Goal: Task Accomplishment & Management: Complete application form

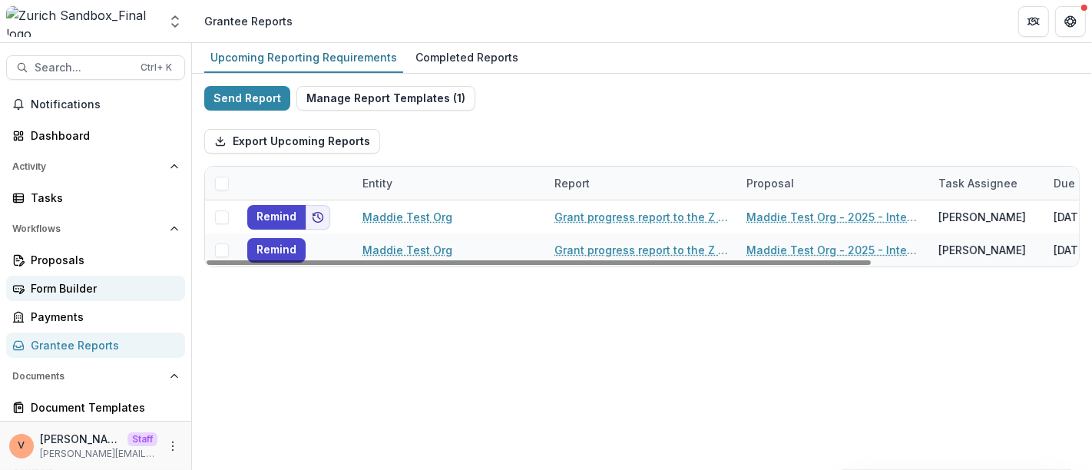
click at [78, 289] on div "Form Builder" at bounding box center [102, 288] width 142 height 16
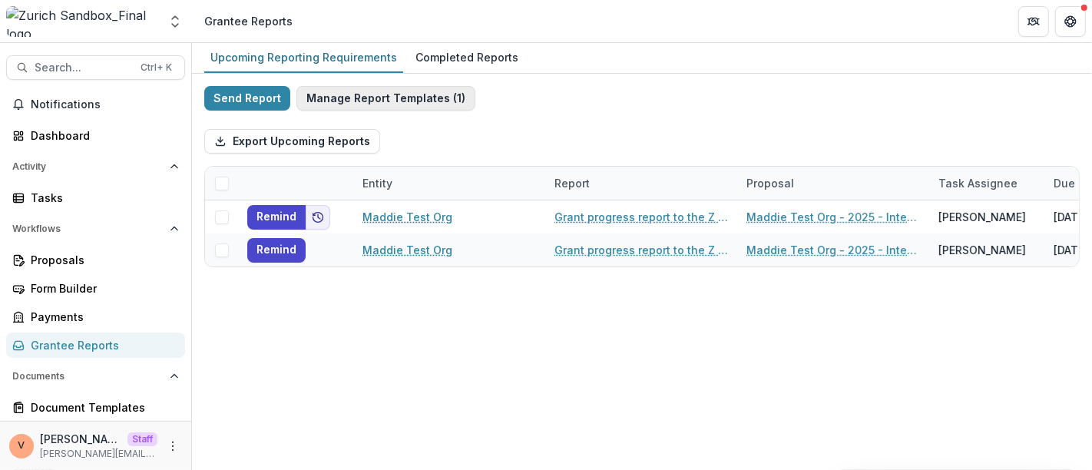
click at [420, 101] on button "Manage Report Templates ( 1 )" at bounding box center [385, 98] width 179 height 25
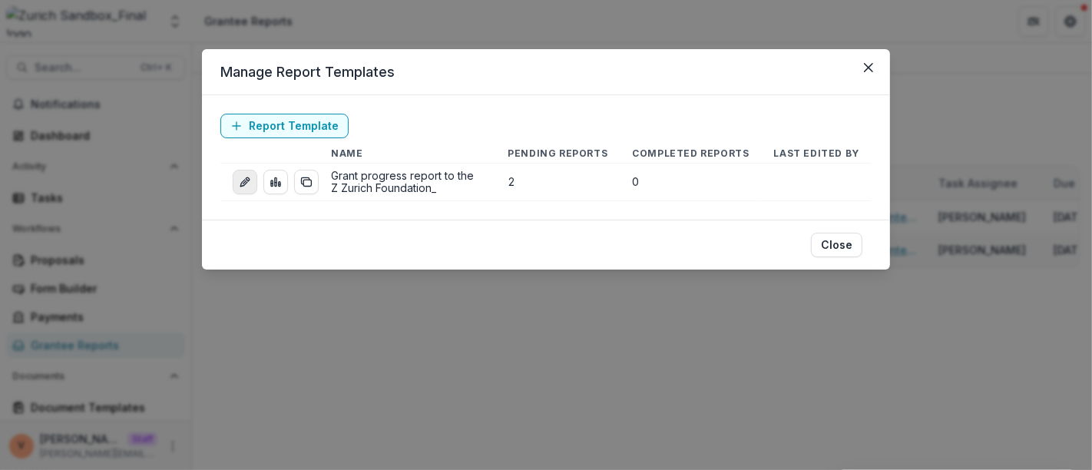
click at [243, 183] on line "edit-report" at bounding box center [244, 181] width 3 height 3
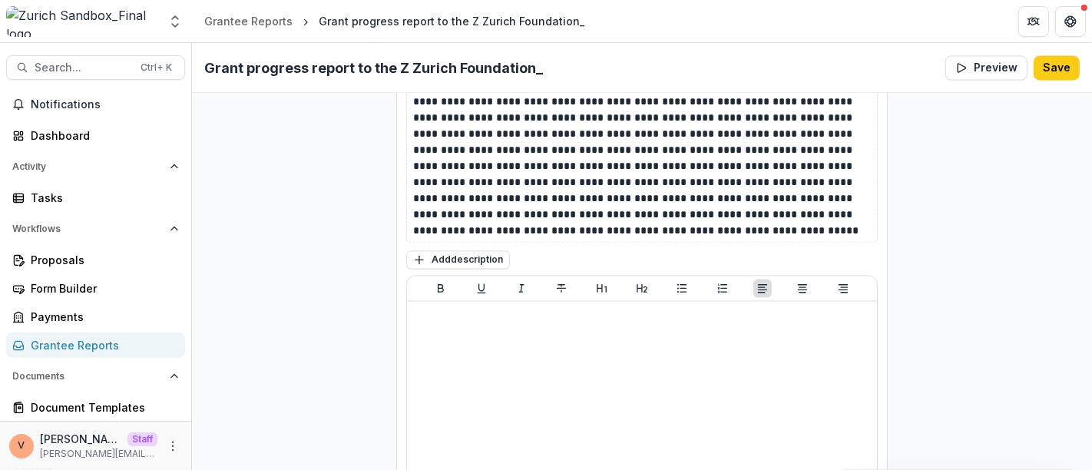
scroll to position [7420, 0]
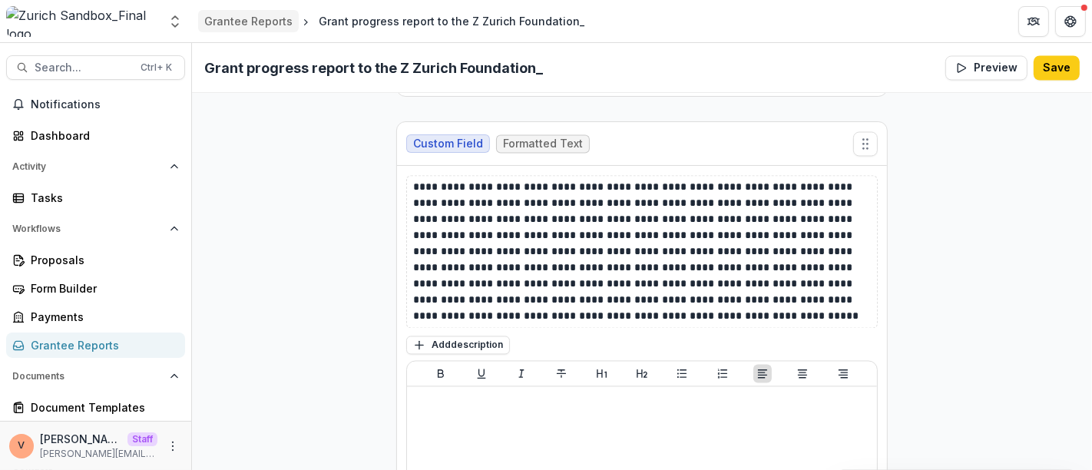
click at [245, 25] on div "Grantee Reports" at bounding box center [248, 21] width 88 height 16
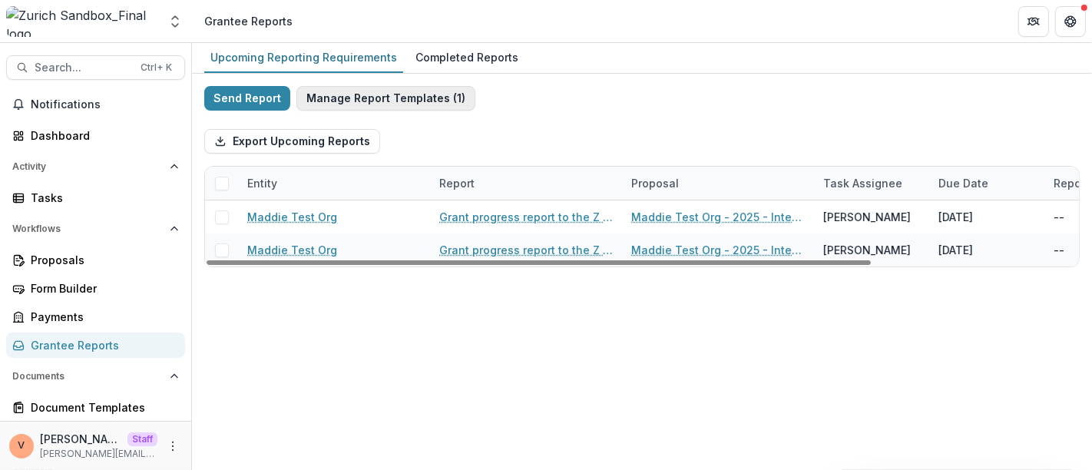
click at [390, 96] on button "Manage Report Templates ( 1 )" at bounding box center [385, 98] width 179 height 25
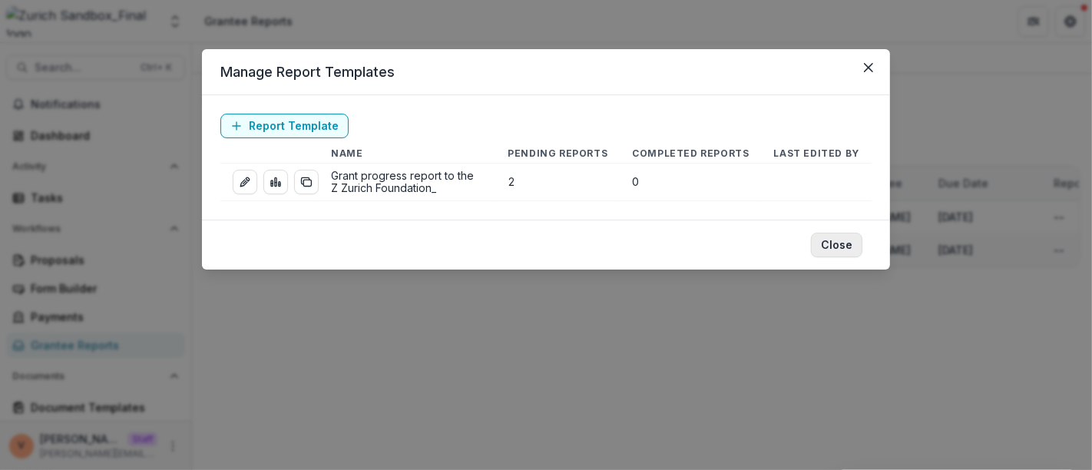
click at [846, 251] on button "Close" at bounding box center [836, 245] width 51 height 25
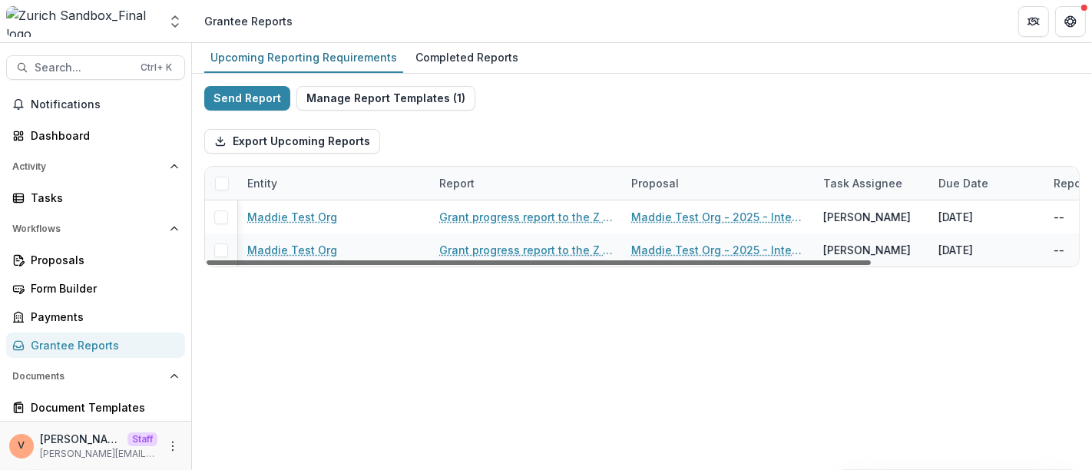
drag, startPoint x: 395, startPoint y: 263, endPoint x: 292, endPoint y: 269, distance: 103.0
click at [292, 265] on div at bounding box center [538, 262] width 664 height 5
click at [375, 101] on button "Manage Report Templates ( 1 )" at bounding box center [385, 98] width 179 height 25
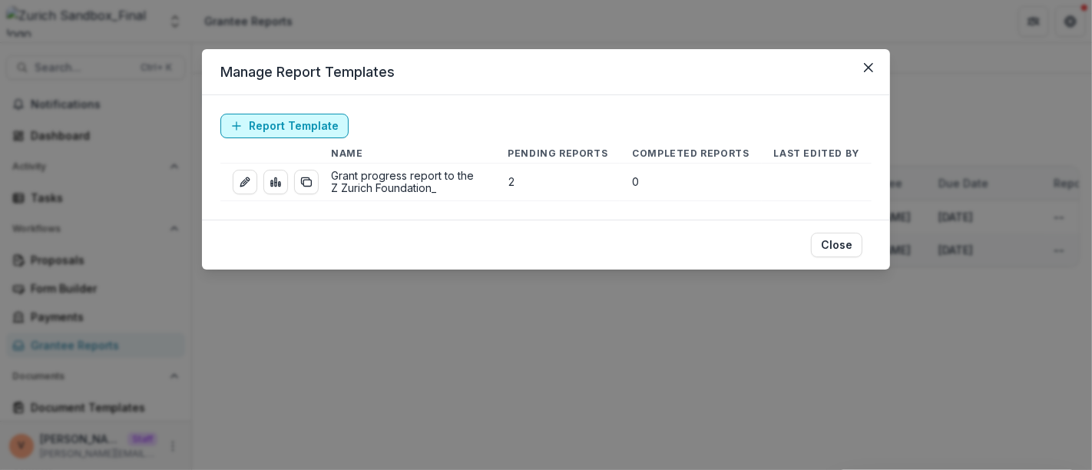
click at [283, 121] on link "Report Template" at bounding box center [284, 126] width 128 height 25
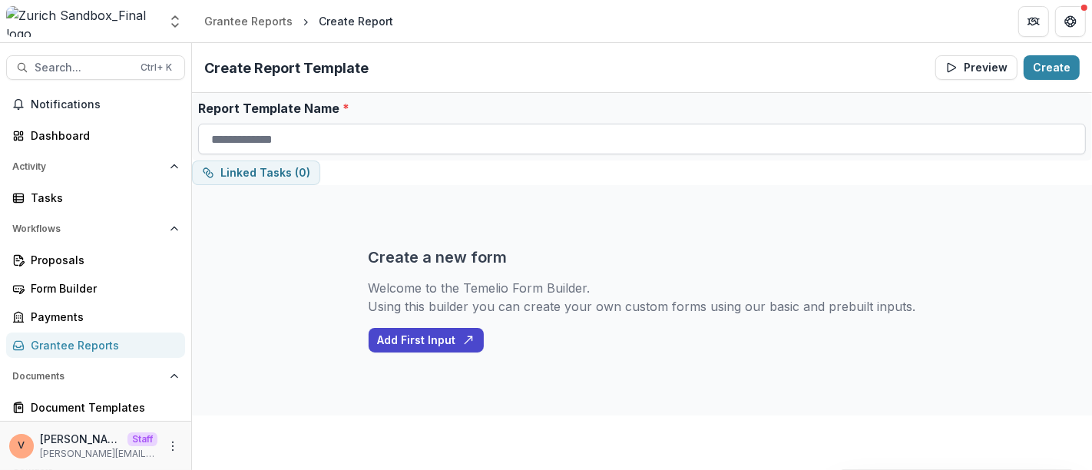
click at [346, 146] on input "Report Template Name *" at bounding box center [641, 139] width 887 height 31
paste input "**********"
type input "**********"
click at [1049, 74] on button "Create" at bounding box center [1051, 67] width 56 height 25
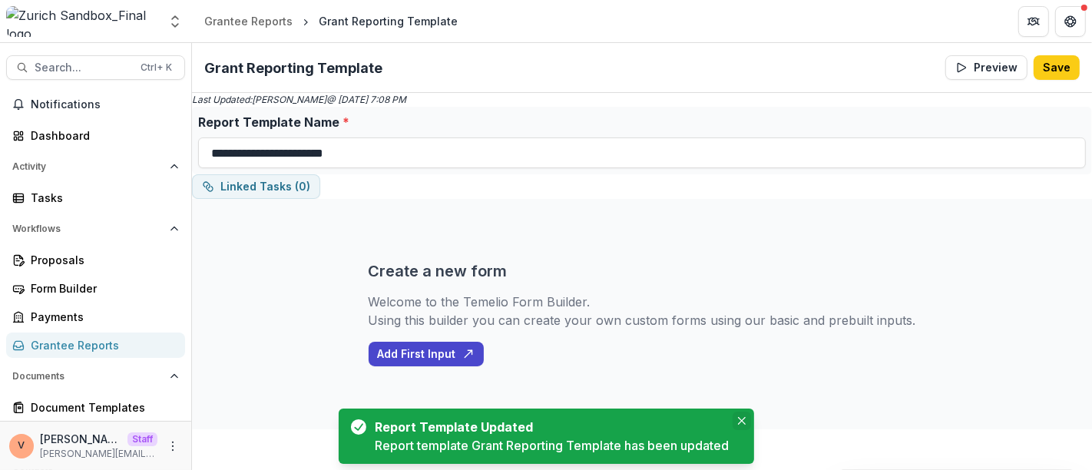
click at [741, 420] on icon "Close" at bounding box center [741, 421] width 8 height 8
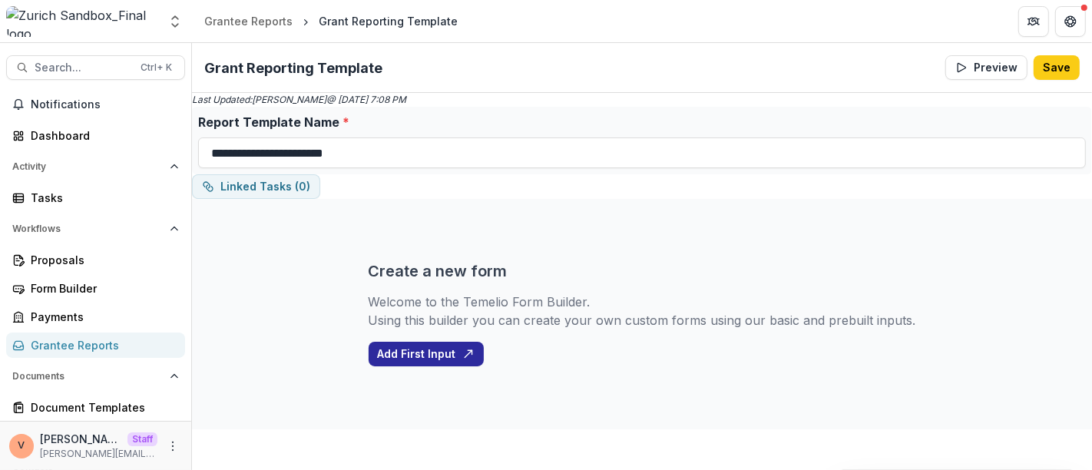
click at [440, 358] on button "Add First Input" at bounding box center [425, 354] width 115 height 25
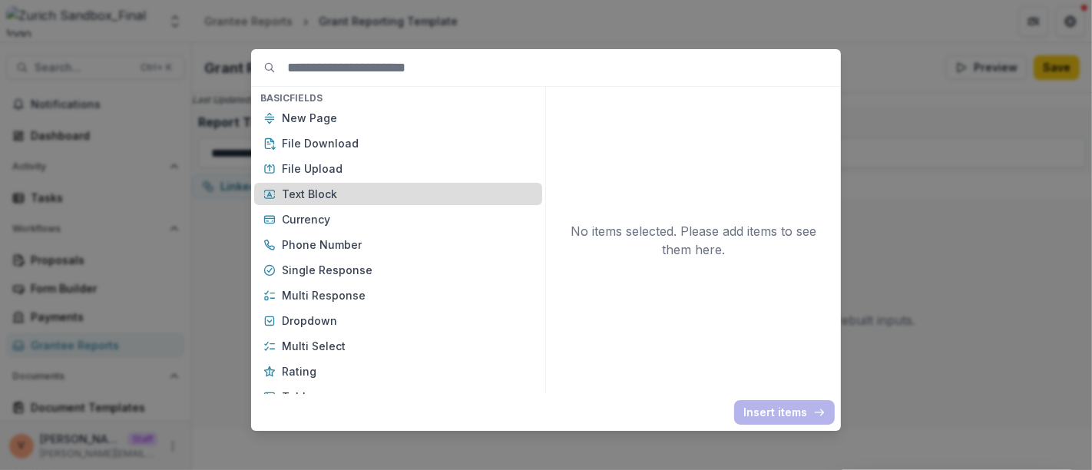
click at [334, 198] on p "Text Block" at bounding box center [407, 194] width 251 height 16
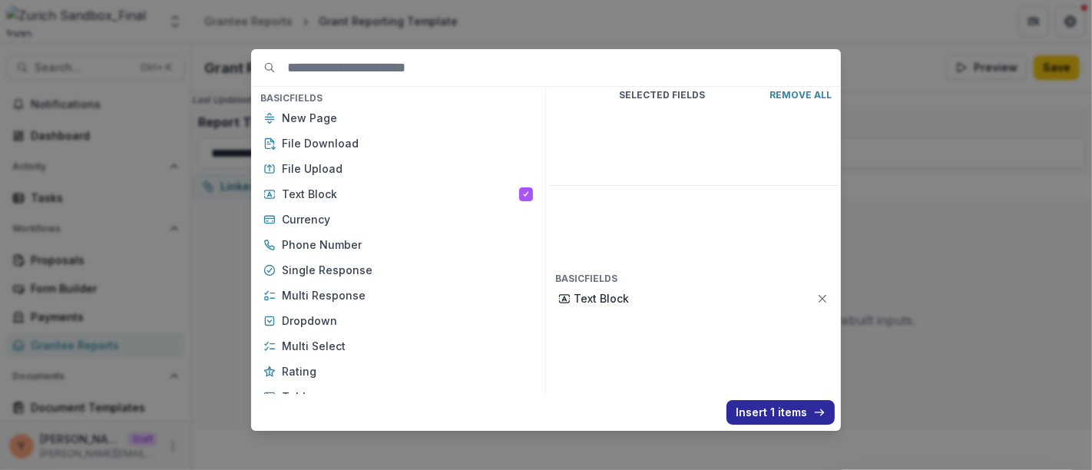
click at [776, 411] on button "Insert 1 items" at bounding box center [780, 412] width 108 height 25
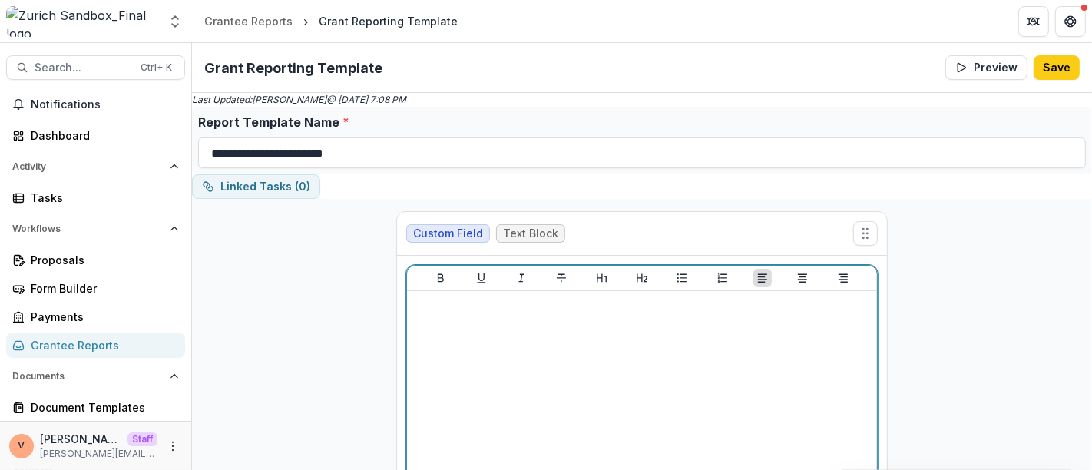
click at [662, 361] on div at bounding box center [642, 412] width 458 height 230
drag, startPoint x: 643, startPoint y: 309, endPoint x: 289, endPoint y: 309, distance: 354.6
click at [289, 309] on div "**********" at bounding box center [642, 399] width 900 height 401
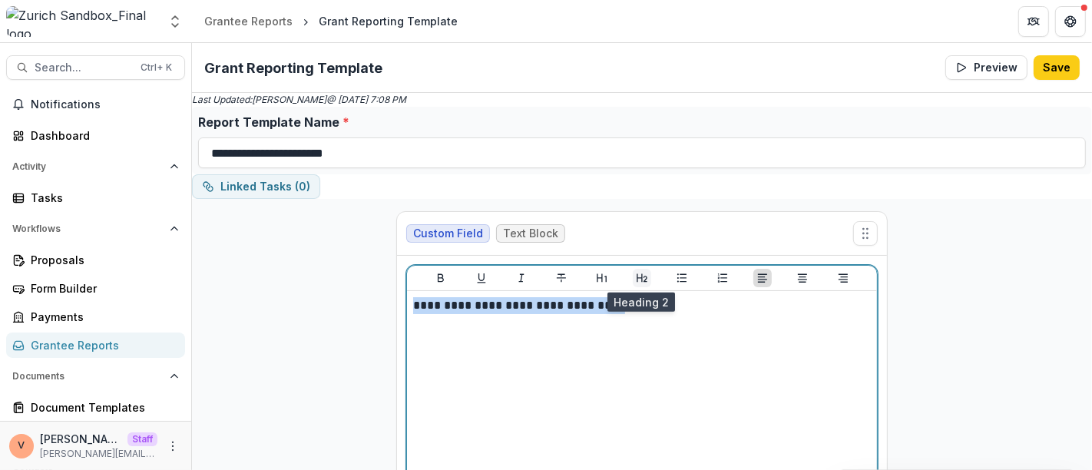
click at [636, 277] on icon "Heading 2" at bounding box center [641, 278] width 11 height 8
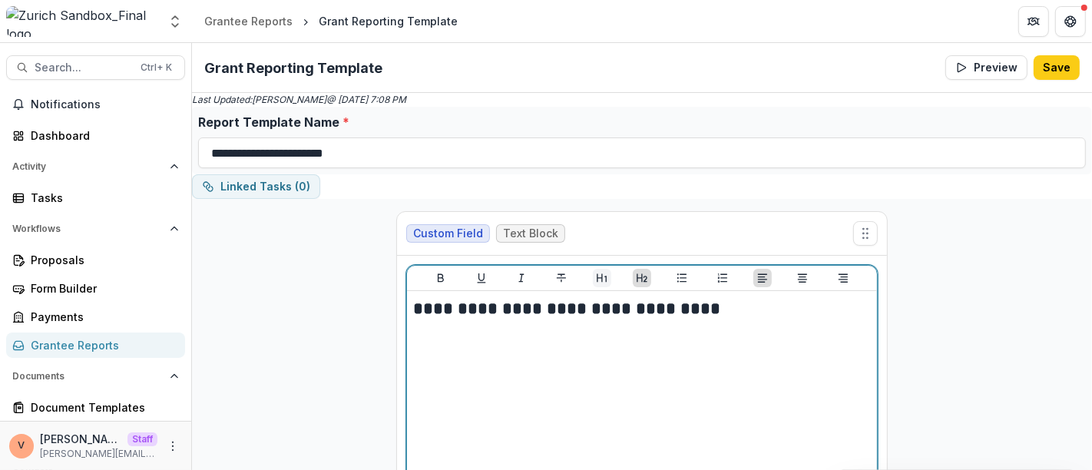
click at [596, 275] on icon "Heading 1" at bounding box center [601, 278] width 10 height 8
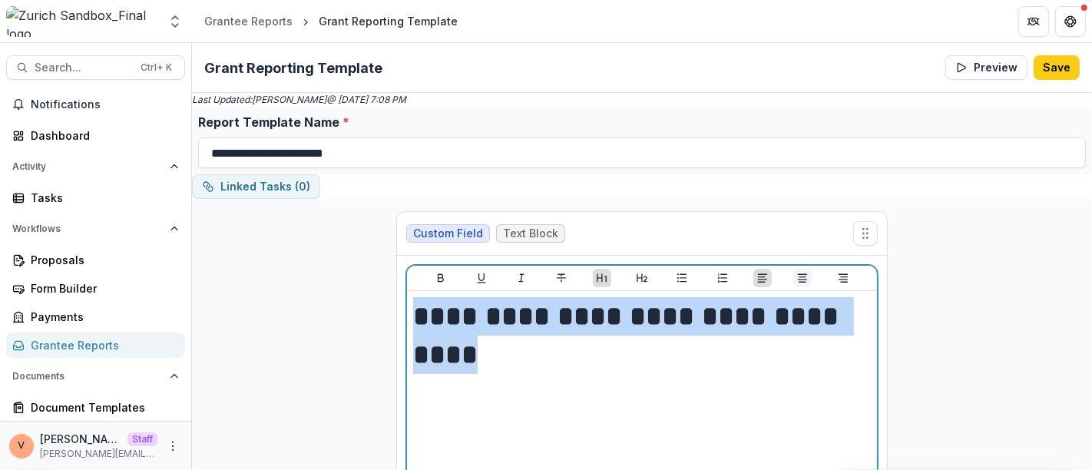
click at [801, 279] on icon "Align Center" at bounding box center [802, 278] width 12 height 12
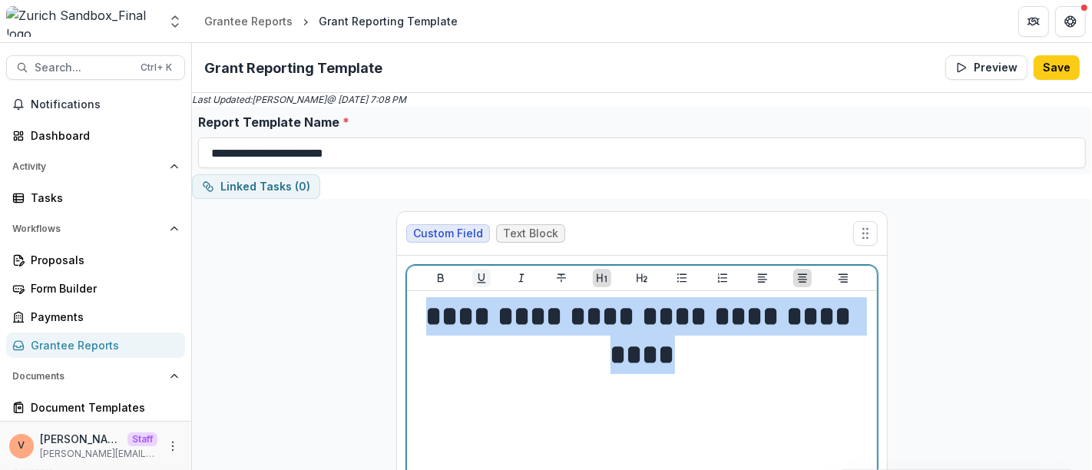
click at [477, 276] on icon "Underline" at bounding box center [481, 278] width 12 height 12
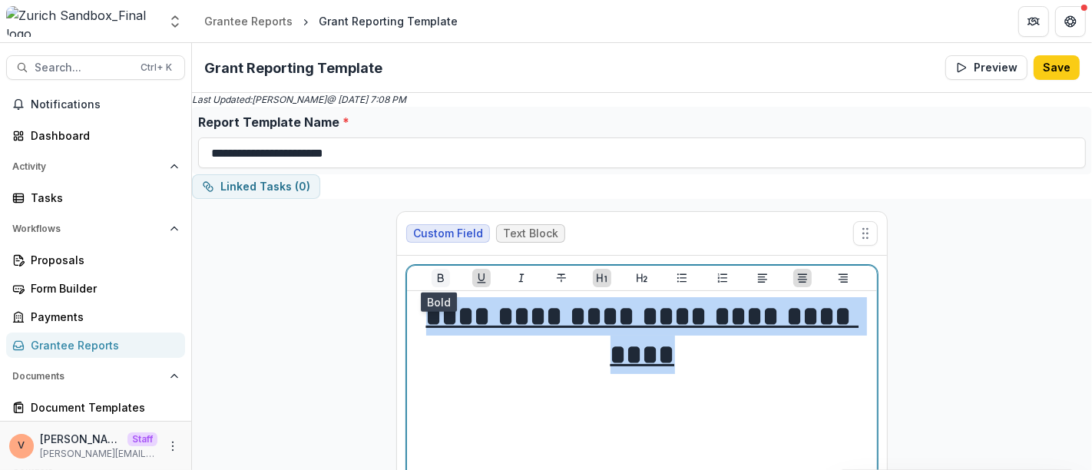
click at [439, 279] on icon "Bold" at bounding box center [440, 278] width 12 height 12
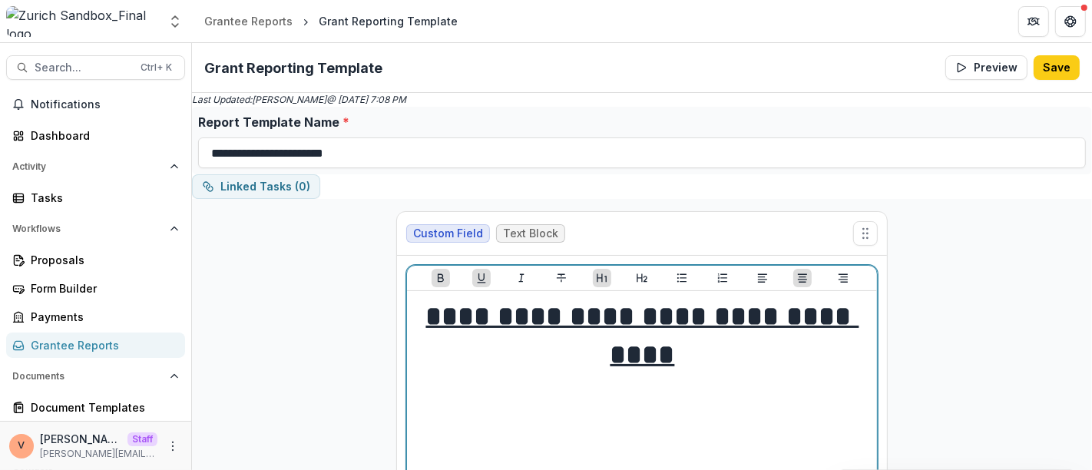
click at [732, 354] on h1 "**********" at bounding box center [642, 336] width 458 height 78
drag, startPoint x: 652, startPoint y: 354, endPoint x: 637, endPoint y: 367, distance: 19.6
click at [637, 367] on u "**********" at bounding box center [642, 335] width 433 height 66
click at [656, 365] on u "**********" at bounding box center [642, 335] width 433 height 66
click at [706, 358] on h1 "**********" at bounding box center [642, 336] width 458 height 78
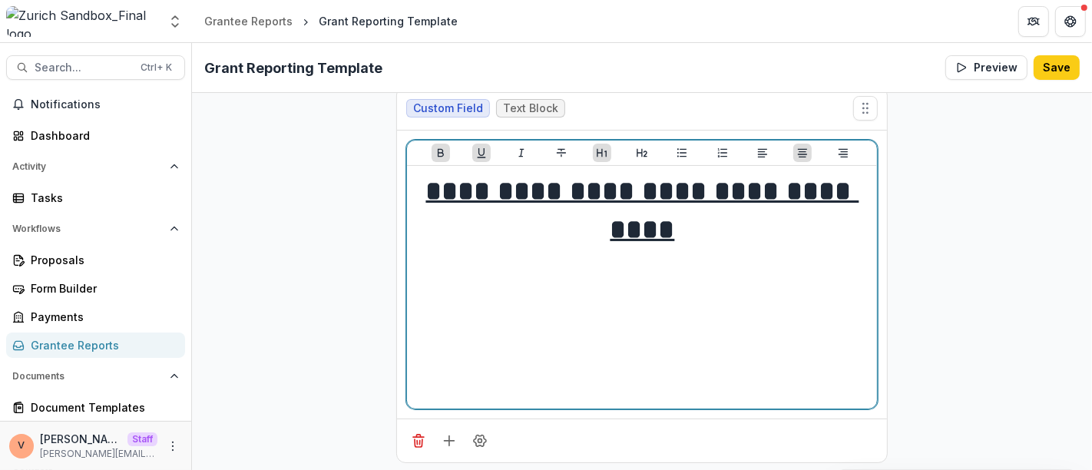
scroll to position [127, 0]
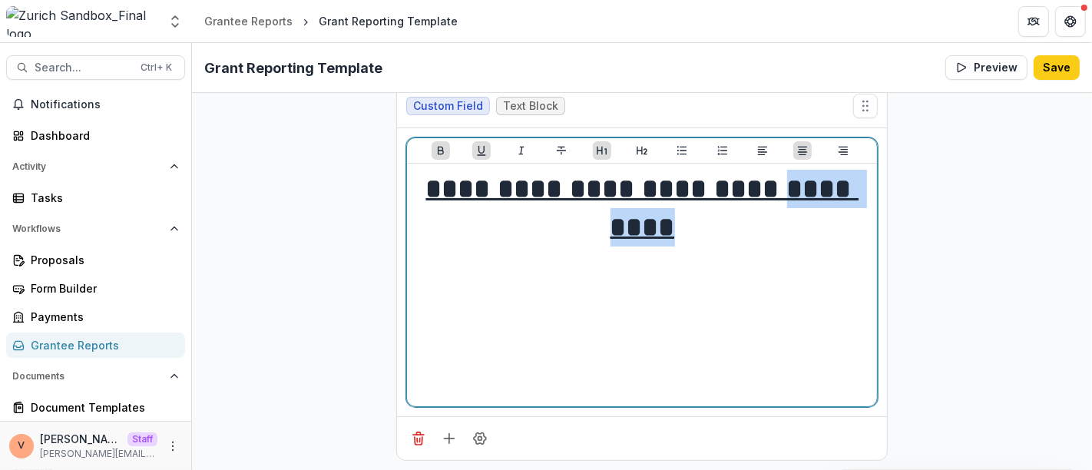
drag, startPoint x: 726, startPoint y: 223, endPoint x: 499, endPoint y: 236, distance: 227.5
click at [499, 236] on h1 "**********" at bounding box center [642, 209] width 458 height 78
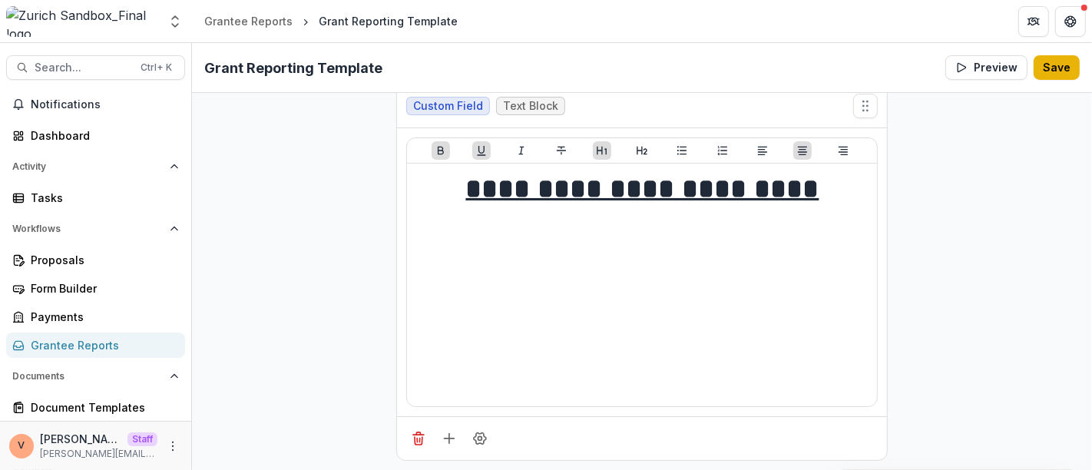
click at [1049, 71] on button "Save" at bounding box center [1056, 67] width 46 height 25
click at [445, 439] on icon "Add field" at bounding box center [448, 438] width 15 height 15
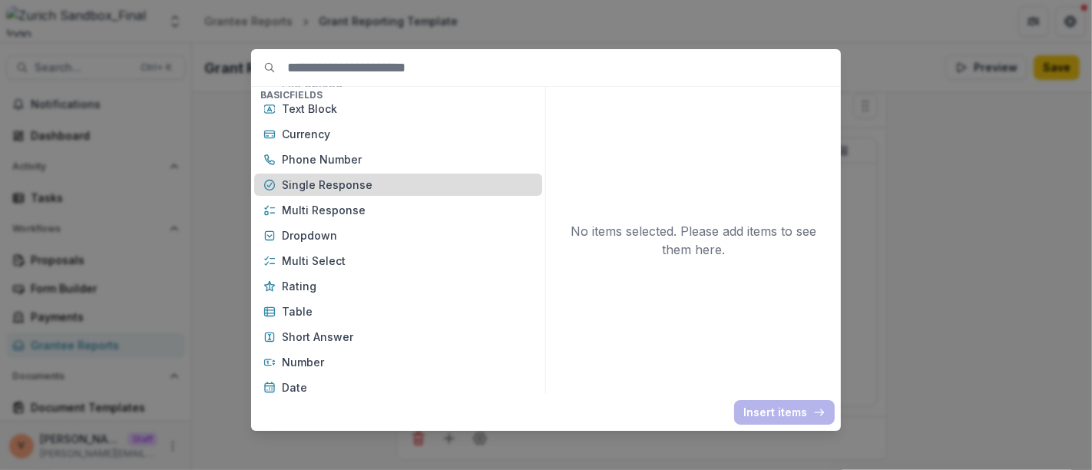
scroll to position [170, 0]
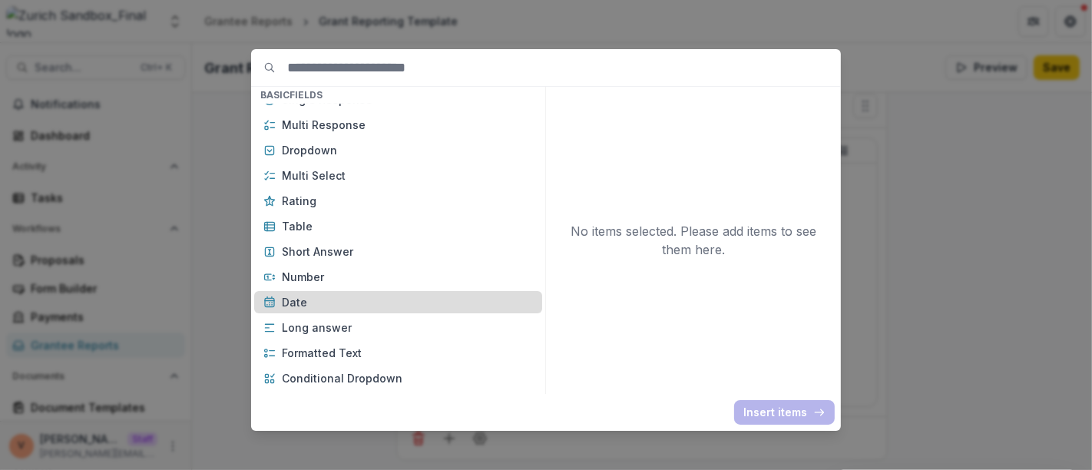
click at [352, 292] on div "Date" at bounding box center [398, 302] width 288 height 22
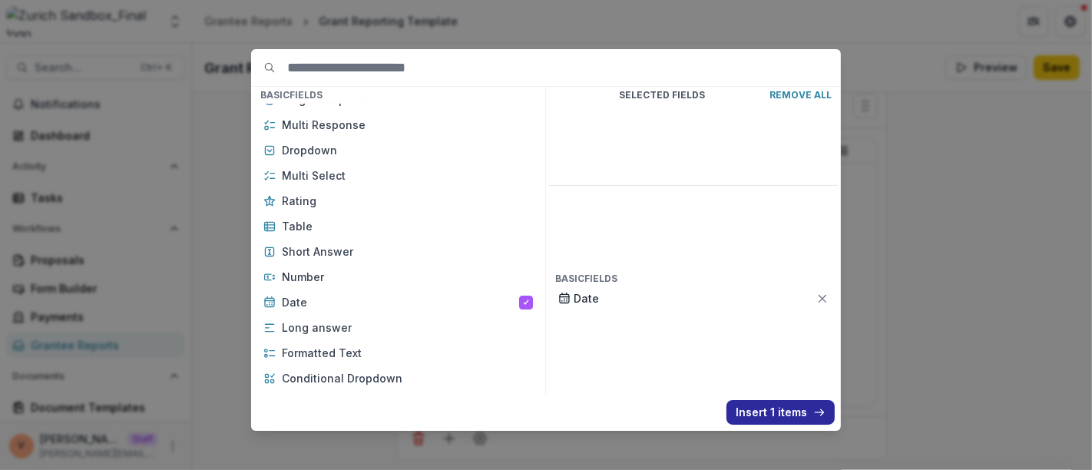
click at [774, 423] on button "Insert 1 items" at bounding box center [780, 412] width 108 height 25
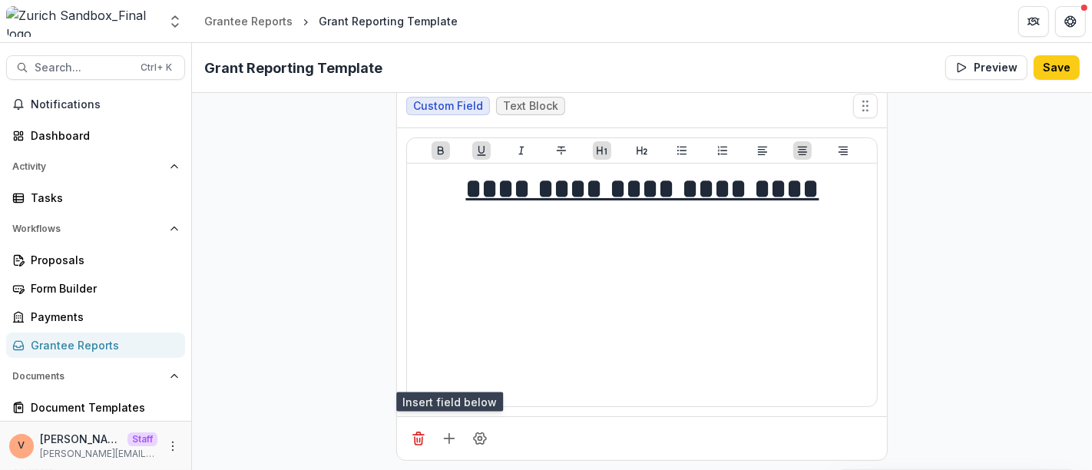
scroll to position [298, 0]
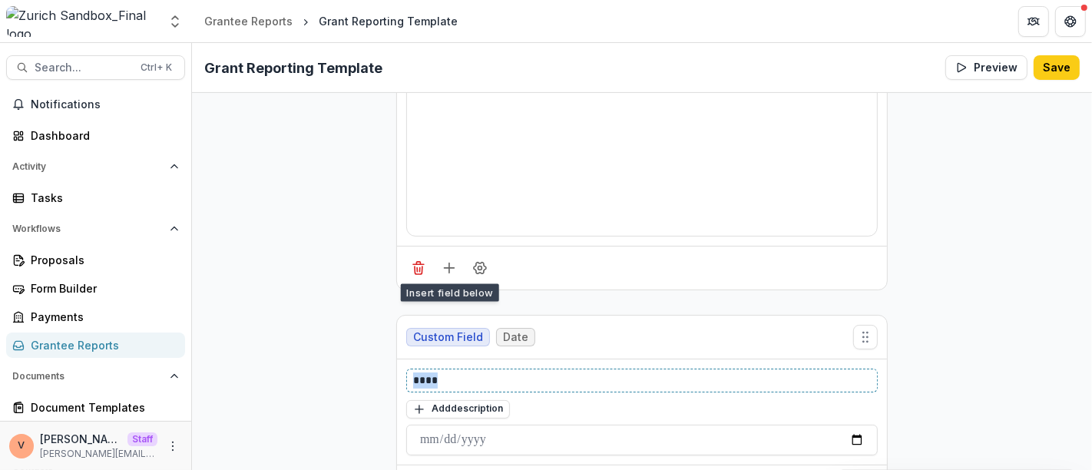
drag, startPoint x: 451, startPoint y: 382, endPoint x: 333, endPoint y: 378, distance: 118.3
click at [333, 378] on div "**********" at bounding box center [642, 211] width 900 height 620
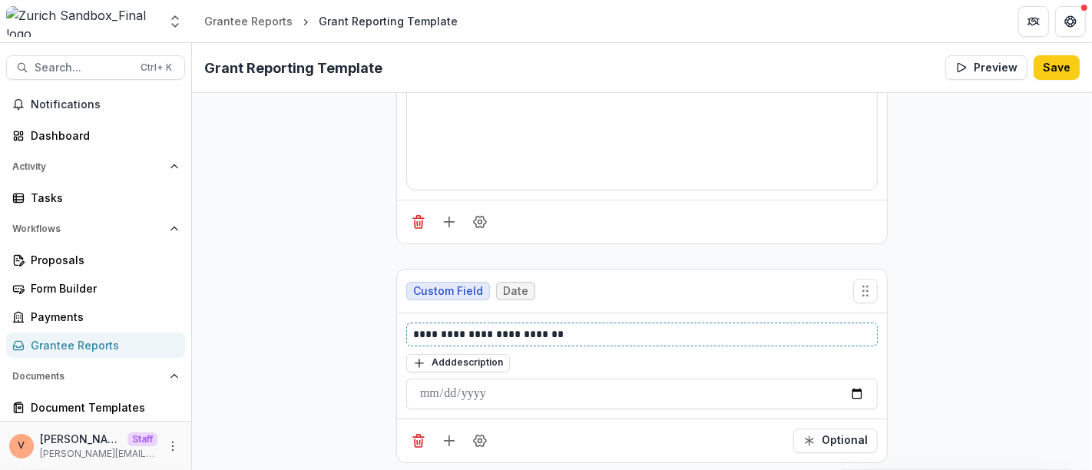
scroll to position [345, 0]
click at [477, 440] on icon "Field Settings" at bounding box center [480, 440] width 12 height 12
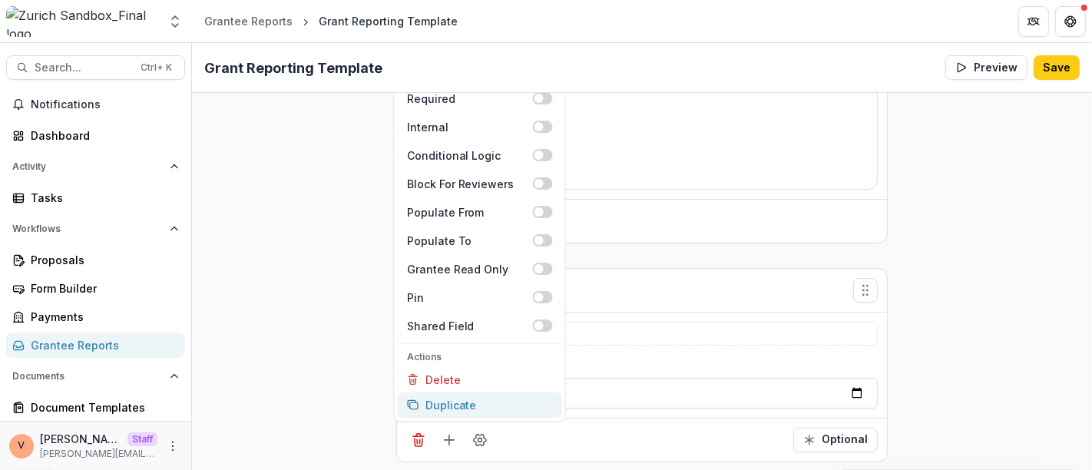
click at [478, 408] on button "Duplicate" at bounding box center [480, 404] width 164 height 25
click at [1017, 355] on div "**********" at bounding box center [642, 273] width 900 height 838
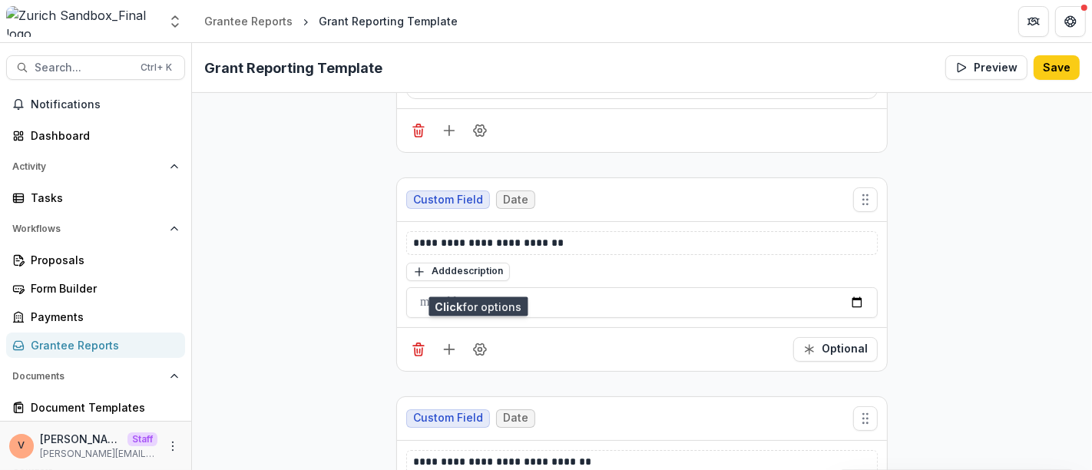
scroll to position [515, 0]
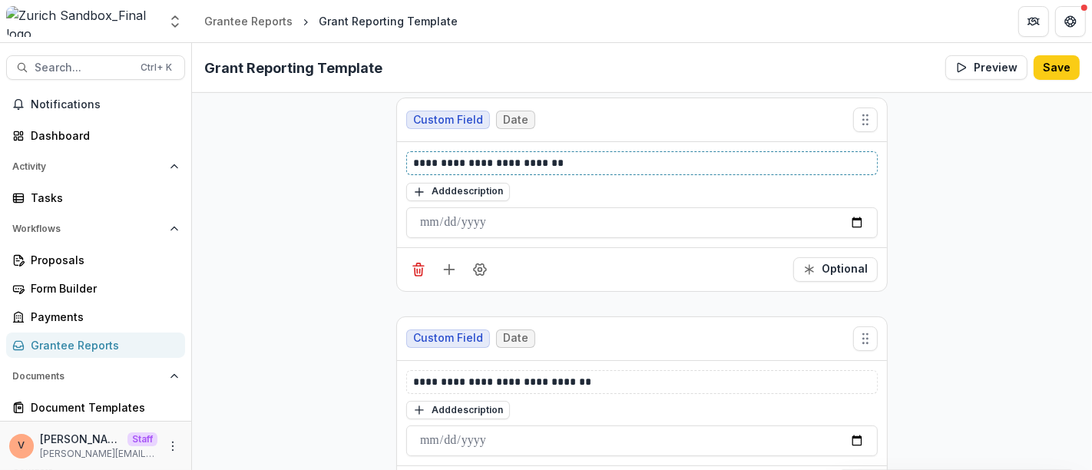
click at [504, 157] on p "**********" at bounding box center [642, 163] width 458 height 16
click at [504, 375] on p "**********" at bounding box center [642, 382] width 458 height 16
drag, startPoint x: 536, startPoint y: 373, endPoint x: 616, endPoint y: 378, distance: 80.0
click at [616, 378] on p "**********" at bounding box center [642, 382] width 458 height 16
click at [1053, 73] on button "Save" at bounding box center [1056, 67] width 46 height 25
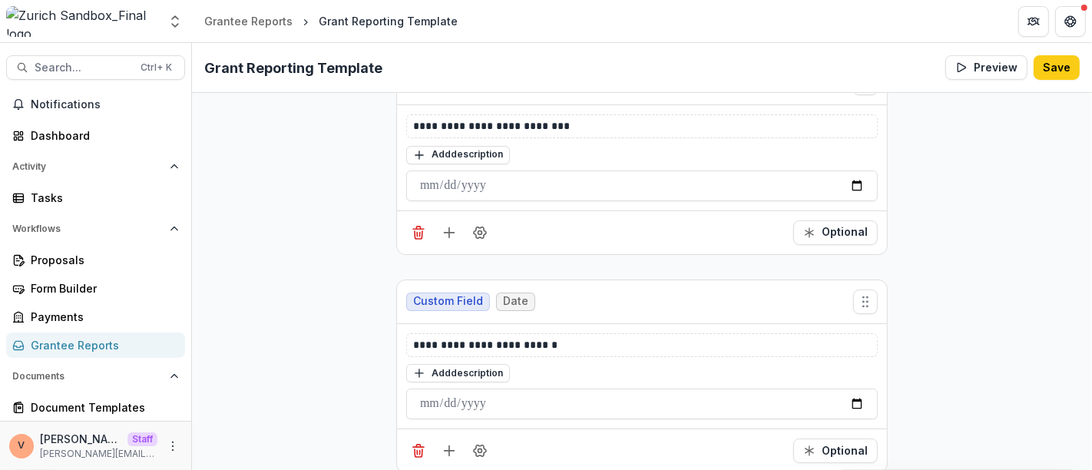
scroll to position [561, 0]
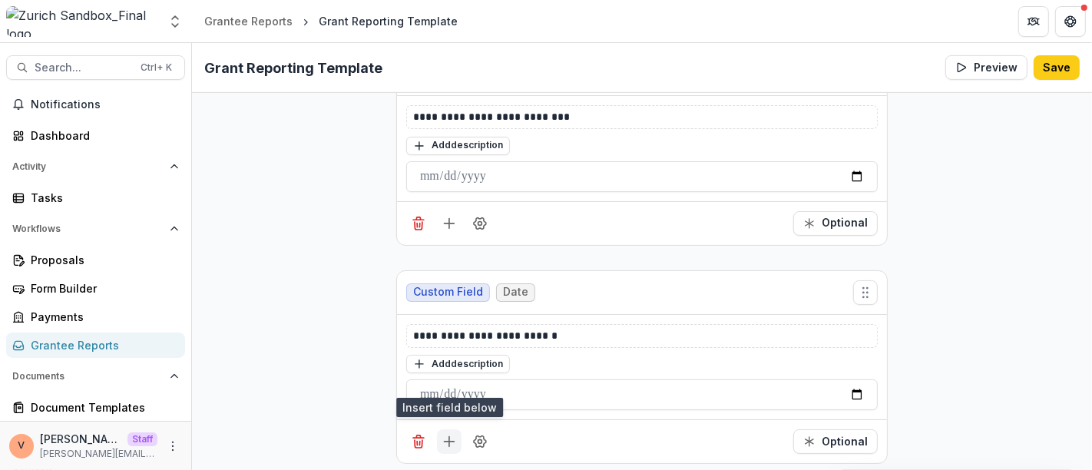
click at [449, 441] on line "Add field" at bounding box center [449, 442] width 0 height 10
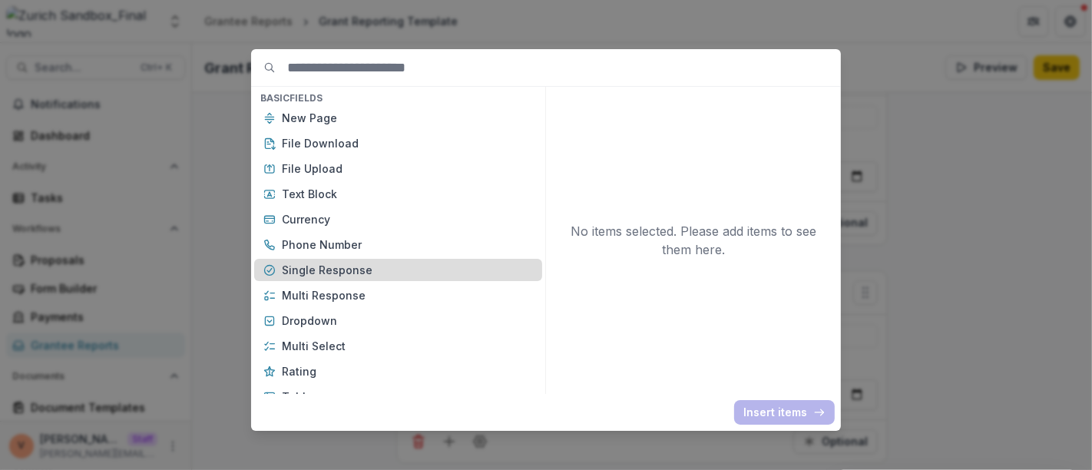
click at [337, 266] on p "Single Response" at bounding box center [407, 270] width 251 height 16
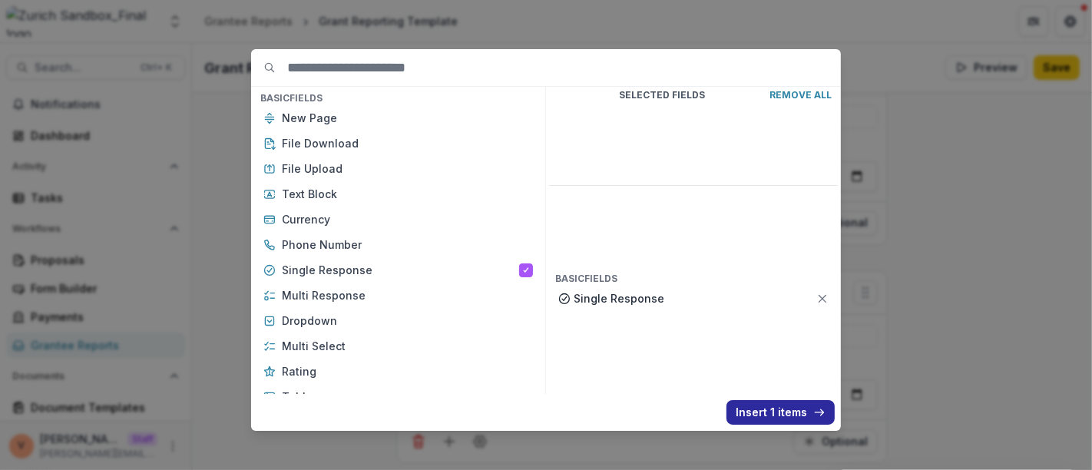
click at [765, 402] on button "Insert 1 items" at bounding box center [780, 412] width 108 height 25
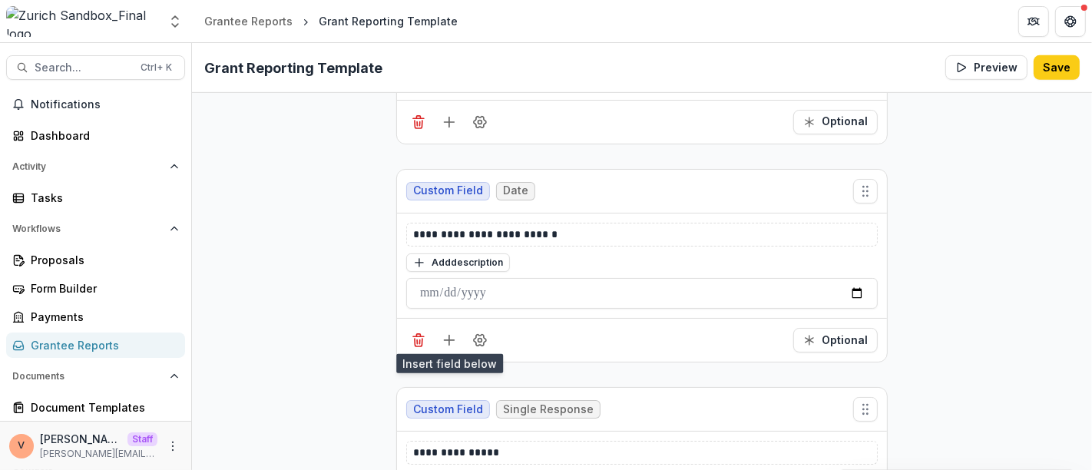
scroll to position [798, 0]
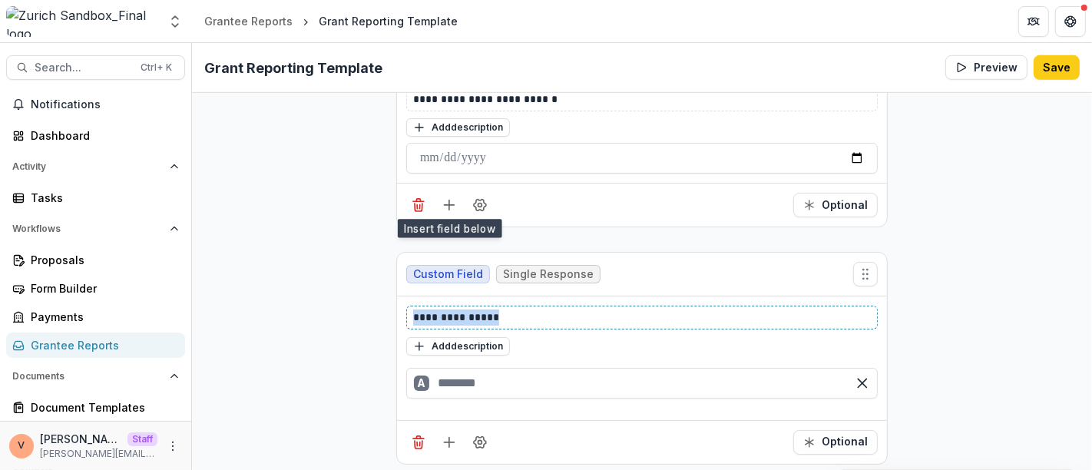
drag, startPoint x: 503, startPoint y: 310, endPoint x: 322, endPoint y: 304, distance: 180.5
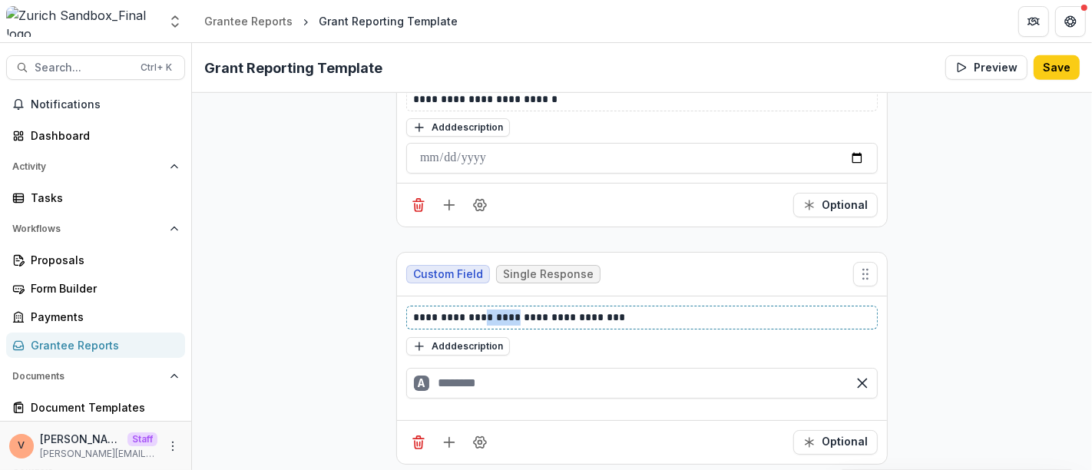
drag, startPoint x: 473, startPoint y: 312, endPoint x: 506, endPoint y: 312, distance: 33.0
click at [506, 312] on p "**********" at bounding box center [642, 317] width 458 height 16
copy p "******"
click at [473, 387] on input "text" at bounding box center [641, 383] width 471 height 31
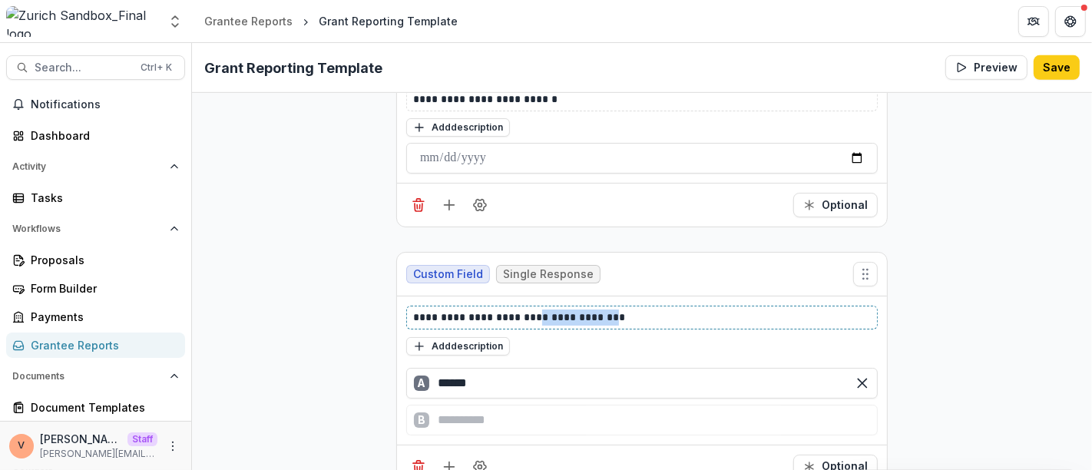
drag, startPoint x: 524, startPoint y: 310, endPoint x: 603, endPoint y: 312, distance: 79.1
click at [603, 312] on p "**********" at bounding box center [642, 317] width 458 height 16
copy p "**********"
click at [505, 415] on div "B" at bounding box center [641, 420] width 471 height 31
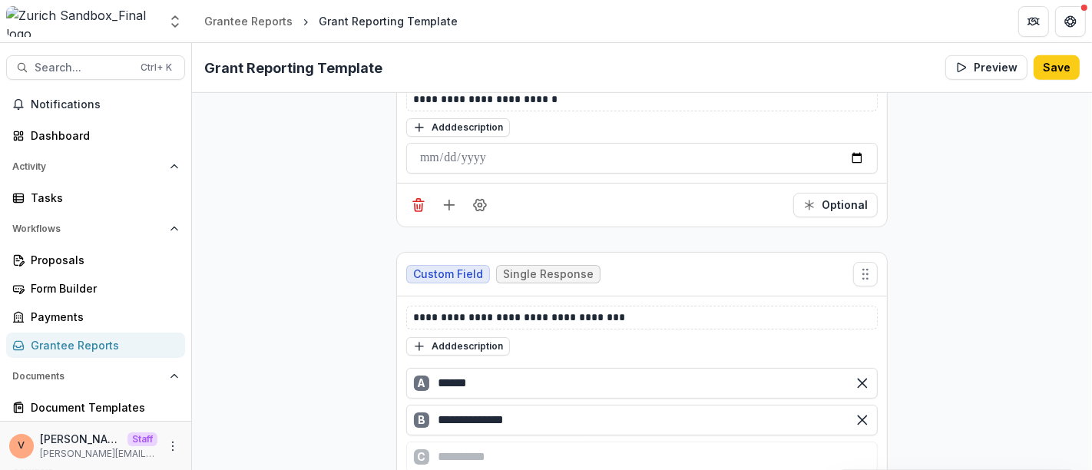
scroll to position [859, 0]
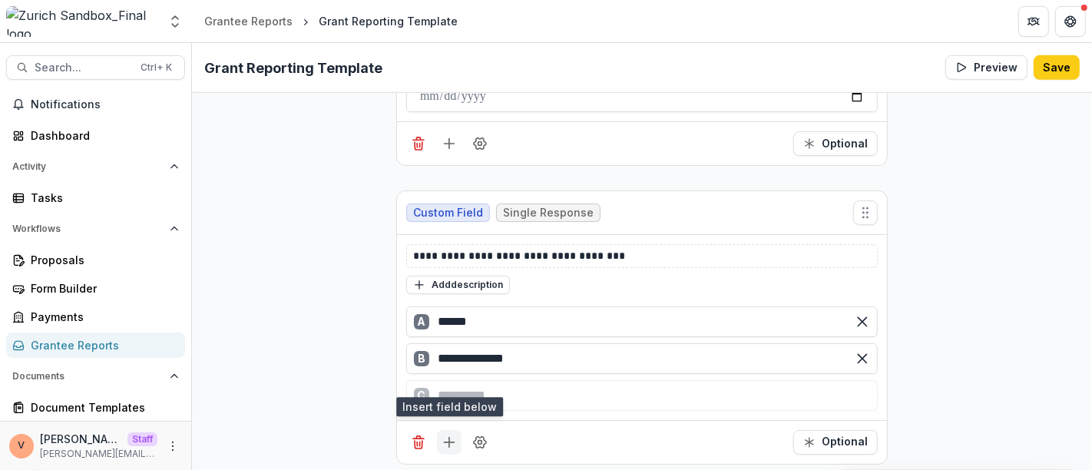
click at [447, 442] on line "Add field" at bounding box center [449, 442] width 10 height 0
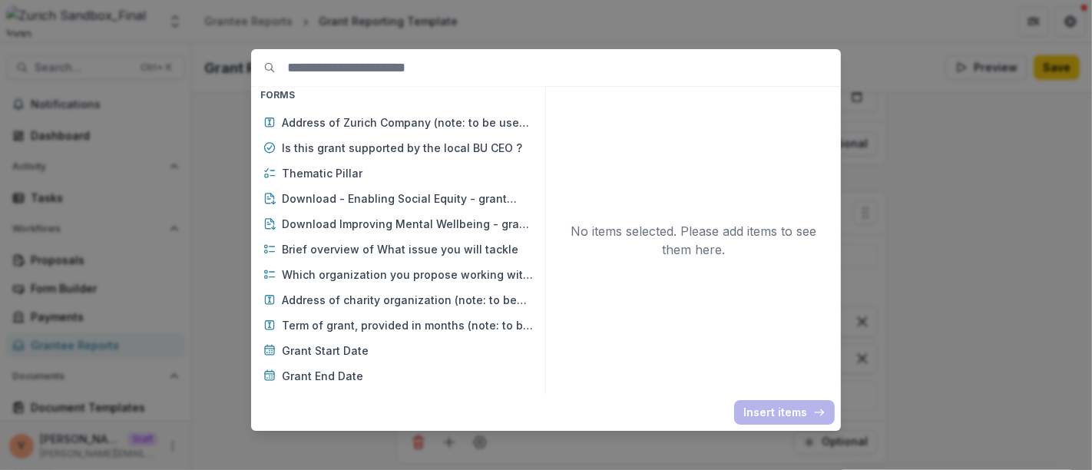
scroll to position [3326, 0]
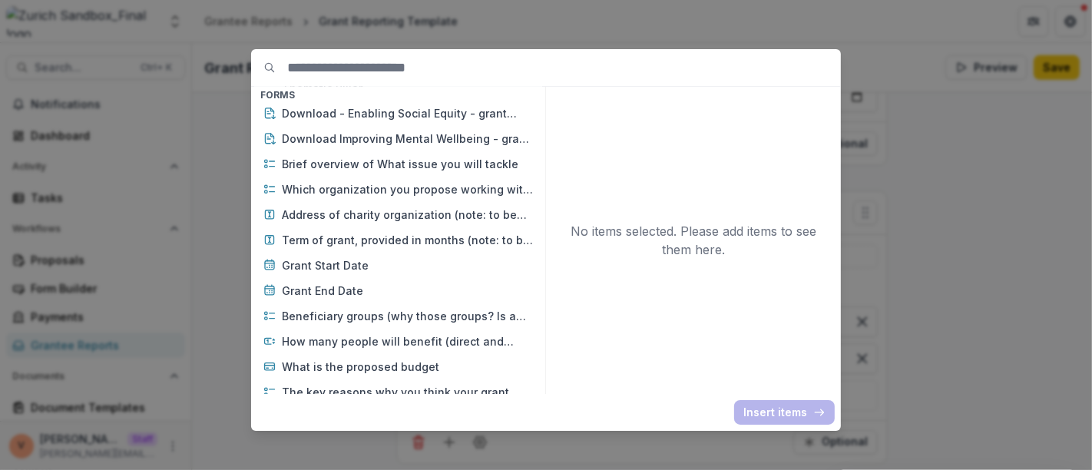
click at [922, 193] on div "Basic Fields New Page File Download File Upload Text Block Currency Phone Numbe…" at bounding box center [546, 235] width 1092 height 470
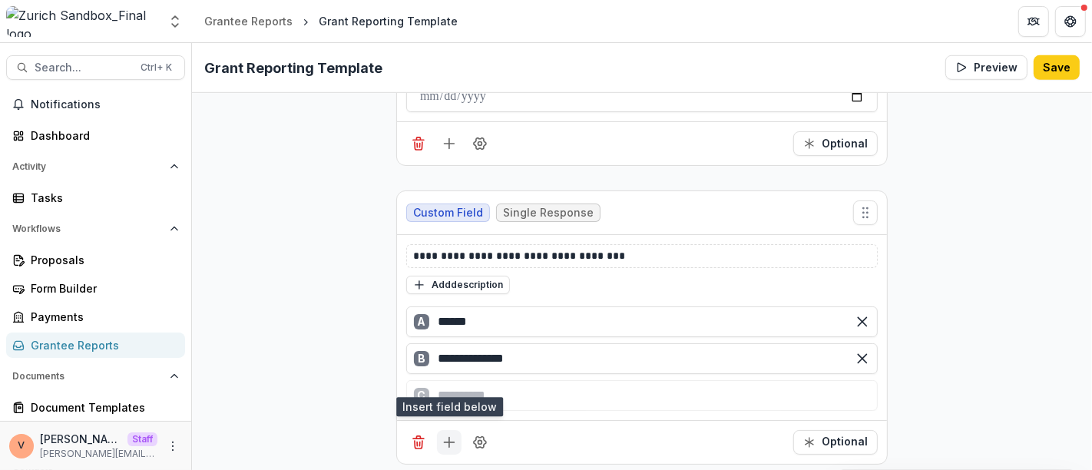
click at [445, 437] on icon "Add field" at bounding box center [448, 441] width 15 height 15
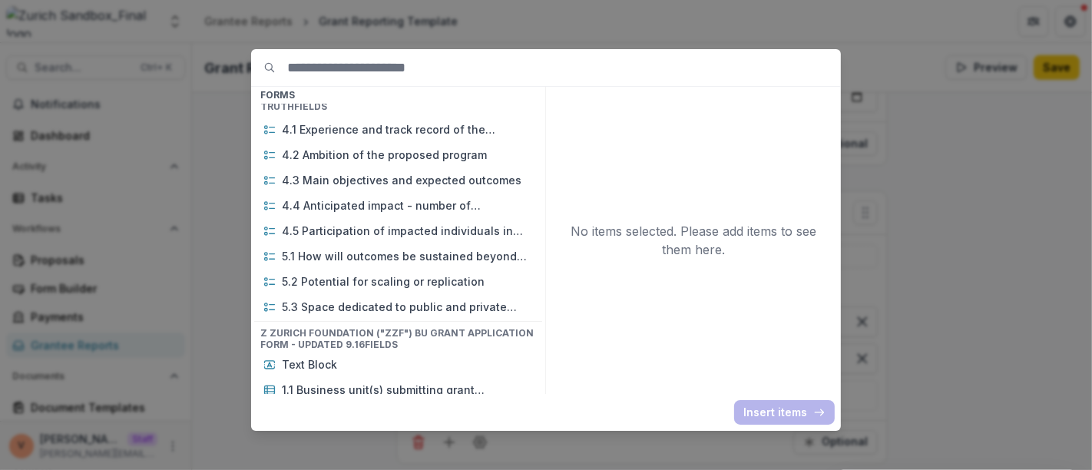
scroll to position [9979, 0]
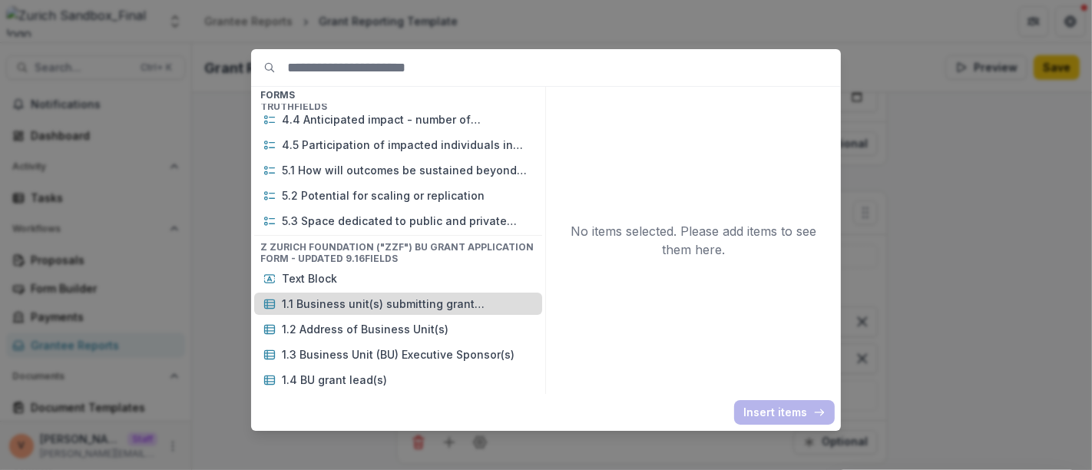
click at [400, 296] on p "1.1 Business unit(s) submitting grant application" at bounding box center [407, 304] width 251 height 16
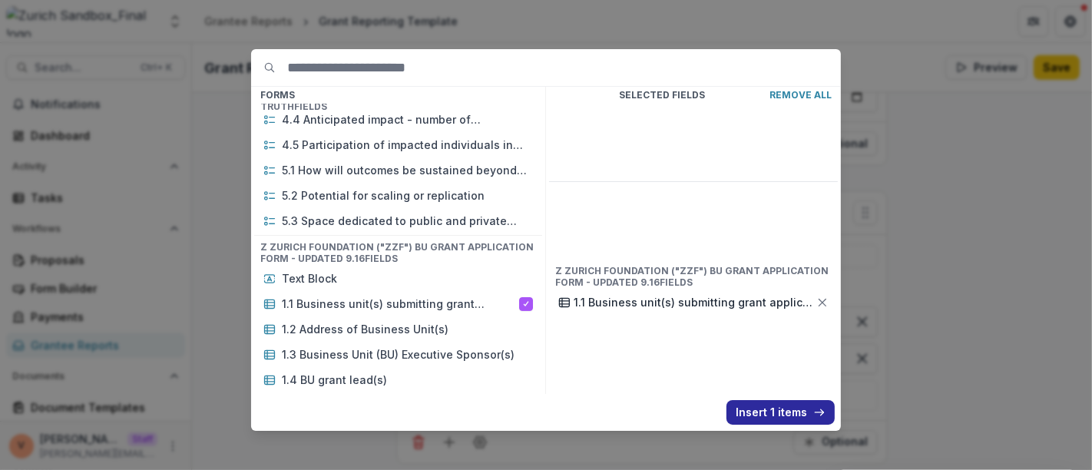
click at [783, 411] on button "Insert 1 items" at bounding box center [780, 412] width 108 height 25
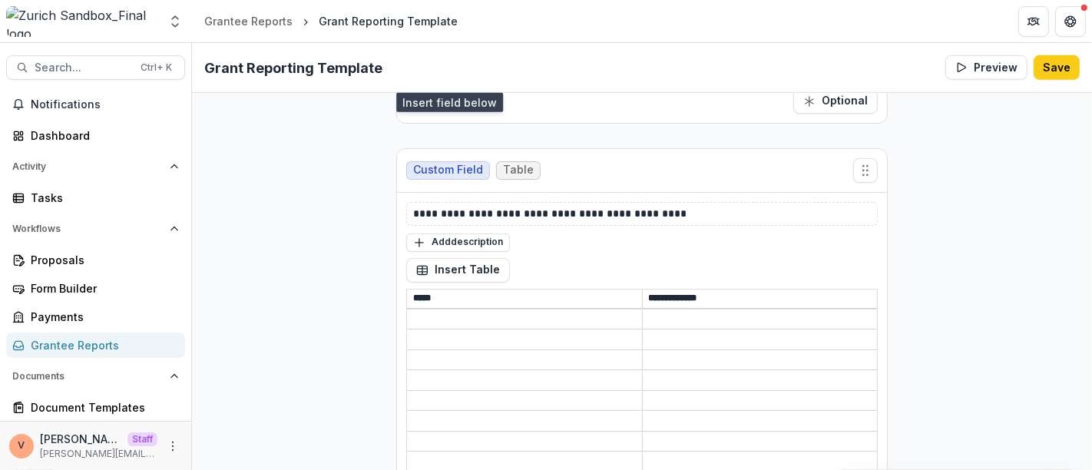
scroll to position [1305, 0]
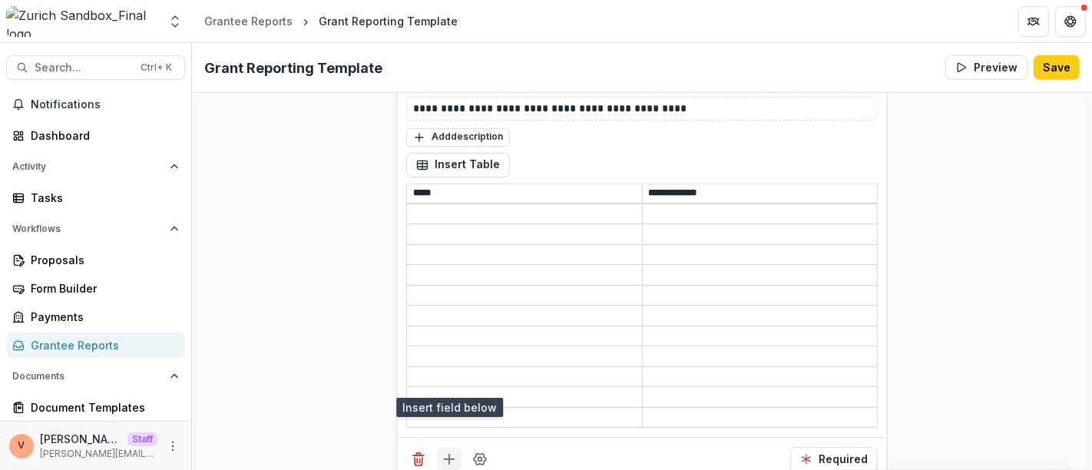
click at [451, 451] on icon "Add field" at bounding box center [448, 458] width 15 height 15
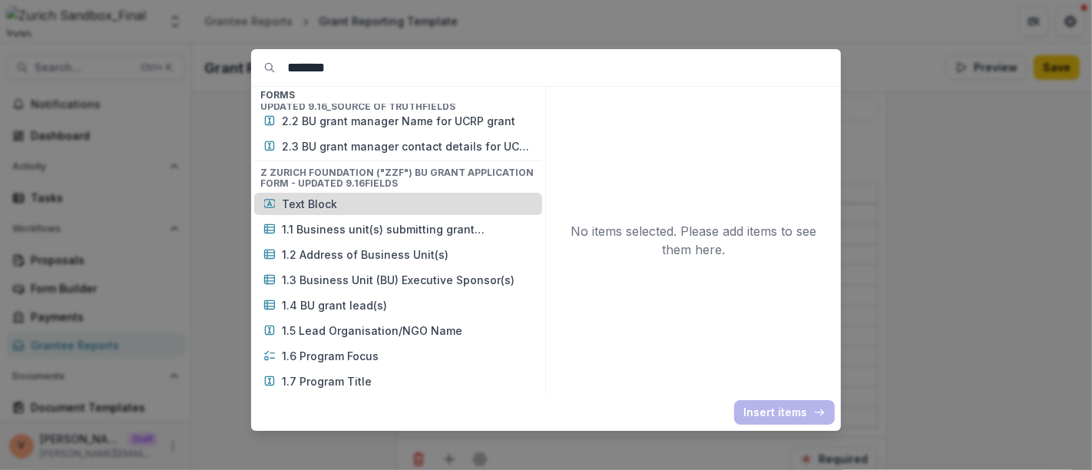
scroll to position [118, 0]
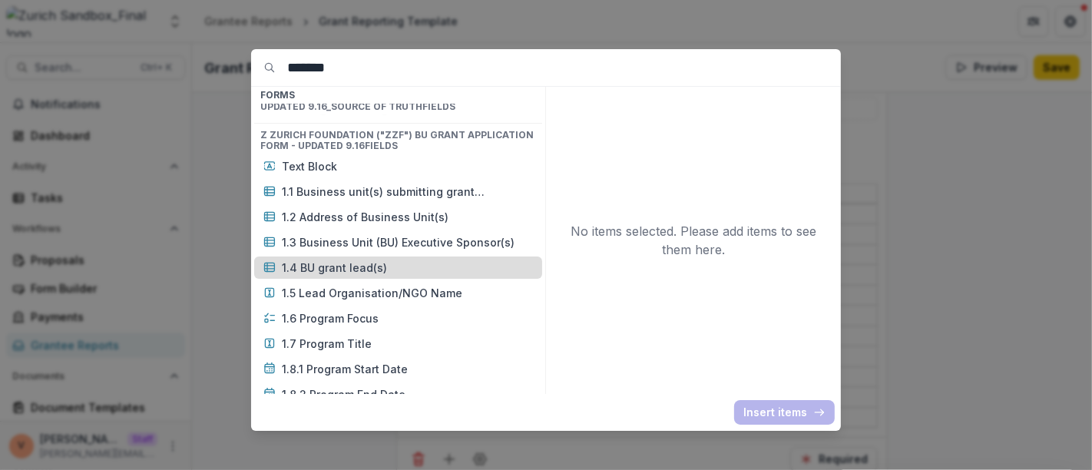
type input "*******"
click at [368, 268] on p "1.4 BU grant lead(s)" at bounding box center [407, 267] width 251 height 16
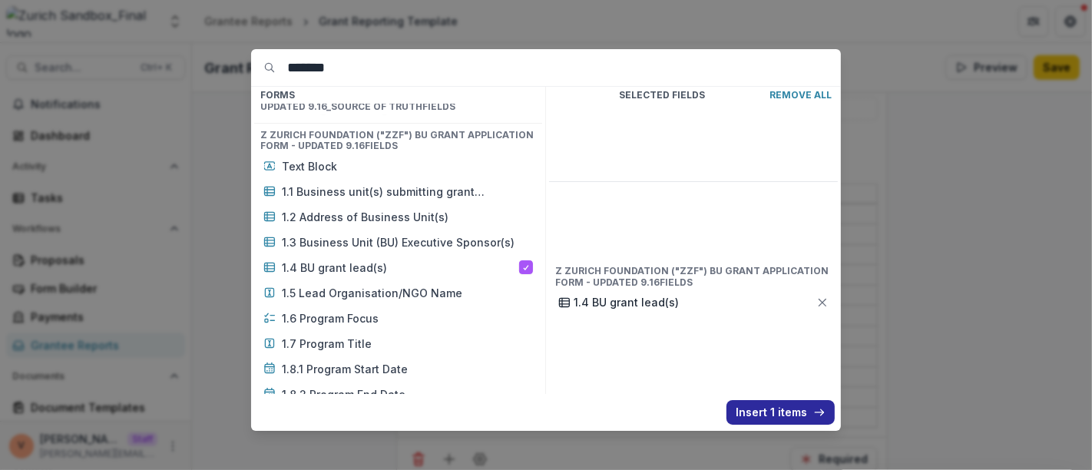
click at [776, 408] on button "Insert 1 items" at bounding box center [780, 412] width 108 height 25
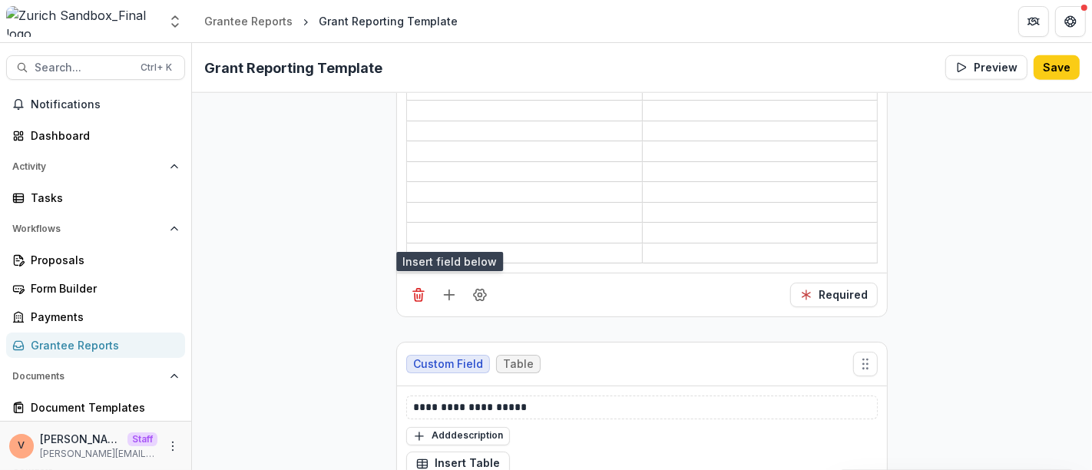
scroll to position [1561, 0]
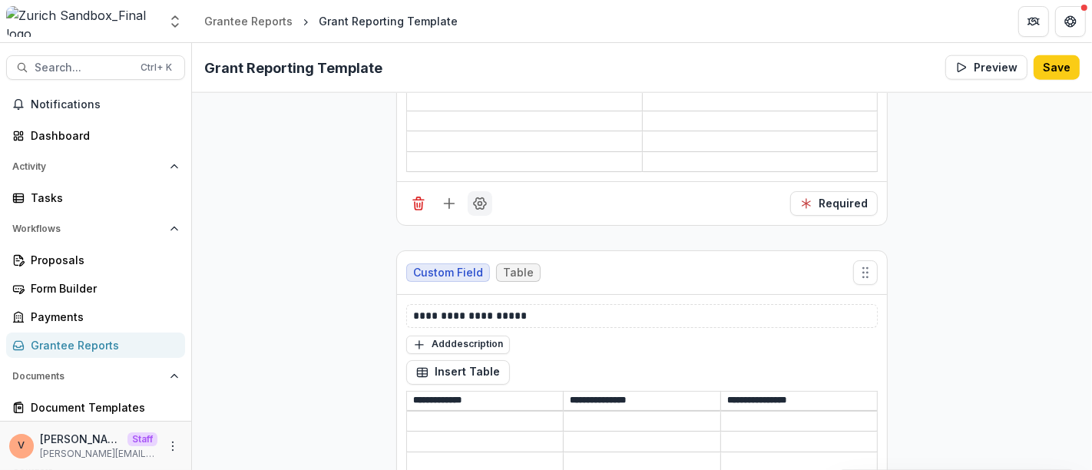
click at [480, 196] on icon "Field Settings" at bounding box center [479, 203] width 15 height 15
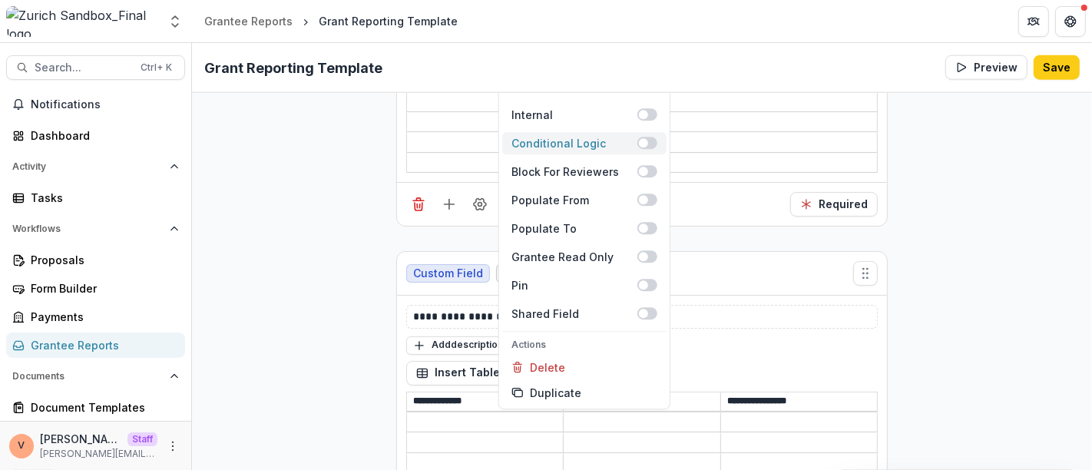
scroll to position [1559, 0]
click at [651, 139] on span at bounding box center [647, 144] width 20 height 12
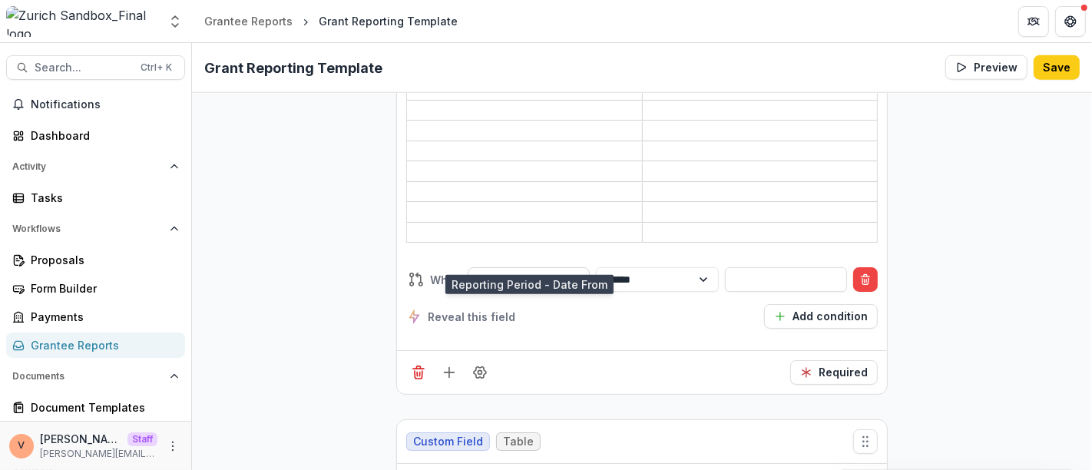
click at [566, 268] on div at bounding box center [575, 279] width 28 height 23
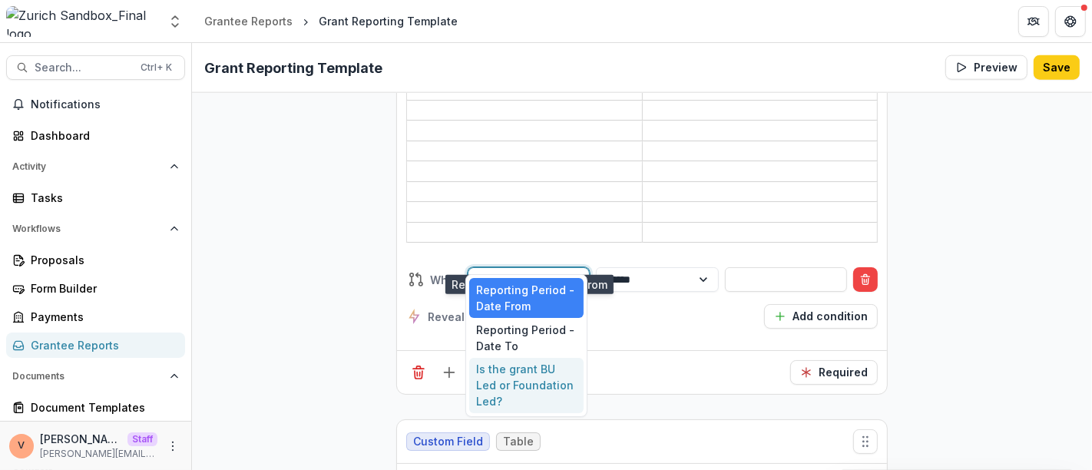
click at [554, 378] on div "Is the grant BU Led or Foundation Led?" at bounding box center [526, 386] width 115 height 56
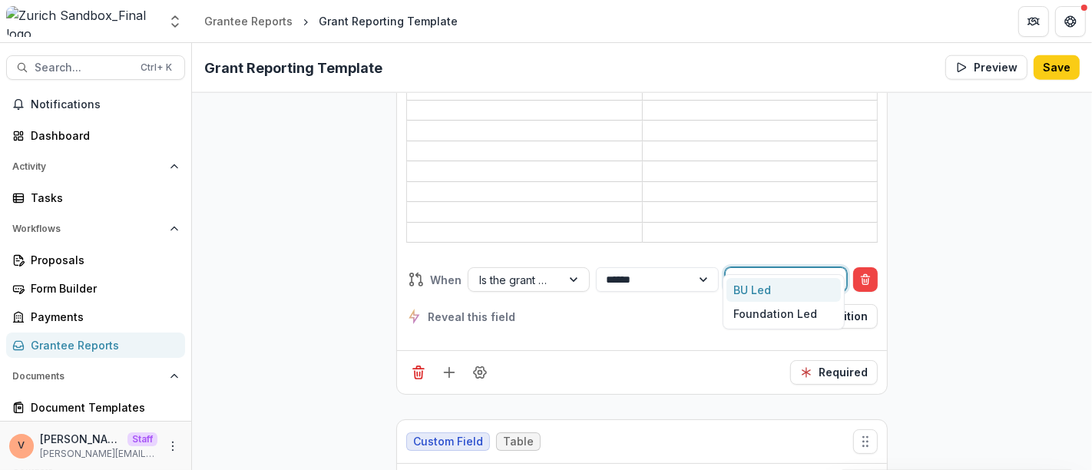
click at [778, 270] on div at bounding box center [771, 279] width 71 height 19
click at [753, 287] on div "BU Led" at bounding box center [783, 290] width 115 height 24
click at [671, 304] on div "Reveal this field Add condition" at bounding box center [641, 316] width 471 height 25
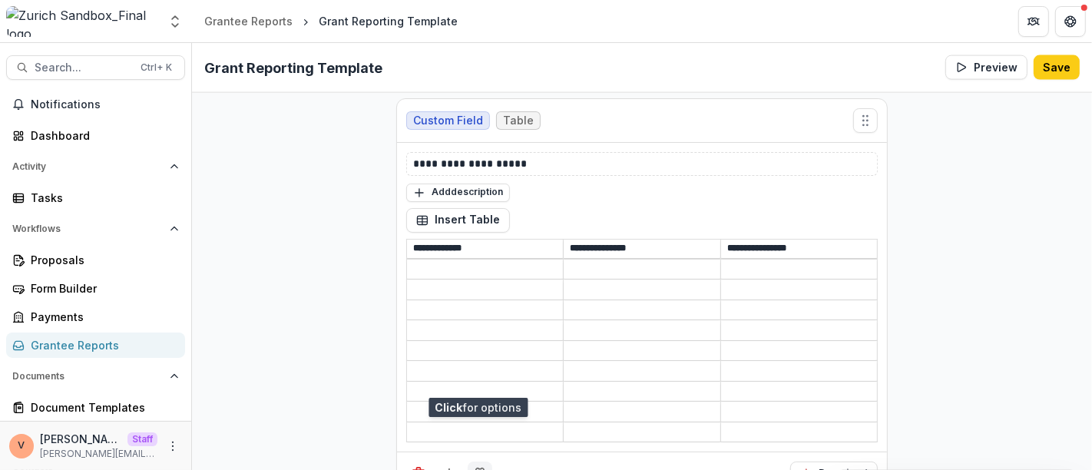
click at [482, 466] on icon "Field Settings" at bounding box center [479, 473] width 15 height 15
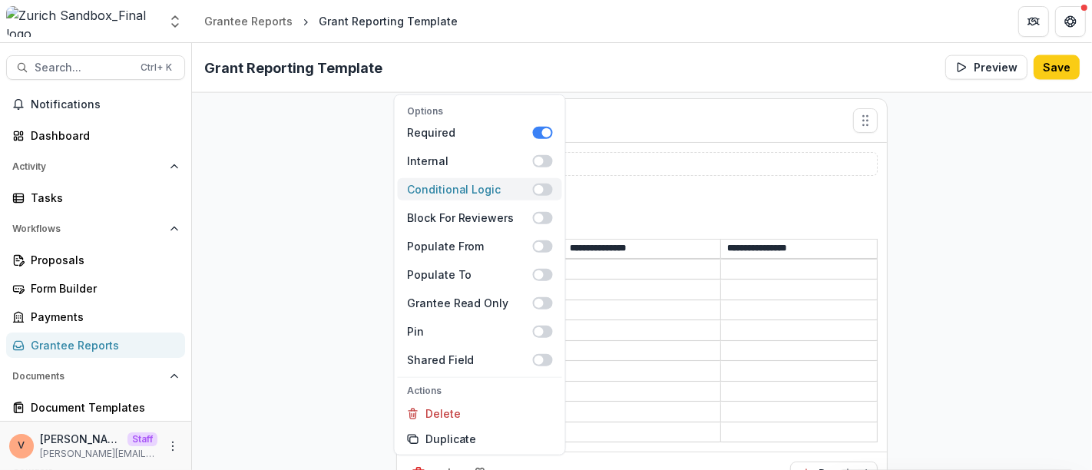
click at [546, 183] on span at bounding box center [543, 189] width 20 height 12
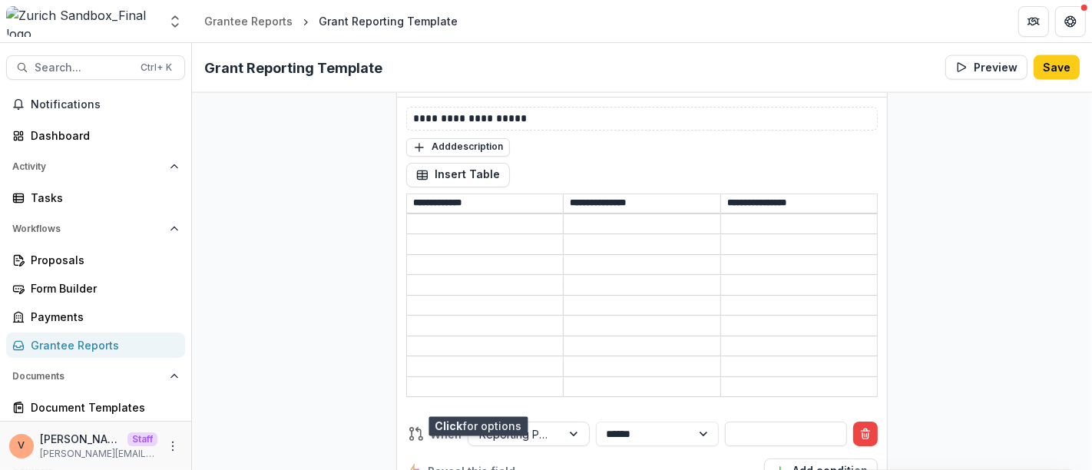
scroll to position [2031, 0]
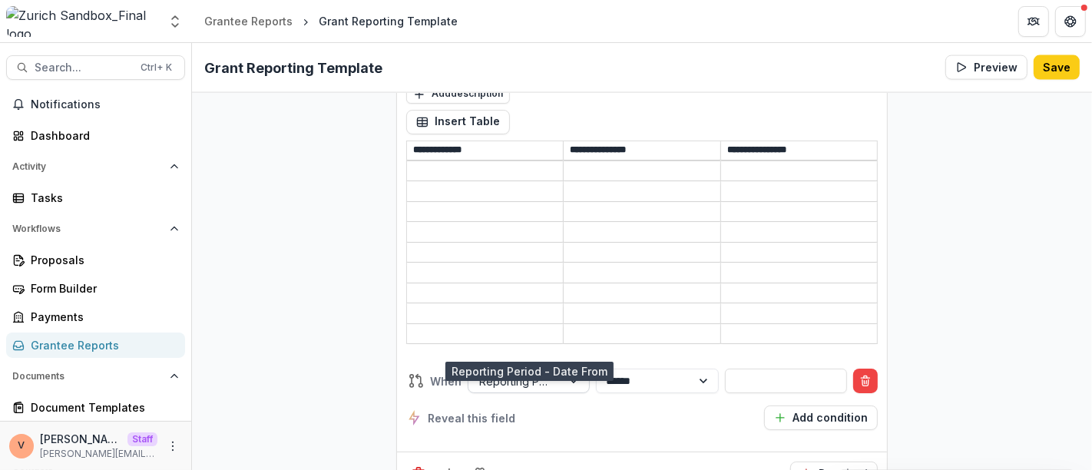
click at [561, 369] on div at bounding box center [575, 380] width 28 height 23
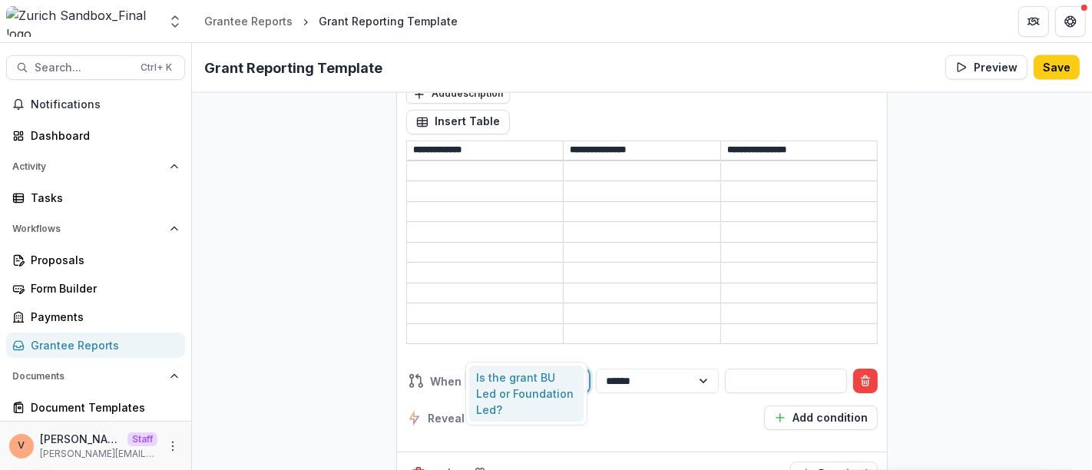
type input "**"
click at [497, 377] on div "Is the grant BU Led or Foundation Led?" at bounding box center [526, 393] width 115 height 56
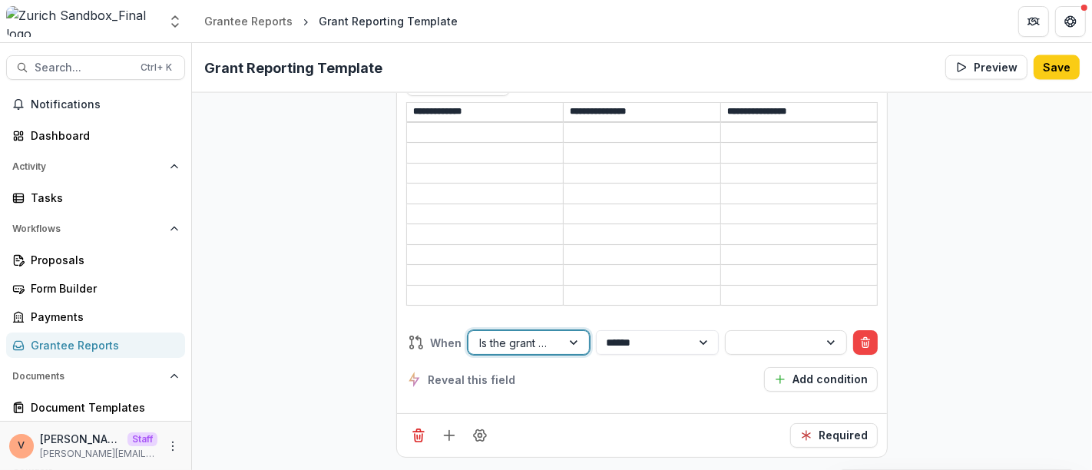
scroll to position [1978, 0]
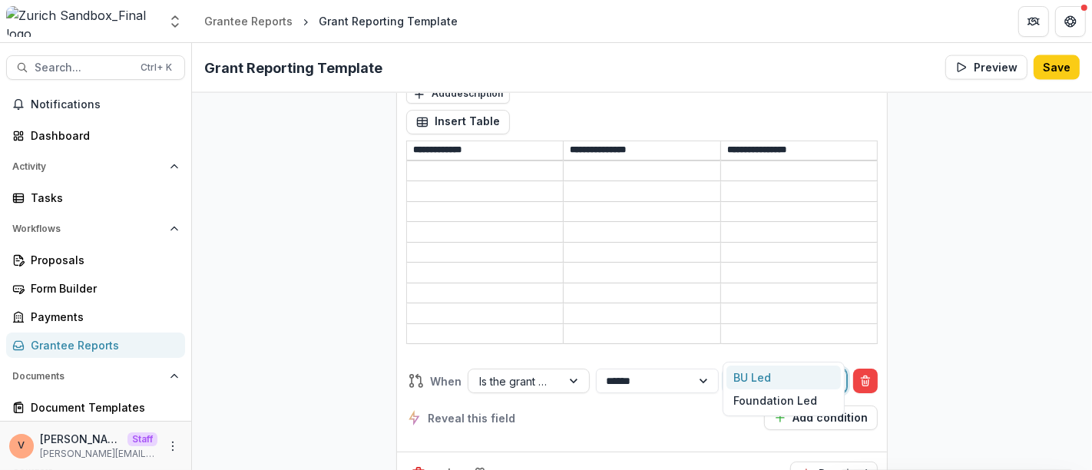
click at [761, 372] on div at bounding box center [771, 381] width 71 height 19
click at [751, 379] on div "BU Led" at bounding box center [783, 377] width 115 height 24
click at [1055, 62] on button "Save" at bounding box center [1056, 67] width 46 height 25
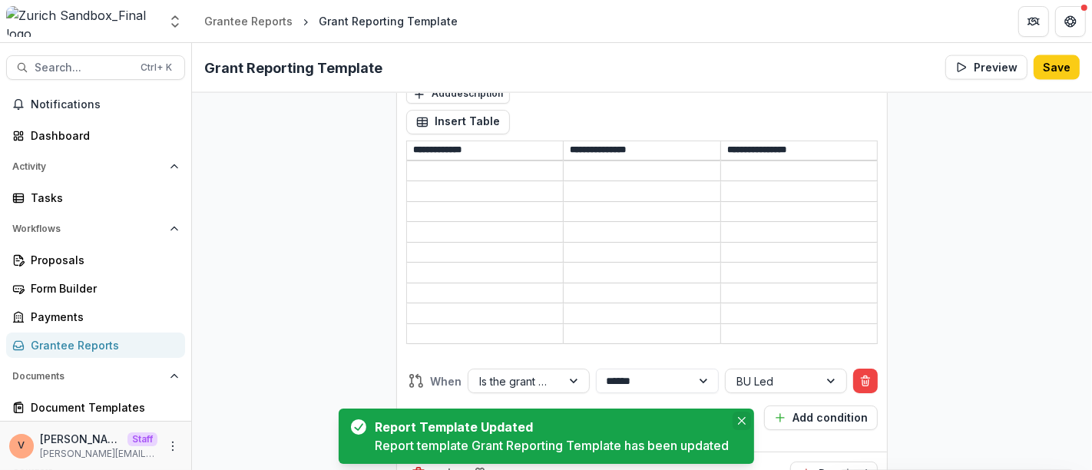
click at [748, 420] on button "Close" at bounding box center [741, 420] width 18 height 18
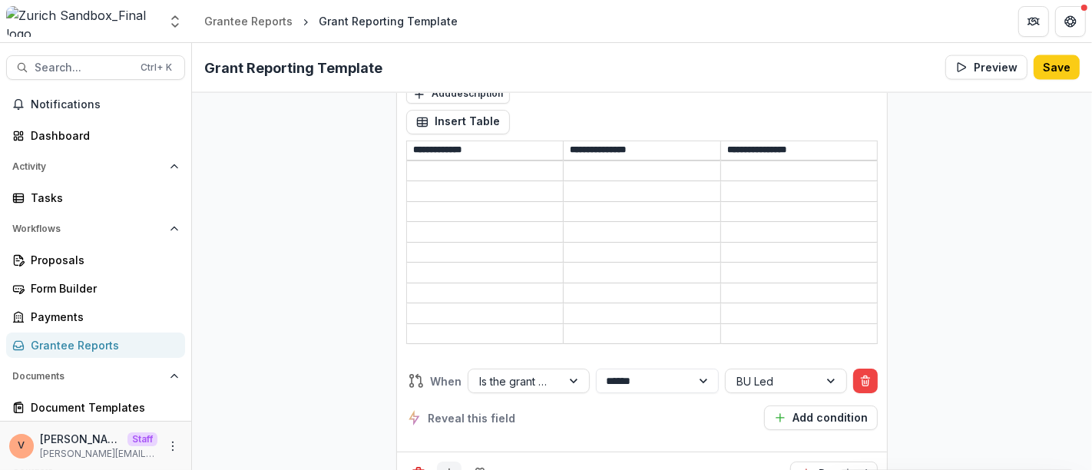
click at [449, 466] on icon "Add field" at bounding box center [448, 473] width 15 height 15
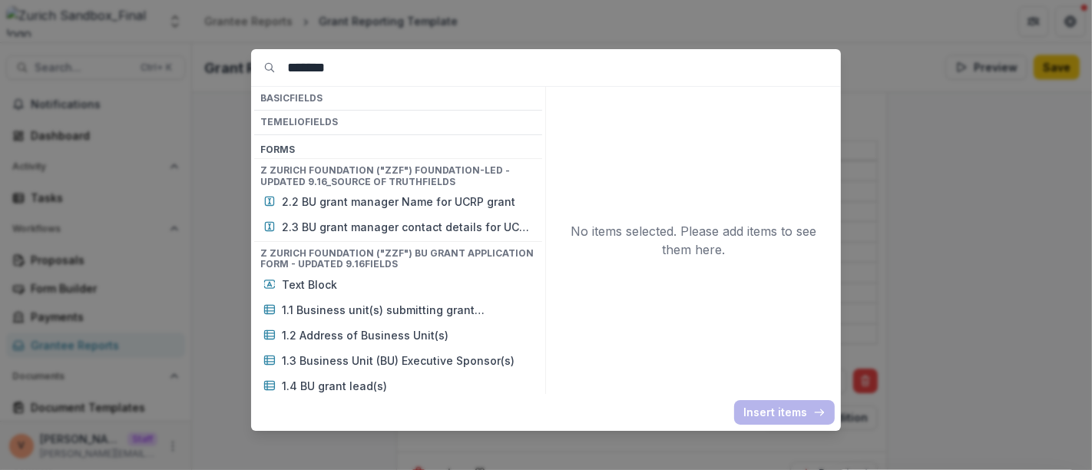
drag, startPoint x: 372, startPoint y: 66, endPoint x: 221, endPoint y: 68, distance: 151.2
click at [221, 68] on div "******* Basic Fields Temelio Fields Form s Z Zurich Foundation ("ZZF") Foundati…" at bounding box center [546, 235] width 1092 height 470
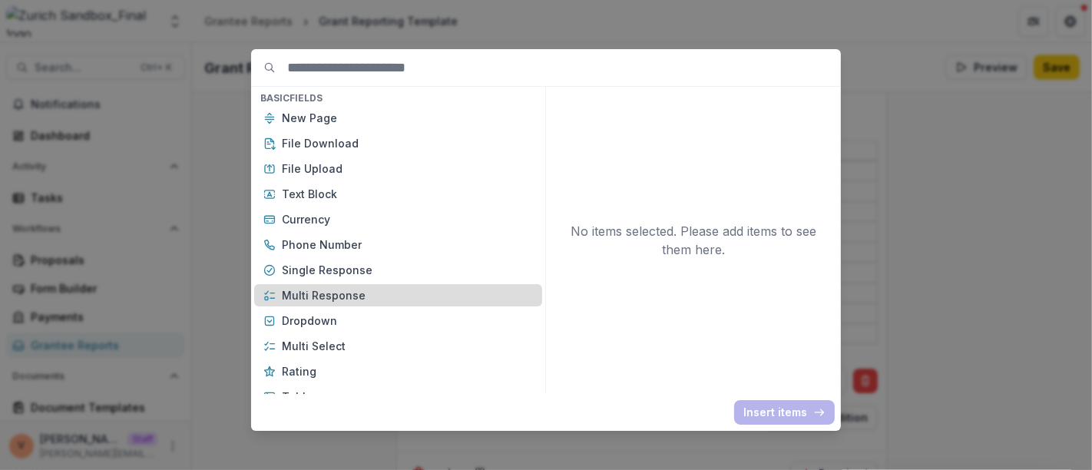
click at [356, 294] on p "Multi Response" at bounding box center [407, 295] width 251 height 16
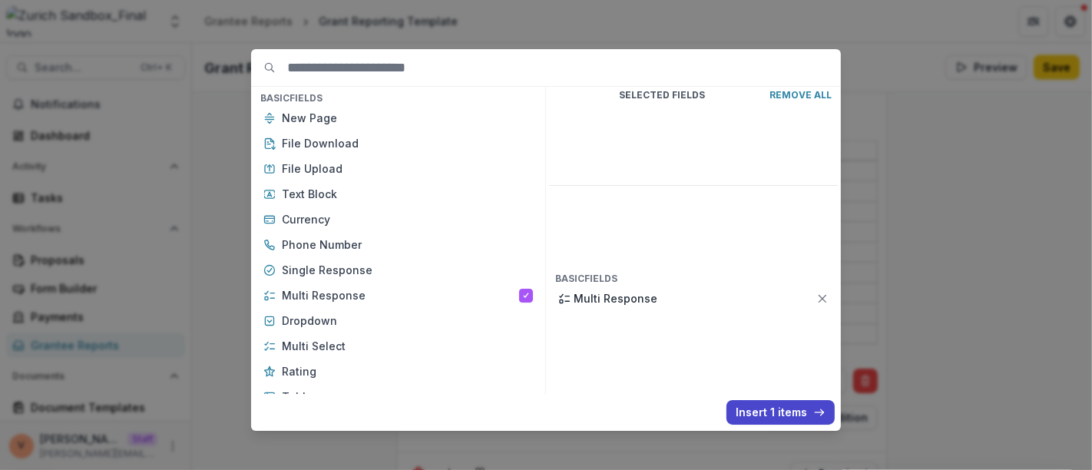
click at [768, 411] on button "Insert 1 items" at bounding box center [780, 412] width 108 height 25
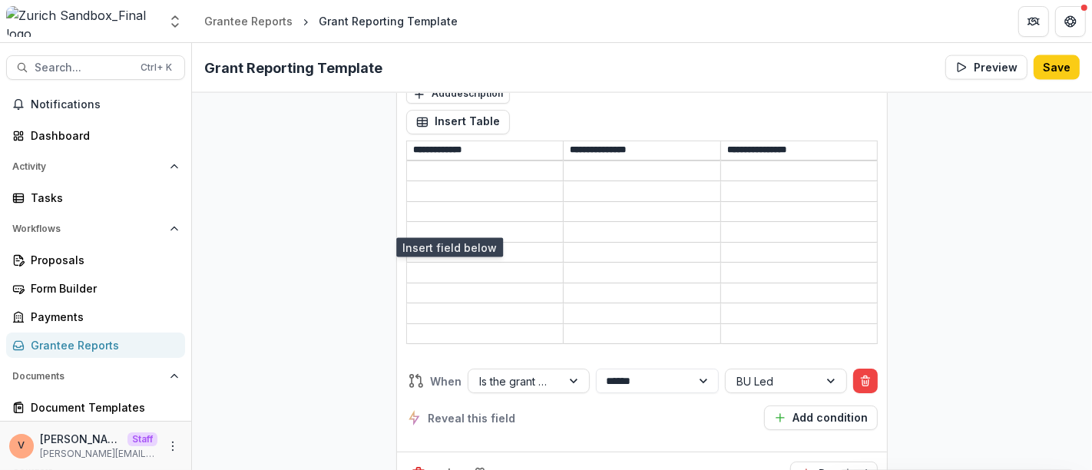
scroll to position [2214, 0]
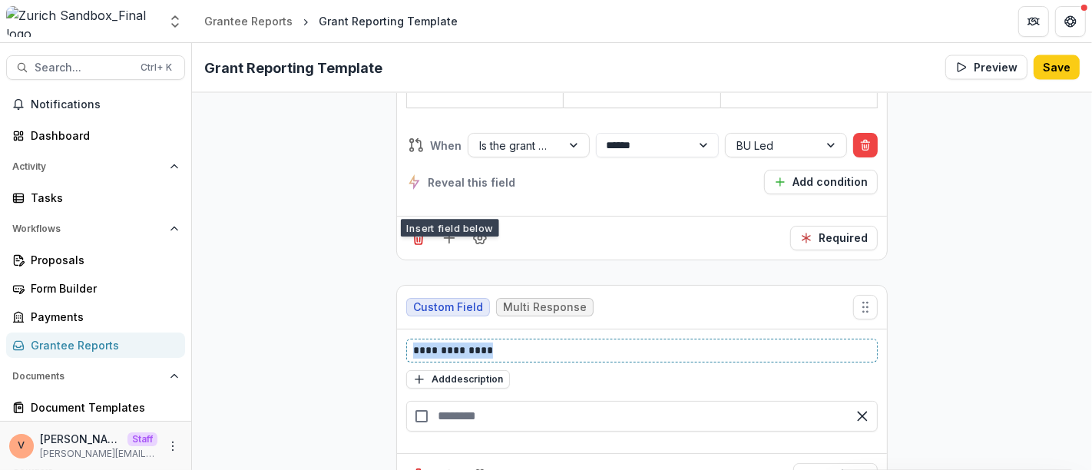
drag, startPoint x: 395, startPoint y: 309, endPoint x: 279, endPoint y: 316, distance: 116.2
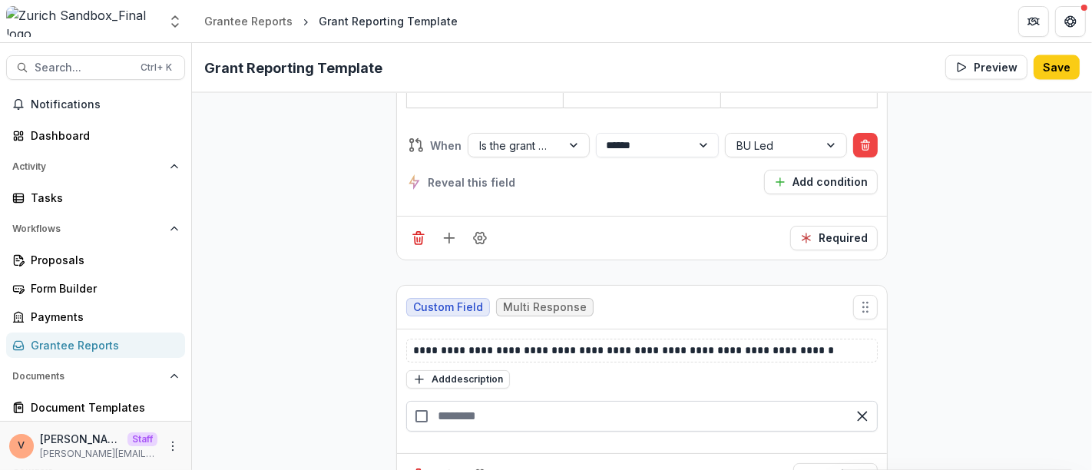
click at [481, 401] on input "text" at bounding box center [641, 416] width 471 height 31
click at [463, 438] on div "button" at bounding box center [641, 453] width 471 height 31
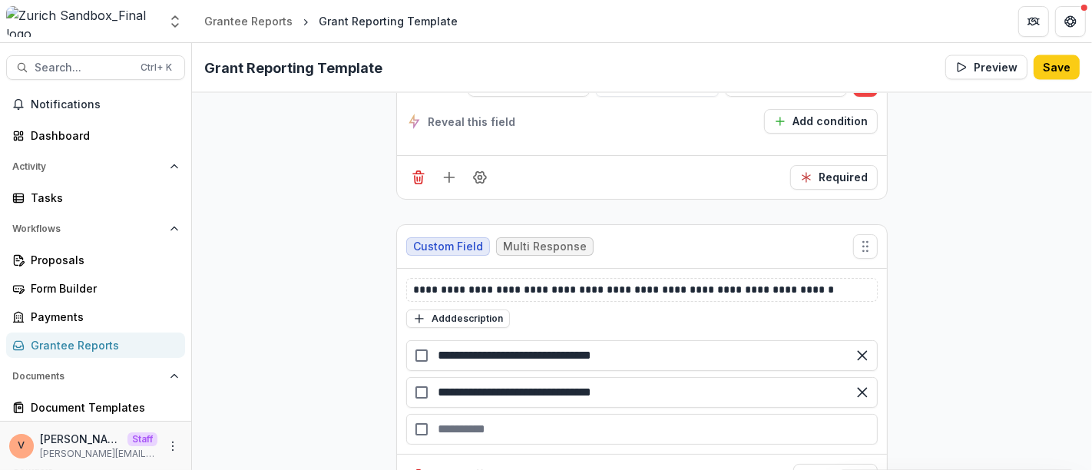
scroll to position [2275, 0]
click at [508, 413] on div "button" at bounding box center [641, 428] width 471 height 31
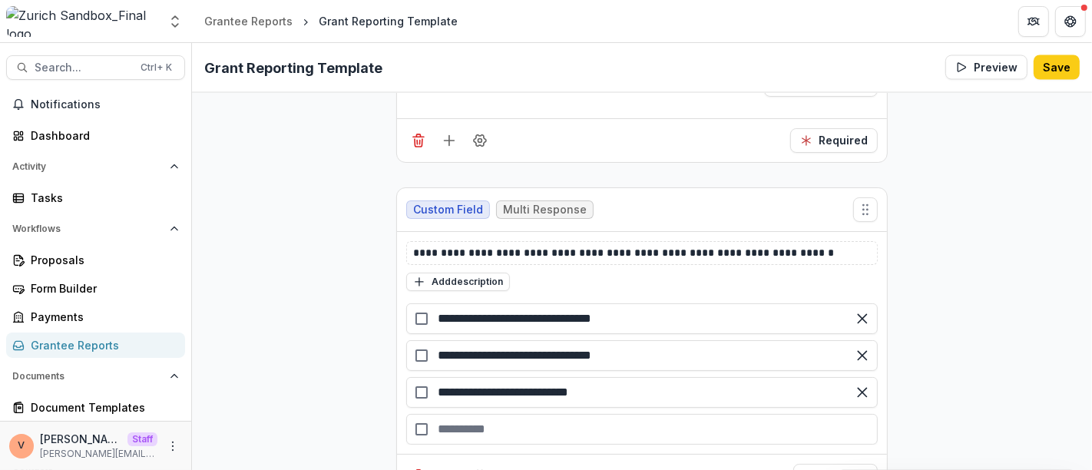
click at [504, 414] on div "button" at bounding box center [641, 429] width 471 height 31
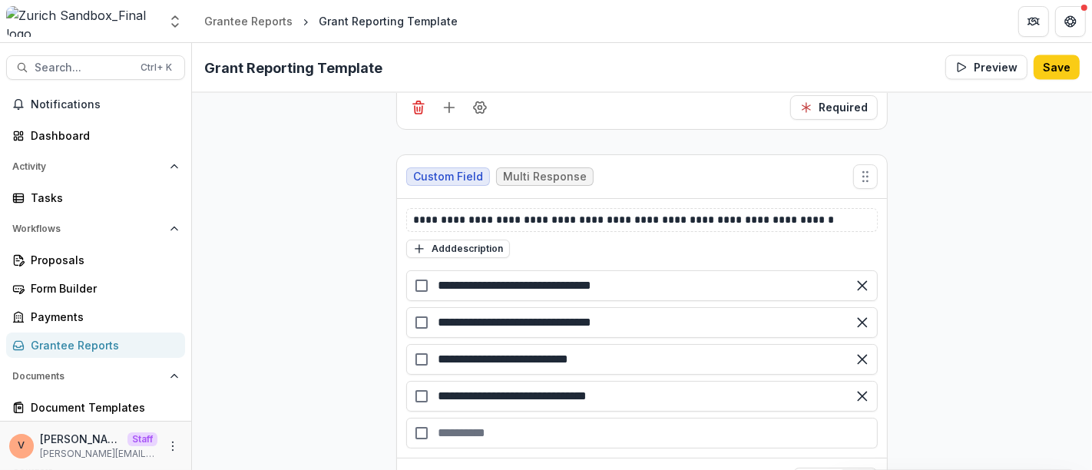
scroll to position [2349, 0]
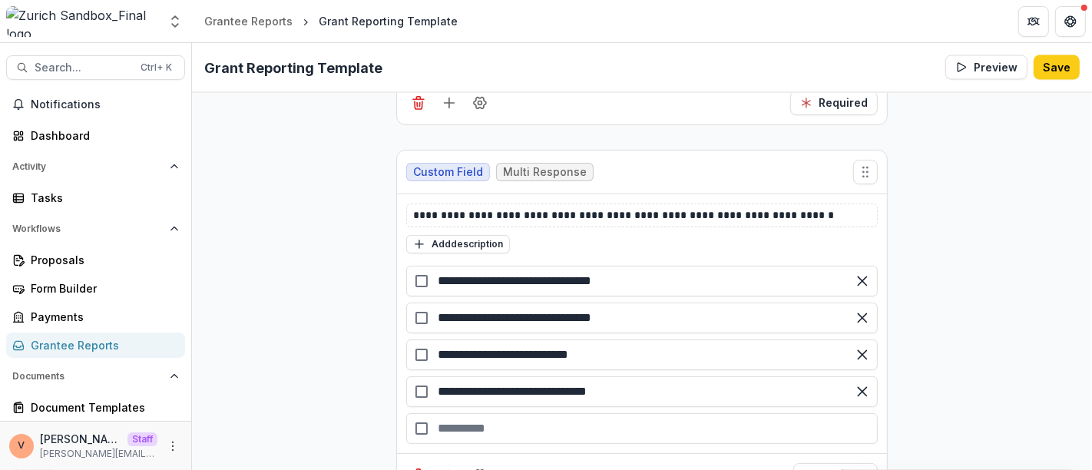
click at [522, 413] on div "button" at bounding box center [641, 428] width 471 height 31
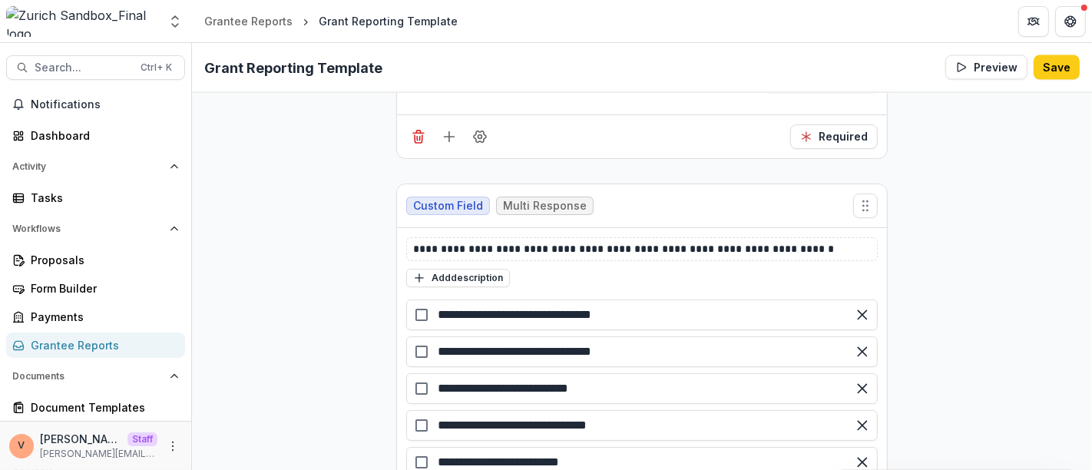
scroll to position [2386, 0]
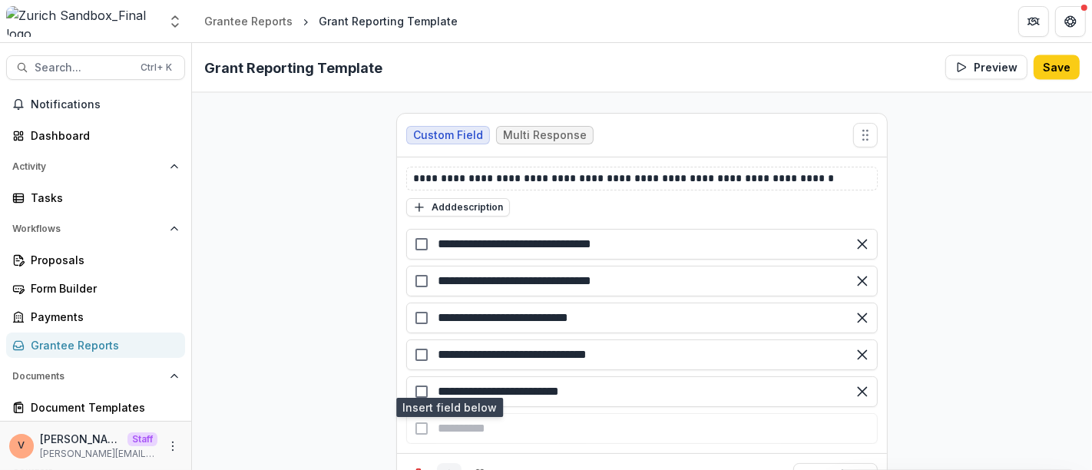
click at [449, 467] on icon "Add field" at bounding box center [448, 474] width 15 height 15
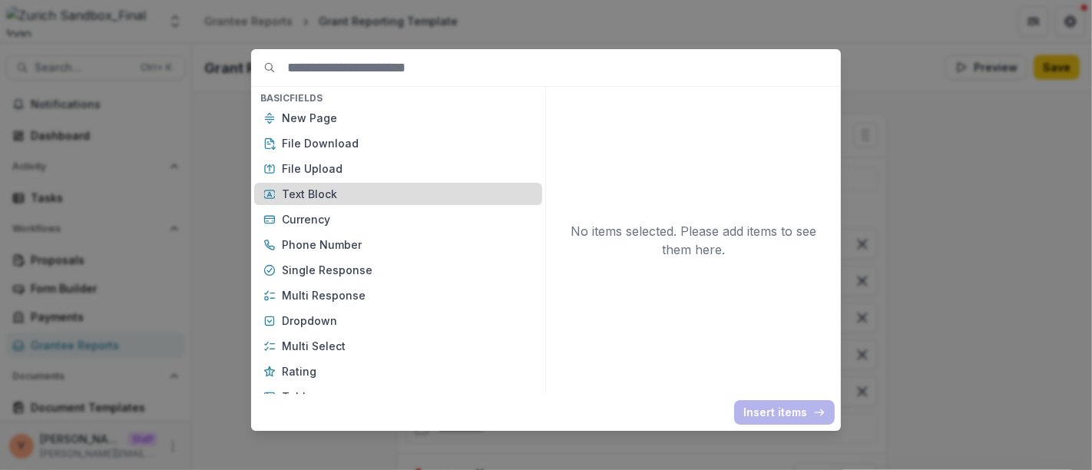
click at [344, 198] on p "Text Block" at bounding box center [407, 194] width 251 height 16
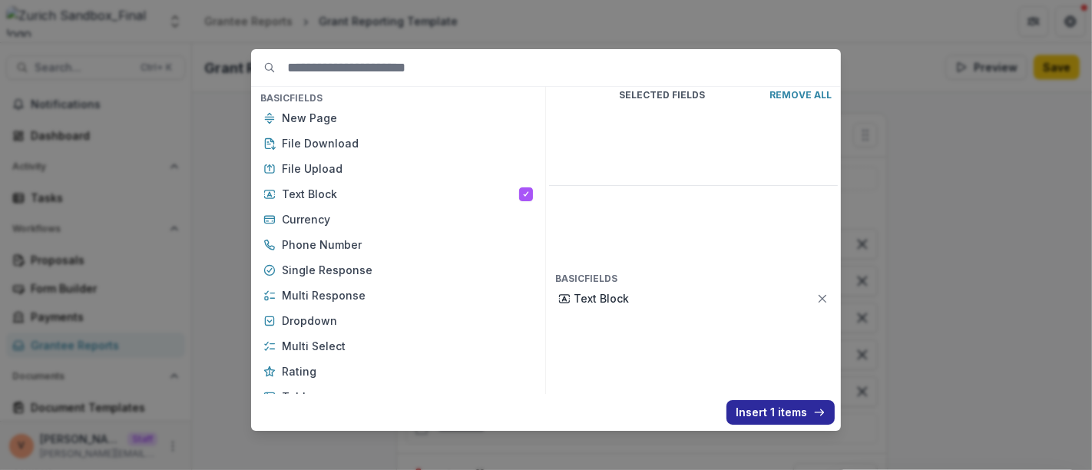
click at [766, 408] on button "Insert 1 items" at bounding box center [780, 412] width 108 height 25
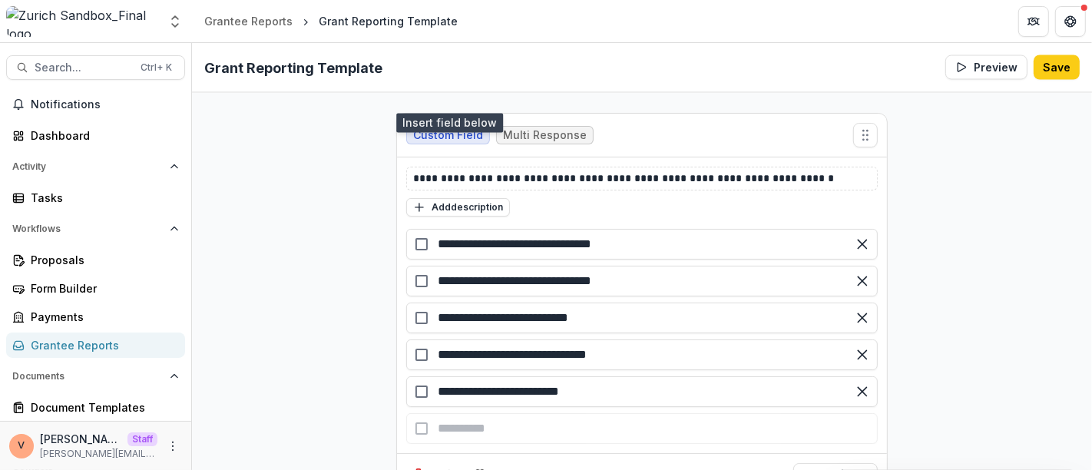
scroll to position [2727, 0]
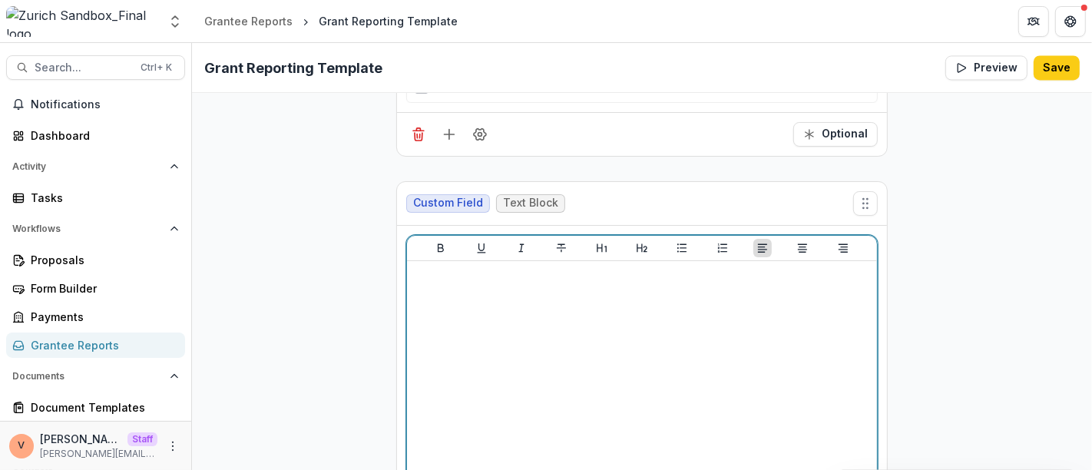
click at [513, 290] on div at bounding box center [642, 382] width 458 height 230
click at [637, 242] on icon "Heading 2" at bounding box center [642, 248] width 12 height 12
click at [482, 242] on icon "Underline" at bounding box center [481, 248] width 12 height 12
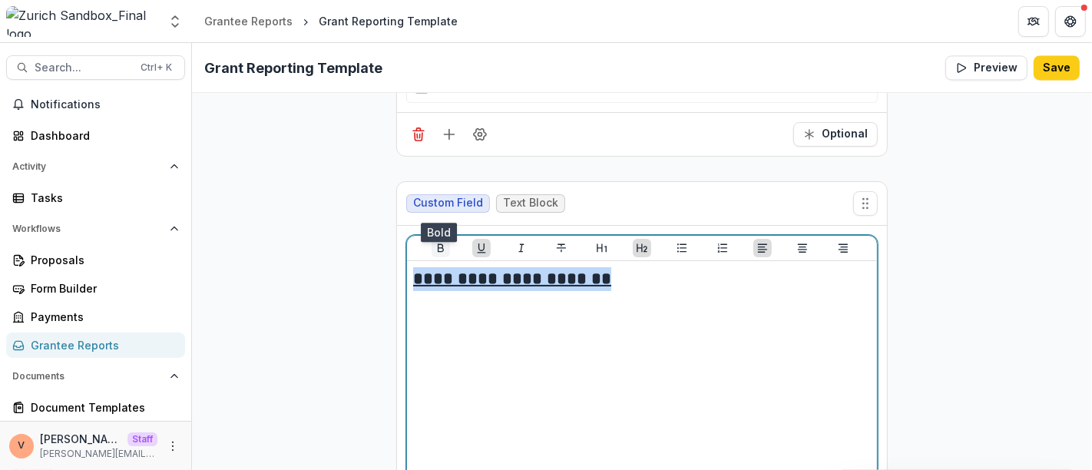
click at [434, 242] on icon "Bold" at bounding box center [440, 248] width 12 height 12
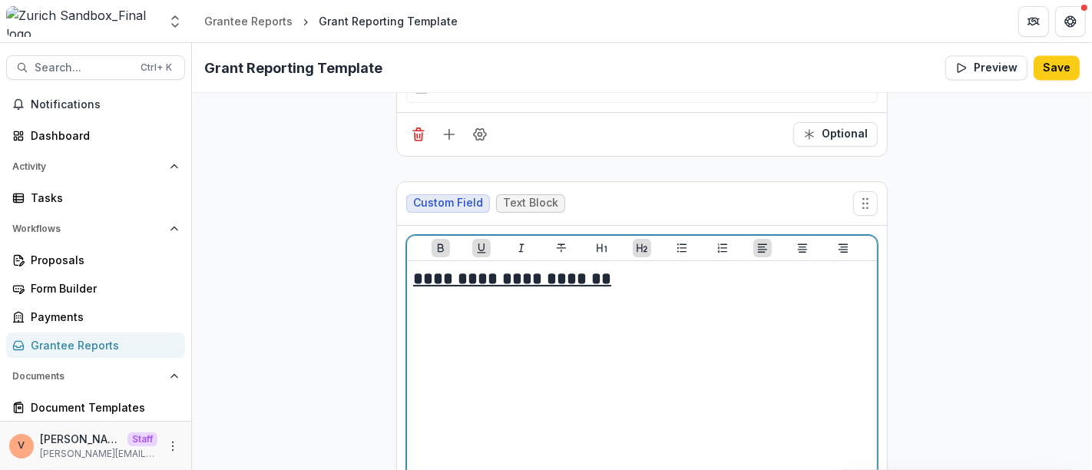
click at [621, 267] on h2 "**********" at bounding box center [642, 279] width 458 height 24
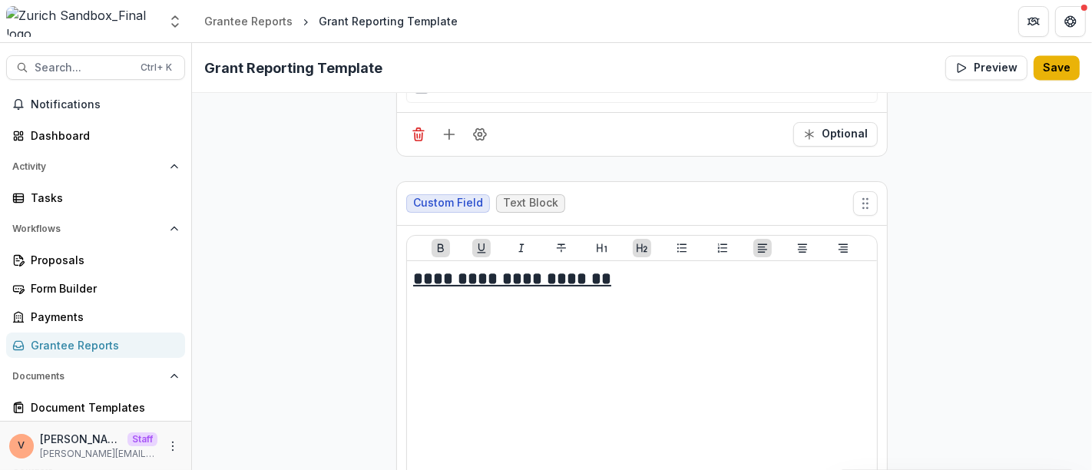
click at [1051, 70] on button "Save" at bounding box center [1056, 67] width 46 height 25
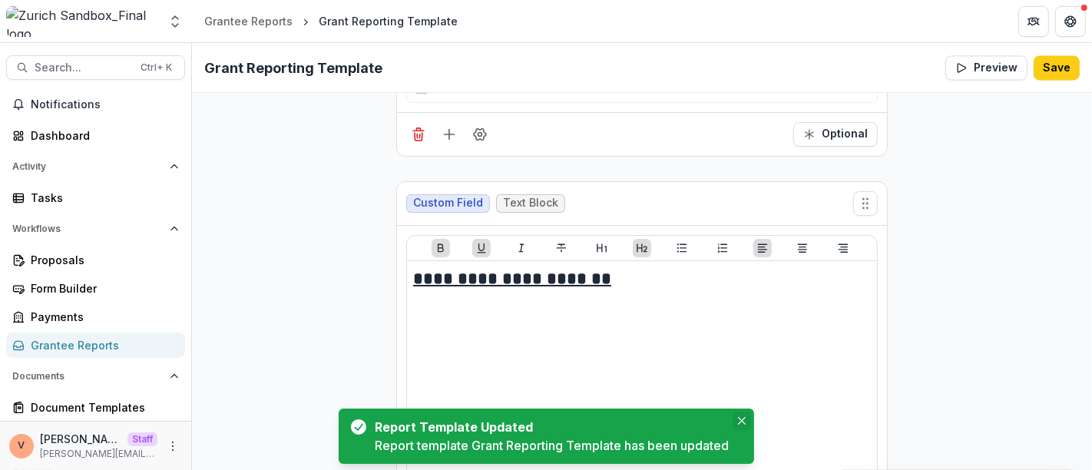
click at [743, 422] on icon "Close" at bounding box center [741, 421] width 8 height 8
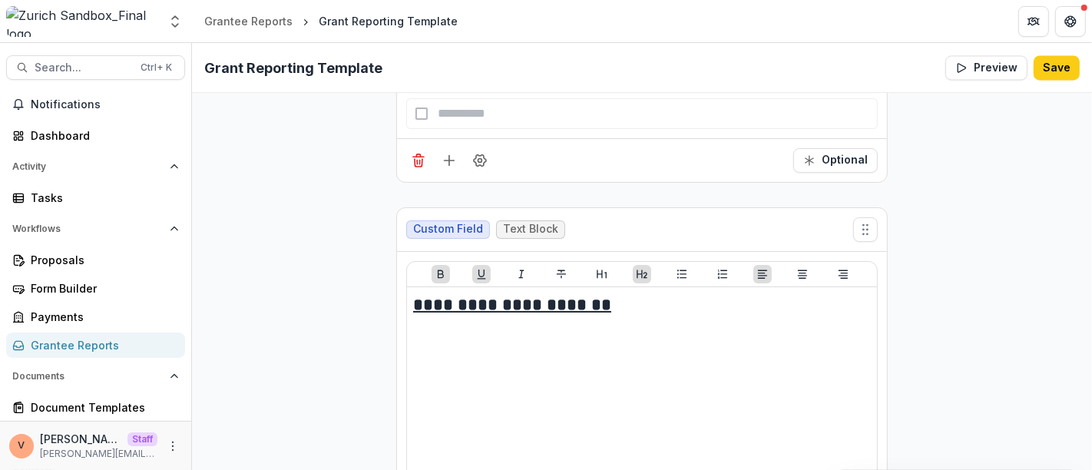
scroll to position [2785, 0]
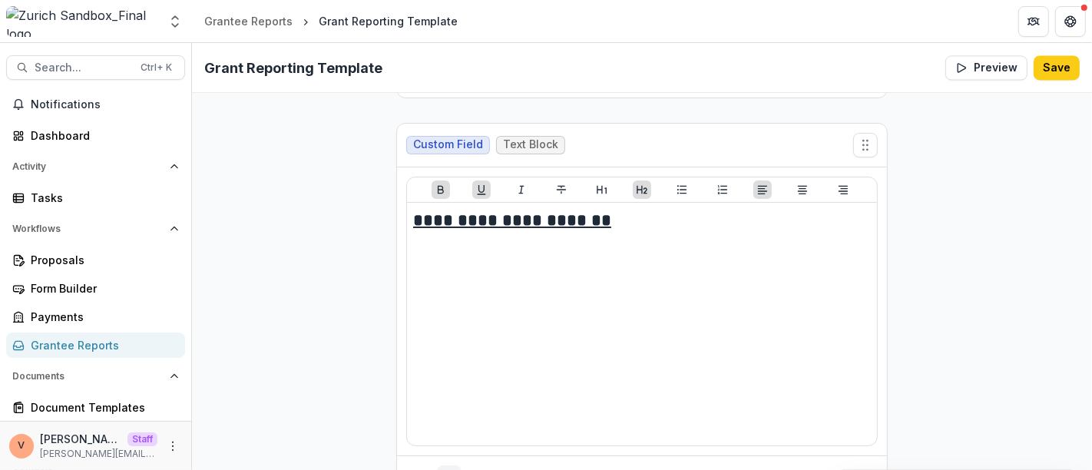
click at [447, 469] on line "Add field" at bounding box center [449, 477] width 10 height 0
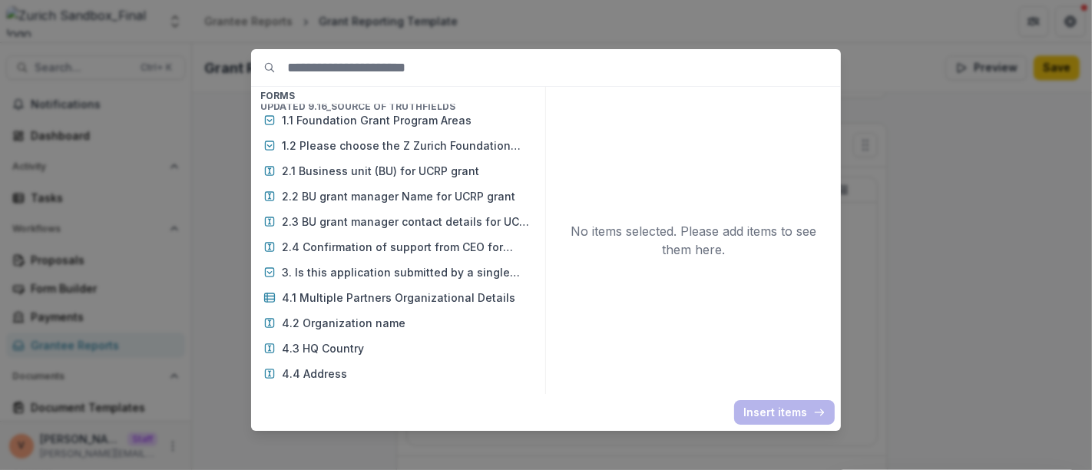
scroll to position [7079, 0]
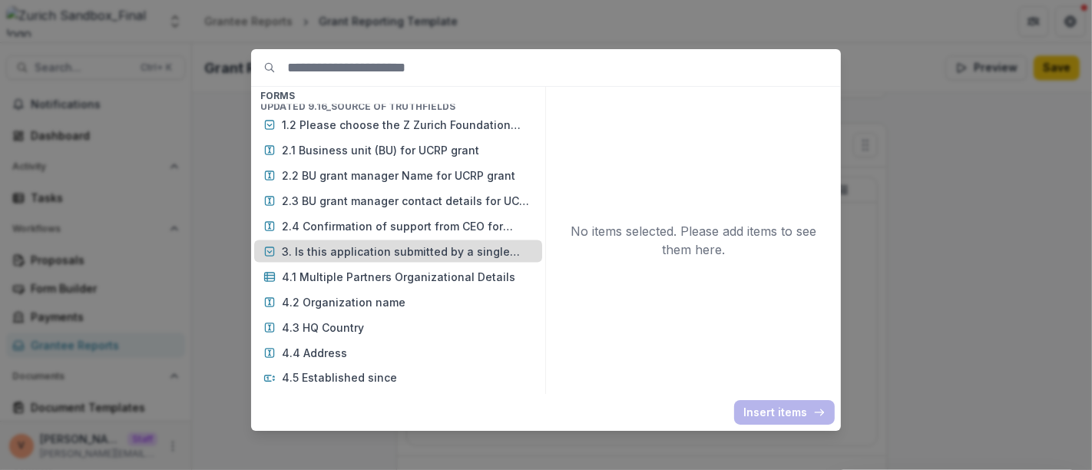
click at [461, 243] on p "3. Is this application submitted by a single organization or a Multiple Partner…" at bounding box center [407, 251] width 251 height 16
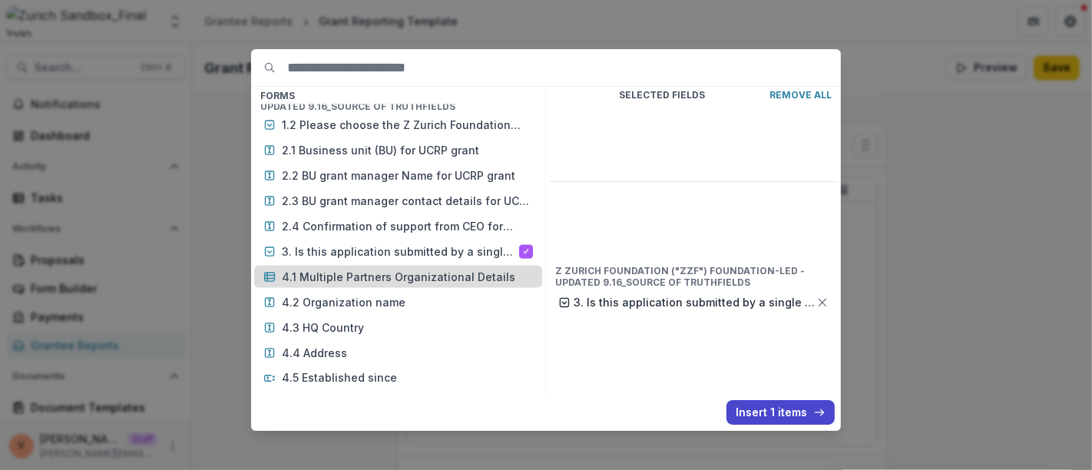
click at [458, 269] on p "4.1 Multiple Partners Organizational Details" at bounding box center [407, 277] width 251 height 16
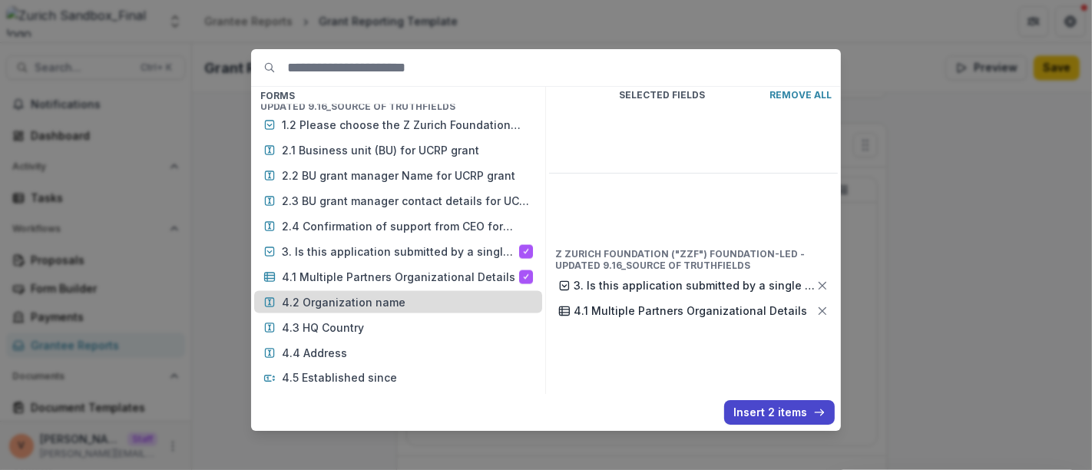
click at [377, 294] on p "4.2 Organization name" at bounding box center [407, 302] width 251 height 16
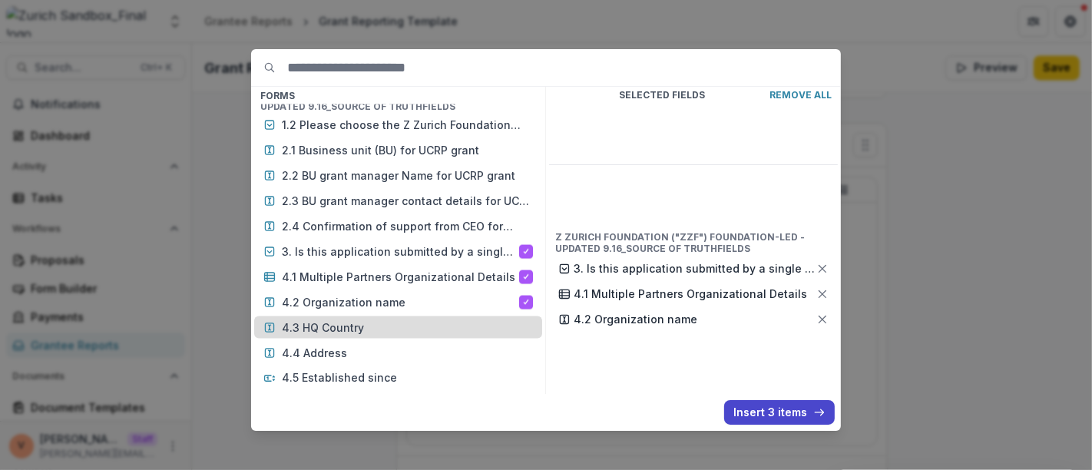
click at [362, 319] on p "4.3 HQ Country" at bounding box center [407, 327] width 251 height 16
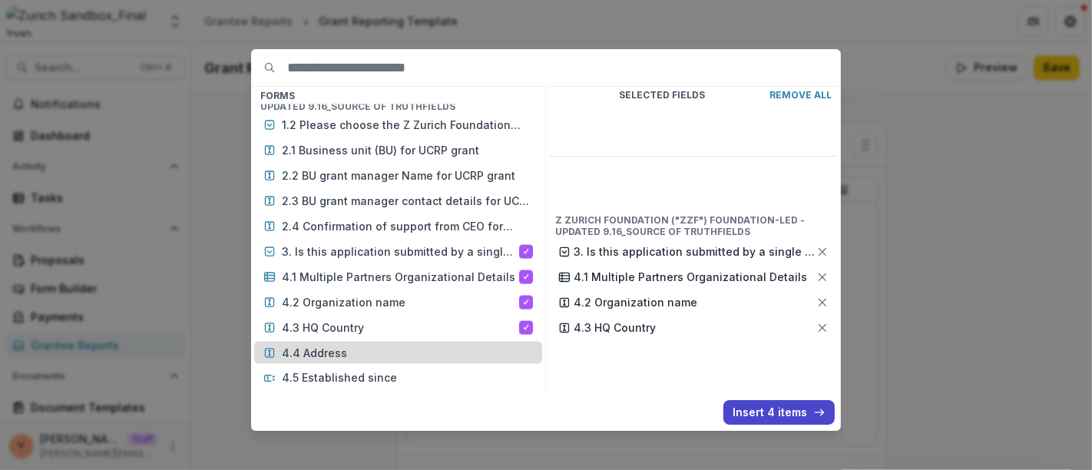
click at [338, 345] on p "4.4 Address" at bounding box center [407, 353] width 251 height 16
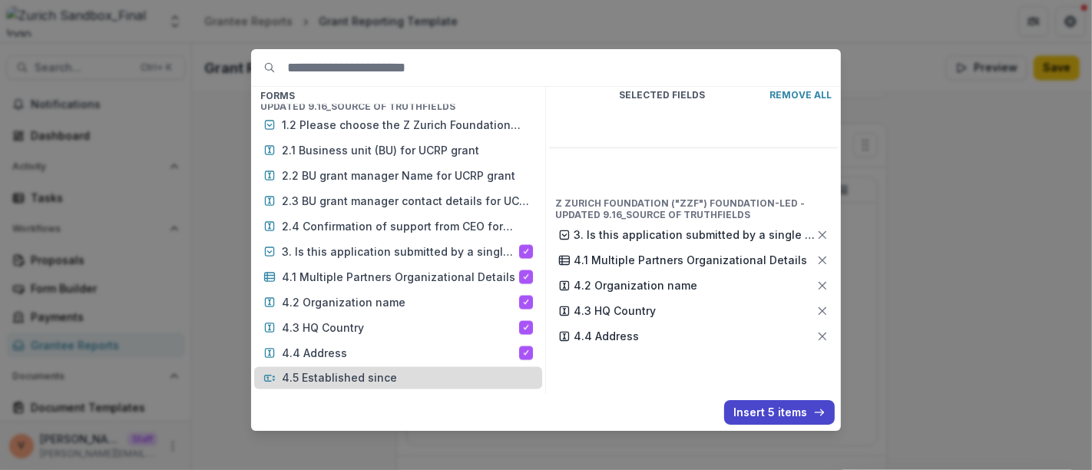
click at [344, 370] on p "4.5 Established since" at bounding box center [407, 378] width 251 height 16
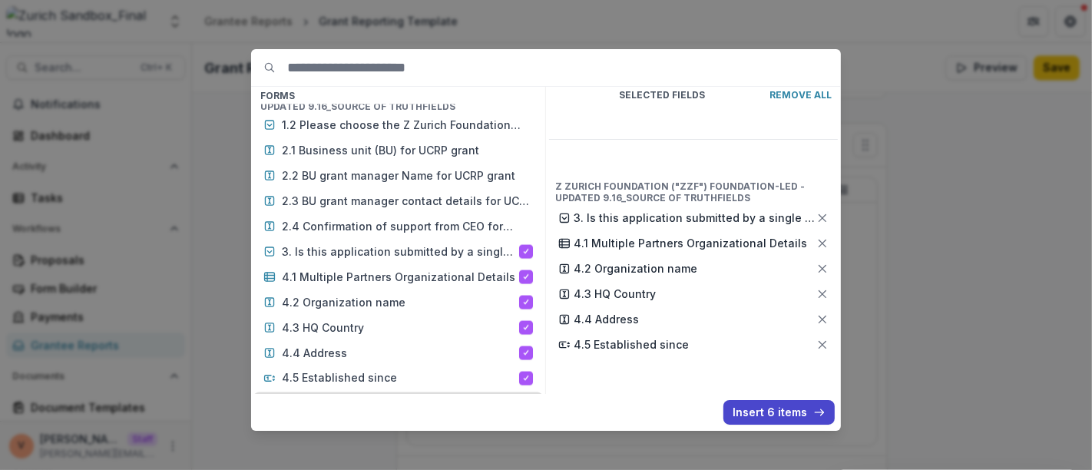
click at [345, 395] on p "4.6 Operational budget" at bounding box center [407, 403] width 251 height 16
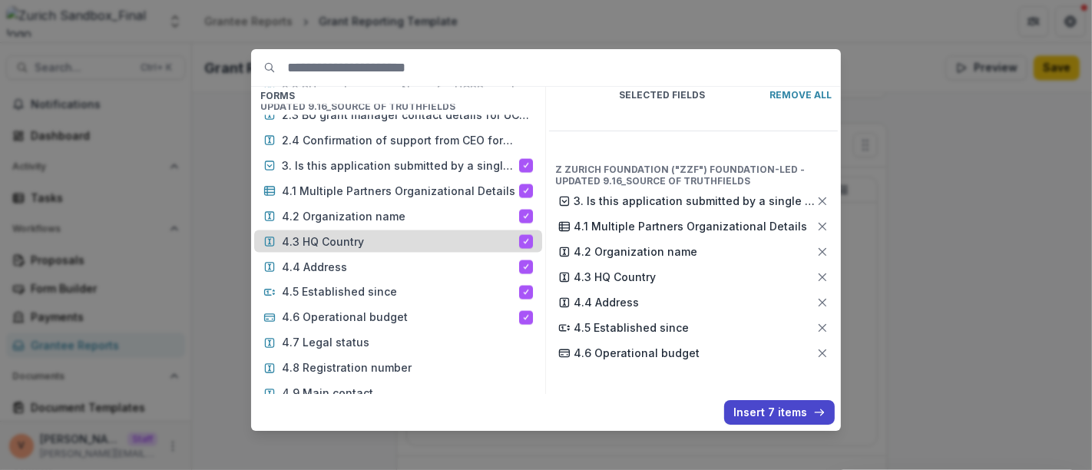
scroll to position [7249, 0]
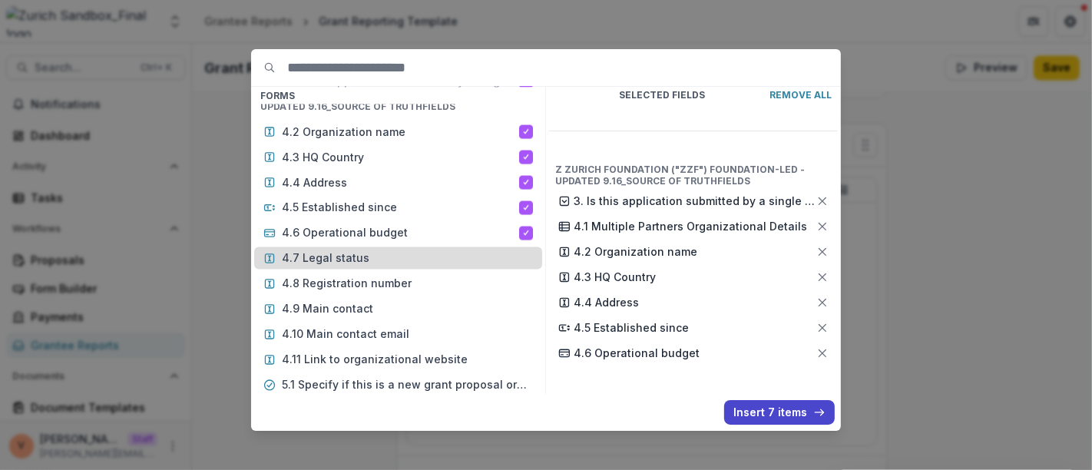
click at [385, 250] on p "4.7 Legal status" at bounding box center [407, 258] width 251 height 16
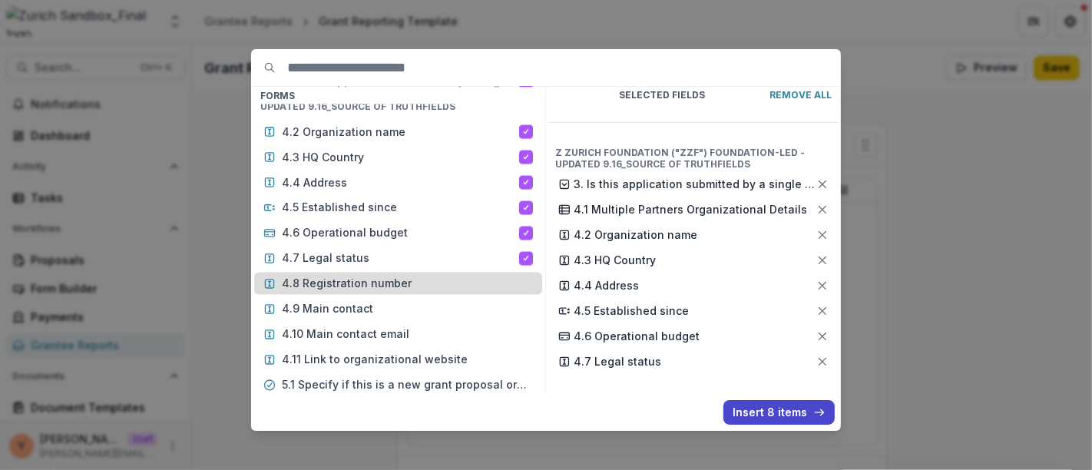
click at [377, 276] on p "4.8 Registration number" at bounding box center [407, 284] width 251 height 16
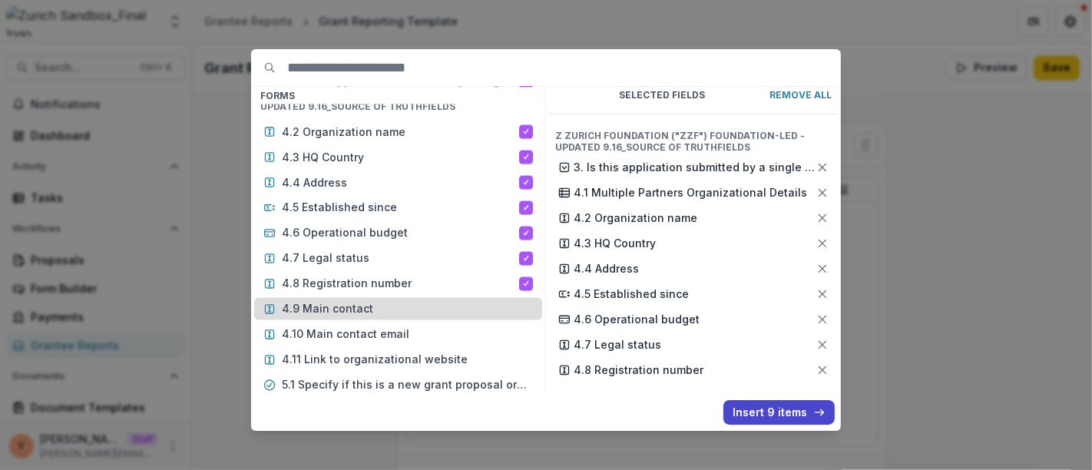
click at [374, 301] on p "4.9 Main contact" at bounding box center [407, 309] width 251 height 16
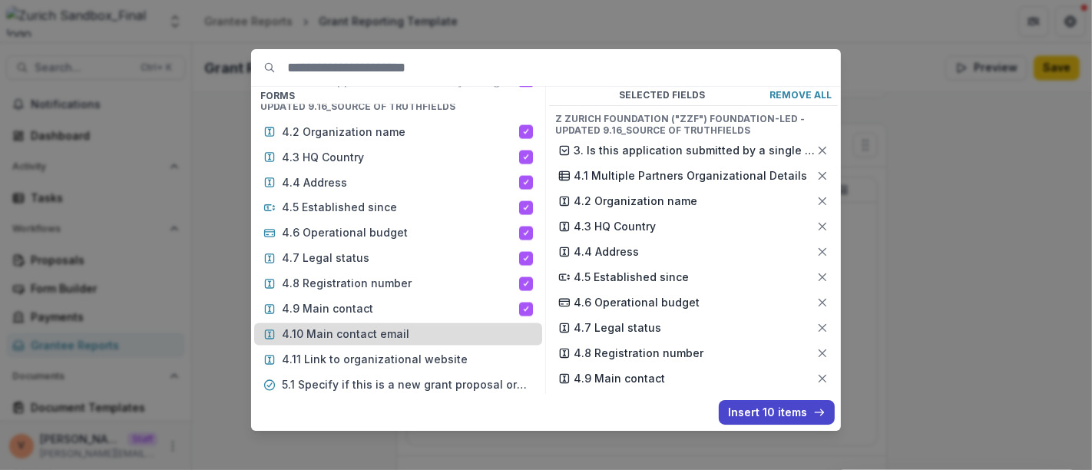
click at [377, 326] on p "4.10 Main contact email" at bounding box center [407, 334] width 251 height 16
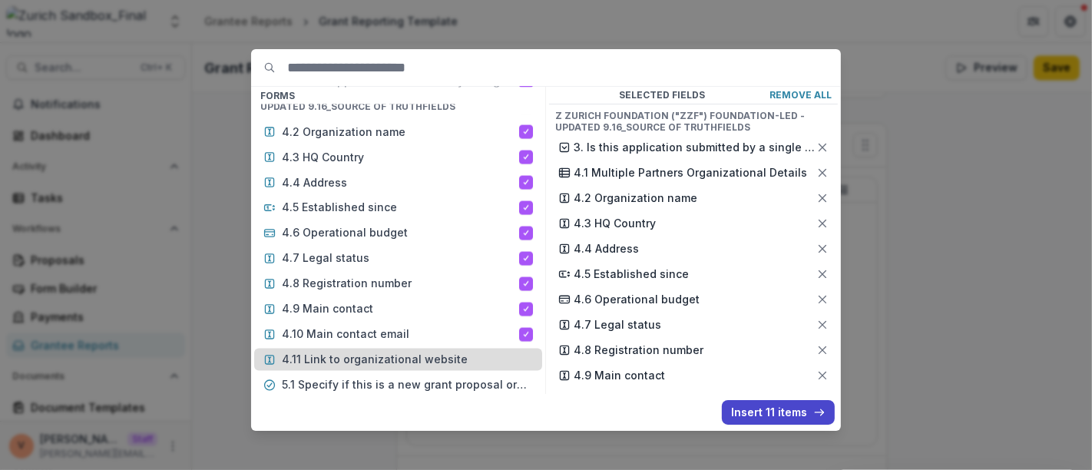
click at [381, 352] on p "4.11 Link to organizational website" at bounding box center [407, 360] width 251 height 16
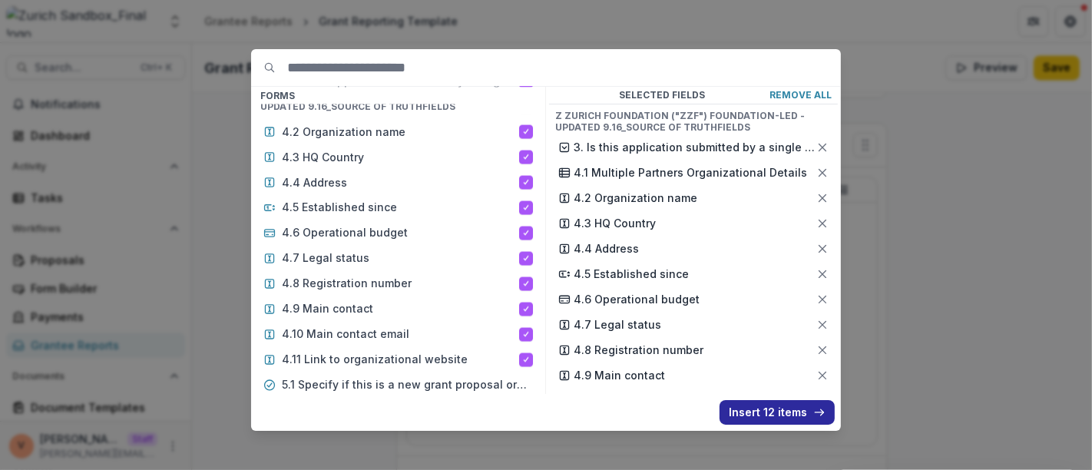
click at [761, 408] on button "Insert 12 items" at bounding box center [776, 412] width 115 height 25
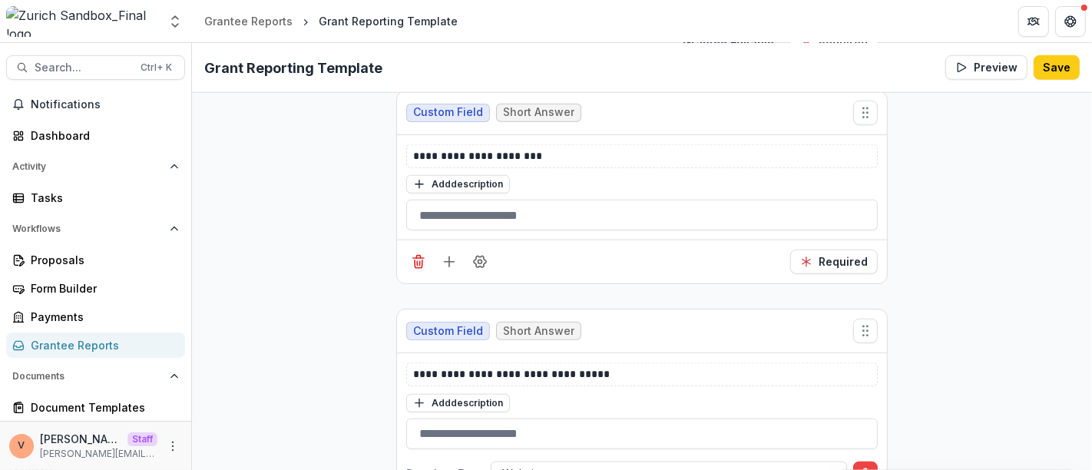
scroll to position [6008, 0]
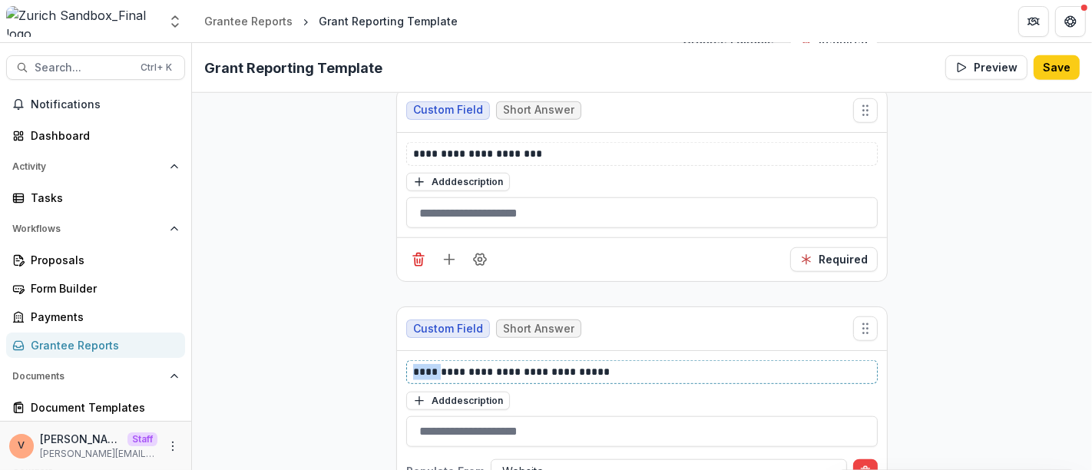
drag, startPoint x: 431, startPoint y: 294, endPoint x: 395, endPoint y: 298, distance: 36.3
click at [397, 351] on div "**********" at bounding box center [642, 422] width 490 height 142
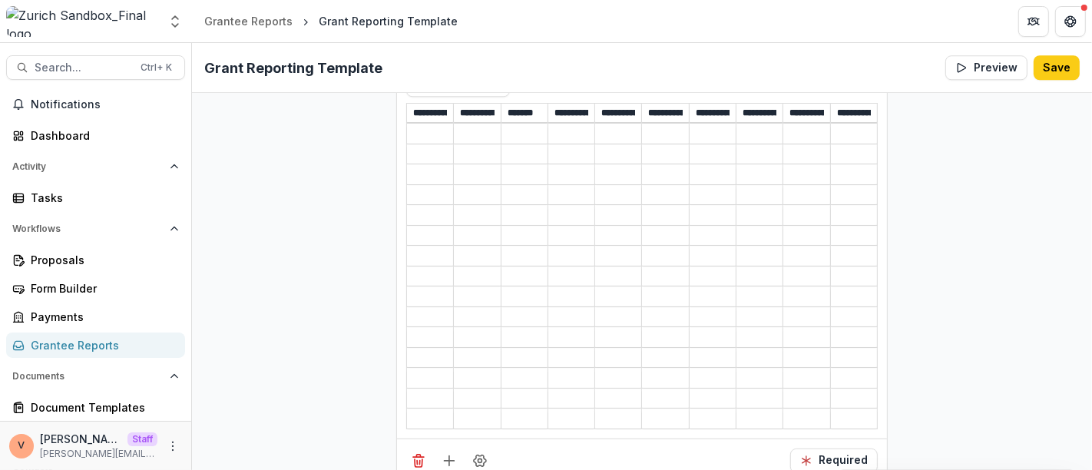
scroll to position [3790, 0]
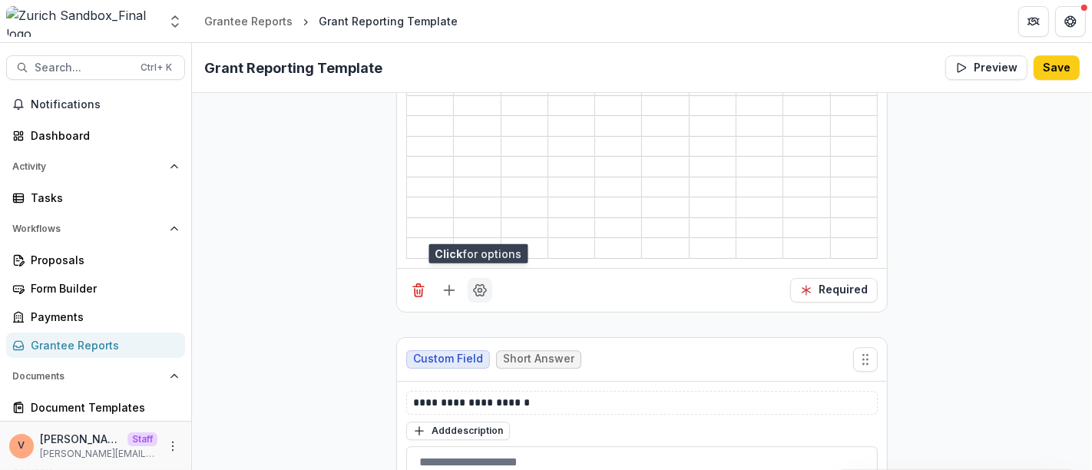
click at [478, 282] on icon "Field Settings" at bounding box center [479, 289] width 15 height 15
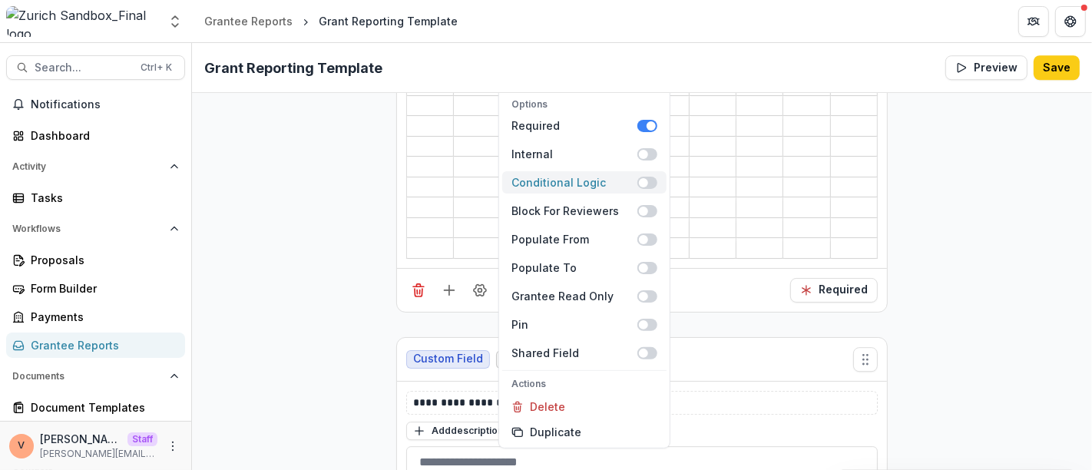
click at [655, 171] on label "Conditional Logic" at bounding box center [584, 182] width 164 height 22
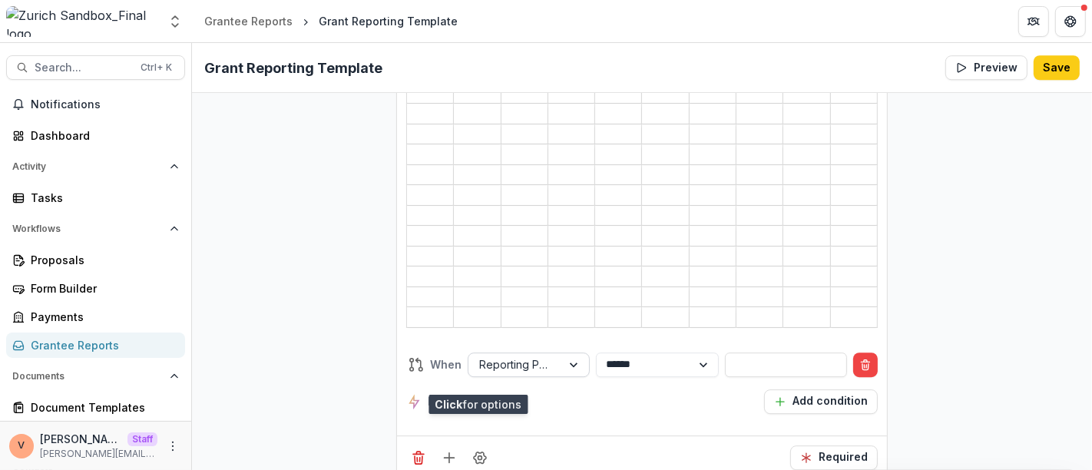
click at [568, 353] on div at bounding box center [575, 364] width 28 height 23
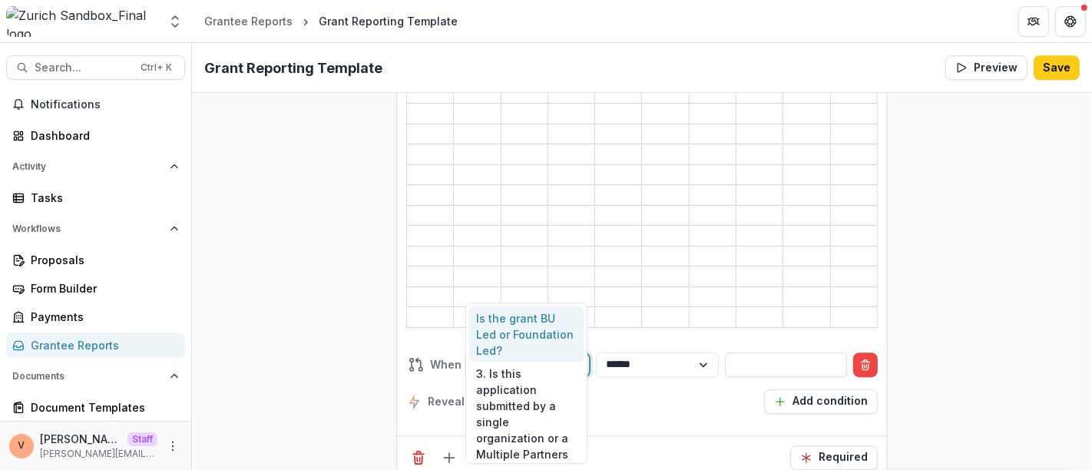
type input "*******"
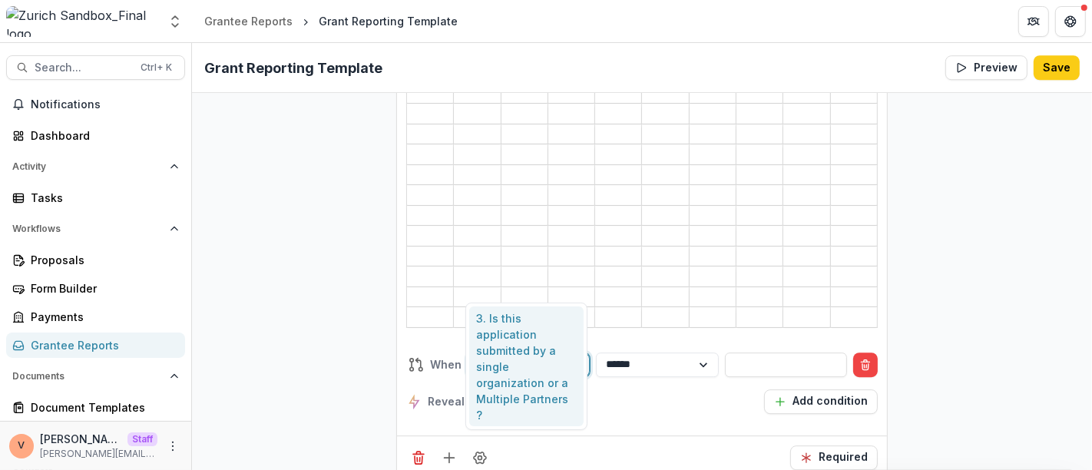
click at [511, 339] on div "3. Is this application submitted by a single organization or a Multiple Partner…" at bounding box center [526, 366] width 115 height 121
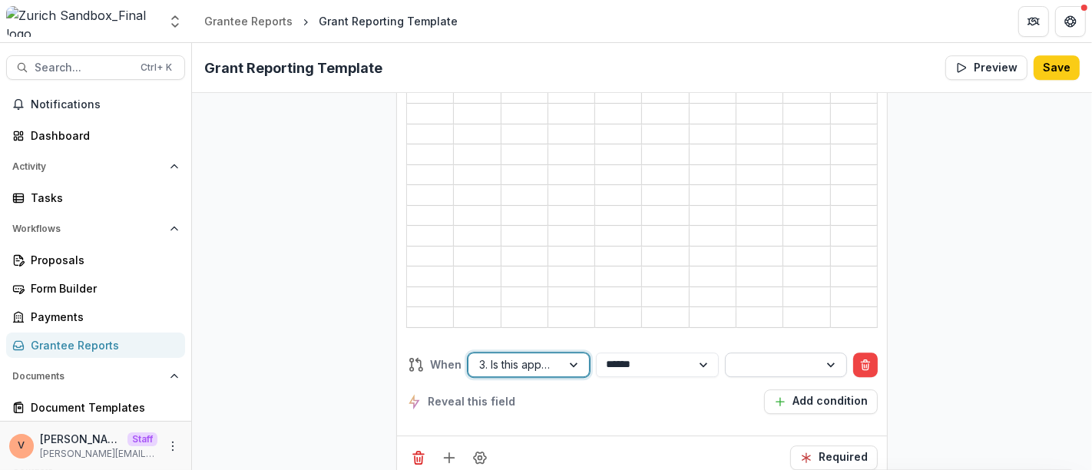
click at [792, 355] on div at bounding box center [771, 364] width 71 height 19
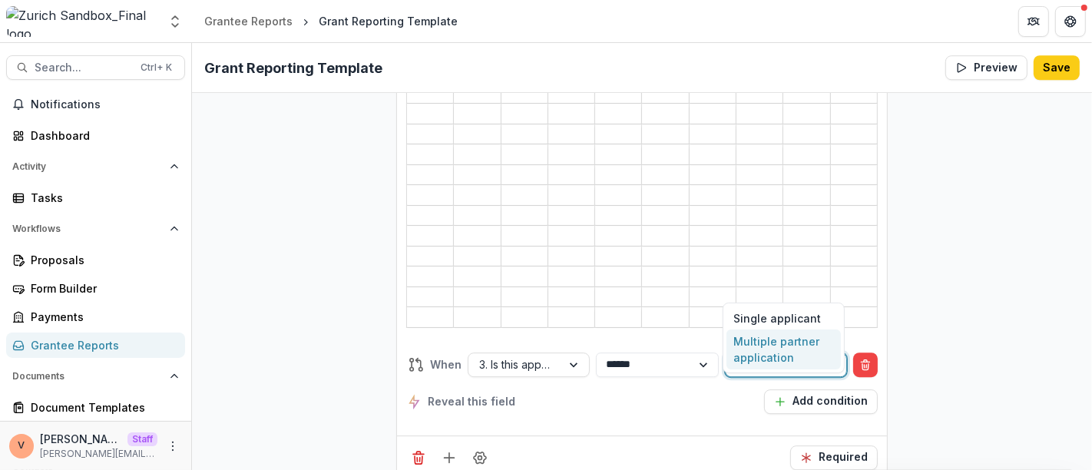
click at [771, 339] on div "Multiple partner application" at bounding box center [783, 349] width 115 height 40
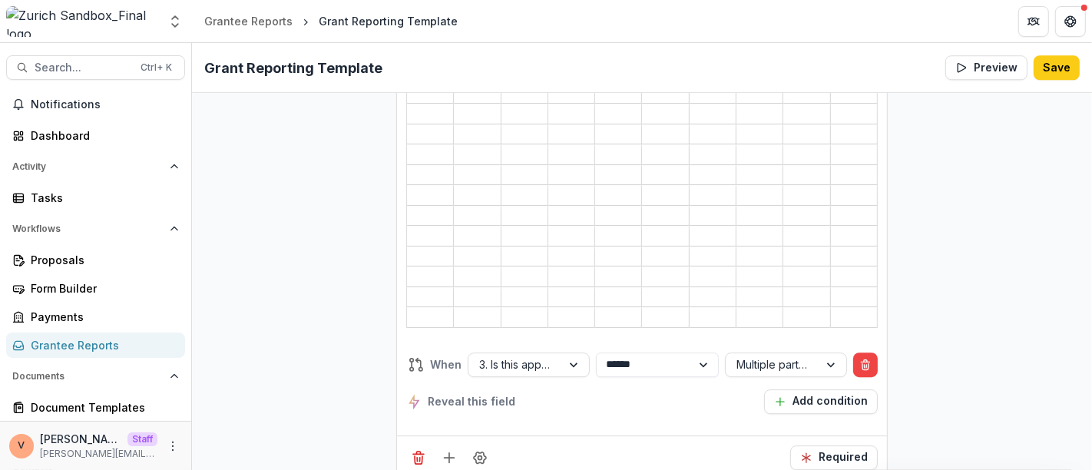
click at [700, 341] on div "**********" at bounding box center [641, 383] width 471 height 86
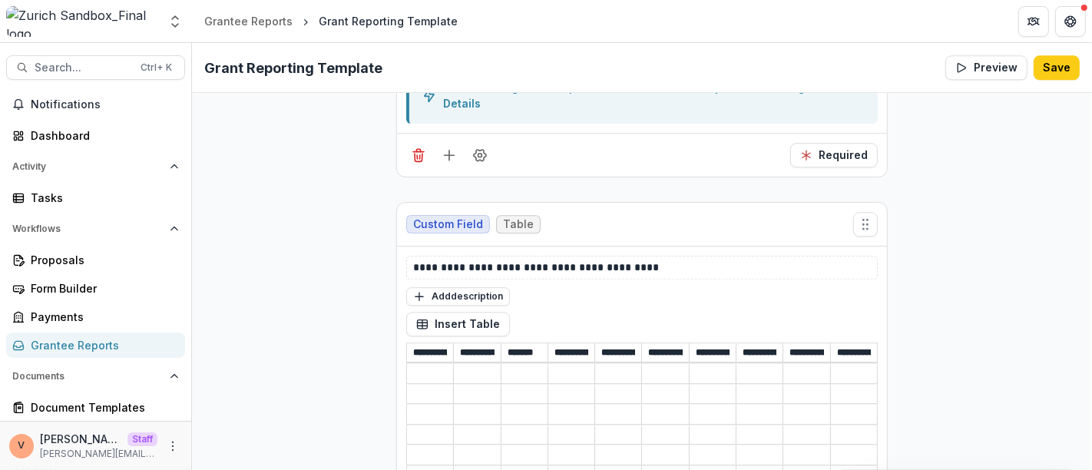
scroll to position [3450, 0]
drag, startPoint x: 423, startPoint y: 206, endPoint x: 370, endPoint y: 206, distance: 53.0
click at [370, 206] on div "**********" at bounding box center [642, 12] width 900 height 6526
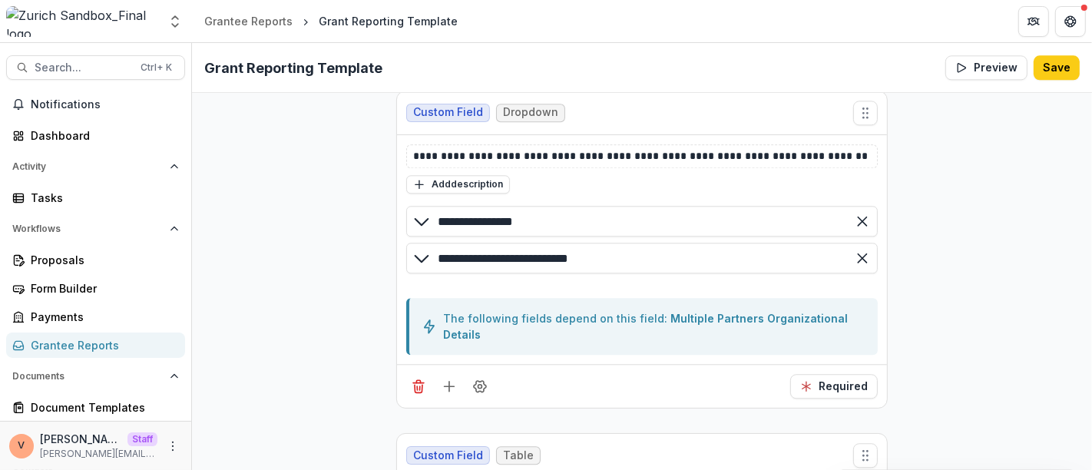
scroll to position [3193, 0]
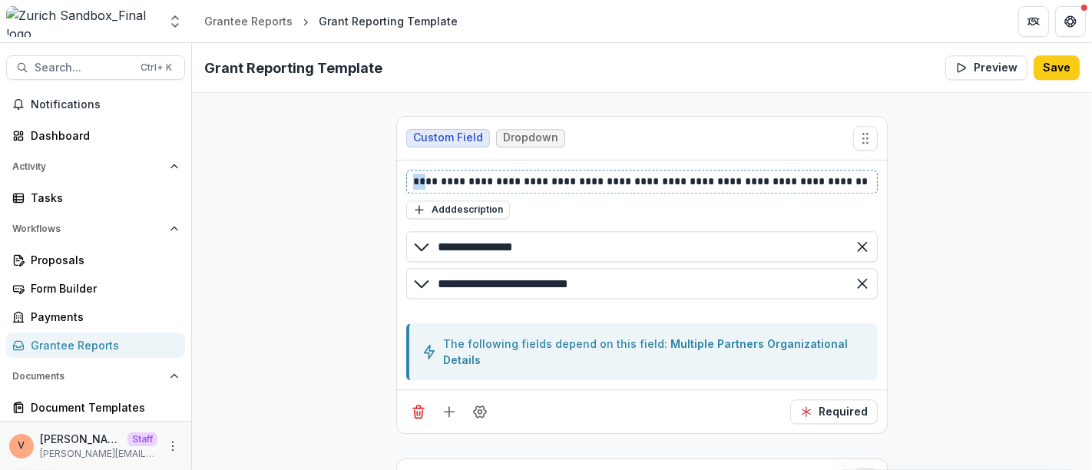
drag, startPoint x: 418, startPoint y: 140, endPoint x: 386, endPoint y: 140, distance: 32.2
click at [386, 140] on div "**********" at bounding box center [642, 269] width 516 height 6526
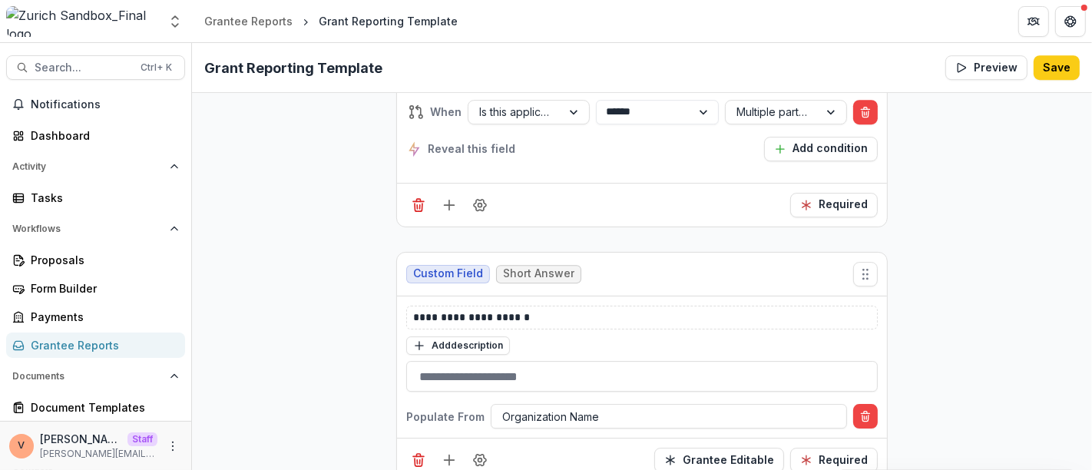
scroll to position [4046, 0]
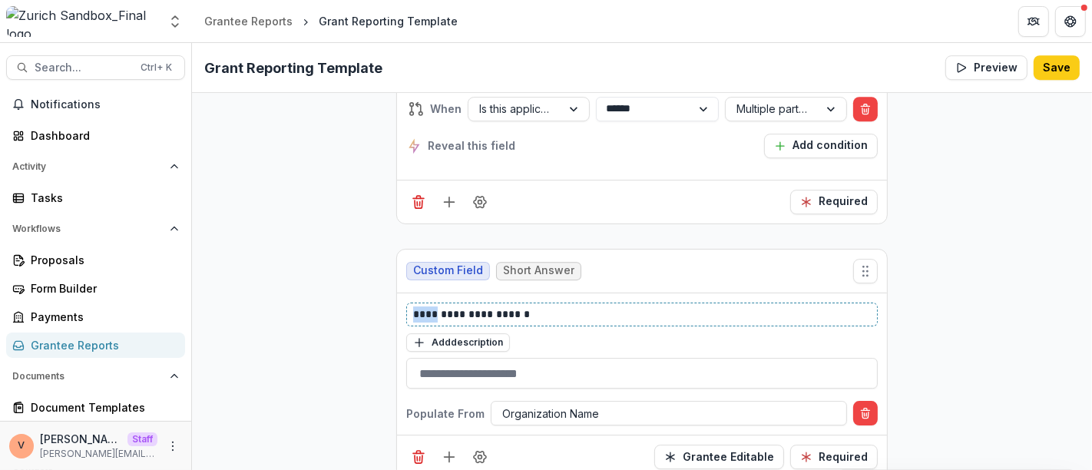
drag, startPoint x: 428, startPoint y: 230, endPoint x: 332, endPoint y: 231, distance: 96.0
click at [477, 449] on icon "Field Settings" at bounding box center [479, 456] width 15 height 15
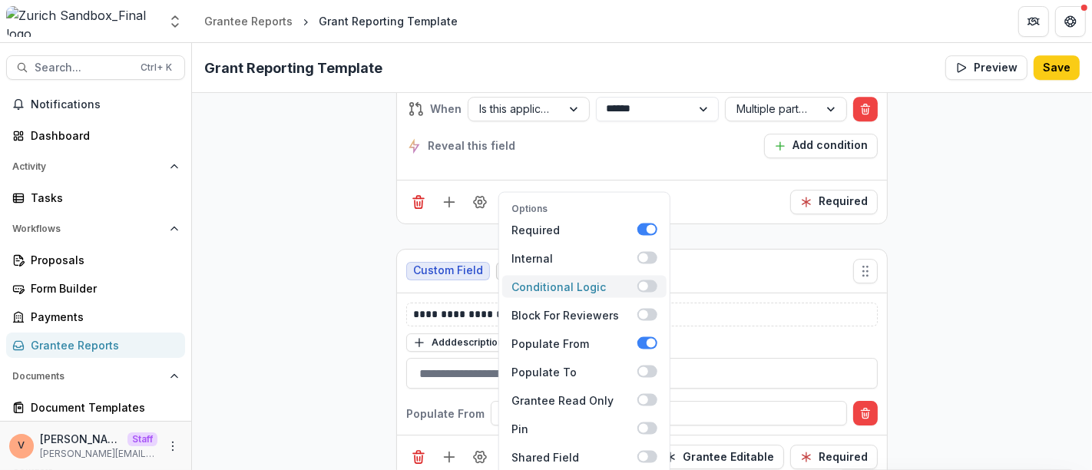
click at [652, 279] on span at bounding box center [647, 285] width 20 height 12
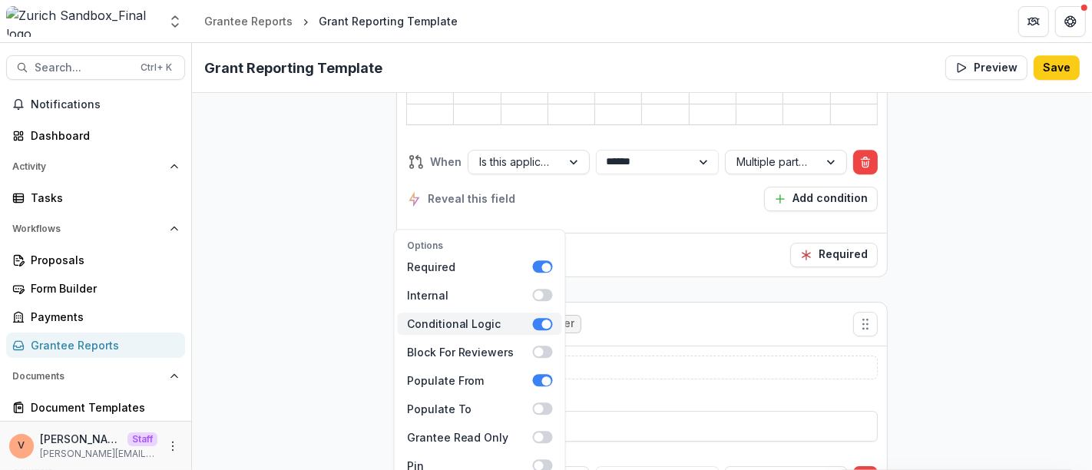
scroll to position [4084, 0]
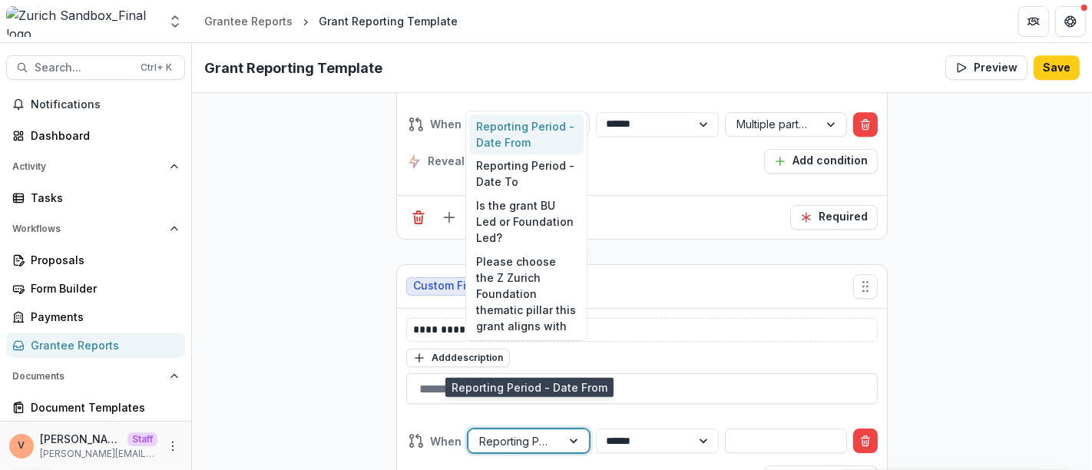
click at [572, 429] on div at bounding box center [575, 440] width 28 height 23
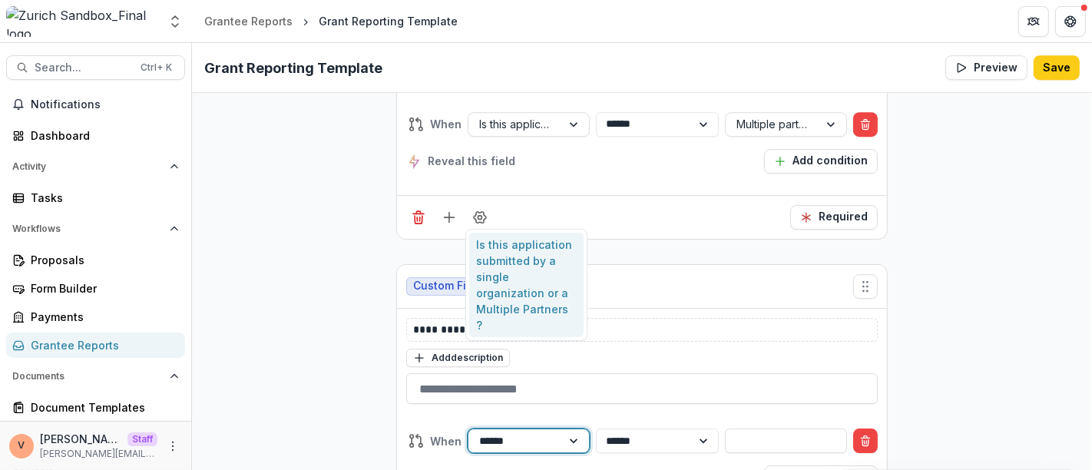
type input "*******"
click at [533, 266] on div "Is this application submitted by a single organization or a Multiple Partners ?" at bounding box center [526, 285] width 115 height 104
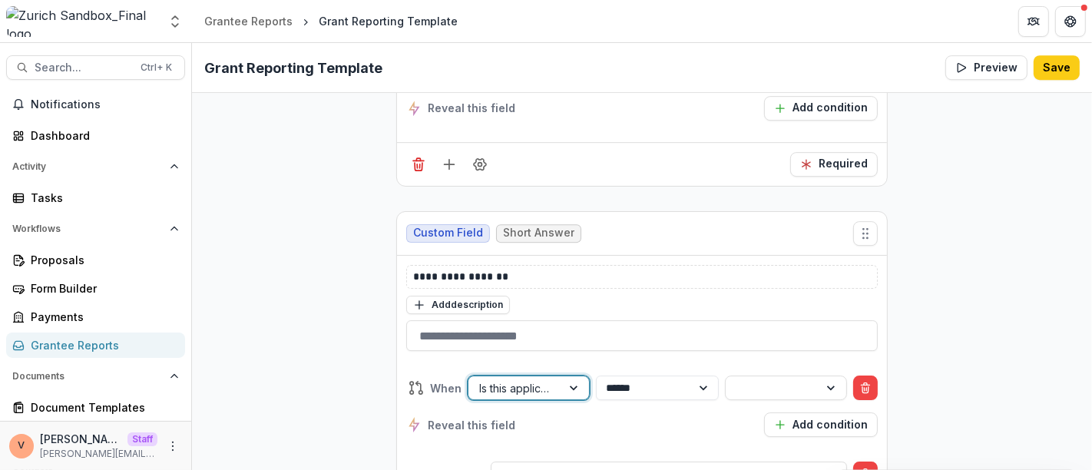
scroll to position [4046, 0]
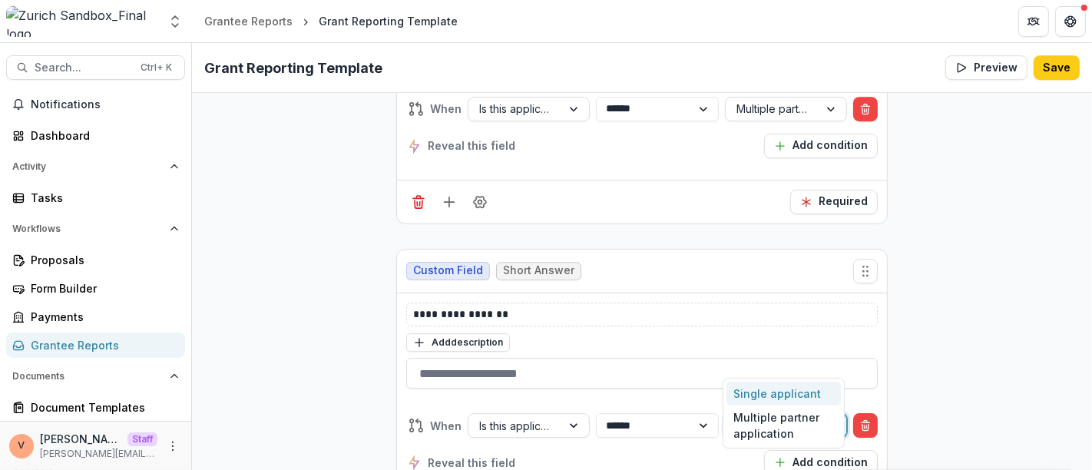
click at [775, 416] on div at bounding box center [771, 425] width 71 height 19
click at [761, 395] on div "Single applicant" at bounding box center [783, 394] width 115 height 24
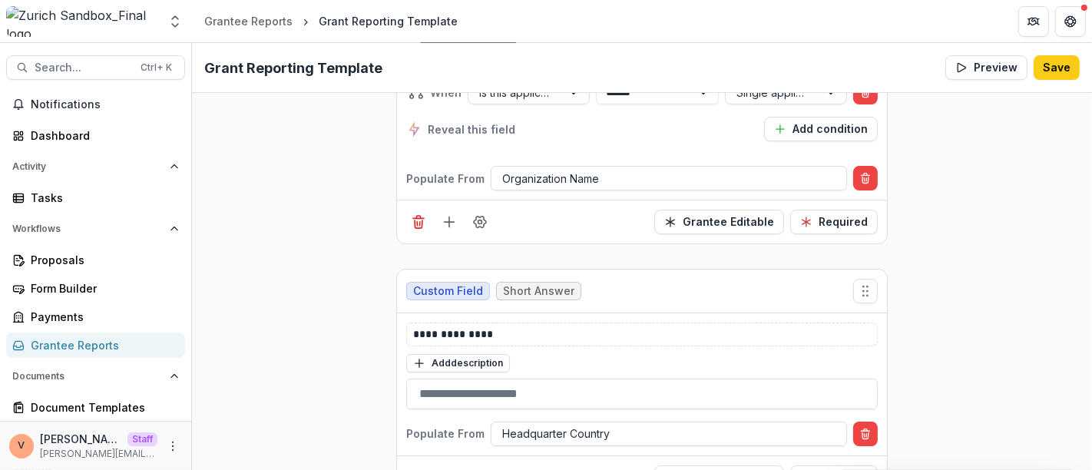
scroll to position [4388, 0]
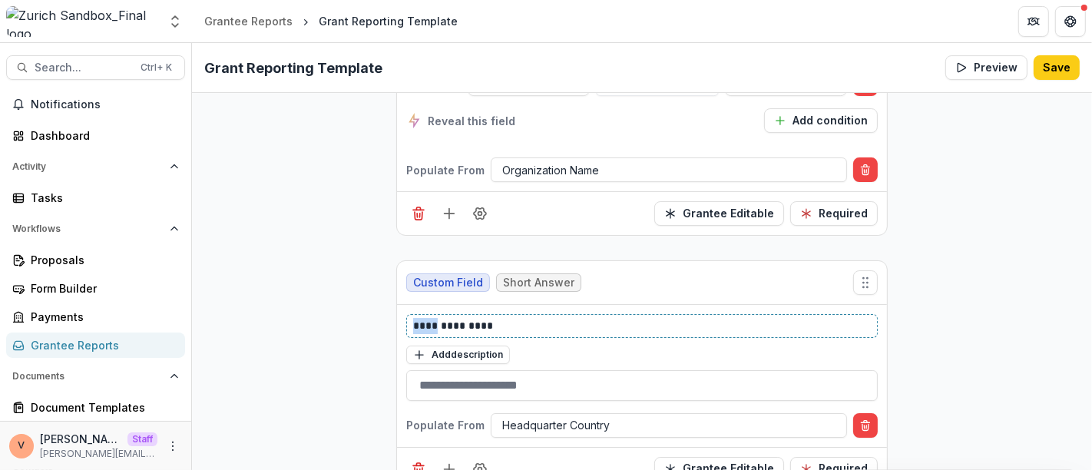
drag, startPoint x: 431, startPoint y: 259, endPoint x: 384, endPoint y: 261, distance: 47.6
click at [478, 457] on button "Field Settings" at bounding box center [479, 469] width 25 height 25
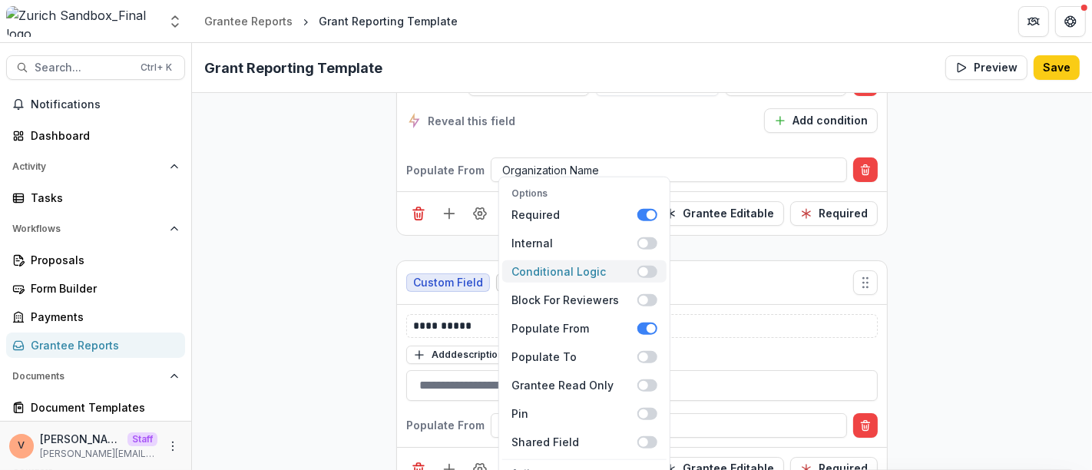
click at [651, 265] on span at bounding box center [647, 271] width 20 height 12
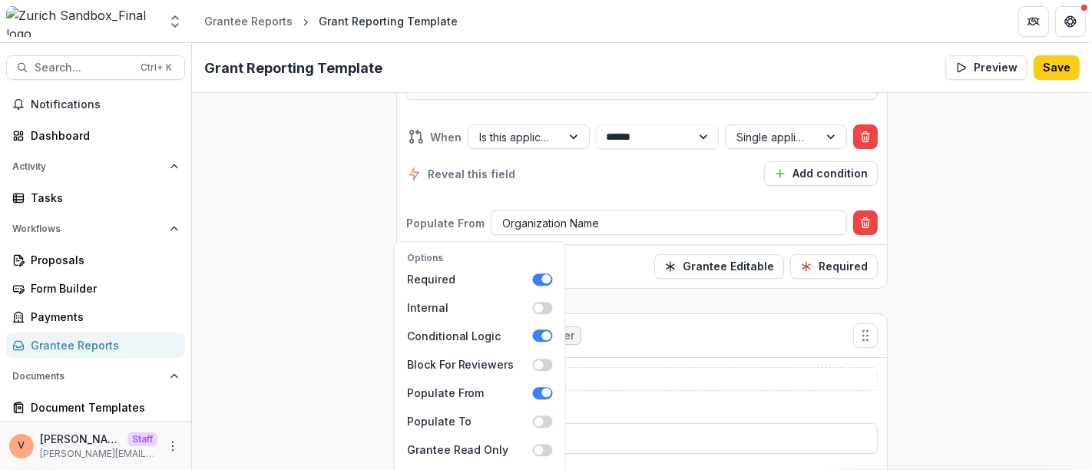
scroll to position [4452, 0]
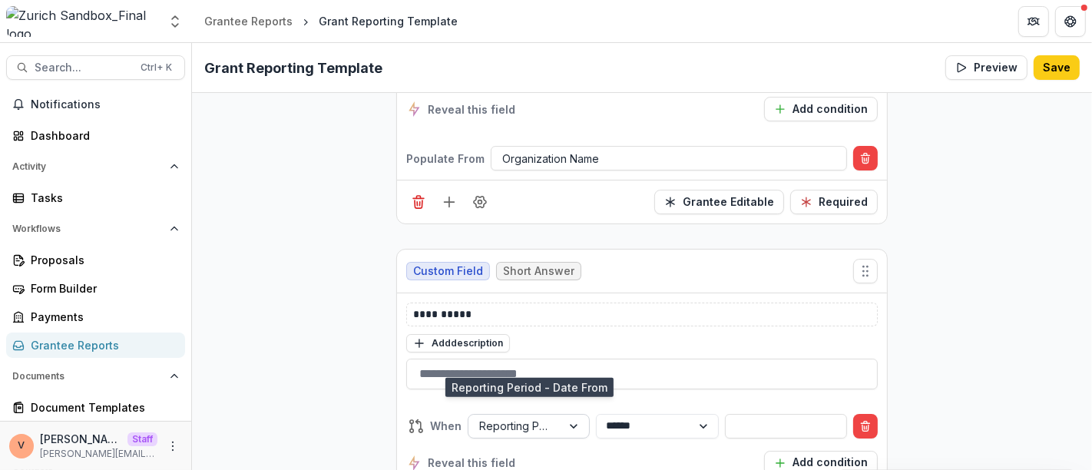
click at [565, 415] on div at bounding box center [575, 426] width 28 height 23
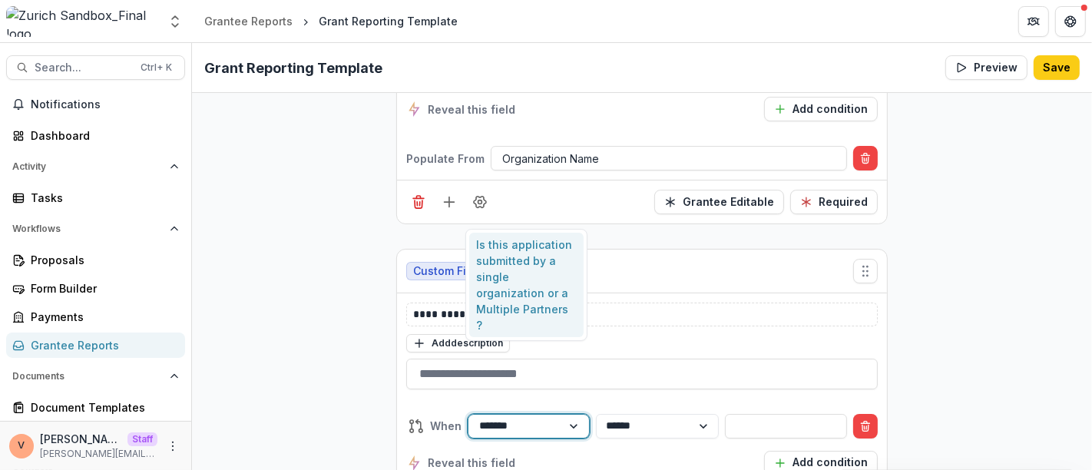
type input "*******"
click at [561, 308] on div "Is this application submitted by a single organization or a Multiple Partners ?" at bounding box center [526, 285] width 115 height 104
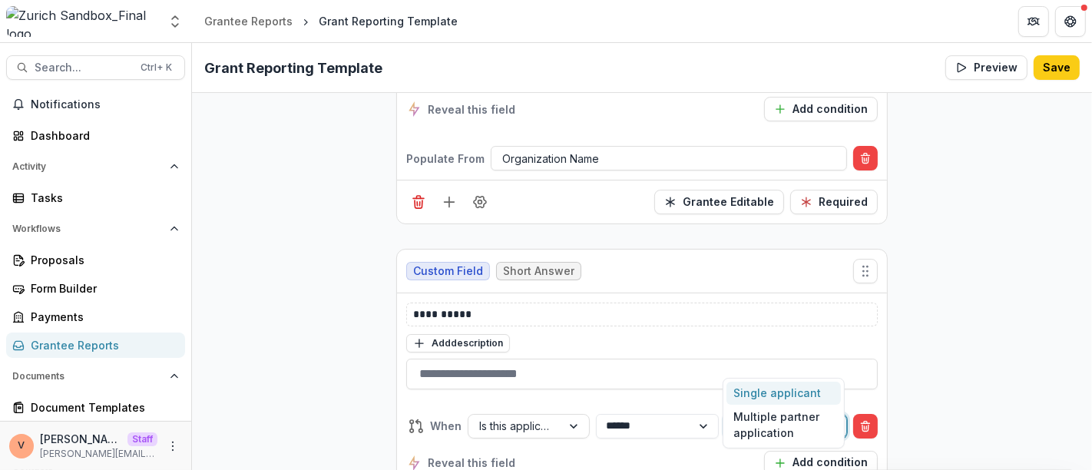
click at [758, 416] on div at bounding box center [771, 425] width 71 height 19
click at [761, 394] on div "Single applicant" at bounding box center [783, 394] width 115 height 24
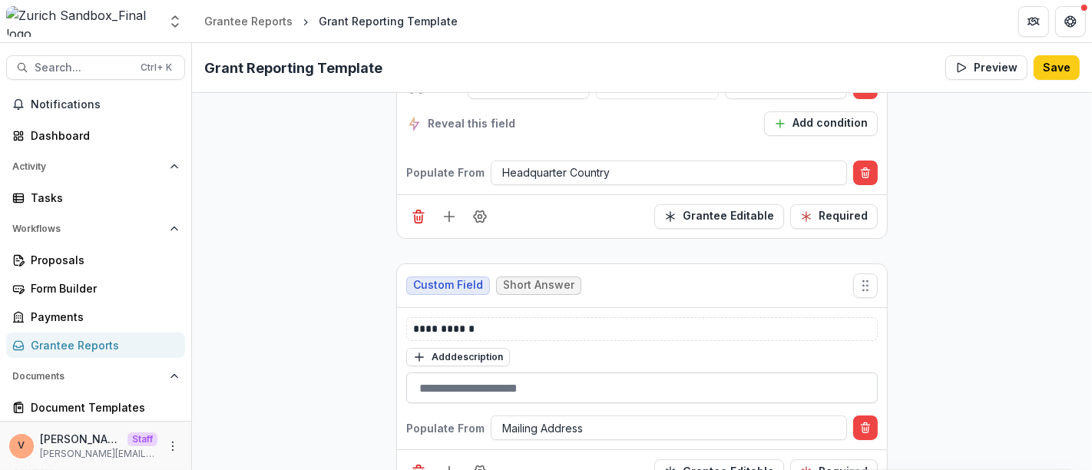
scroll to position [4740, 0]
drag, startPoint x: 430, startPoint y: 257, endPoint x: 346, endPoint y: 252, distance: 83.8
click at [480, 458] on button "Field Settings" at bounding box center [479, 470] width 25 height 25
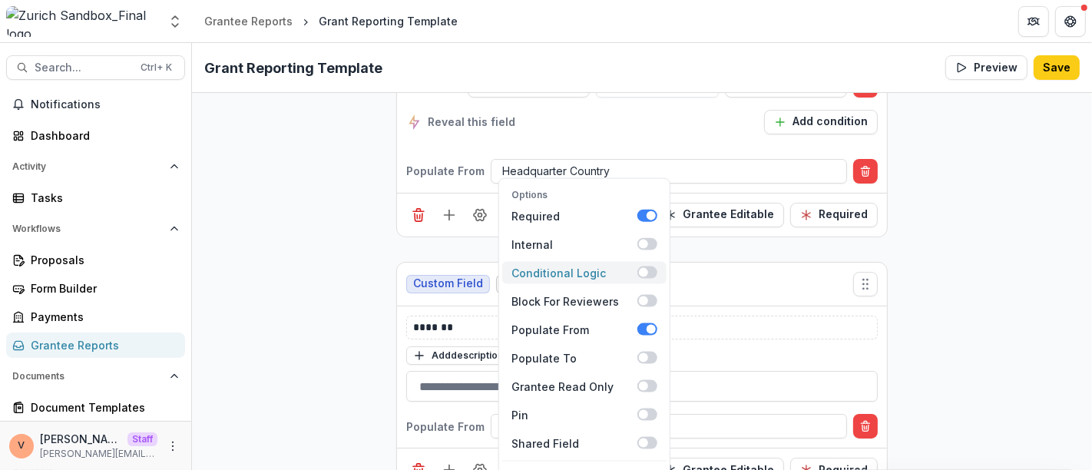
click at [651, 266] on span at bounding box center [647, 272] width 20 height 12
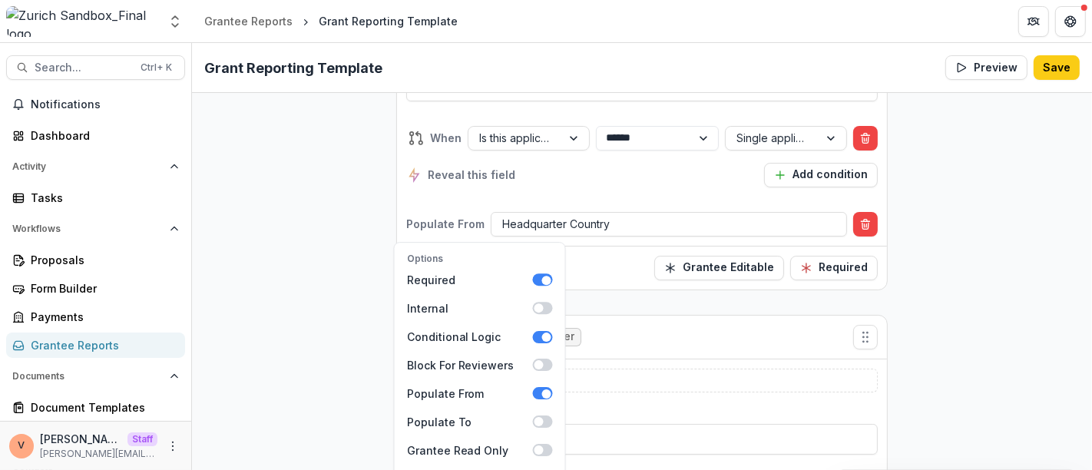
scroll to position [4804, 0]
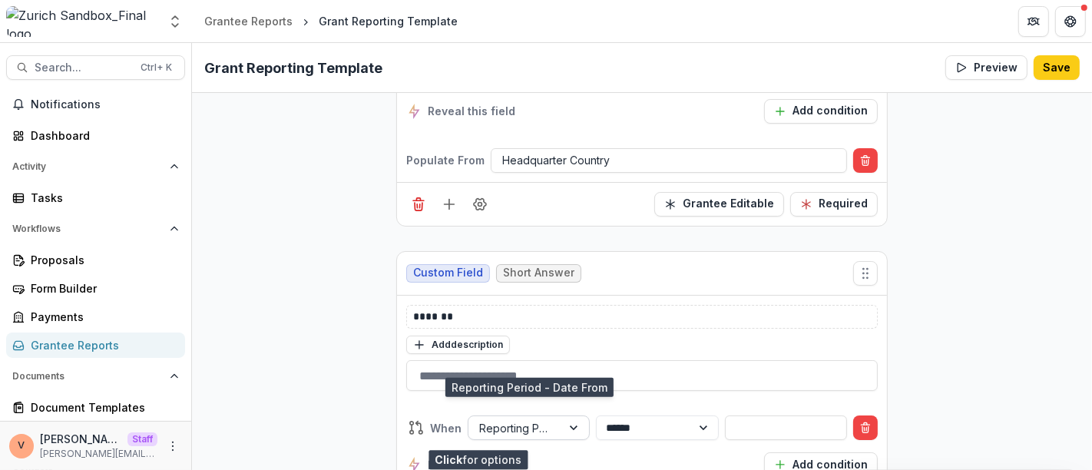
click at [569, 416] on div at bounding box center [575, 427] width 28 height 23
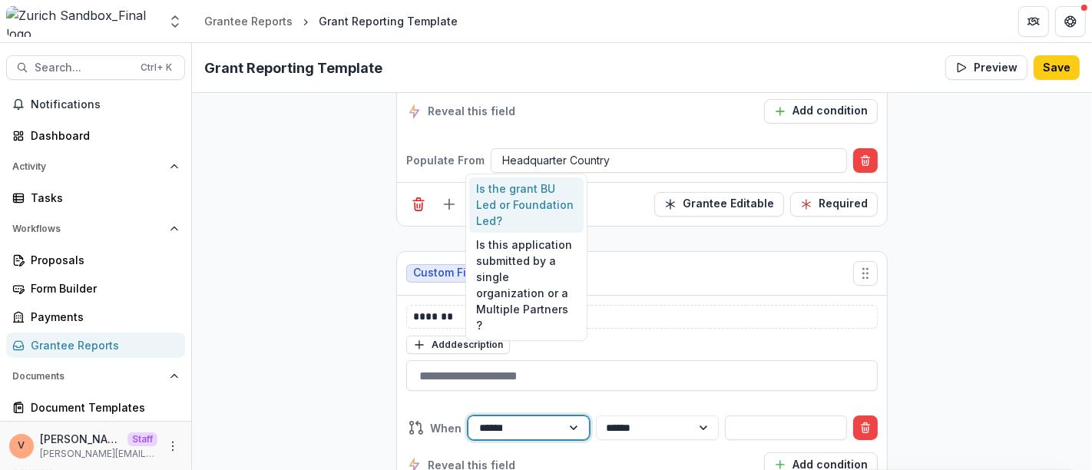
type input "*******"
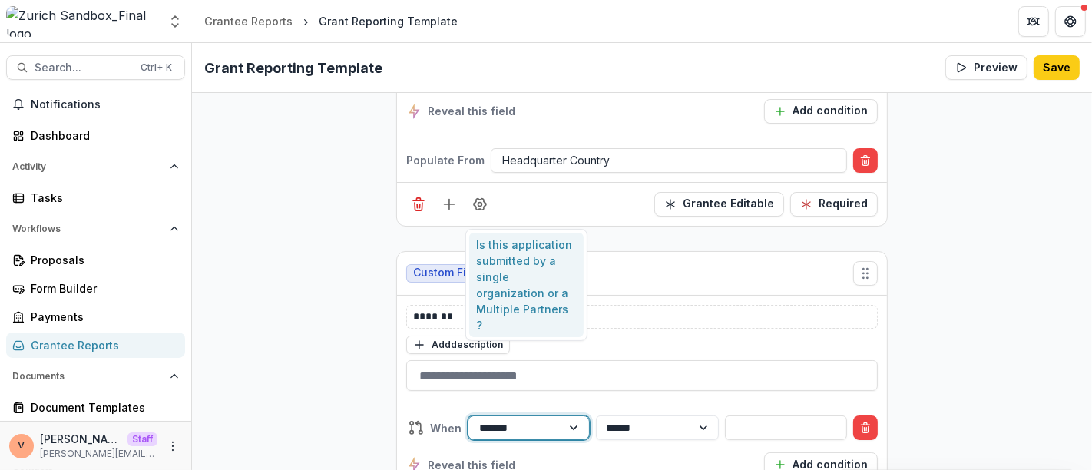
click at [493, 275] on div "Is this application submitted by a single organization or a Multiple Partners ?" at bounding box center [526, 285] width 115 height 104
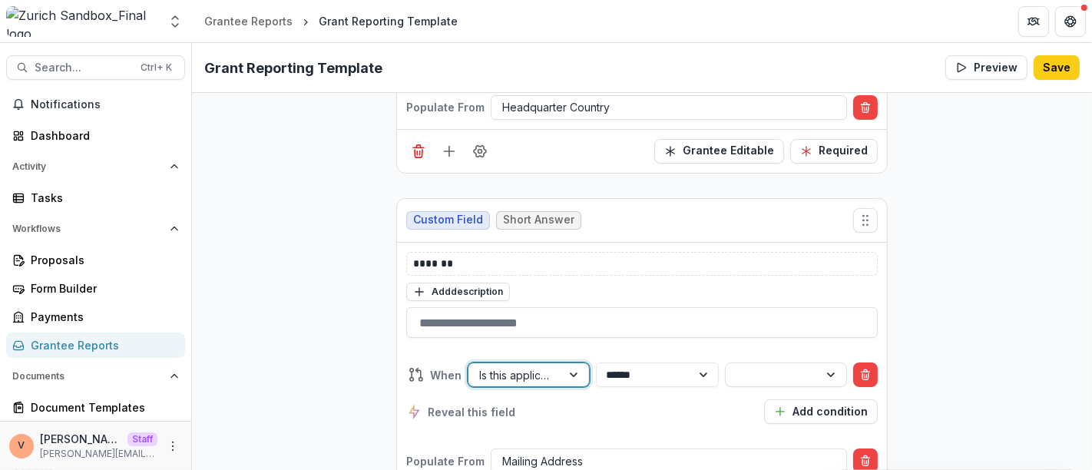
scroll to position [4751, 0]
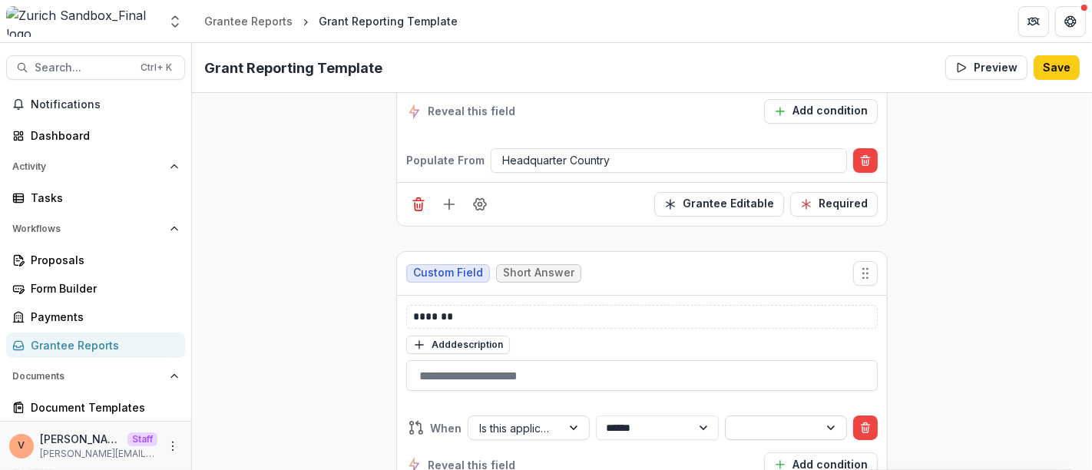
drag, startPoint x: 735, startPoint y: 345, endPoint x: 825, endPoint y: 359, distance: 90.9
click at [825, 416] on div at bounding box center [832, 427] width 28 height 23
click at [760, 395] on div "Single applicant" at bounding box center [783, 394] width 115 height 24
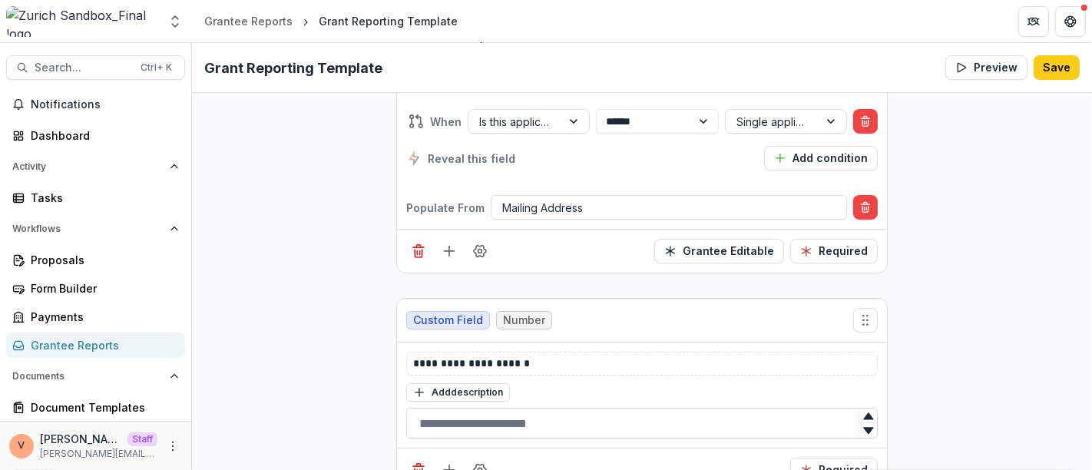
scroll to position [5178, 0]
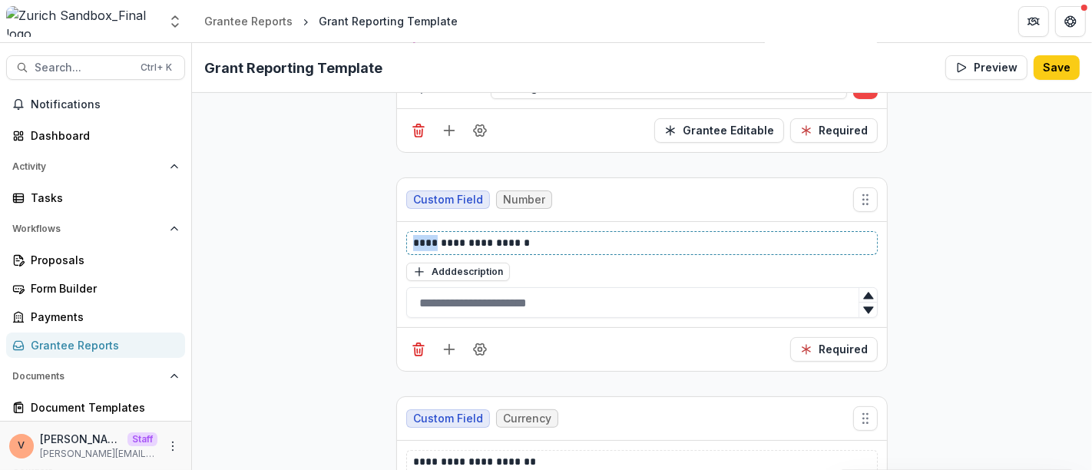
drag, startPoint x: 431, startPoint y: 173, endPoint x: 279, endPoint y: 168, distance: 152.1
click at [477, 342] on icon "Field Settings" at bounding box center [479, 349] width 15 height 15
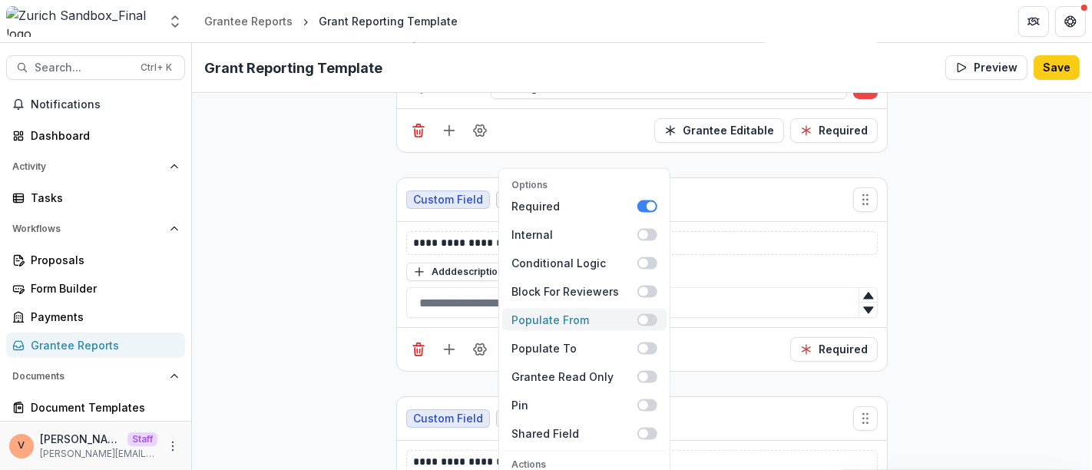
click at [651, 314] on span at bounding box center [647, 320] width 20 height 12
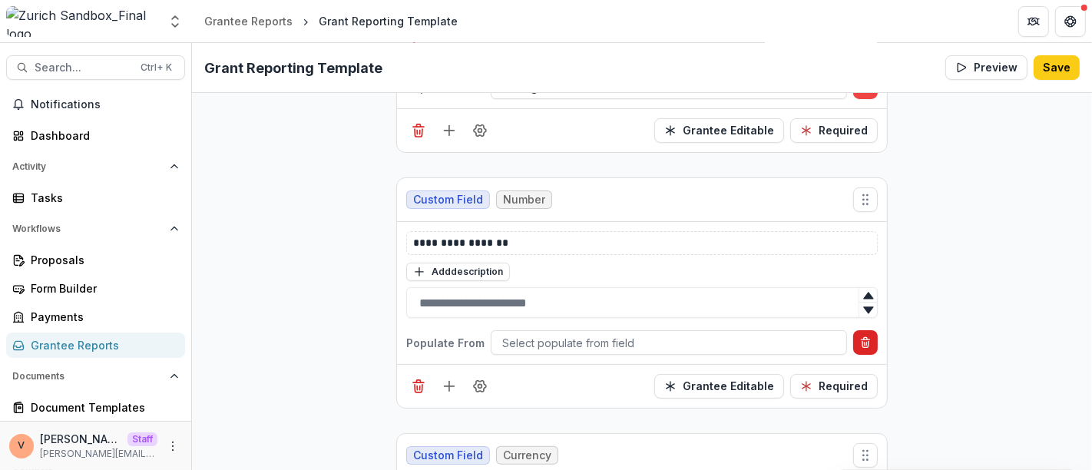
click at [864, 342] on line "Delete condition" at bounding box center [864, 343] width 0 height 3
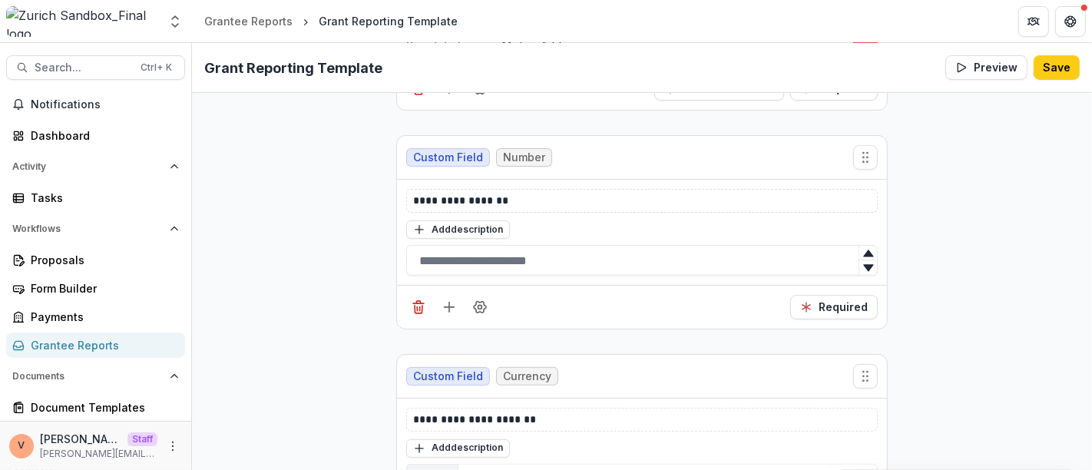
scroll to position [5263, 0]
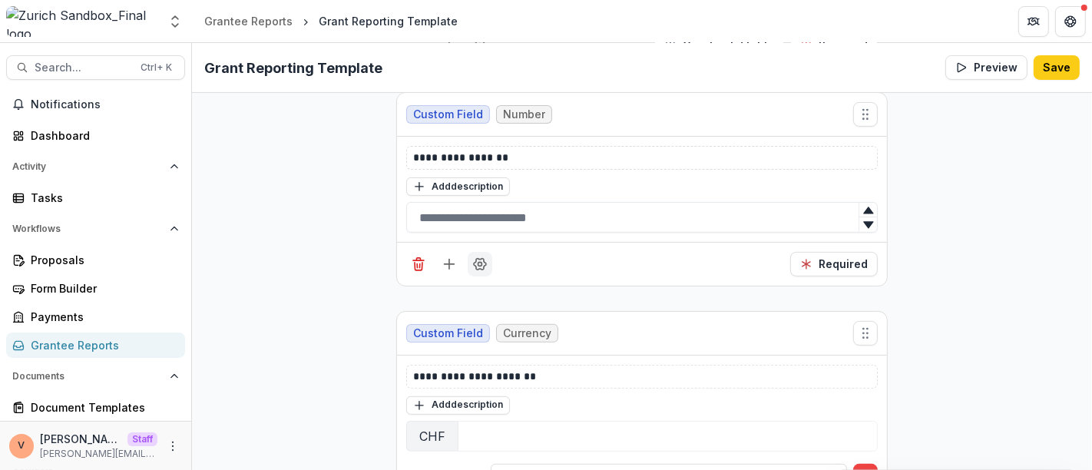
click at [476, 259] on icon "Field Settings" at bounding box center [480, 265] width 12 height 12
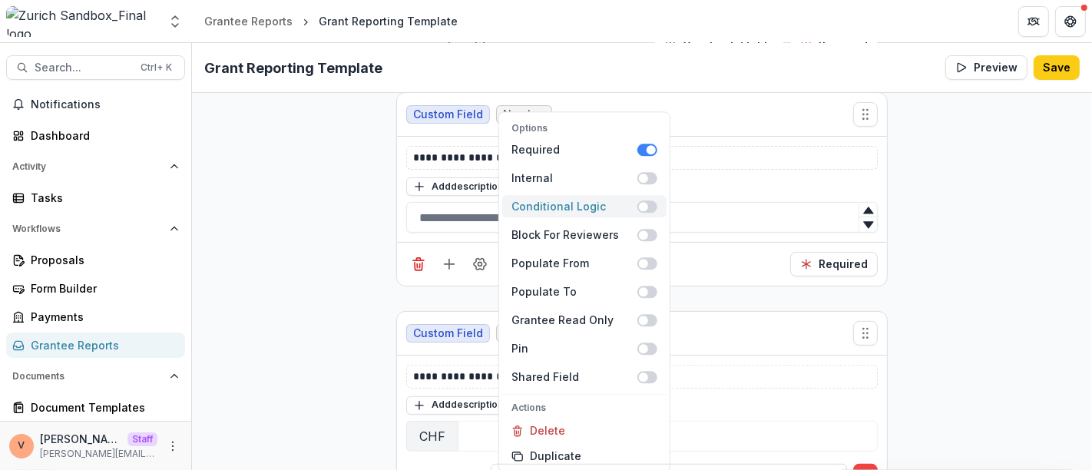
click at [651, 200] on span at bounding box center [647, 206] width 20 height 12
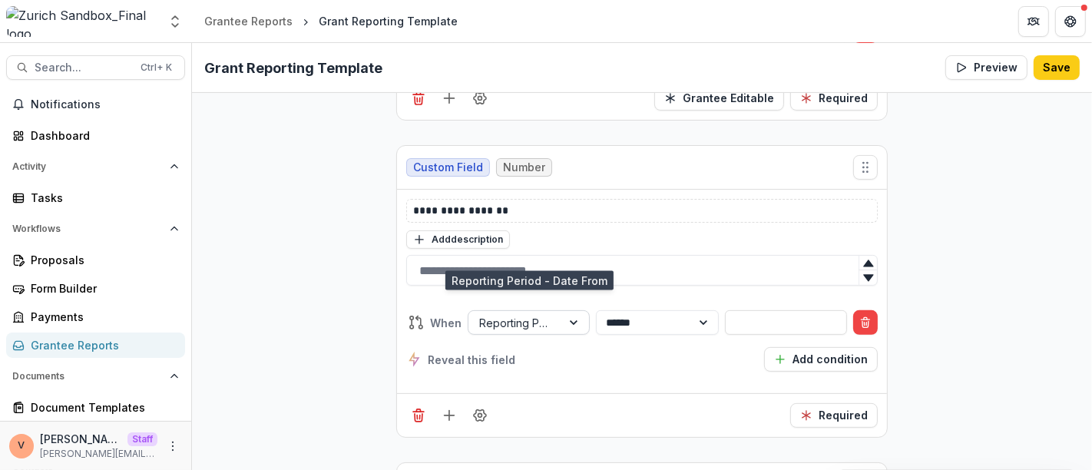
click at [563, 311] on div at bounding box center [575, 322] width 28 height 23
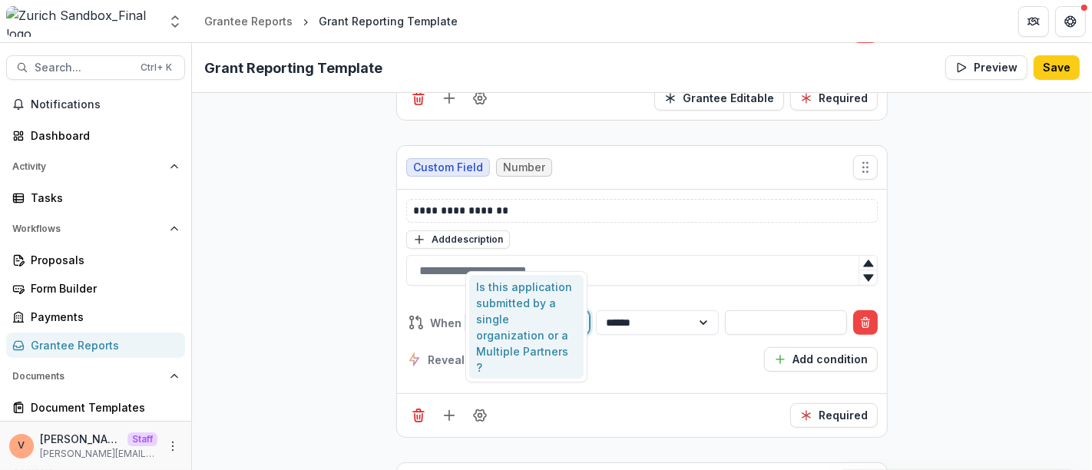
type input "*******"
click at [546, 308] on div "Is this application submitted by a single organization or a Multiple Partners ?" at bounding box center [526, 327] width 115 height 104
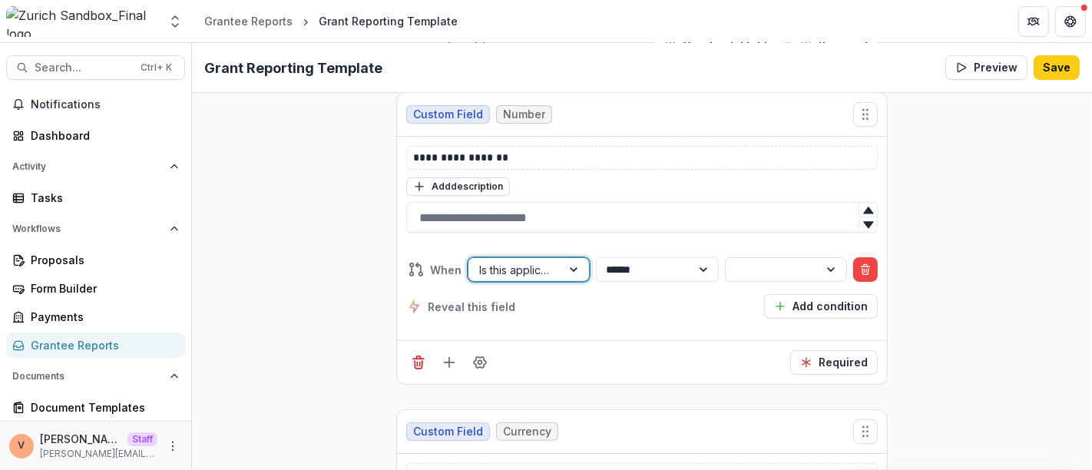
scroll to position [5210, 0]
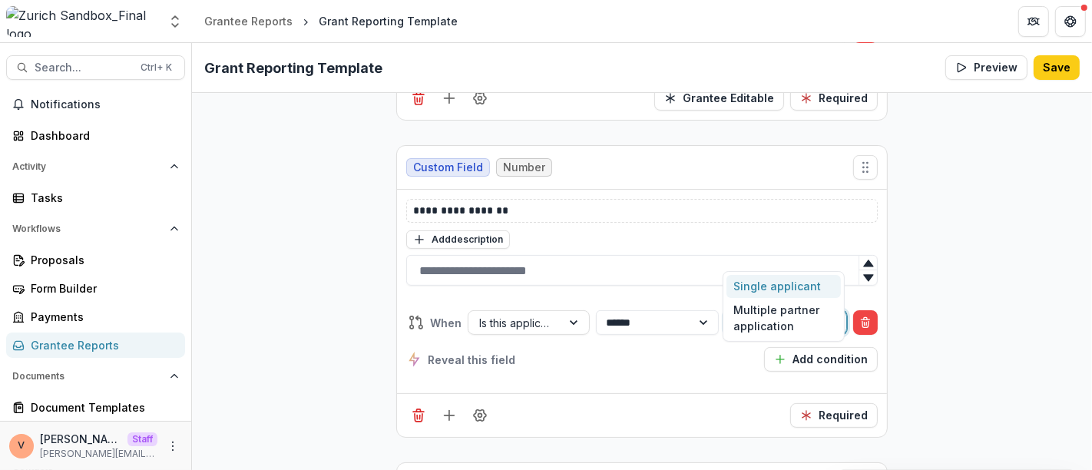
click at [770, 313] on div at bounding box center [771, 322] width 71 height 19
click at [746, 282] on div "Single applicant" at bounding box center [783, 287] width 115 height 24
click at [656, 347] on div "Reveal this field Add condition" at bounding box center [641, 359] width 471 height 25
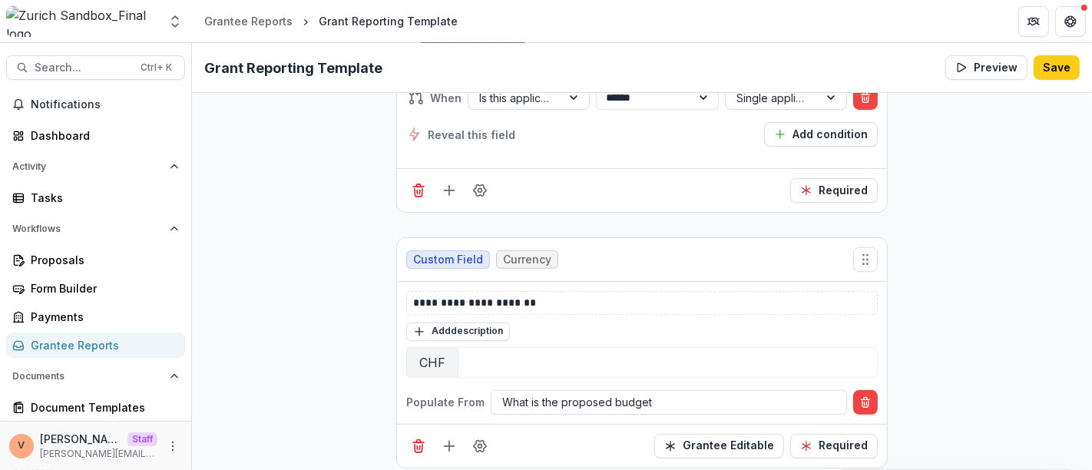
scroll to position [5465, 0]
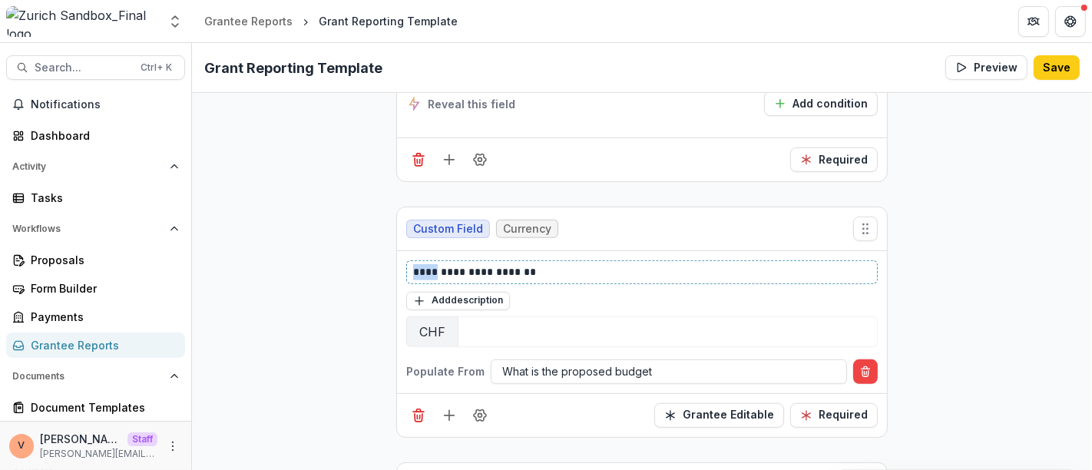
drag, startPoint x: 408, startPoint y: 204, endPoint x: 341, endPoint y: 206, distance: 66.8
click at [482, 403] on button "Field Settings" at bounding box center [479, 415] width 25 height 25
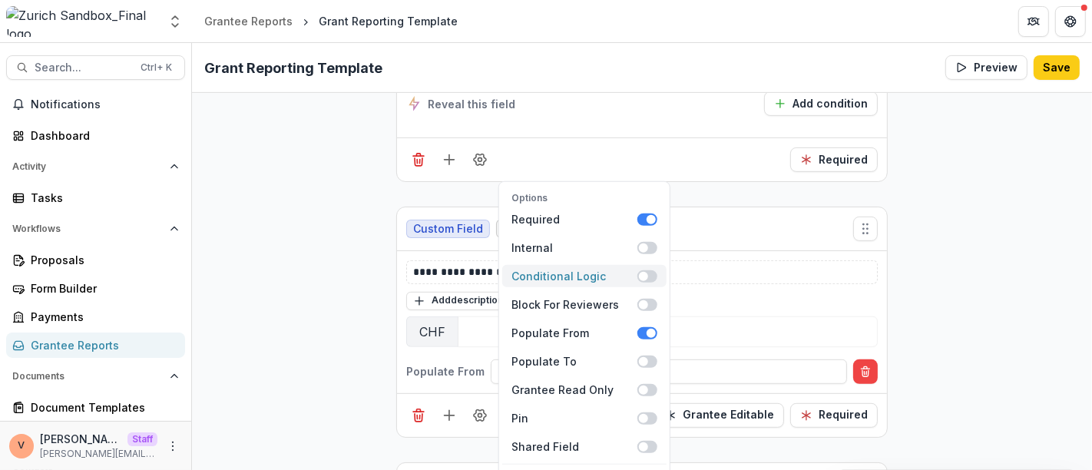
click at [650, 269] on span at bounding box center [647, 275] width 20 height 12
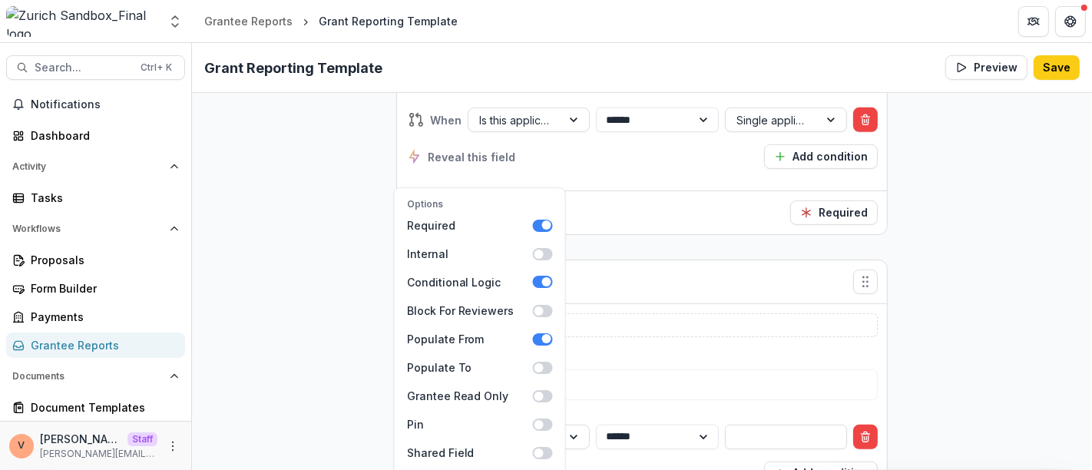
scroll to position [5472, 0]
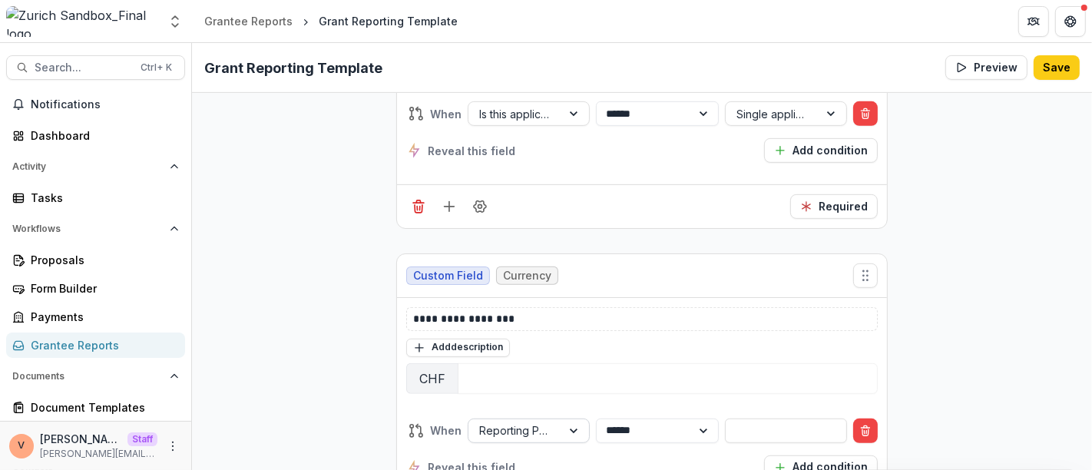
click at [569, 419] on div at bounding box center [575, 430] width 28 height 23
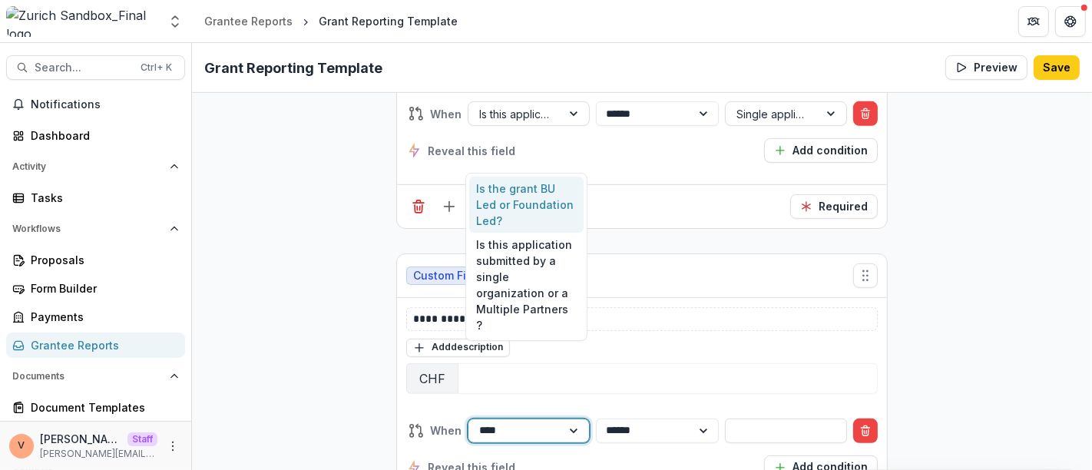
type input "*****"
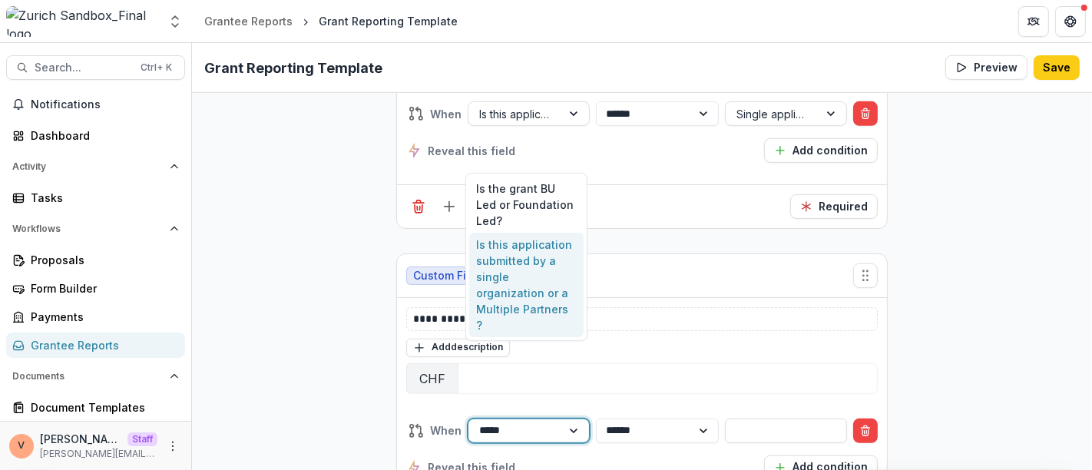
click at [531, 288] on div "Is this application submitted by a single organization or a Multiple Partners ?" at bounding box center [526, 285] width 115 height 104
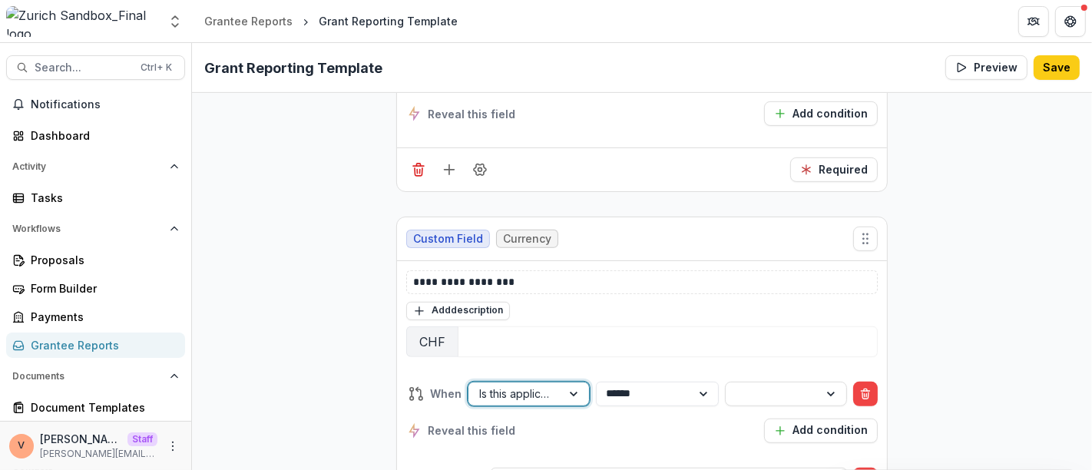
scroll to position [5419, 0]
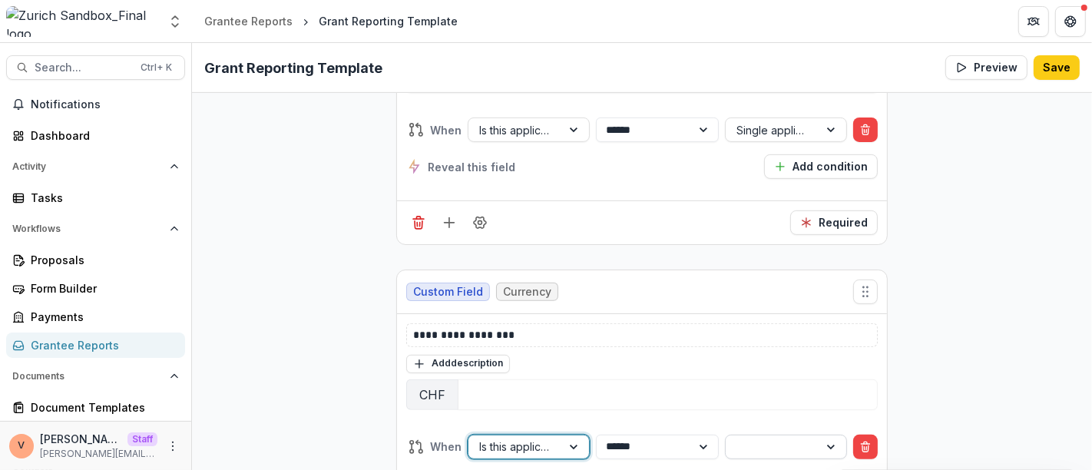
click at [818, 435] on div at bounding box center [832, 446] width 28 height 23
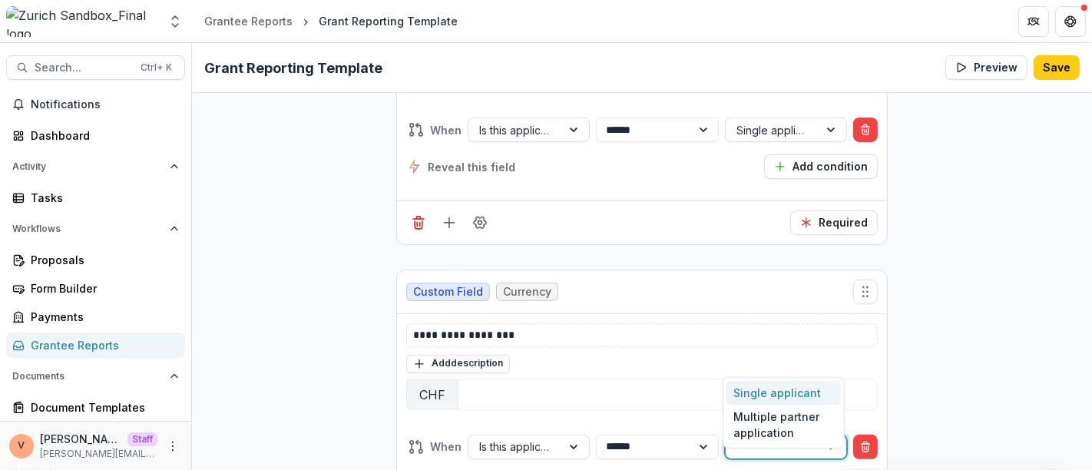
click at [774, 390] on div "Single applicant" at bounding box center [783, 393] width 115 height 24
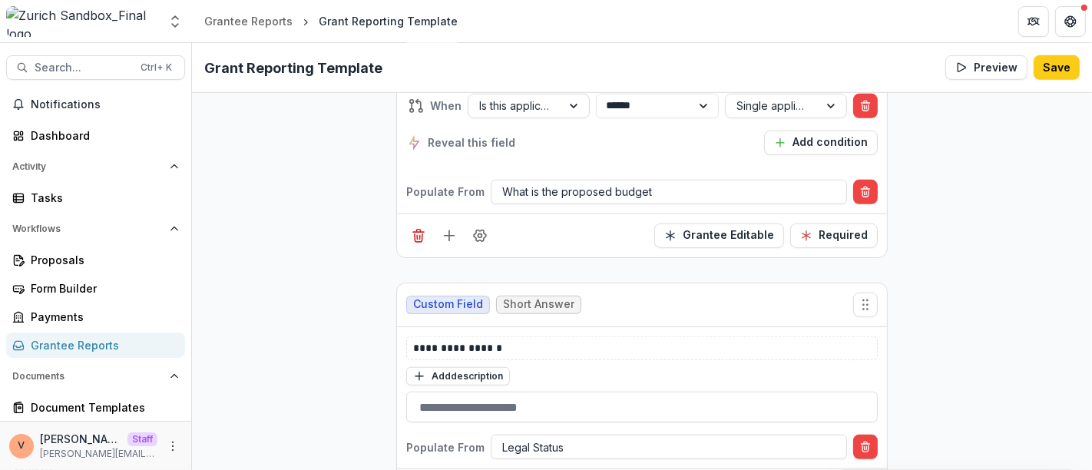
scroll to position [5845, 0]
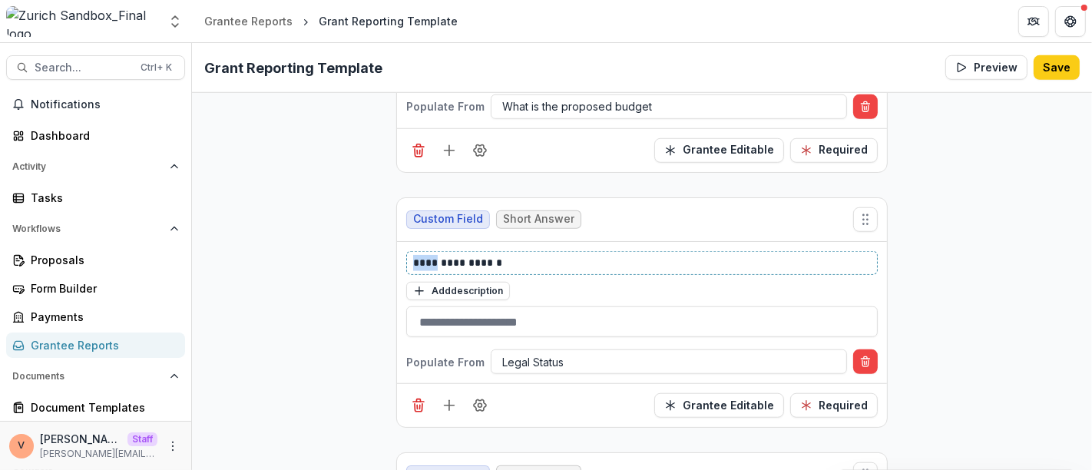
drag, startPoint x: 431, startPoint y: 175, endPoint x: 366, endPoint y: 173, distance: 64.5
click at [478, 404] on circle "Field Settings" at bounding box center [480, 406] width 4 height 4
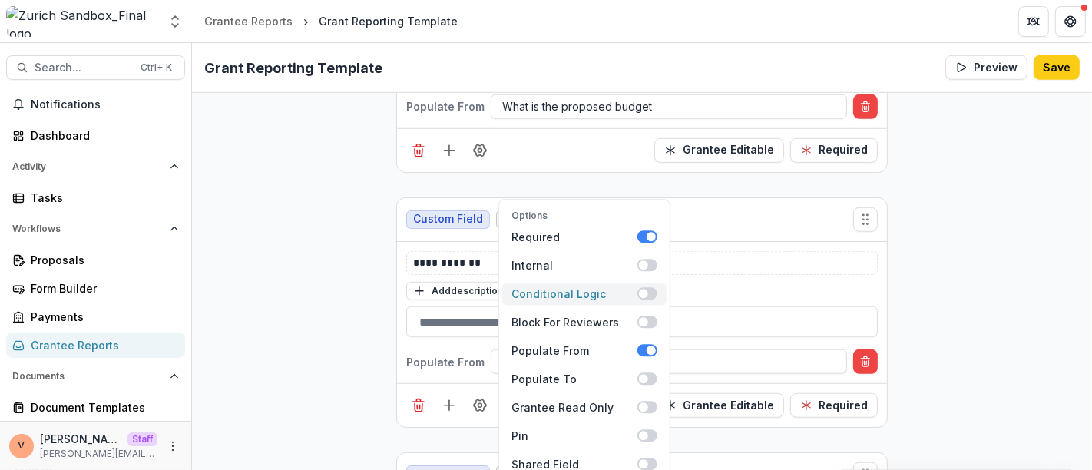
click at [649, 288] on span at bounding box center [647, 294] width 20 height 12
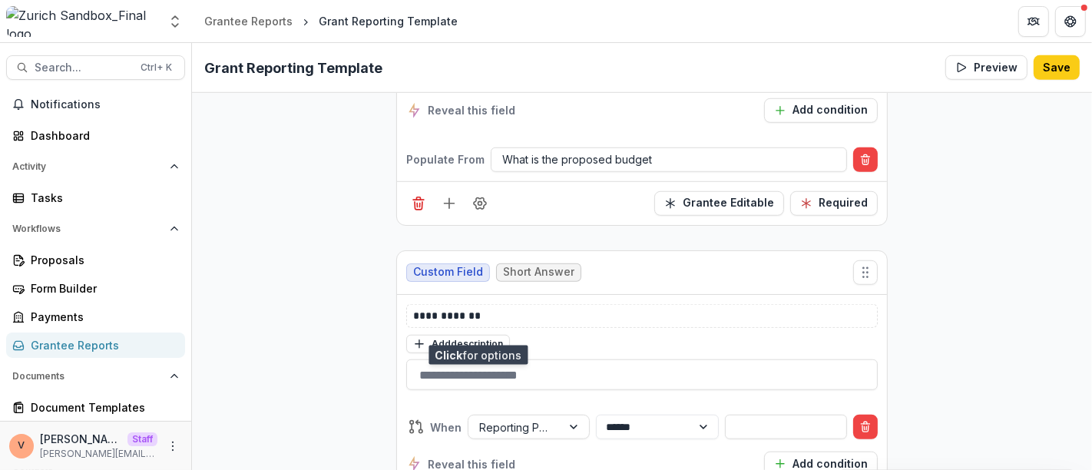
scroll to position [6016, 0]
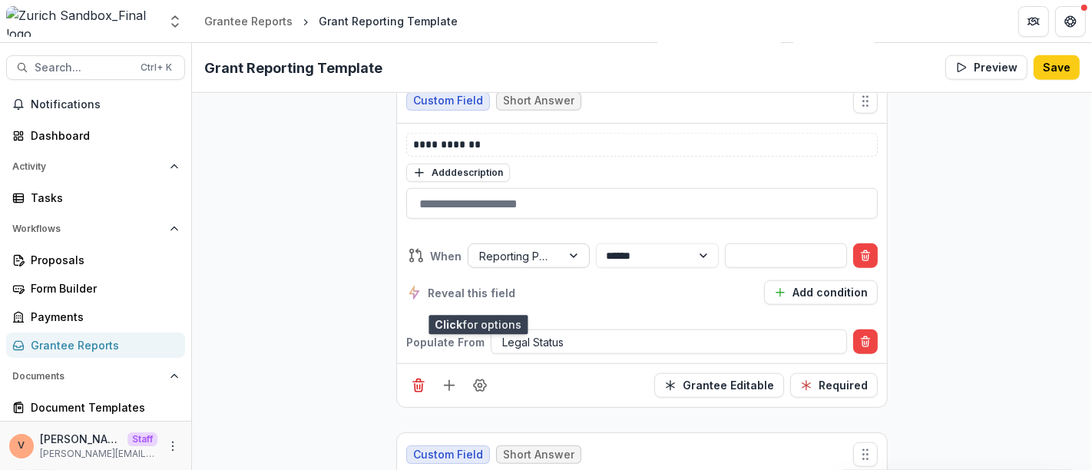
click at [565, 244] on div at bounding box center [575, 255] width 28 height 23
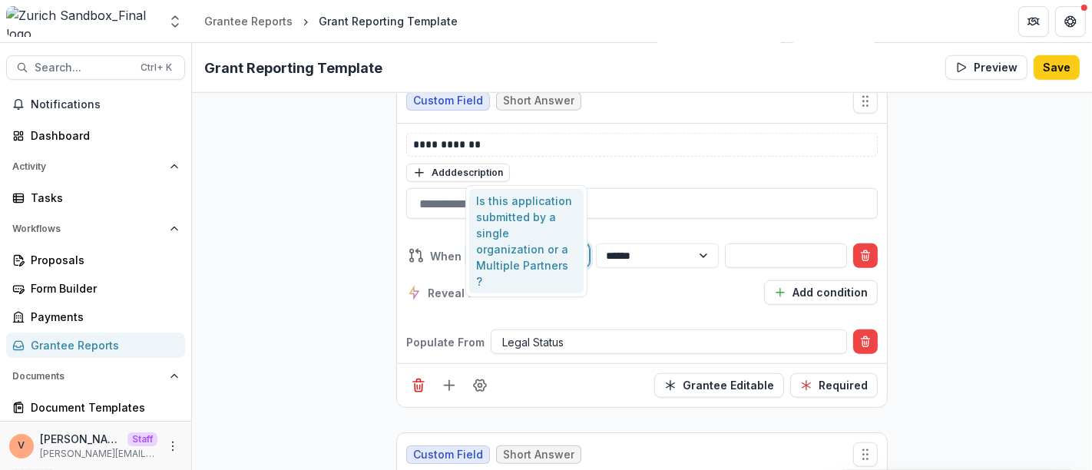
type input "*******"
click at [526, 236] on div "Is this application submitted by a single organization or a Multiple Partners ?" at bounding box center [526, 241] width 115 height 104
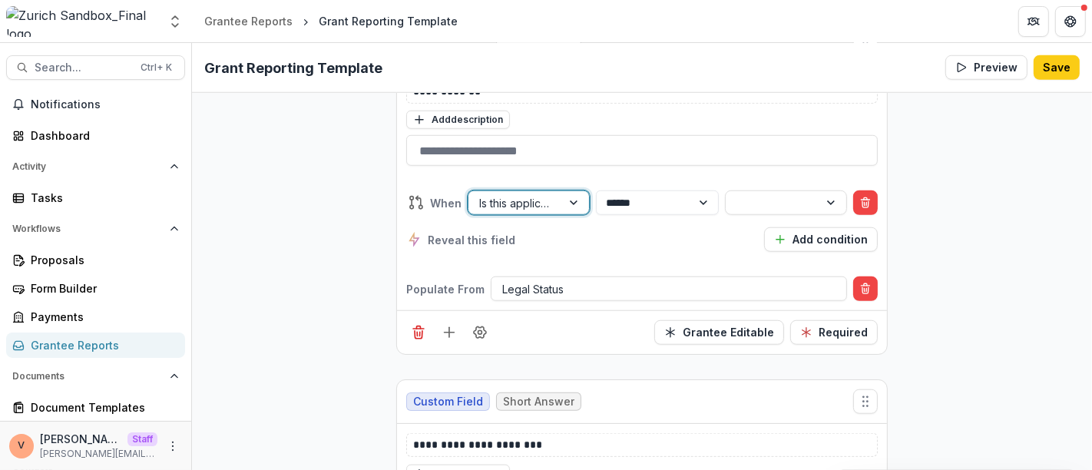
scroll to position [5979, 0]
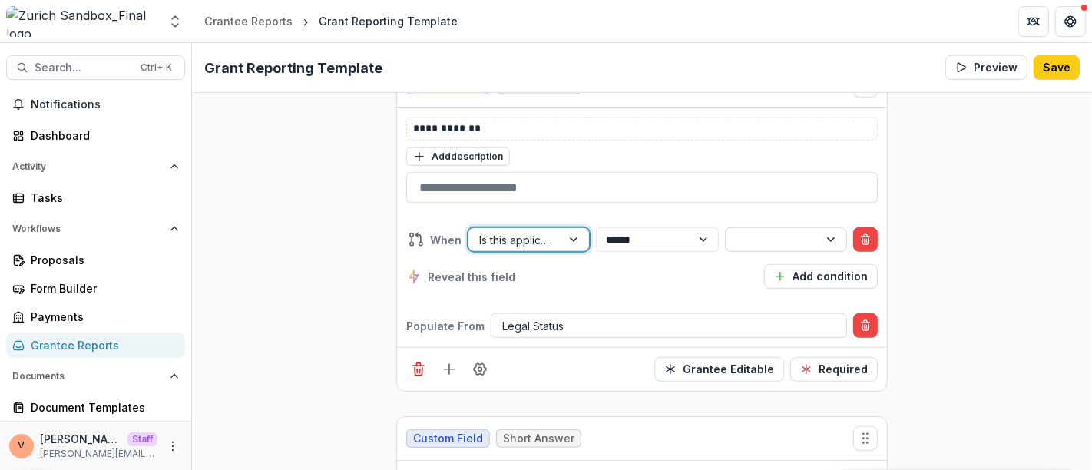
click at [755, 230] on div at bounding box center [771, 239] width 71 height 19
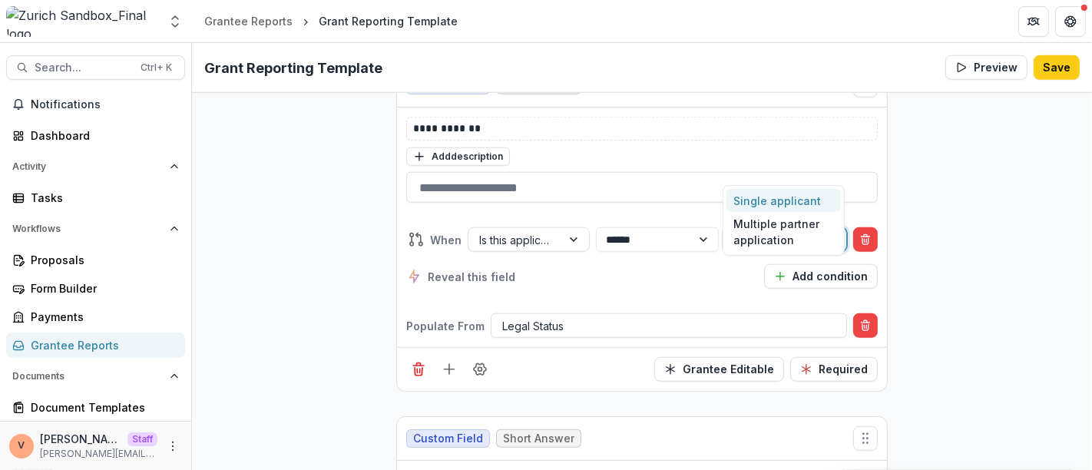
click at [742, 200] on div "Single applicant" at bounding box center [783, 201] width 115 height 24
click at [612, 217] on div "**********" at bounding box center [641, 258] width 471 height 86
click at [591, 316] on div at bounding box center [668, 325] width 333 height 19
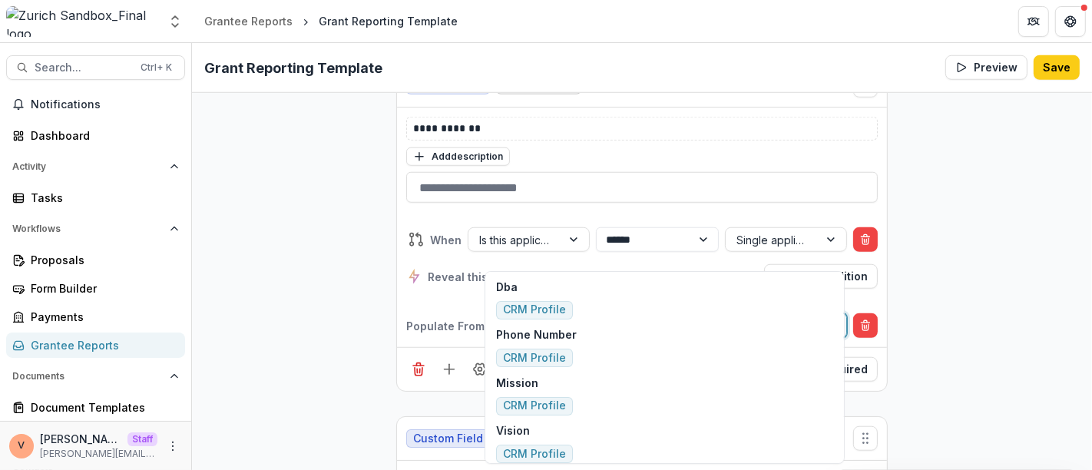
click at [591, 316] on div at bounding box center [668, 325] width 333 height 19
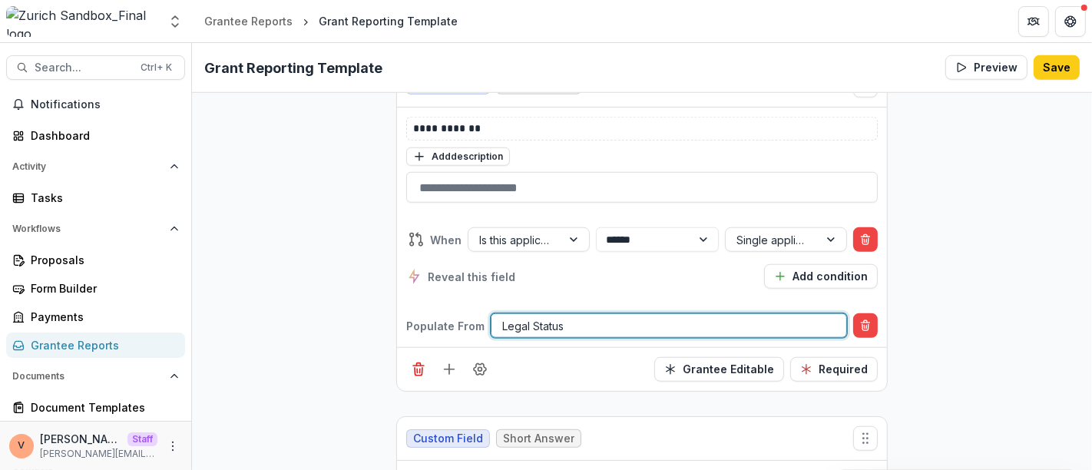
click at [591, 316] on div at bounding box center [668, 325] width 333 height 19
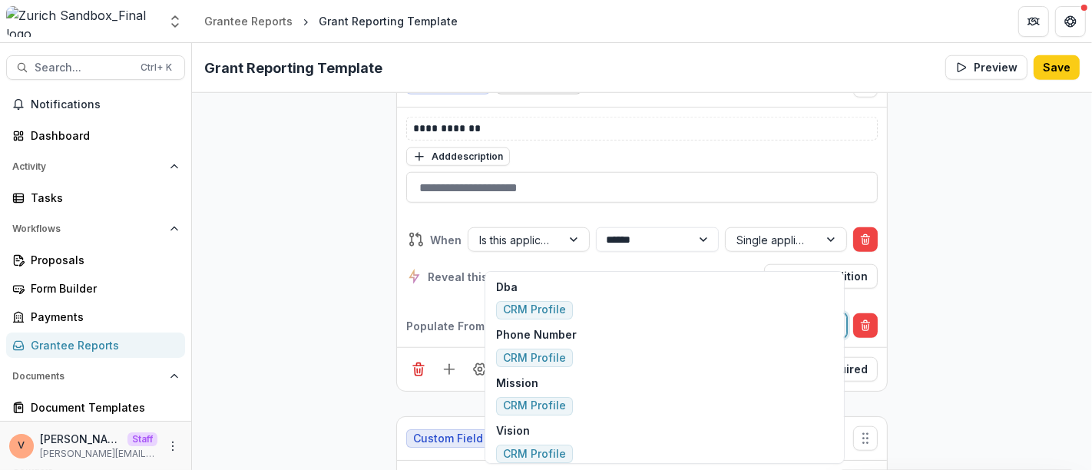
click at [590, 316] on div at bounding box center [668, 325] width 333 height 19
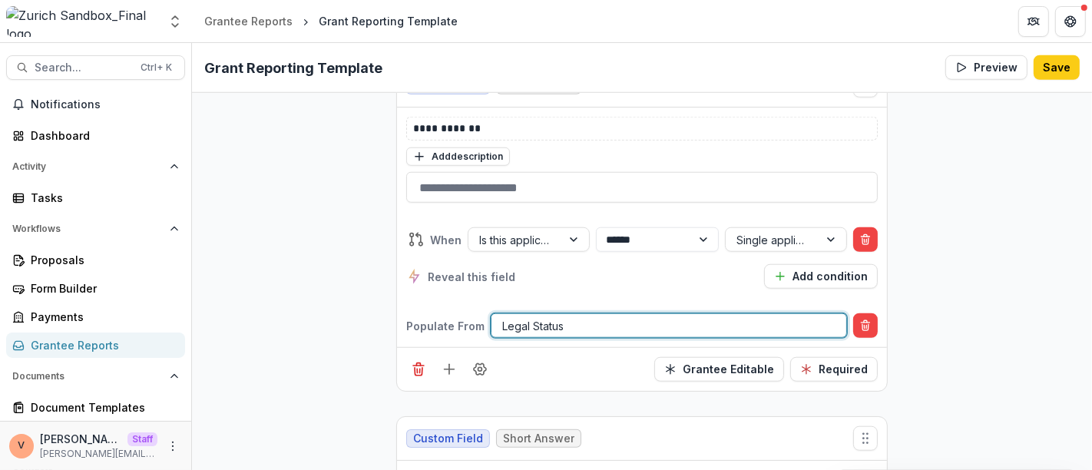
click at [590, 316] on div at bounding box center [668, 325] width 333 height 19
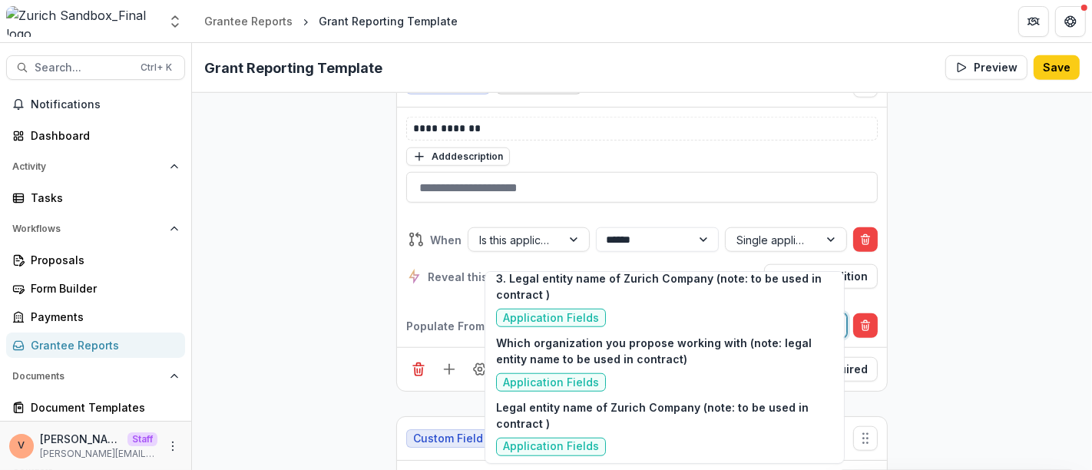
scroll to position [210, 0]
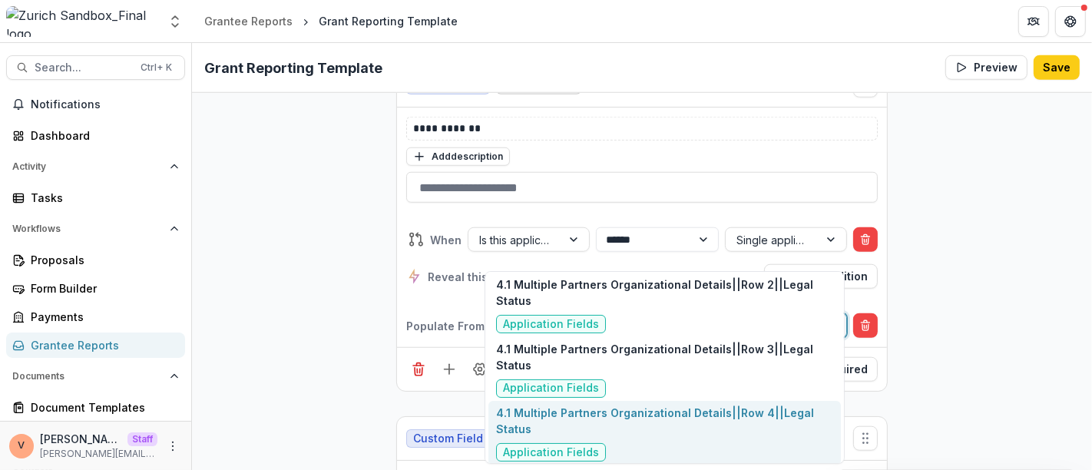
type input "*"
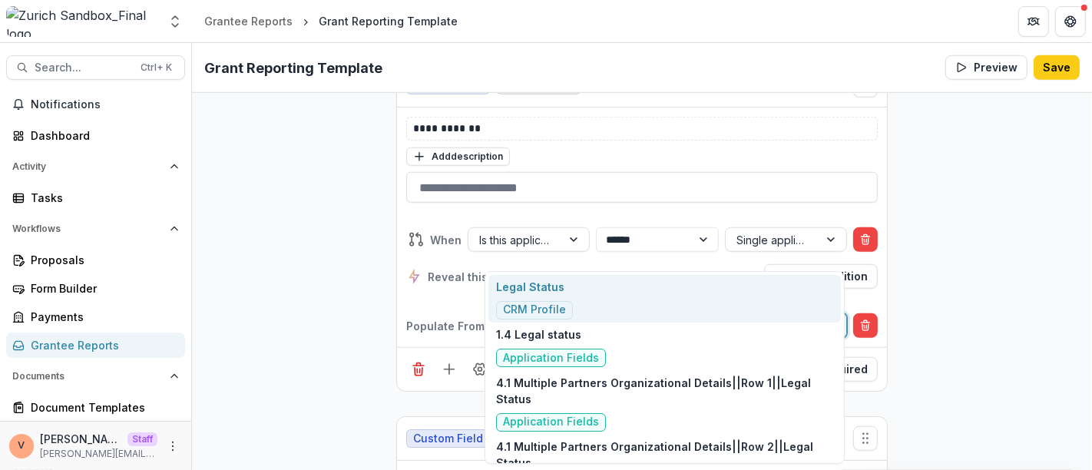
type input "**********"
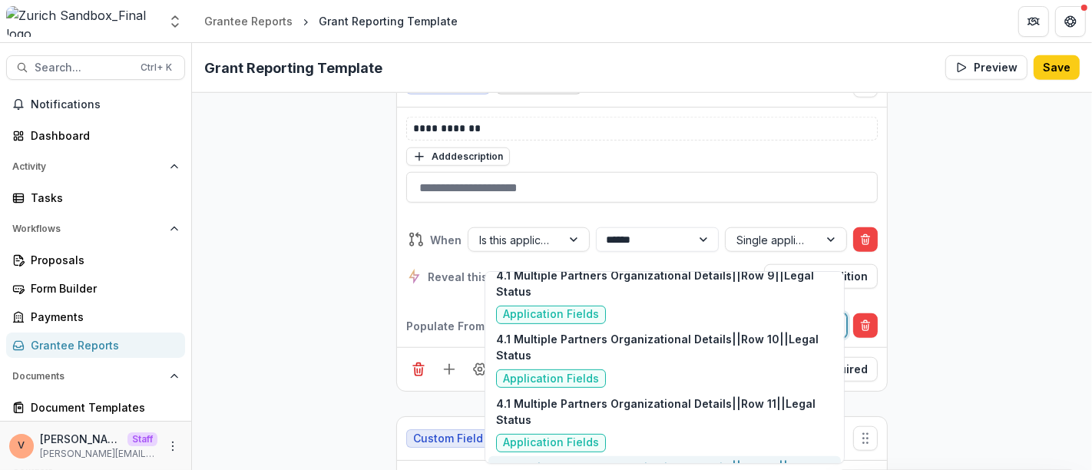
scroll to position [791, 0]
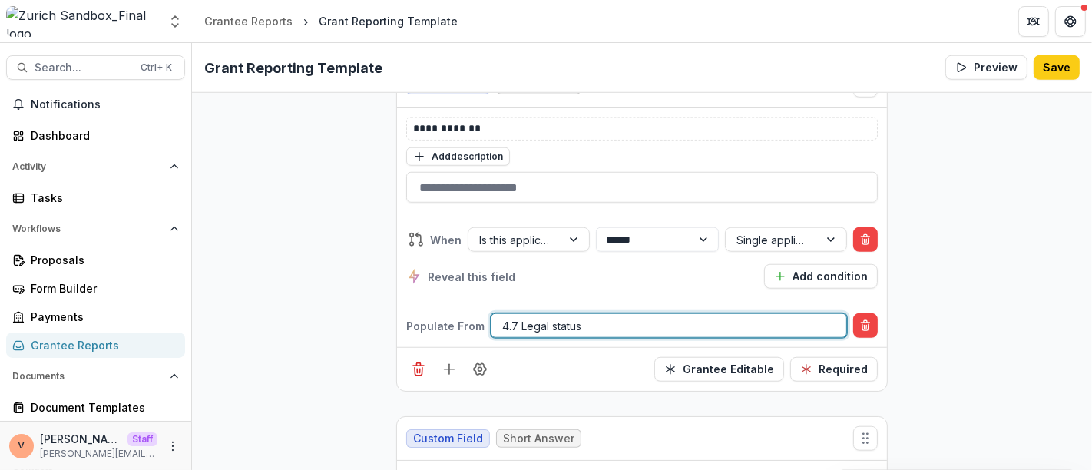
click at [583, 221] on div "**********" at bounding box center [641, 258] width 471 height 86
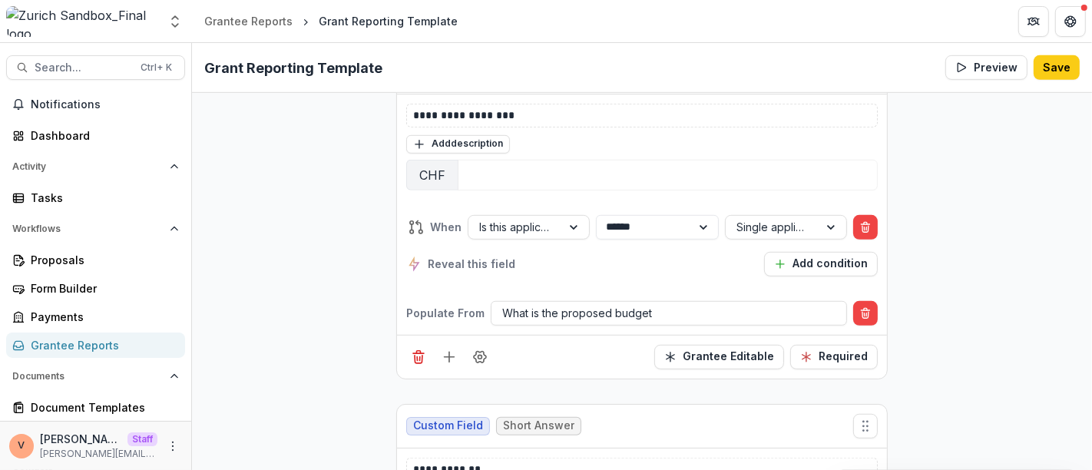
scroll to position [5553, 0]
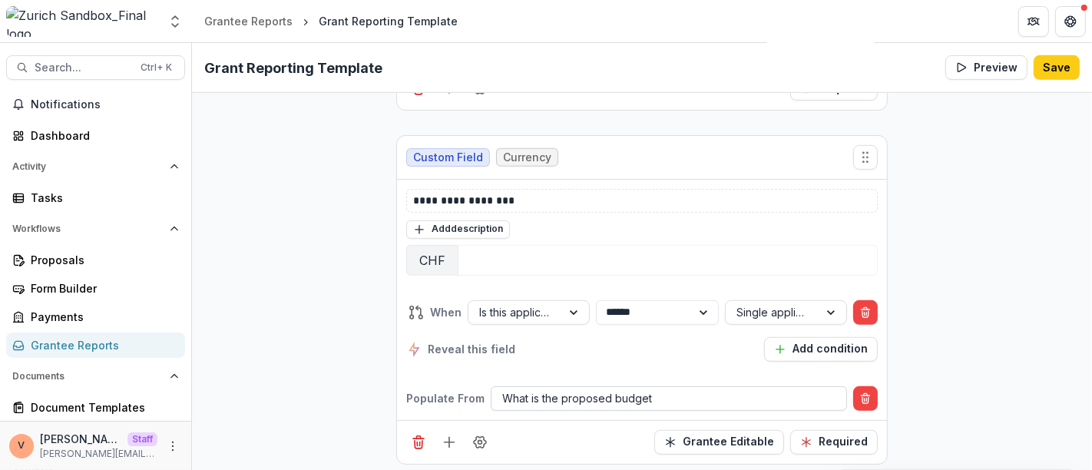
click at [582, 388] on div at bounding box center [668, 397] width 333 height 19
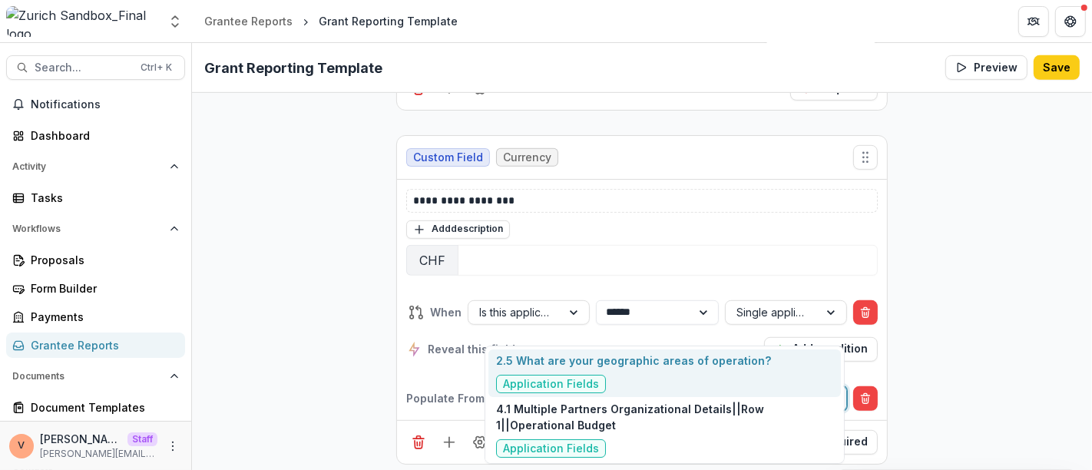
scroll to position [947, 0]
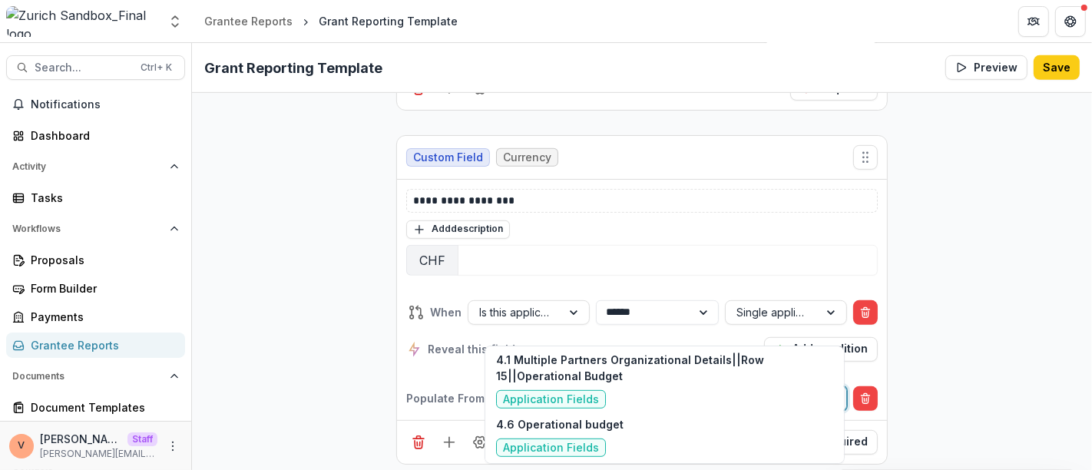
type input "*********"
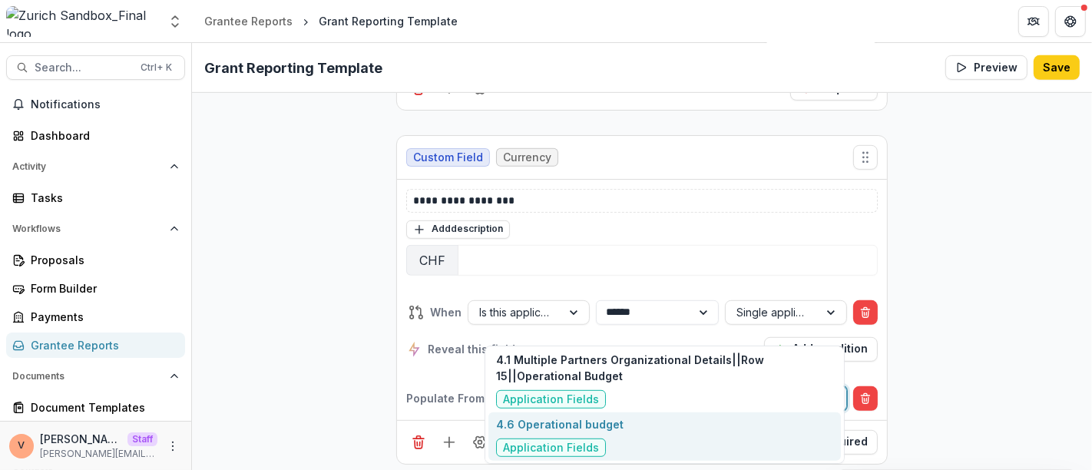
click at [587, 435] on div "4.6 Operational budget Application Fields" at bounding box center [559, 436] width 127 height 41
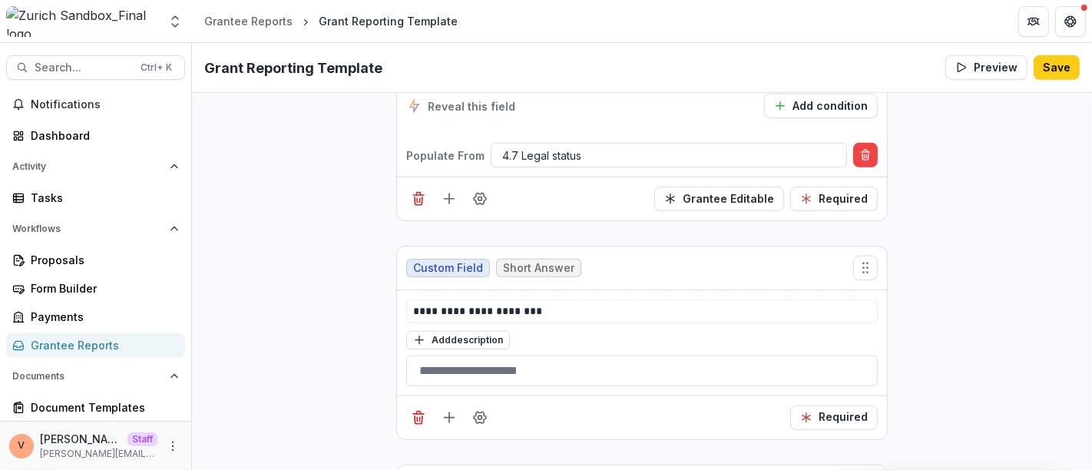
scroll to position [6235, 0]
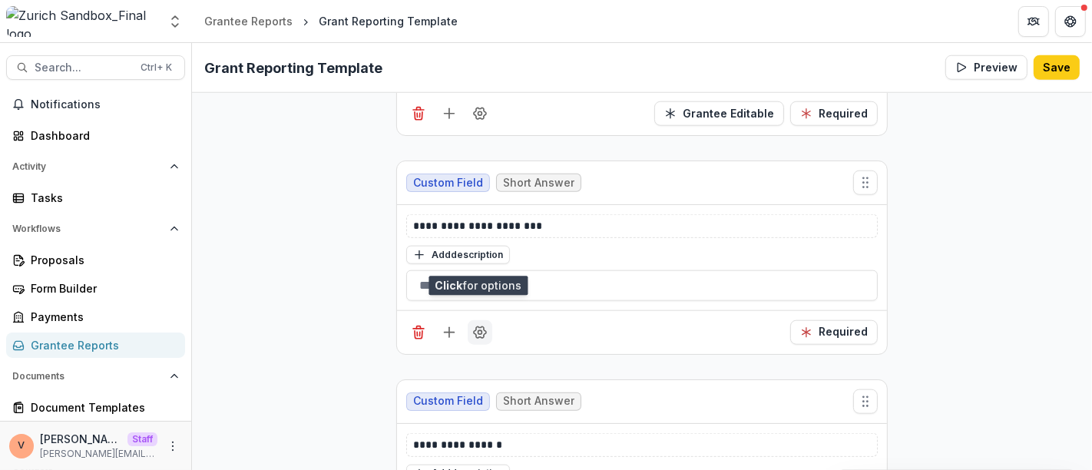
click at [477, 325] on icon "Field Settings" at bounding box center [479, 332] width 15 height 15
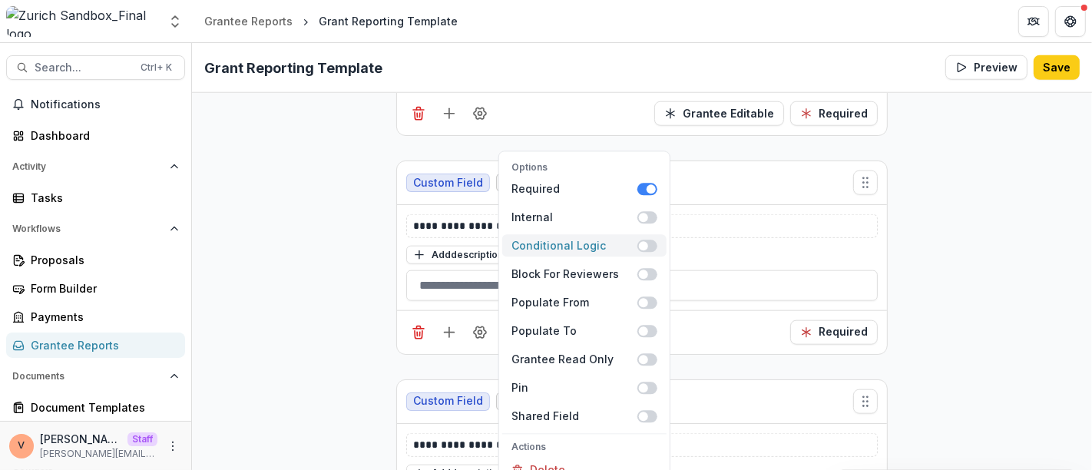
click at [652, 239] on span at bounding box center [647, 245] width 20 height 12
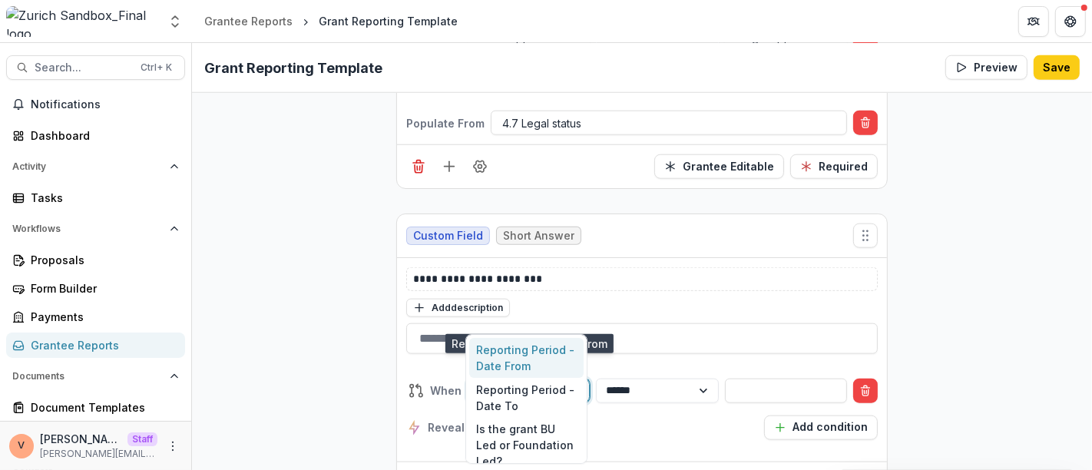
click at [576, 379] on div at bounding box center [575, 390] width 28 height 23
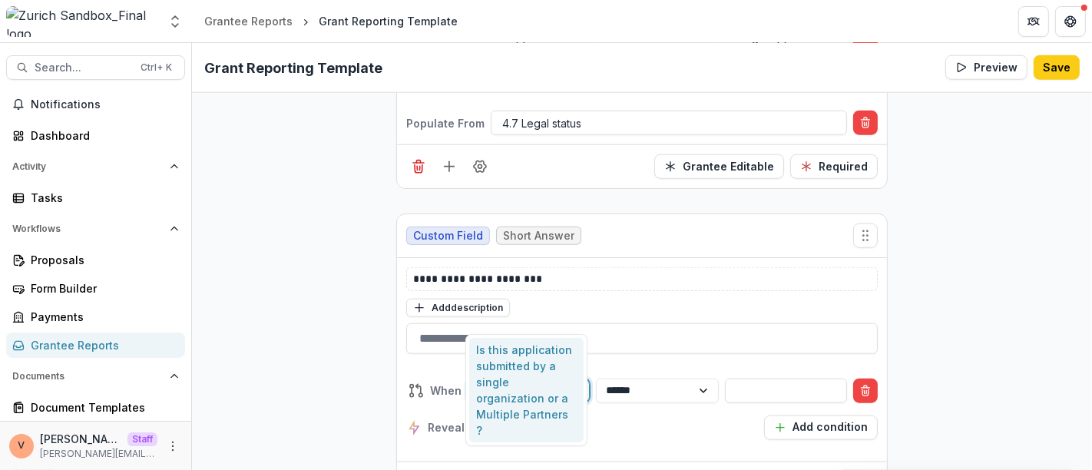
type input "*******"
click at [527, 372] on div "Is this application submitted by a single organization or a Multiple Partners ?" at bounding box center [526, 390] width 115 height 104
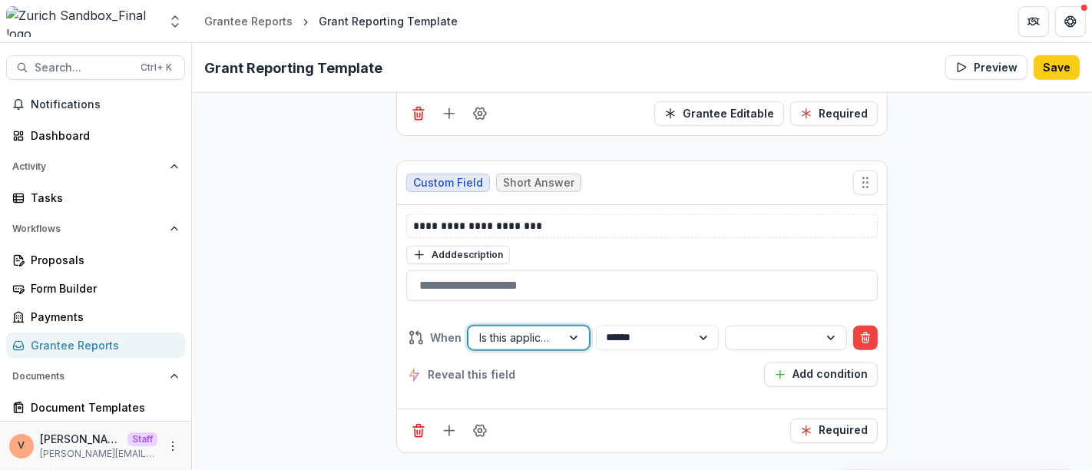
scroll to position [6182, 0]
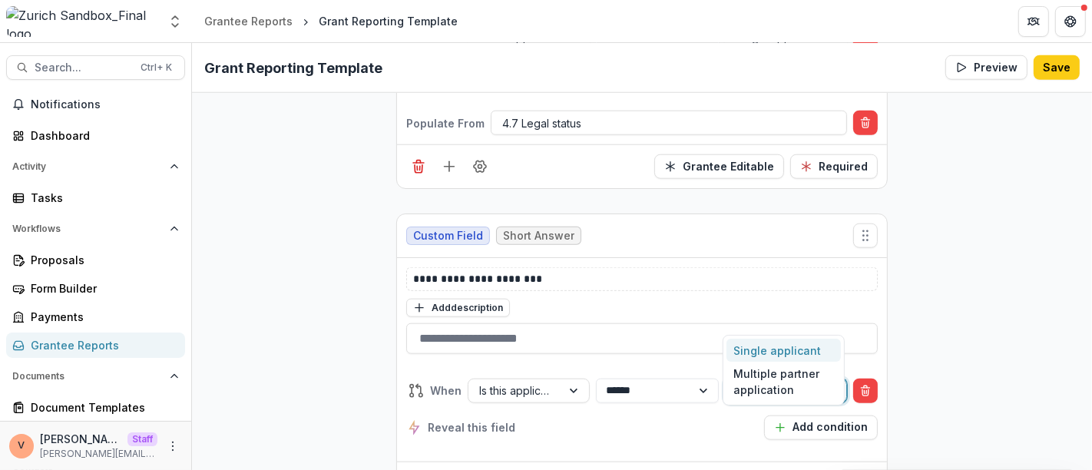
click at [770, 381] on div at bounding box center [771, 390] width 71 height 19
click at [761, 342] on div "Single applicant" at bounding box center [783, 351] width 115 height 24
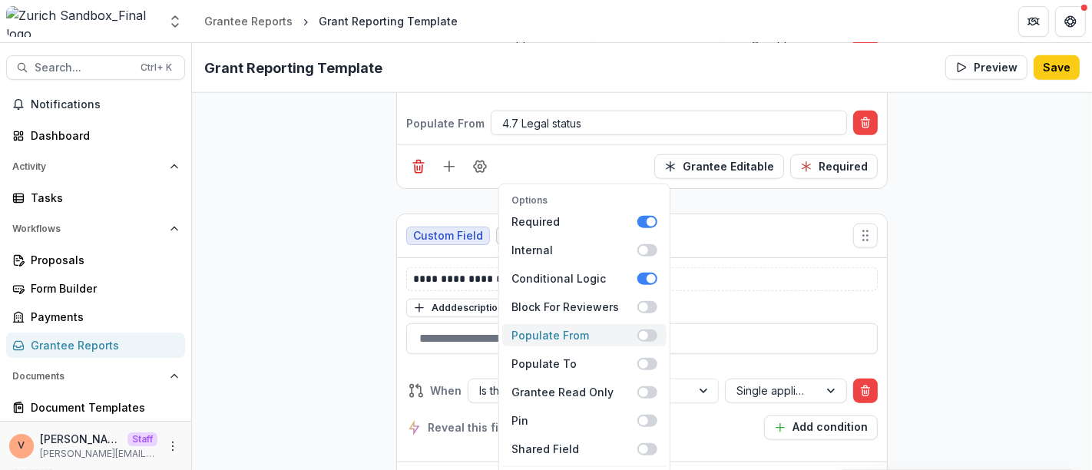
click at [657, 324] on label "Populate From" at bounding box center [584, 335] width 164 height 22
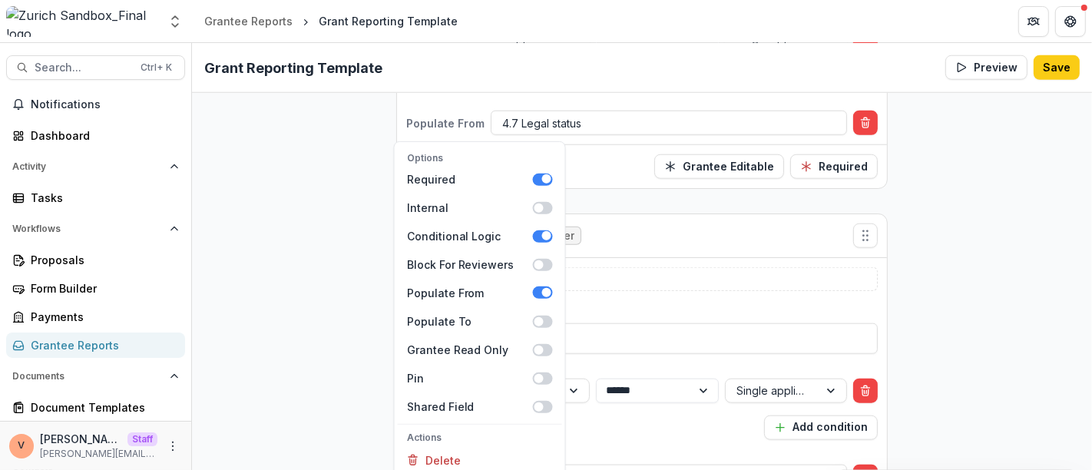
click at [698, 368] on div "**********" at bounding box center [641, 409] width 471 height 86
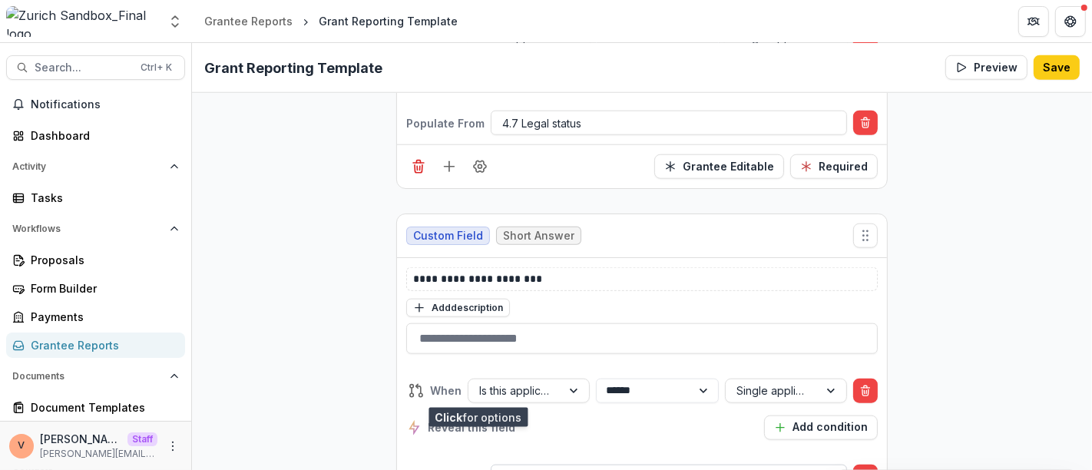
click at [543, 467] on div at bounding box center [668, 476] width 333 height 19
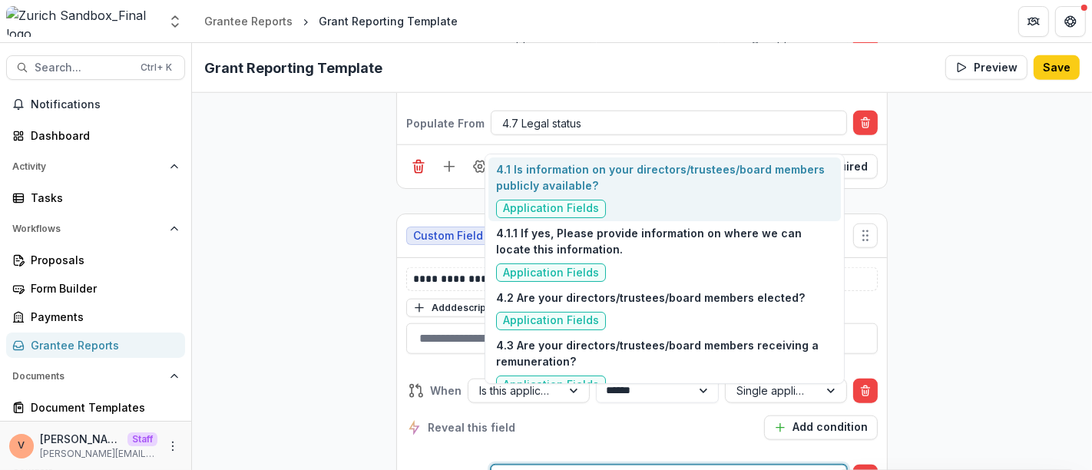
type input "***"
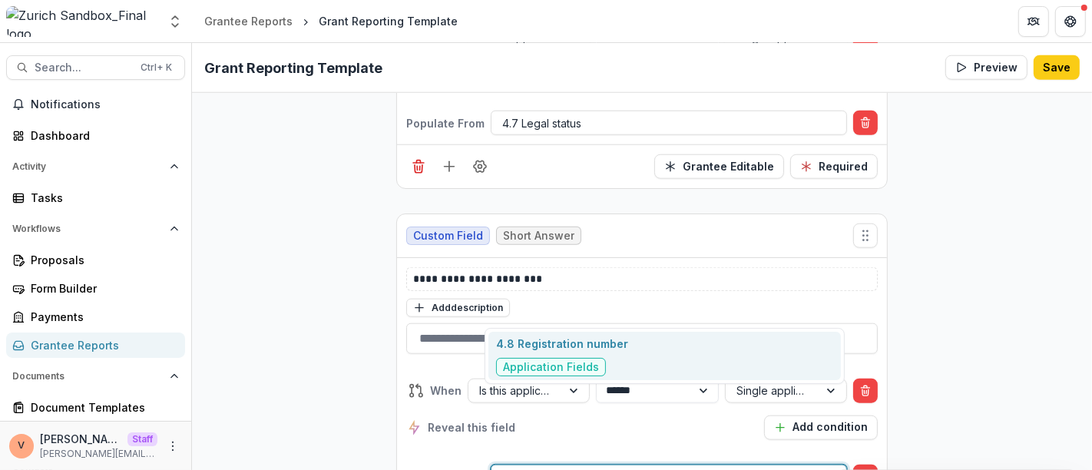
click at [566, 353] on div "4.8 Registration number Application Fields" at bounding box center [562, 355] width 132 height 41
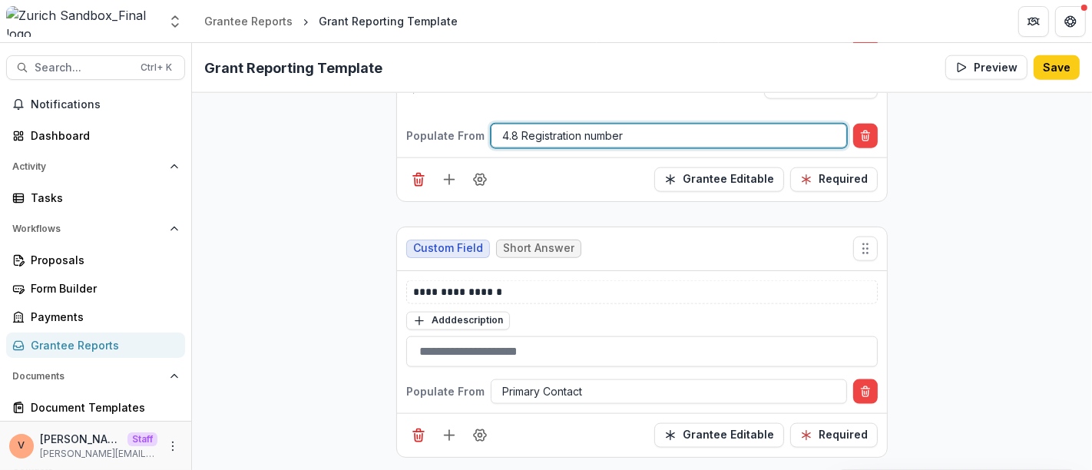
scroll to position [6608, 0]
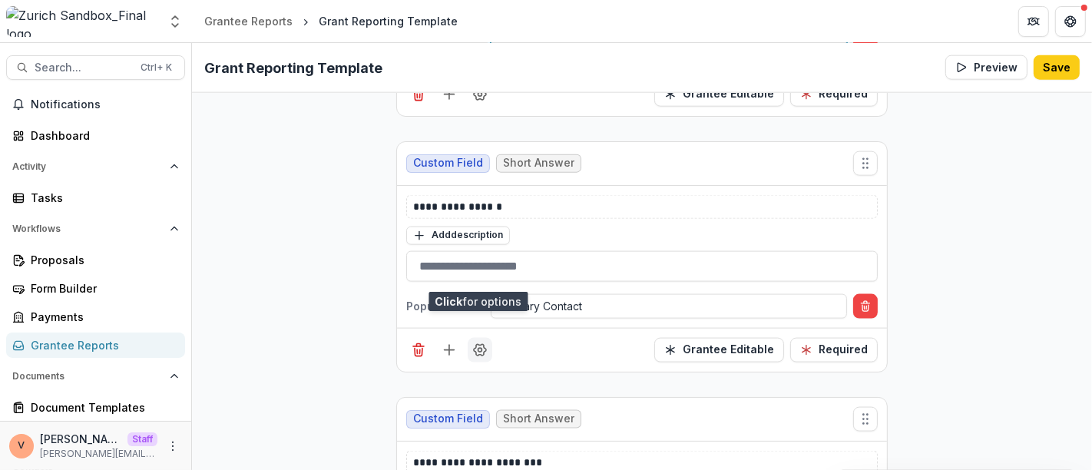
click at [485, 338] on button "Field Settings" at bounding box center [479, 350] width 25 height 25
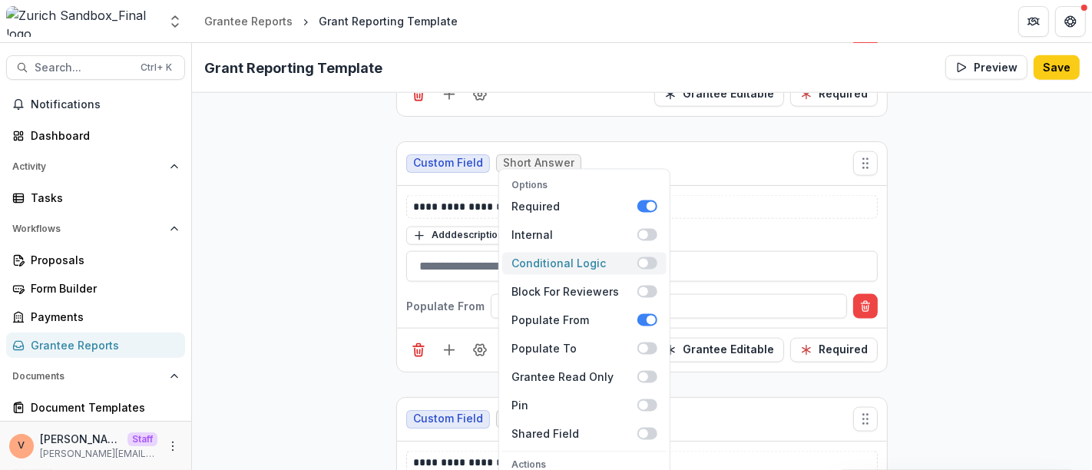
click at [648, 257] on span at bounding box center [647, 263] width 20 height 12
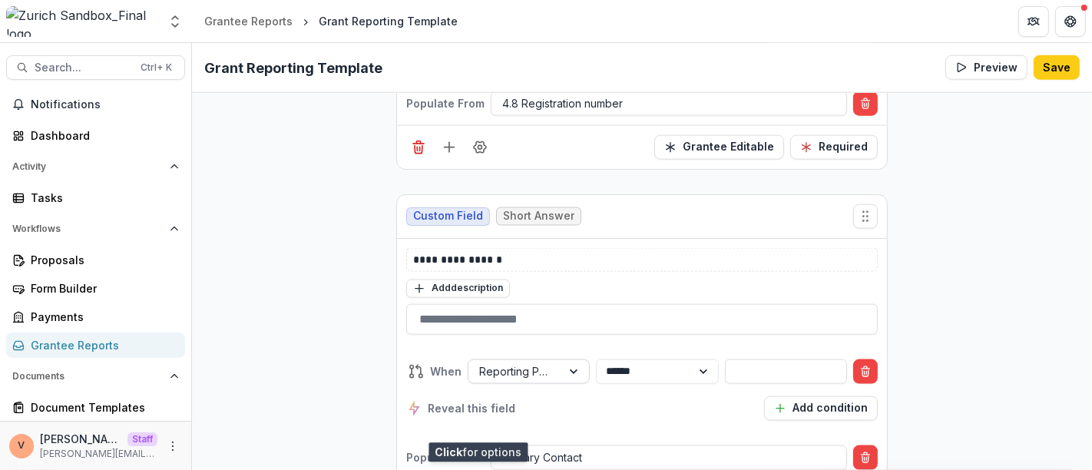
click at [563, 360] on div at bounding box center [575, 371] width 28 height 23
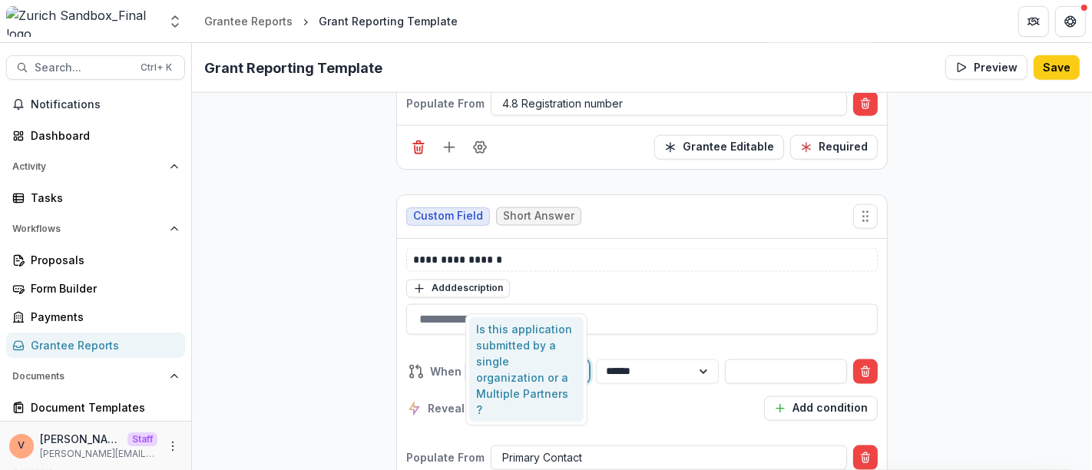
type input "*******"
click at [509, 365] on div "Is this application submitted by a single organization or a Multiple Partners ?" at bounding box center [526, 369] width 115 height 104
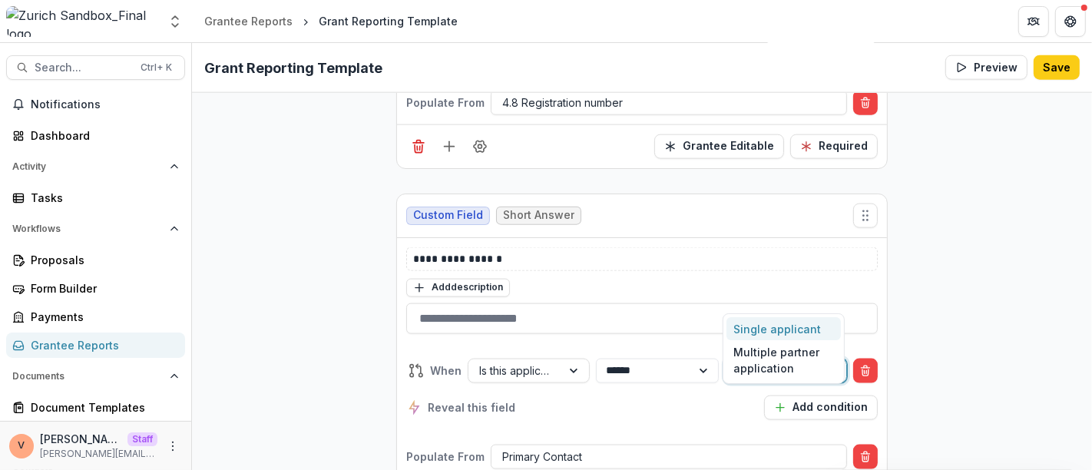
click at [774, 361] on div at bounding box center [771, 370] width 71 height 19
click at [752, 331] on div "Single applicant" at bounding box center [783, 329] width 115 height 24
click at [528, 447] on div at bounding box center [668, 456] width 333 height 19
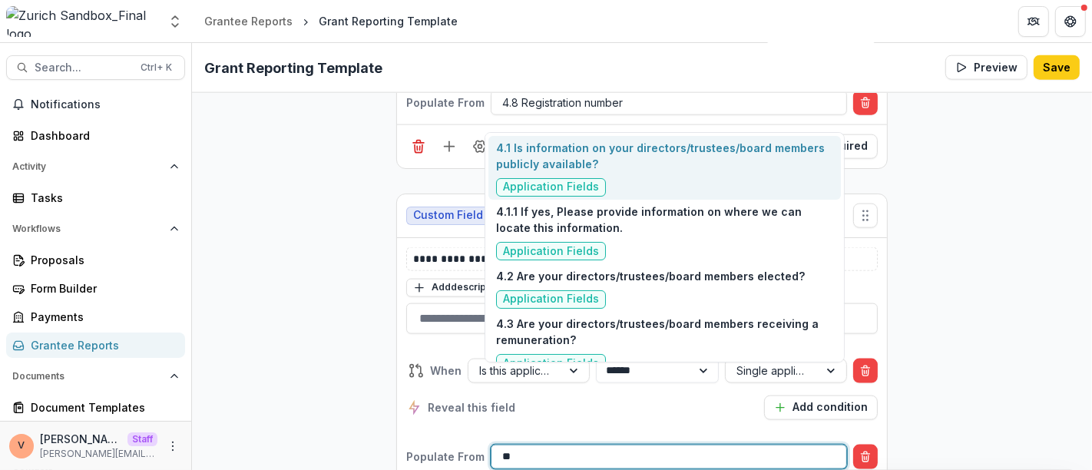
type input "***"
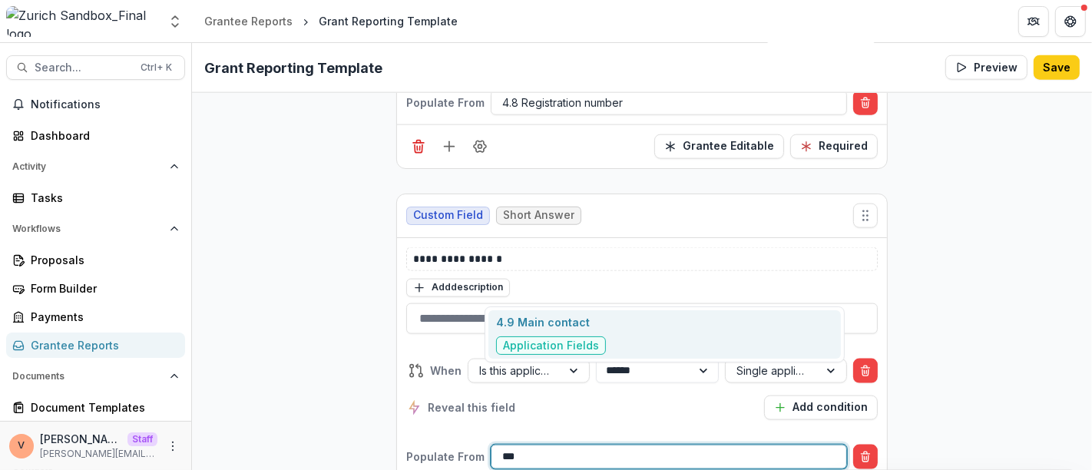
click at [557, 316] on p "4.9 Main contact" at bounding box center [551, 322] width 110 height 16
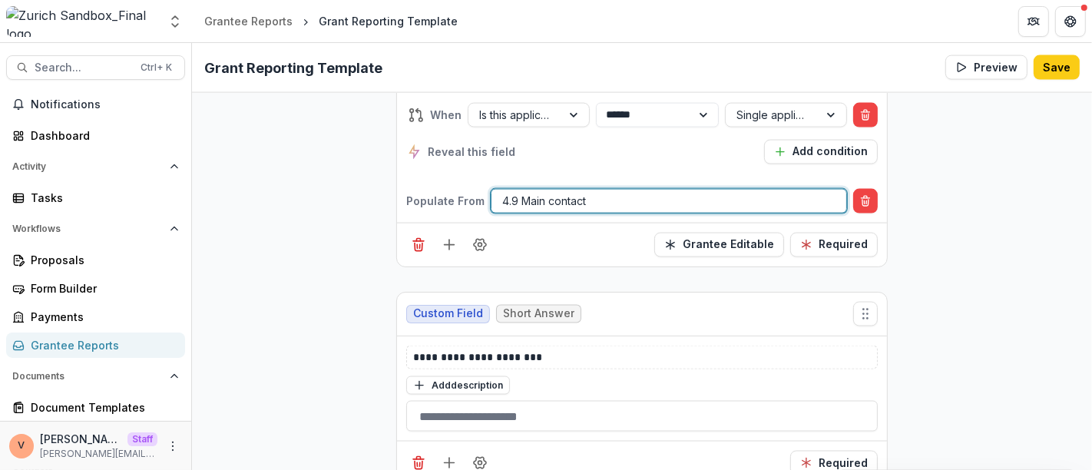
scroll to position [6896, 0]
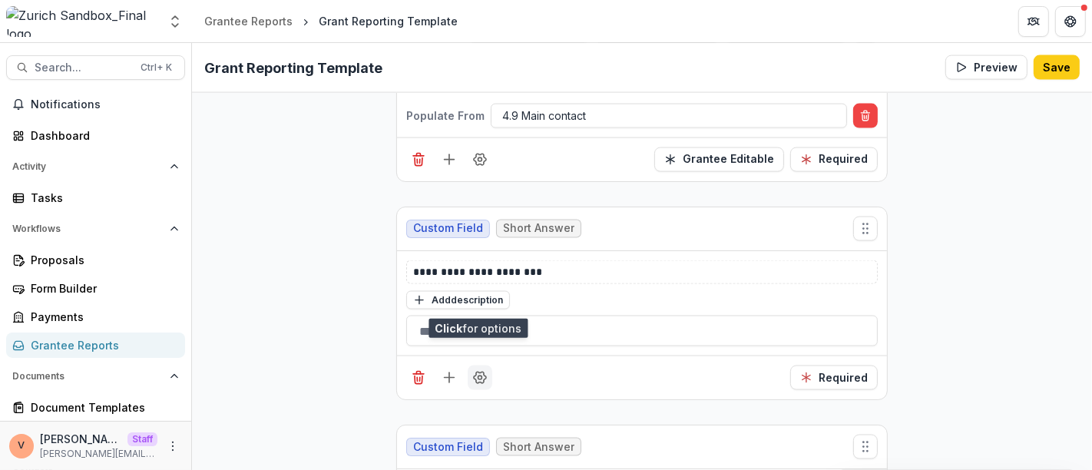
click at [482, 370] on icon "Field Settings" at bounding box center [479, 377] width 15 height 15
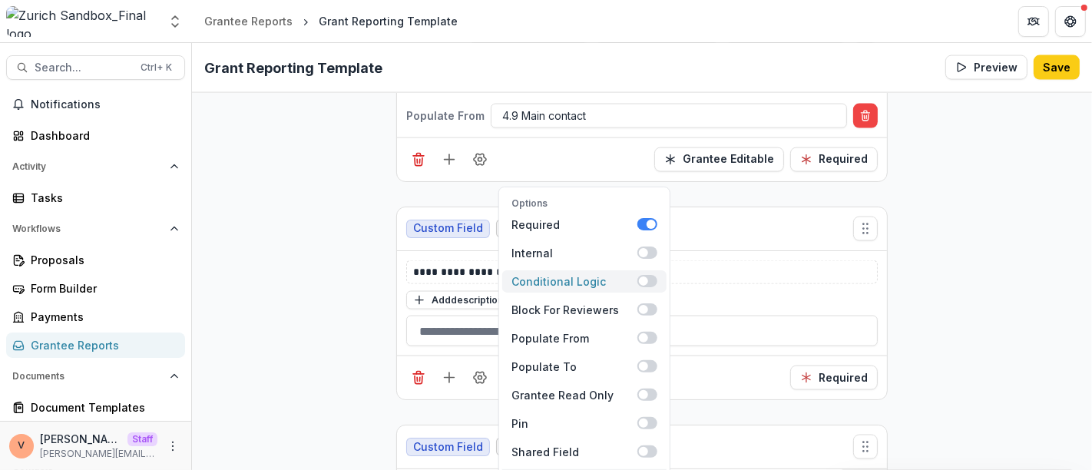
click at [650, 275] on span at bounding box center [647, 281] width 20 height 12
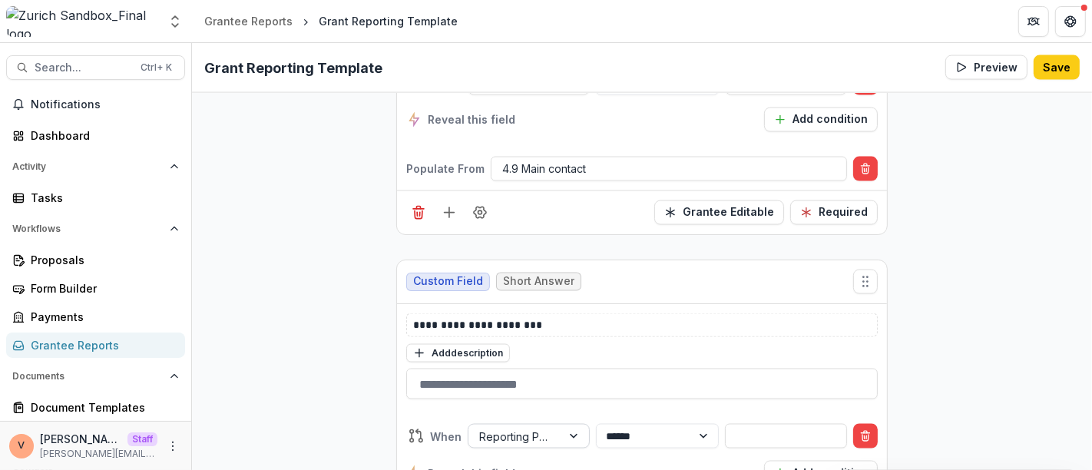
click at [564, 424] on div at bounding box center [575, 435] width 28 height 23
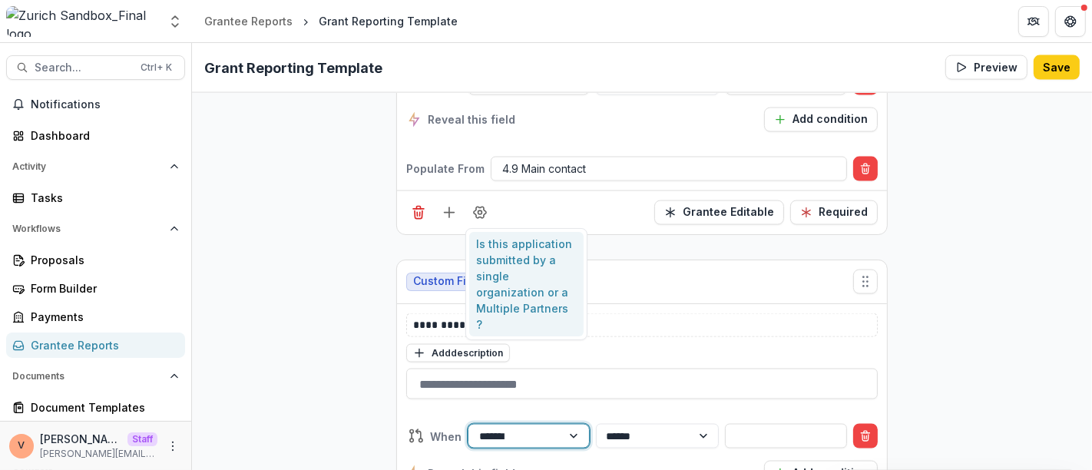
type input "*******"
click at [504, 286] on div "Is this application submitted by a single organization or a Multiple Partners ?" at bounding box center [526, 284] width 115 height 104
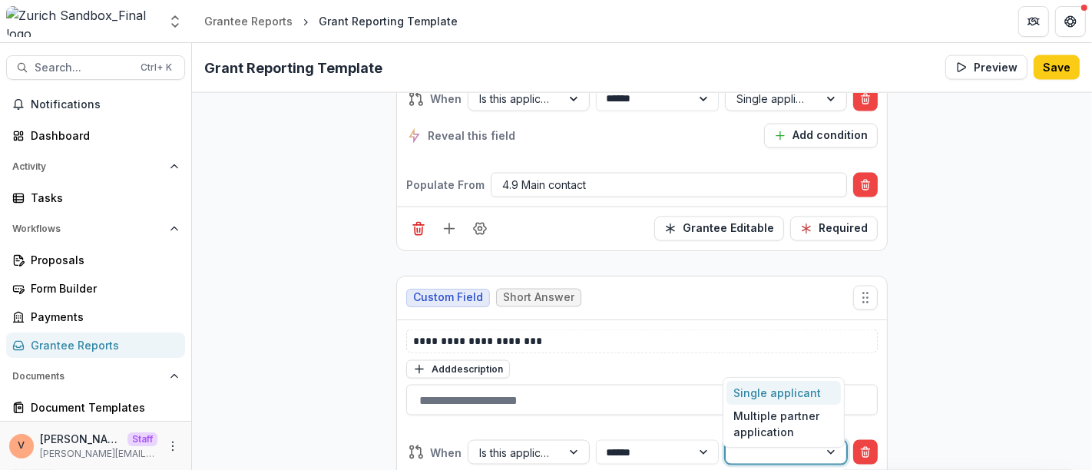
click at [745, 443] on div at bounding box center [771, 452] width 71 height 19
click at [750, 392] on div "Single applicant" at bounding box center [783, 393] width 115 height 24
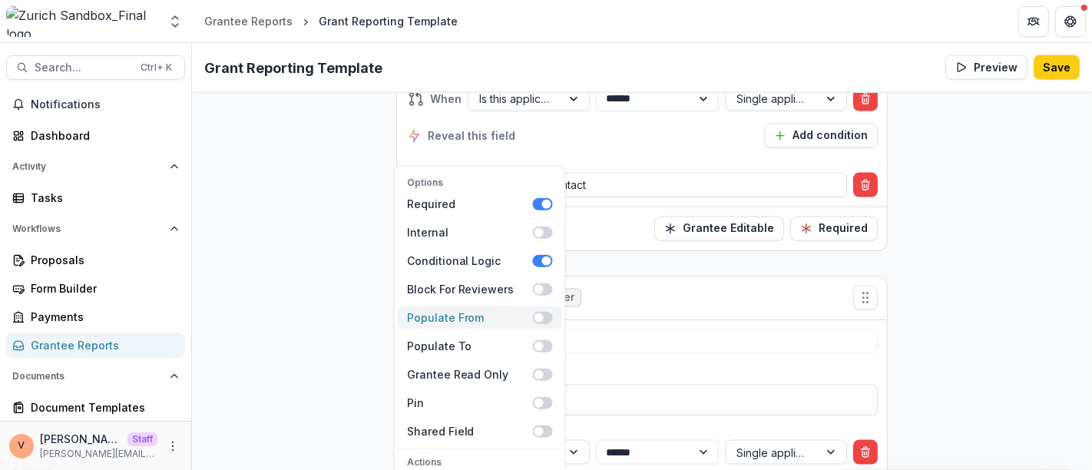
click at [543, 312] on span at bounding box center [543, 318] width 20 height 12
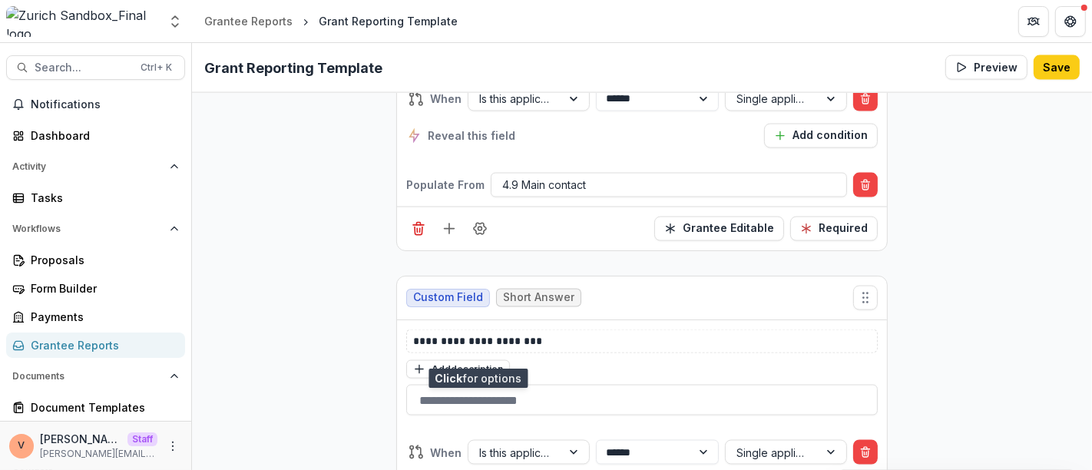
scroll to position [7014, 0]
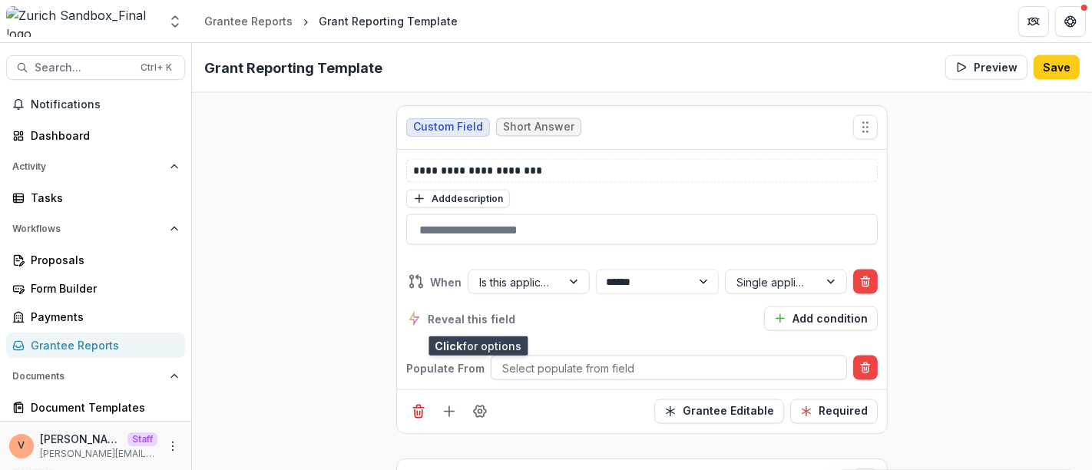
click at [571, 358] on div at bounding box center [668, 367] width 333 height 19
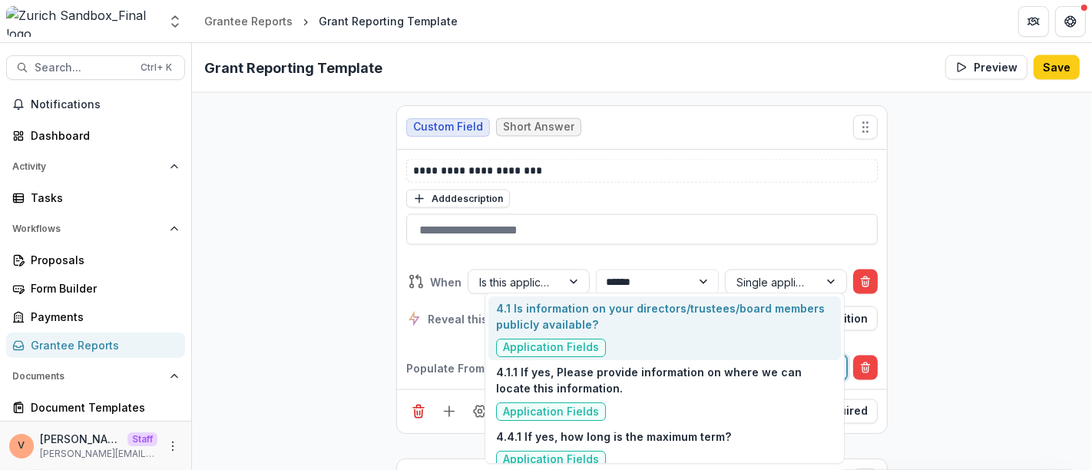
type input "****"
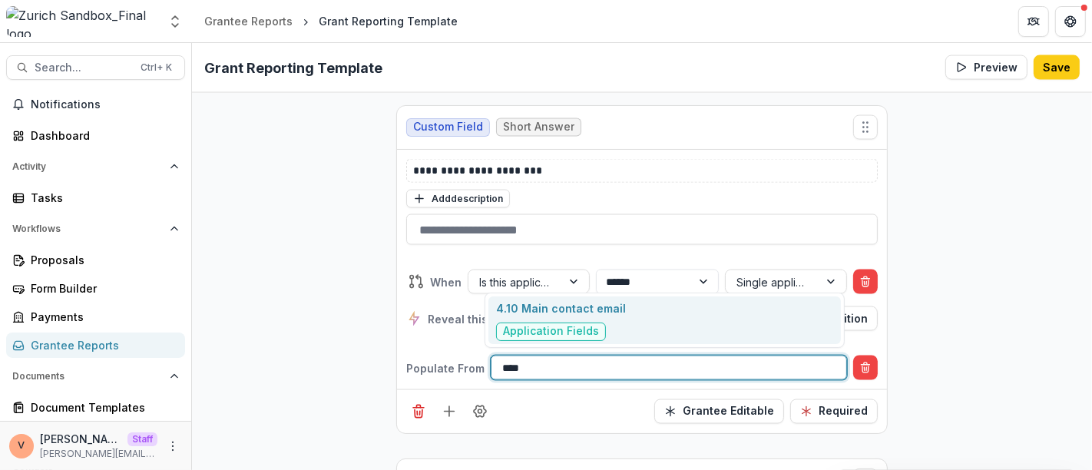
click at [581, 313] on p "4.10 Main contact email" at bounding box center [561, 308] width 130 height 16
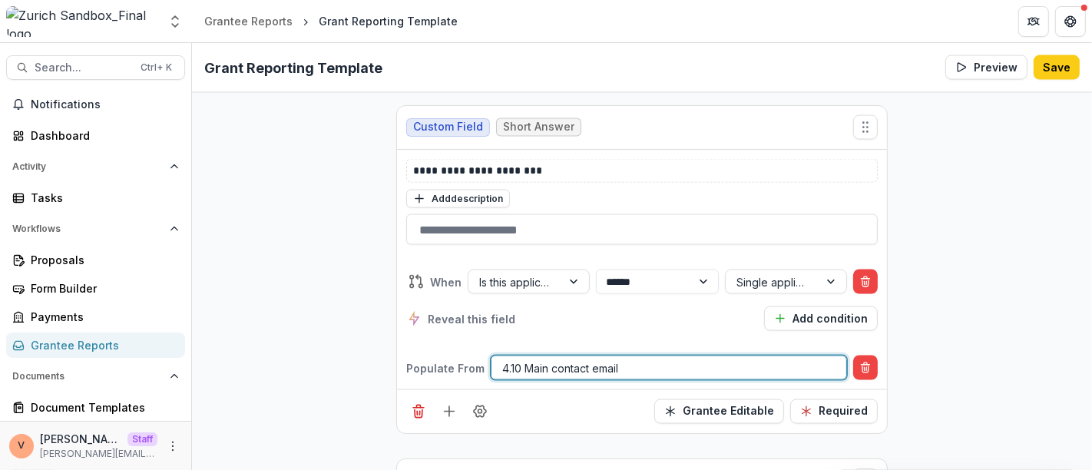
scroll to position [7150, 0]
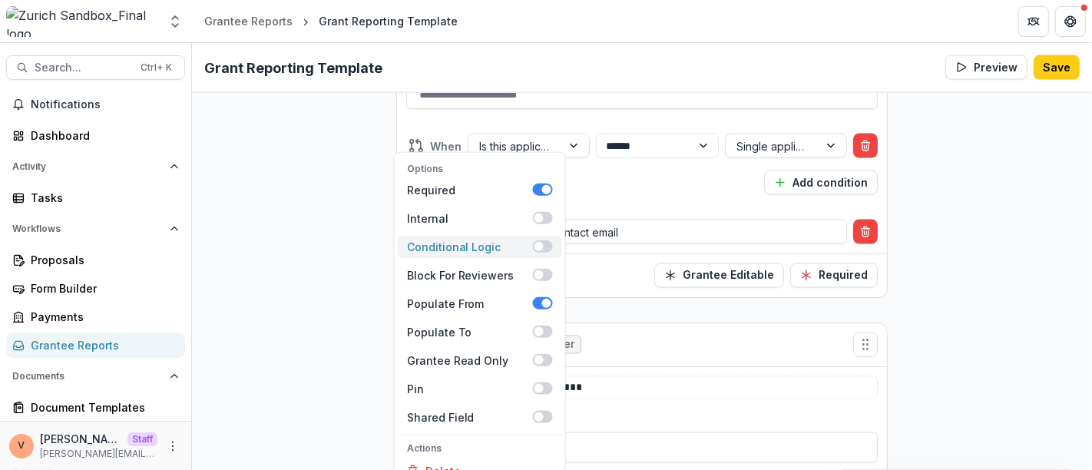
click at [546, 240] on span at bounding box center [543, 246] width 20 height 12
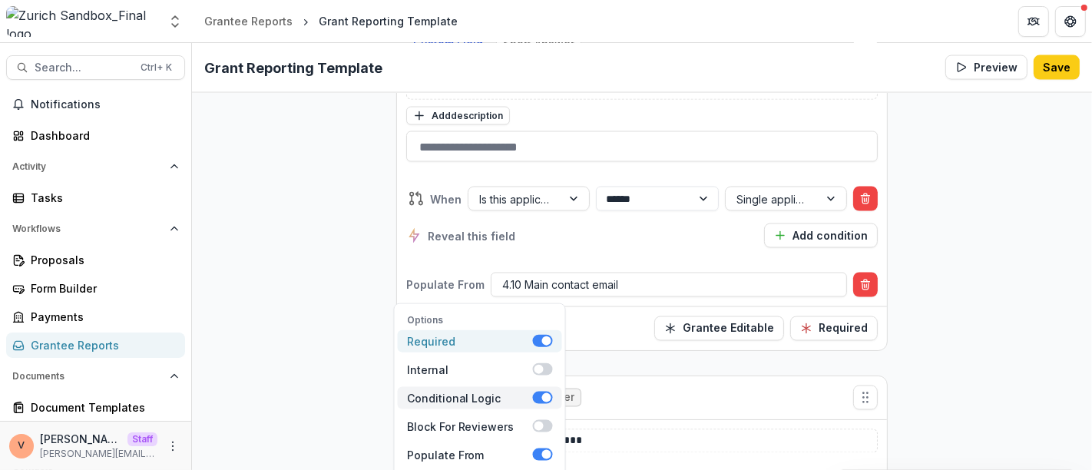
scroll to position [7248, 0]
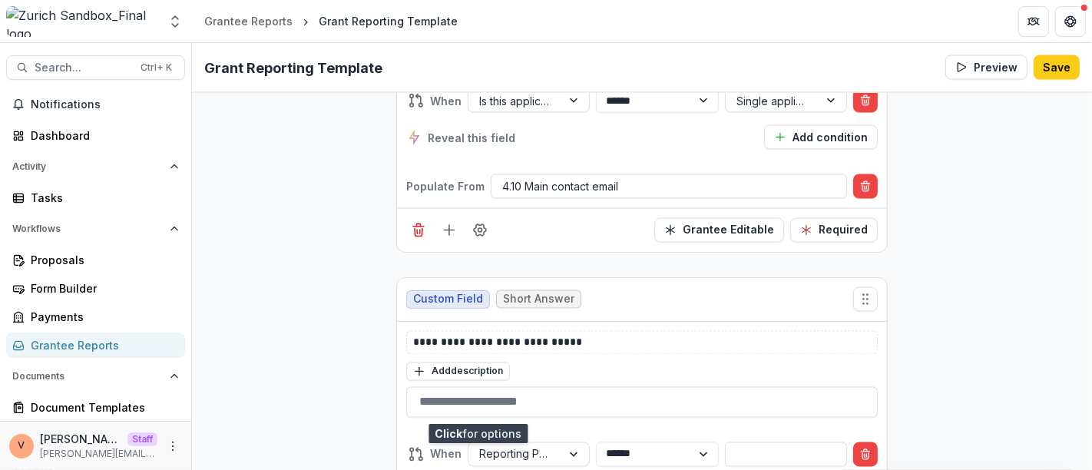
scroll to position [7301, 0]
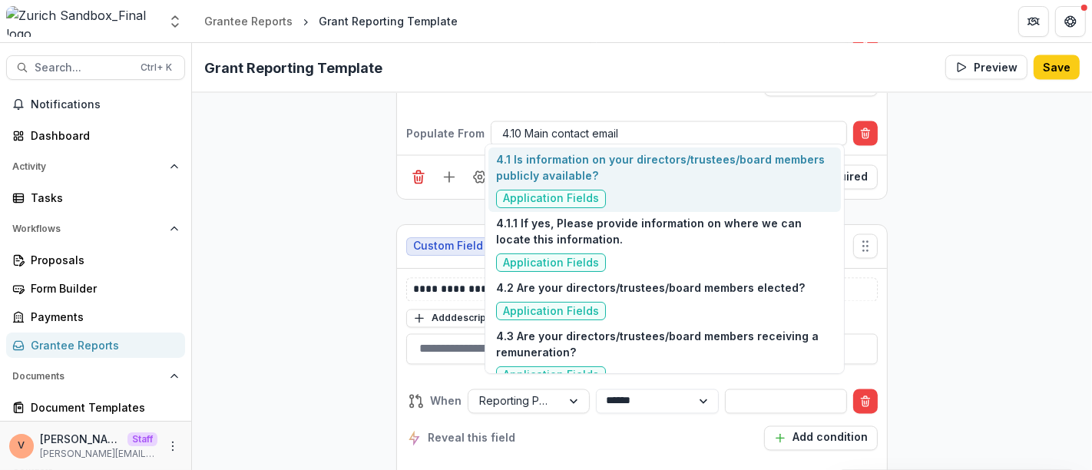
type input "****"
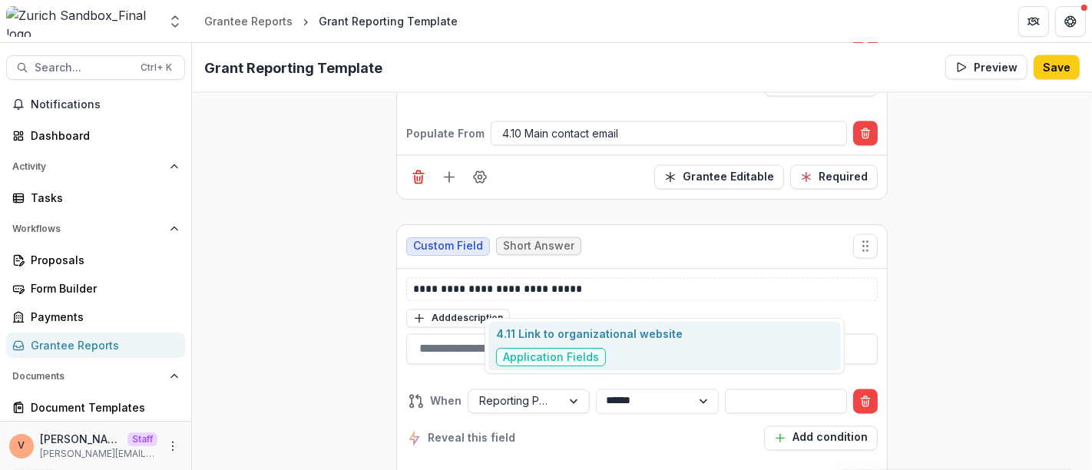
click at [614, 341] on p "4.11 Link to organizational website" at bounding box center [589, 333] width 187 height 16
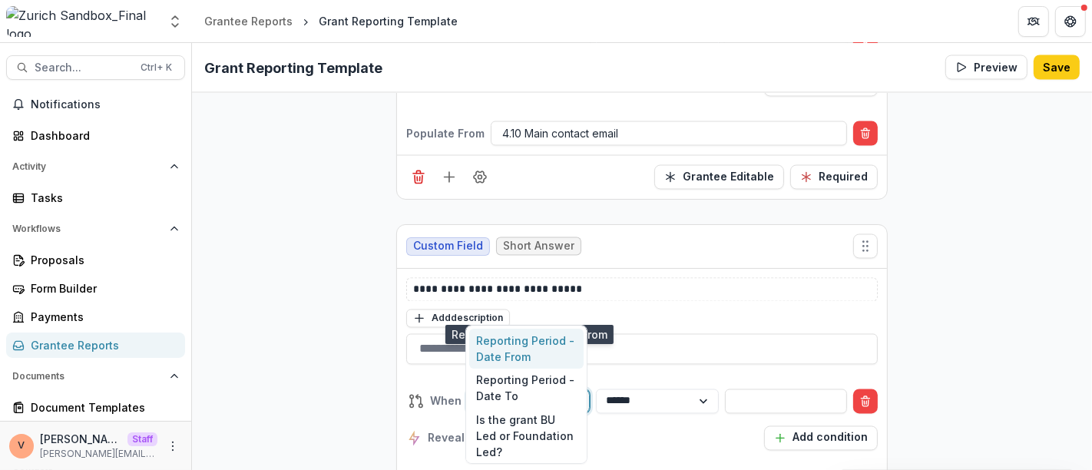
click at [570, 390] on div at bounding box center [575, 401] width 28 height 23
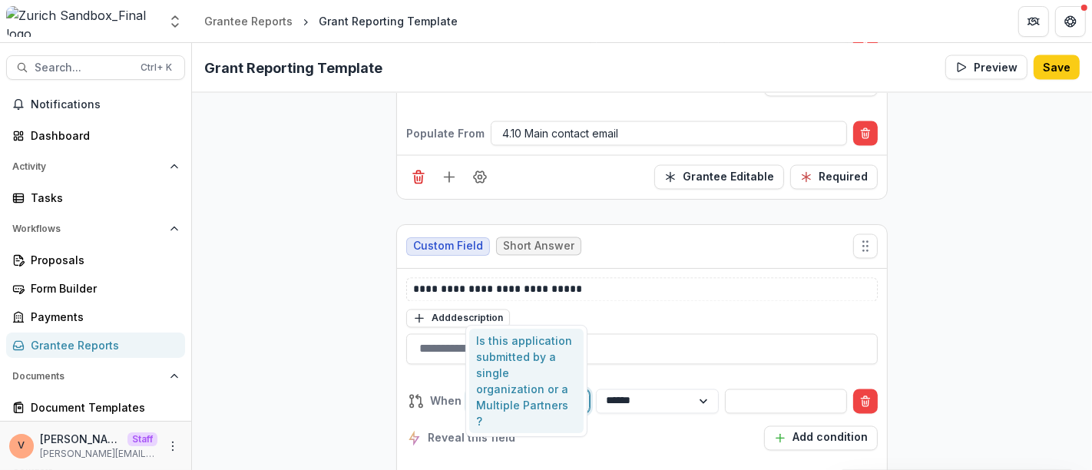
type input "*******"
click at [550, 357] on div "Is this application submitted by a single organization or a Multiple Partners ?" at bounding box center [526, 381] width 115 height 104
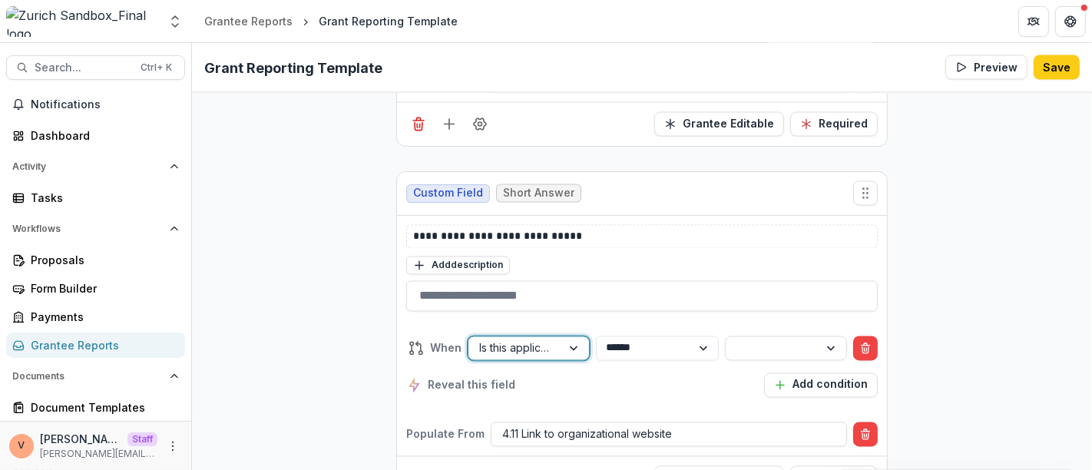
scroll to position [7263, 0]
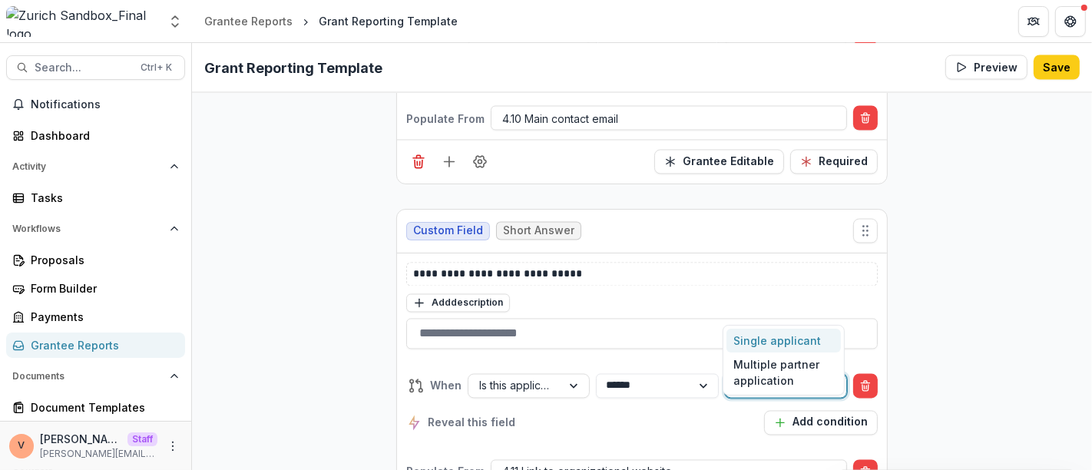
click at [768, 376] on div at bounding box center [771, 385] width 71 height 19
click at [754, 343] on div "Single applicant" at bounding box center [783, 341] width 115 height 24
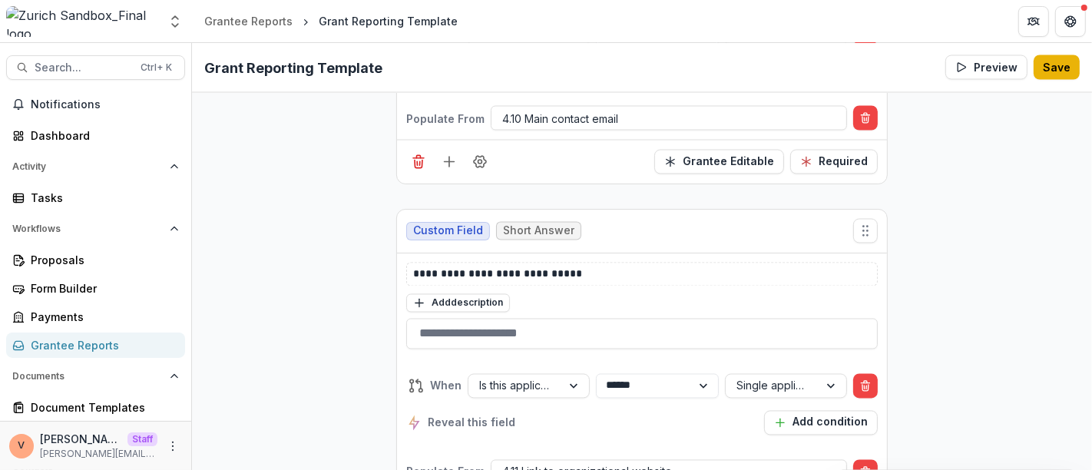
click at [1059, 66] on button "Save" at bounding box center [1056, 67] width 46 height 25
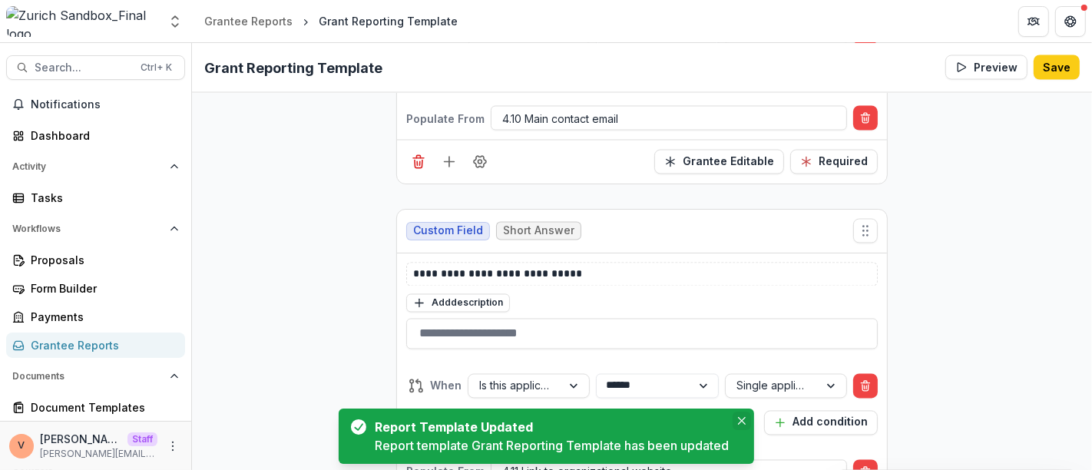
click at [743, 420] on icon "Close" at bounding box center [742, 421] width 8 height 8
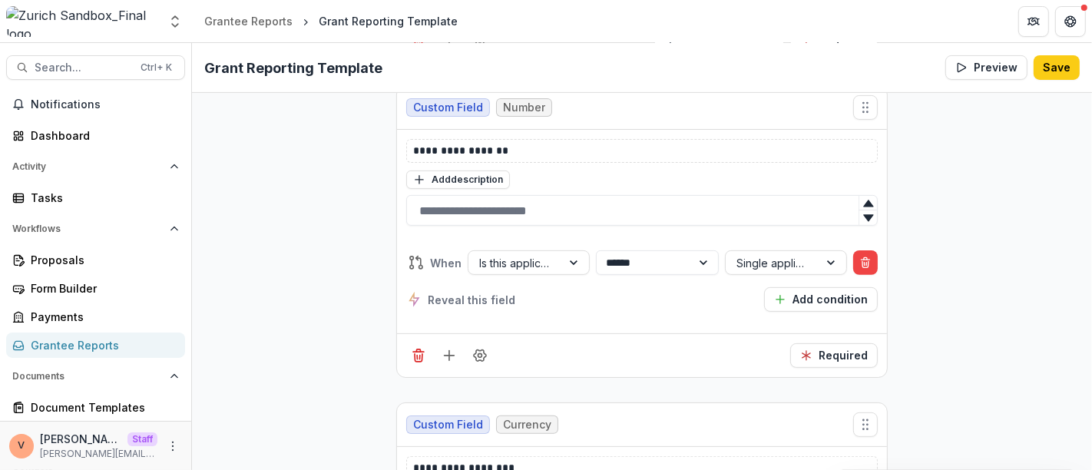
scroll to position [5217, 0]
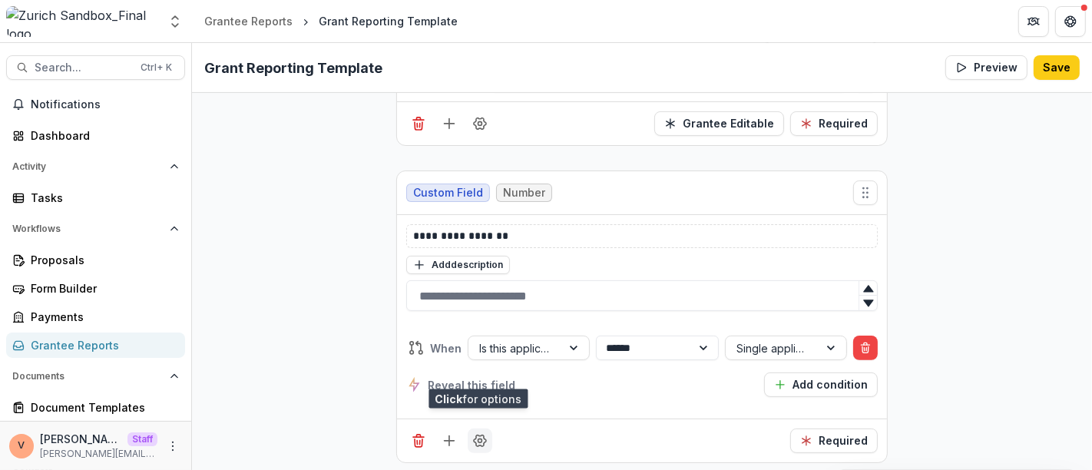
click at [483, 435] on icon "Field Settings" at bounding box center [480, 441] width 12 height 12
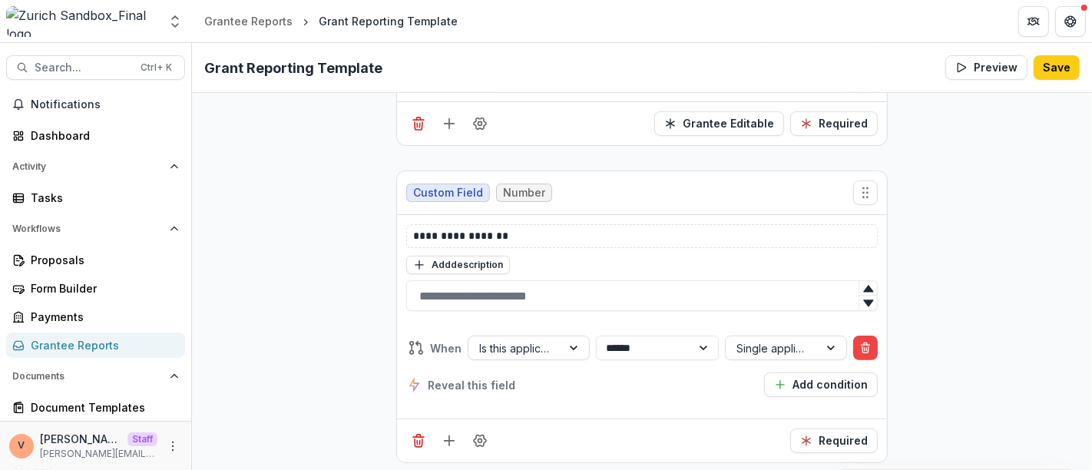
scroll to position [5302, 0]
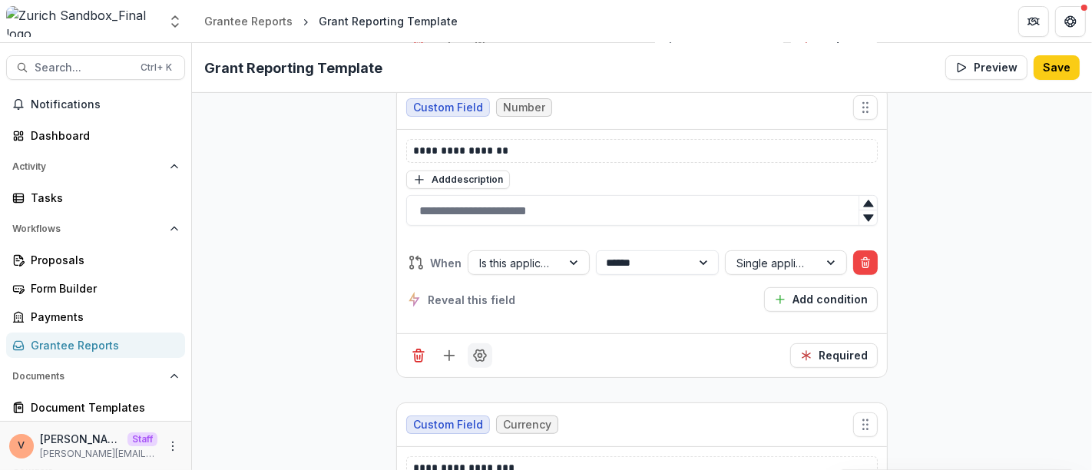
click at [481, 343] on button "Field Settings" at bounding box center [479, 355] width 25 height 25
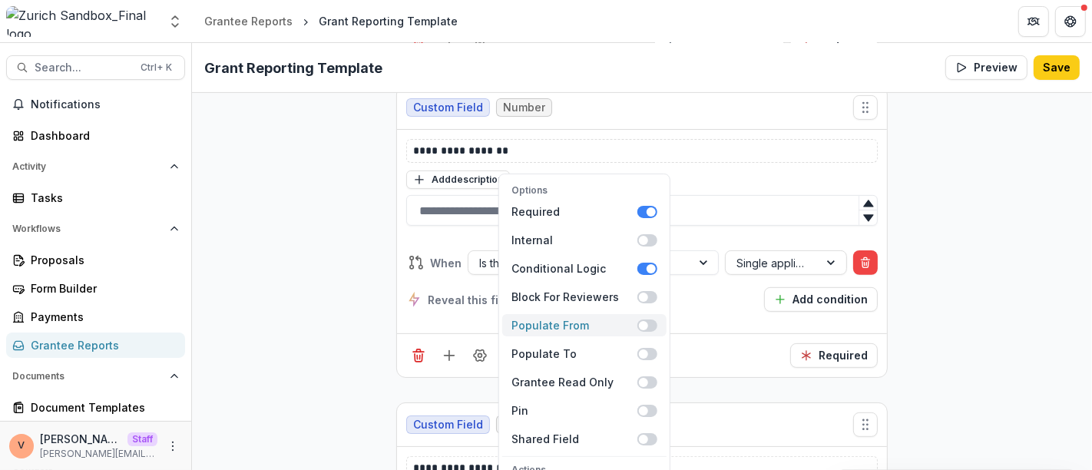
click at [649, 319] on span at bounding box center [647, 325] width 20 height 12
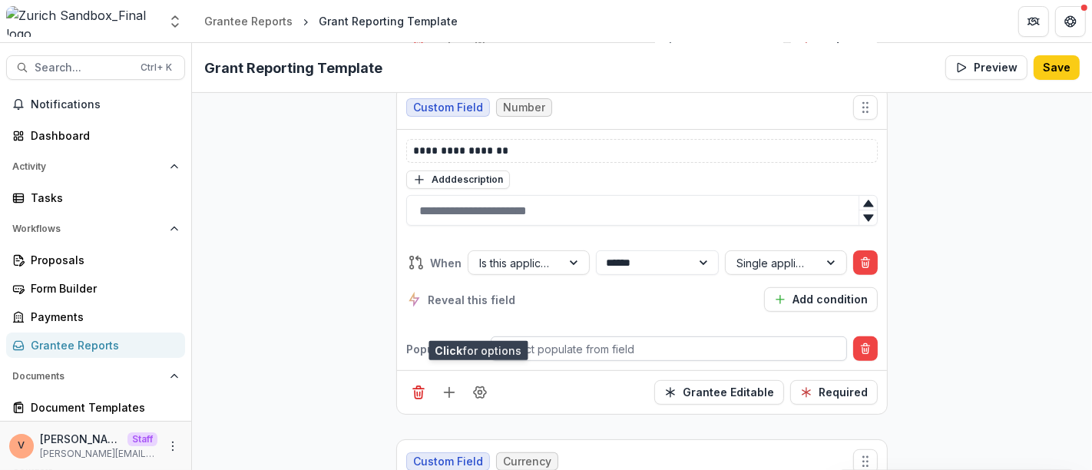
click at [622, 339] on div at bounding box center [668, 348] width 333 height 19
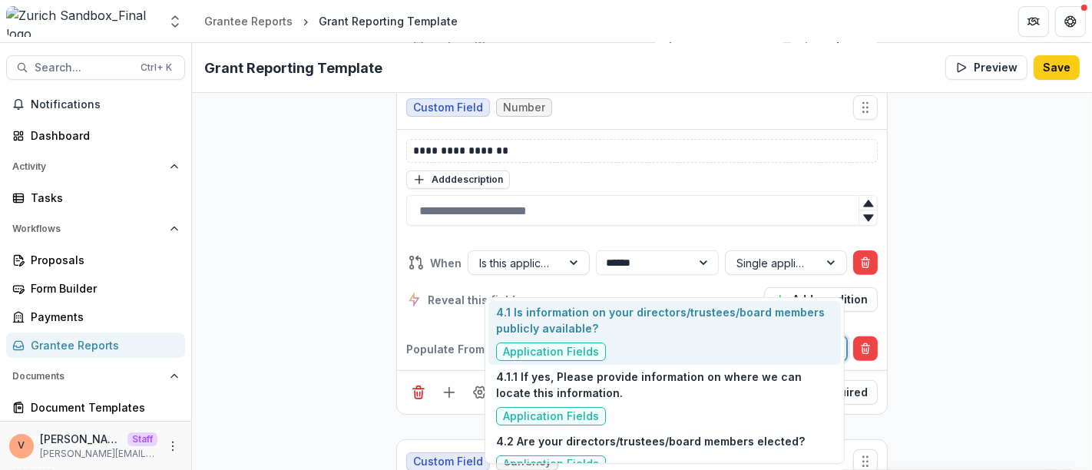
type input "***"
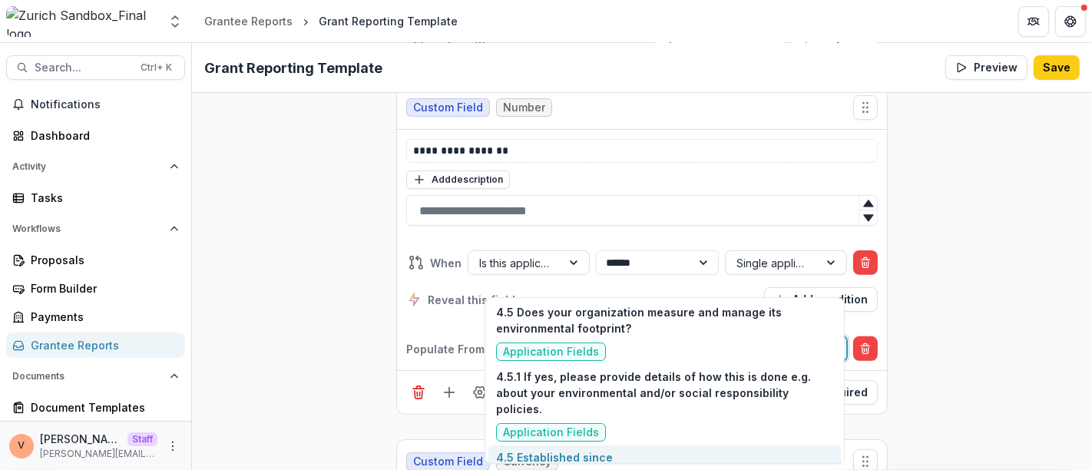
click at [648, 446] on div "4.5 Established since Application Fields" at bounding box center [664, 469] width 352 height 48
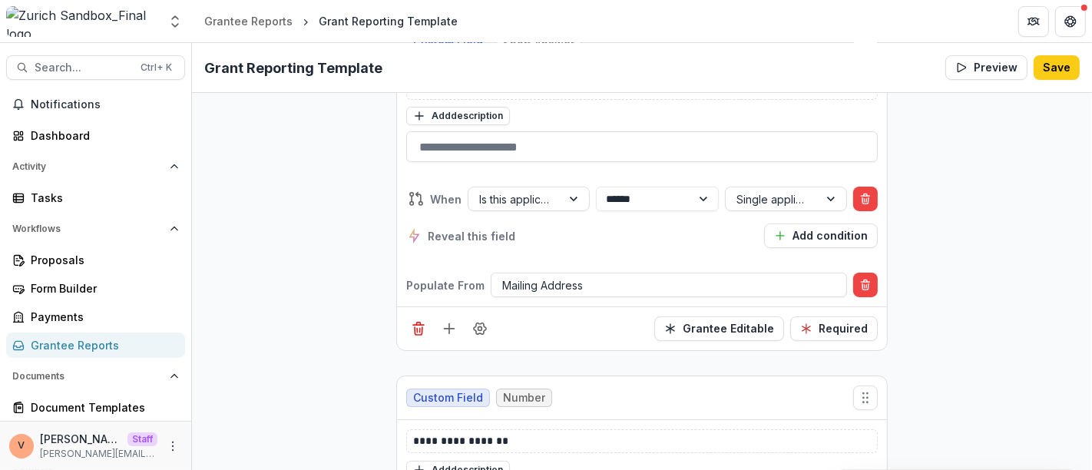
scroll to position [4875, 0]
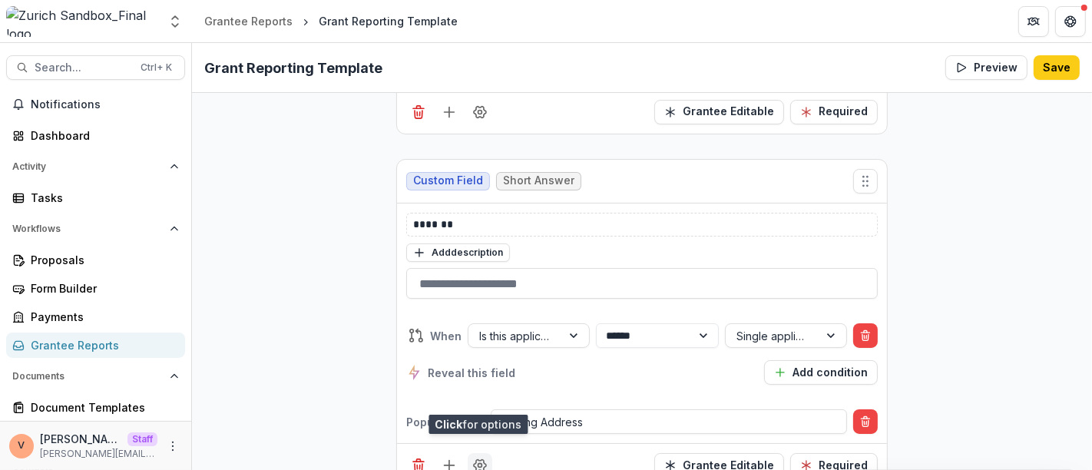
click at [477, 453] on button "Field Settings" at bounding box center [479, 465] width 25 height 25
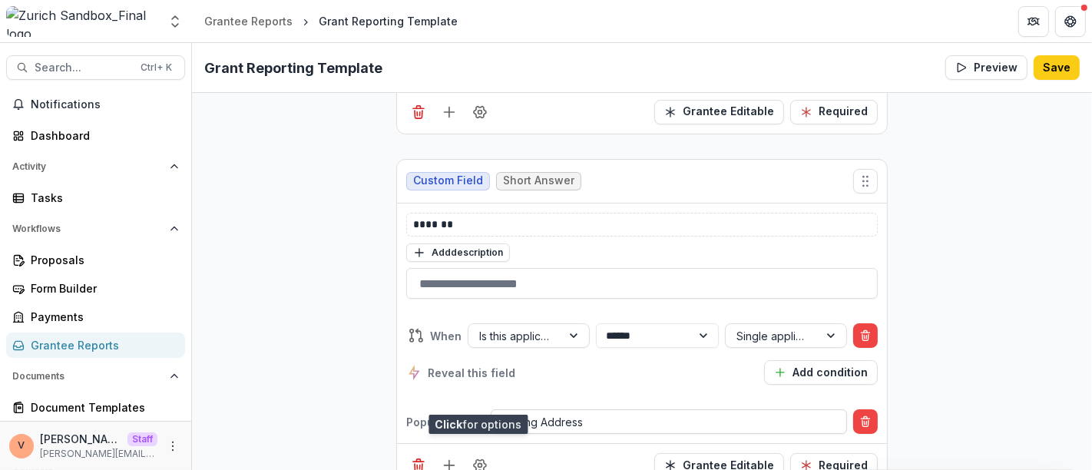
click at [600, 412] on div at bounding box center [668, 421] width 333 height 19
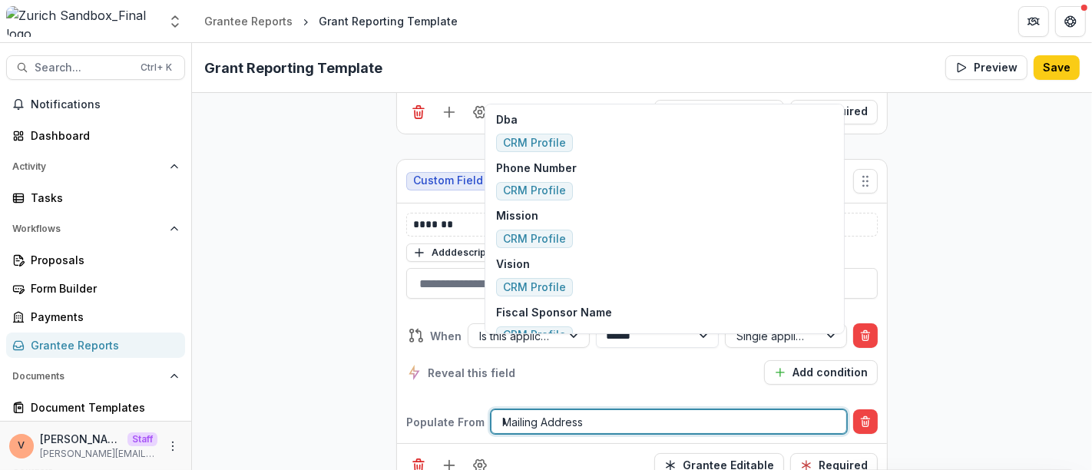
type input "***"
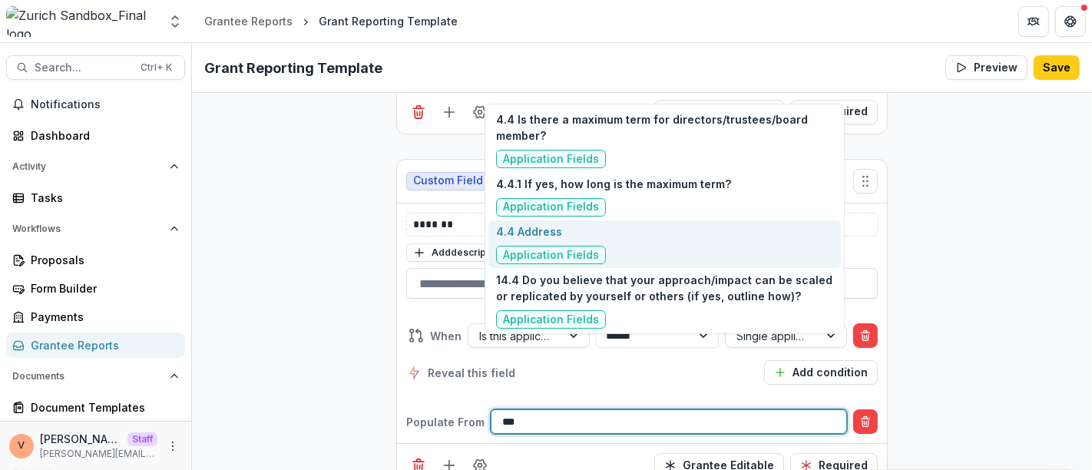
click at [603, 224] on div "4.4 Address Application Fields" at bounding box center [664, 244] width 352 height 48
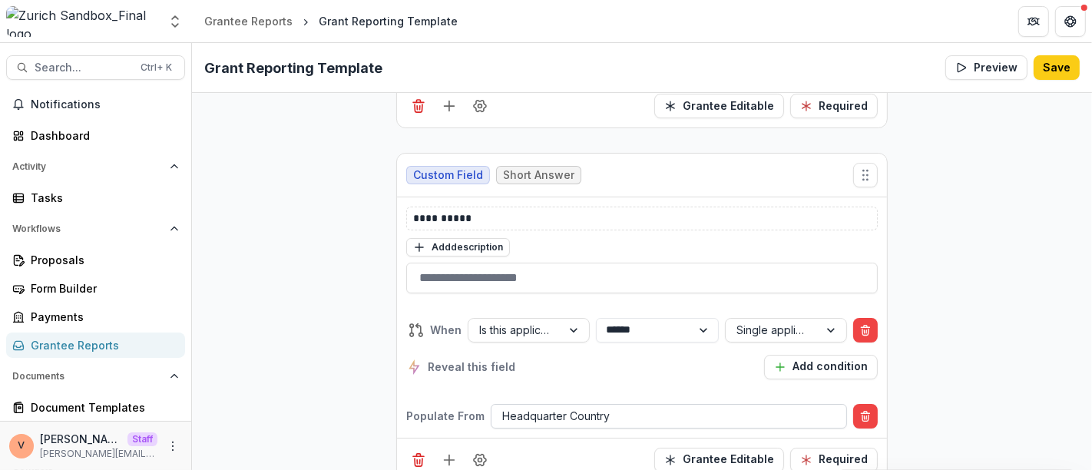
scroll to position [4620, 0]
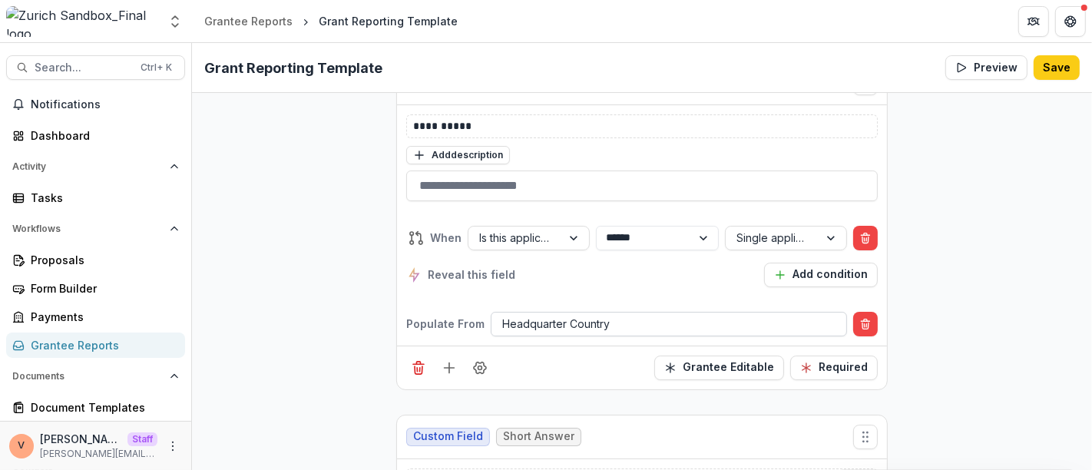
click at [589, 314] on div at bounding box center [668, 323] width 333 height 19
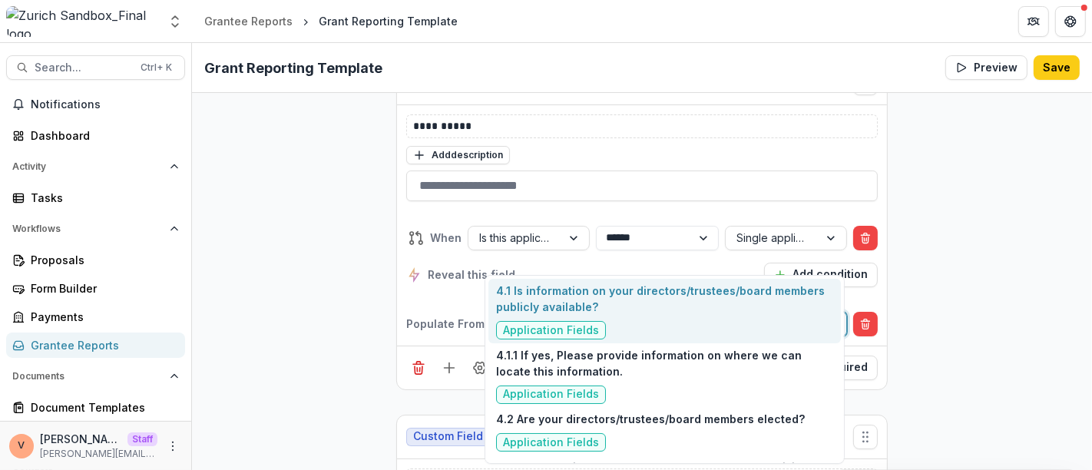
type input "***"
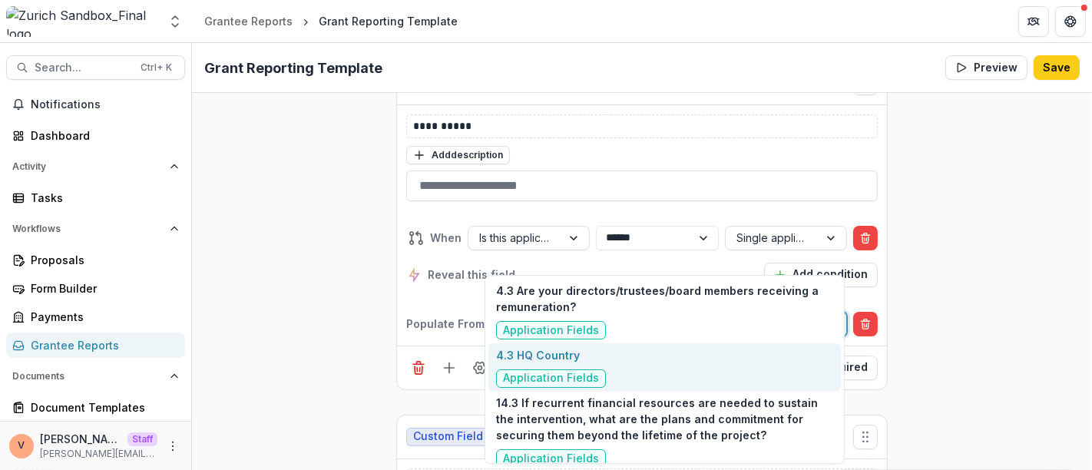
click at [587, 355] on p "4.3 HQ Country" at bounding box center [551, 355] width 110 height 16
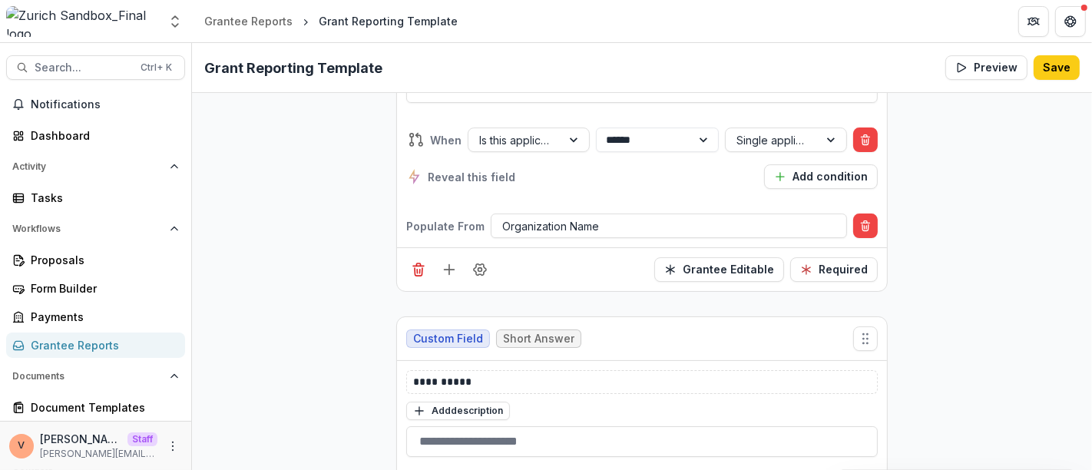
scroll to position [4534, 0]
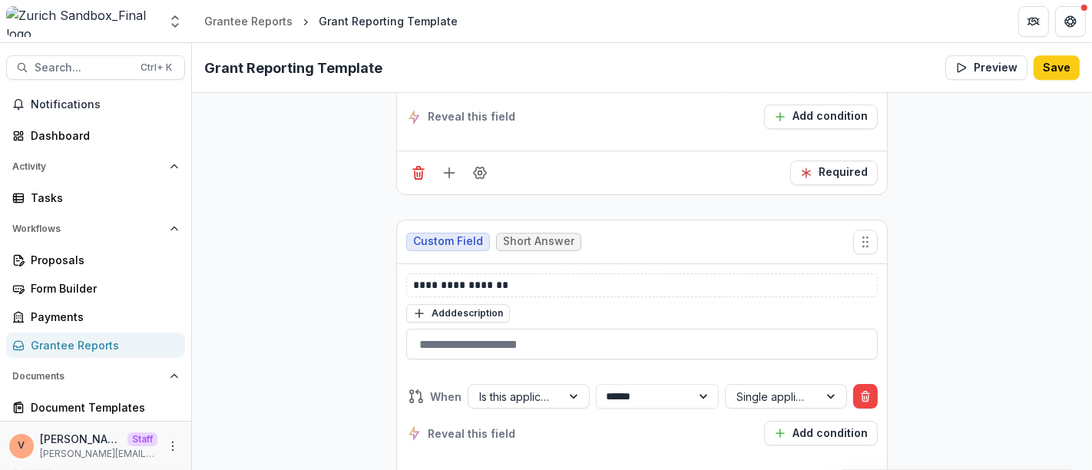
scroll to position [4193, 0]
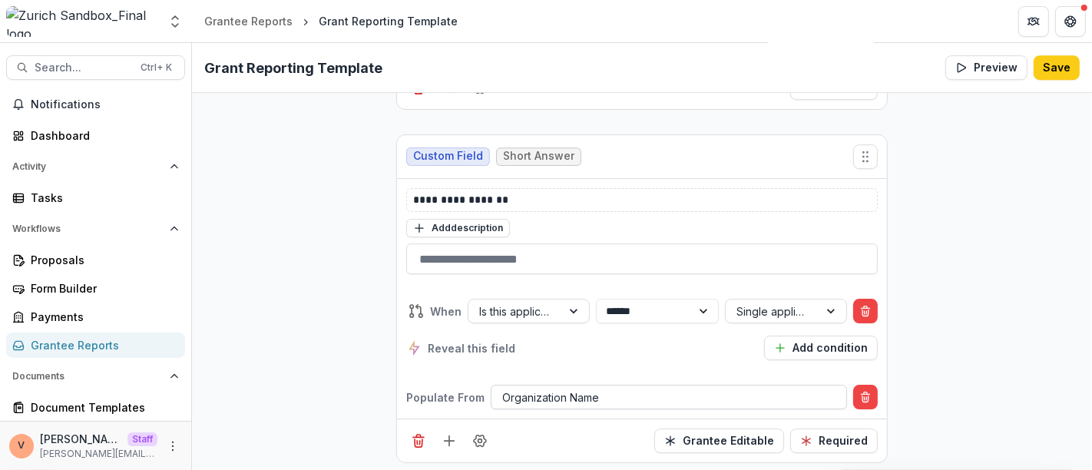
click at [595, 388] on div at bounding box center [668, 397] width 333 height 19
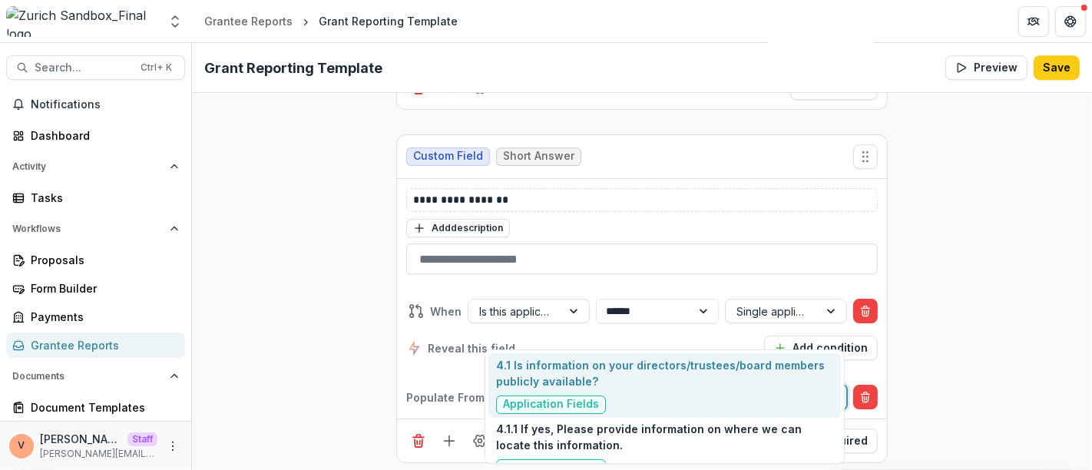
type input "***"
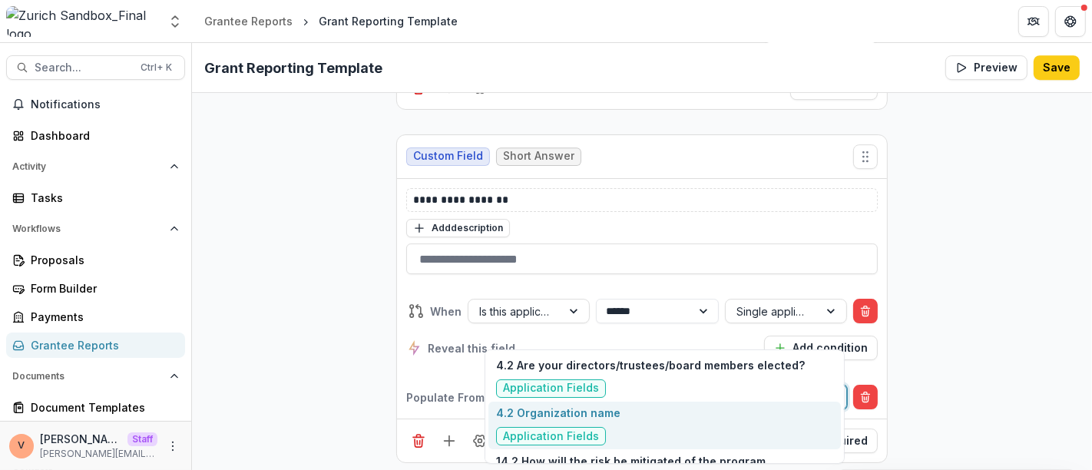
click at [586, 423] on div "4.2 Organization name Application Fields" at bounding box center [558, 425] width 124 height 41
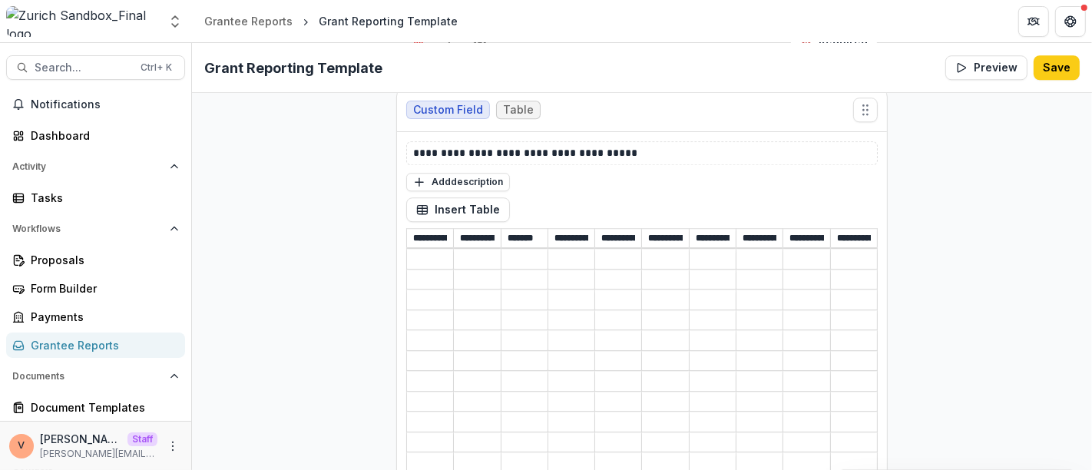
scroll to position [3937, 0]
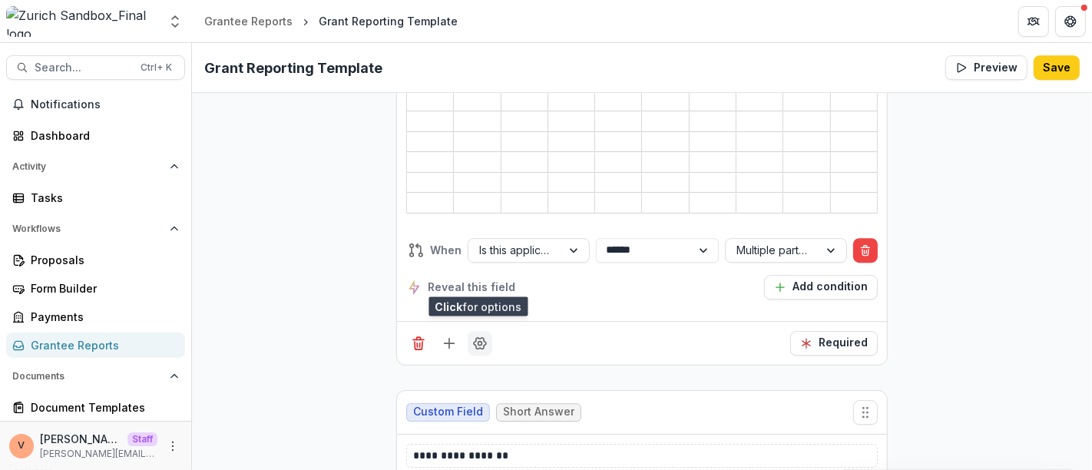
click at [483, 335] on icon "Field Settings" at bounding box center [479, 342] width 15 height 15
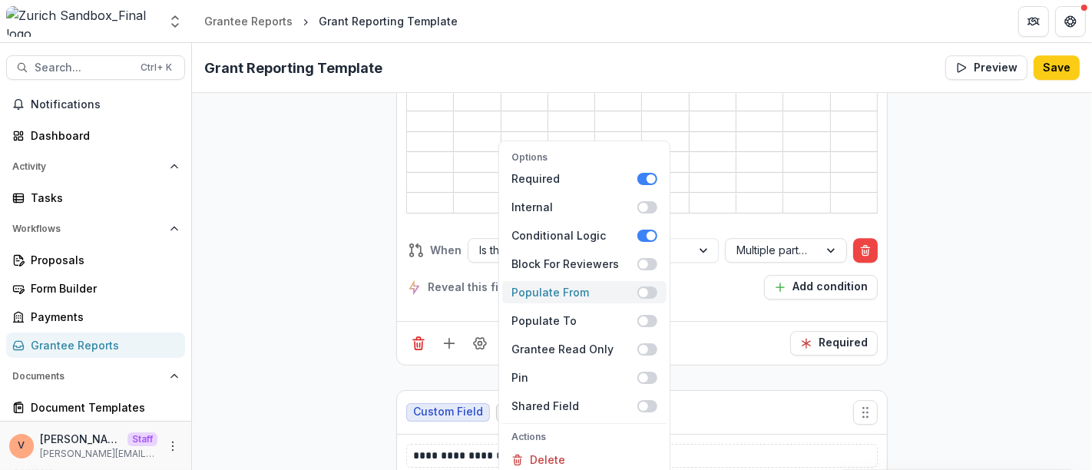
click at [651, 286] on span at bounding box center [647, 292] width 20 height 12
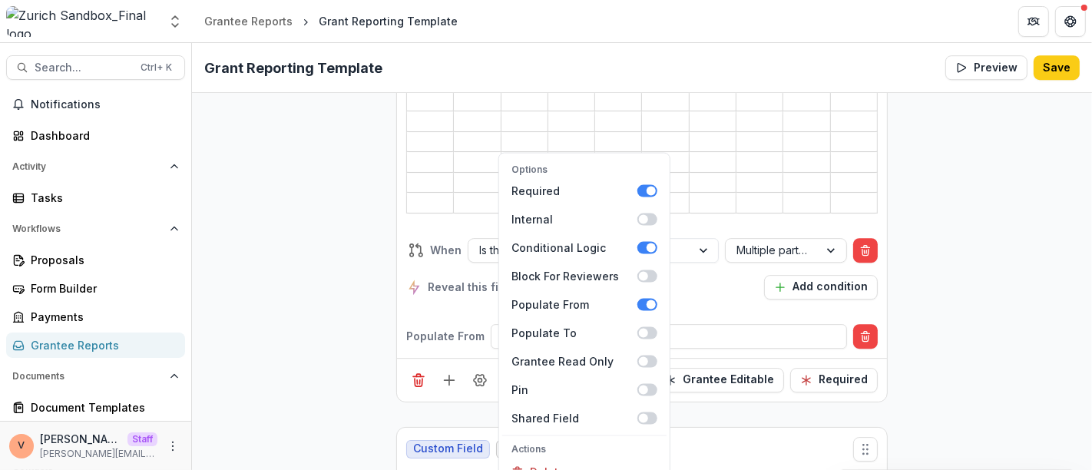
click at [942, 267] on div "**********" at bounding box center [642, 106] width 900 height 7688
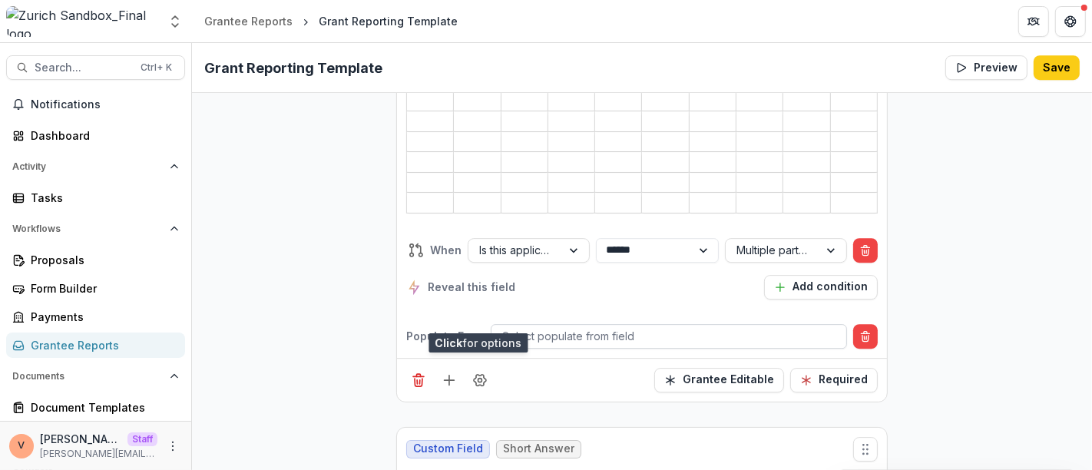
click at [658, 326] on div at bounding box center [668, 335] width 333 height 19
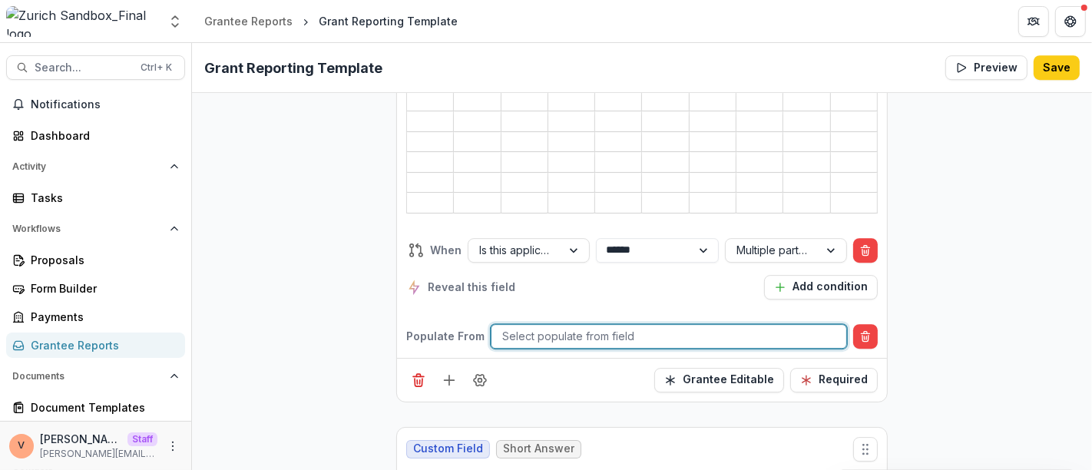
click at [655, 326] on div at bounding box center [668, 335] width 333 height 19
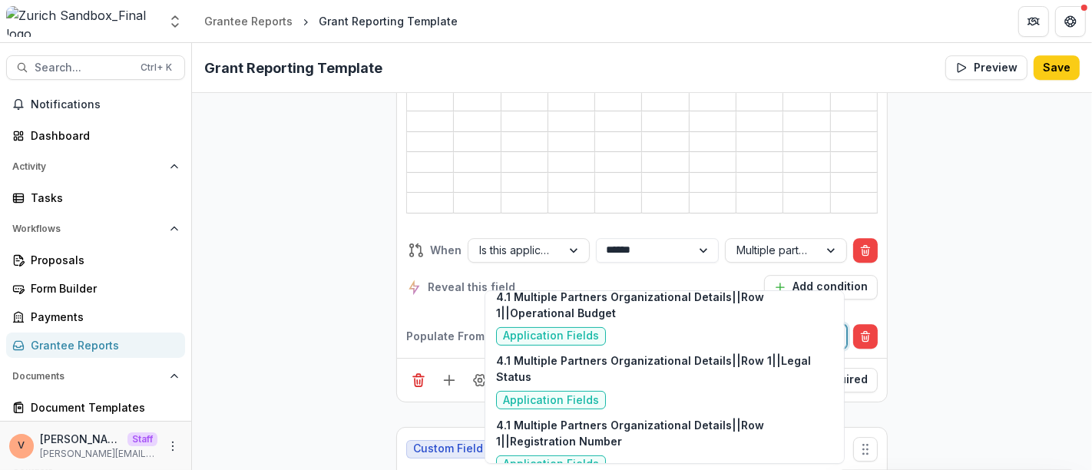
scroll to position [511, 0]
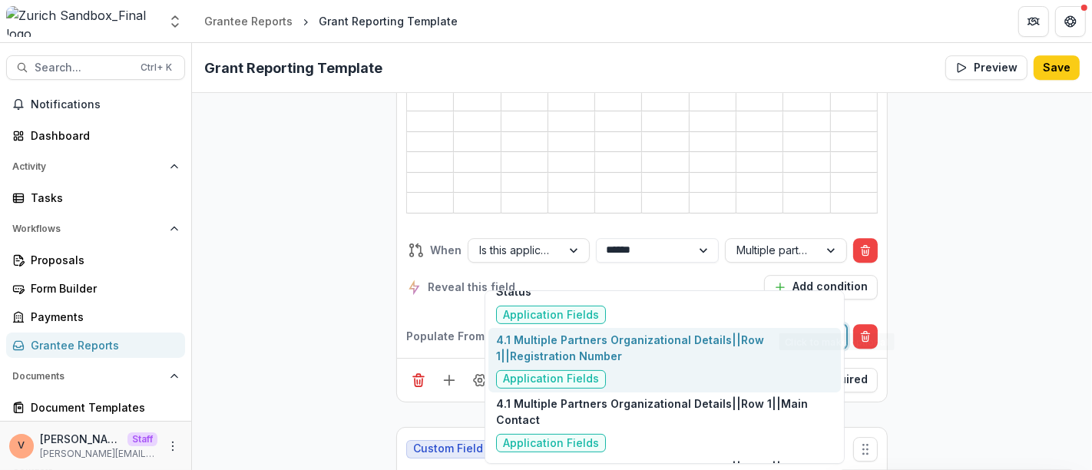
type input "***"
click at [958, 311] on div "**********" at bounding box center [642, 106] width 900 height 7688
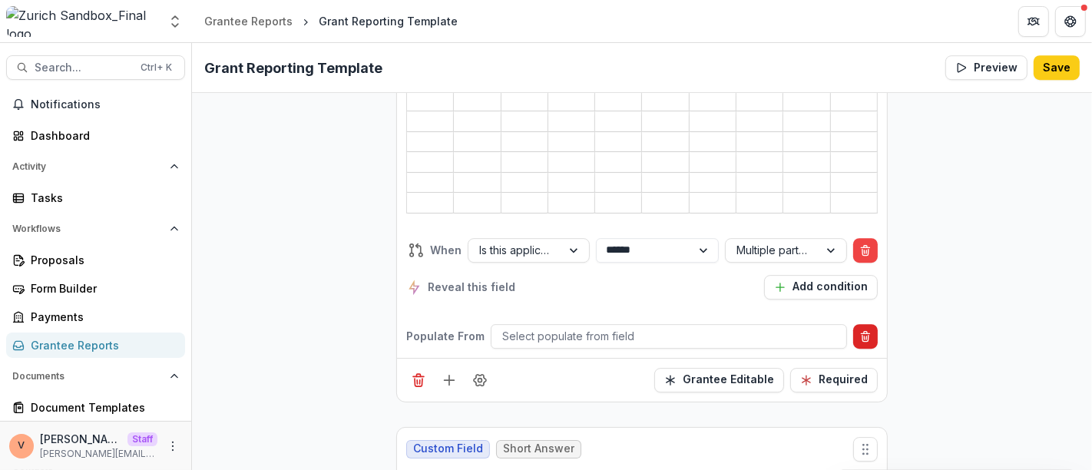
click at [864, 330] on icon "Delete condition" at bounding box center [865, 336] width 12 height 12
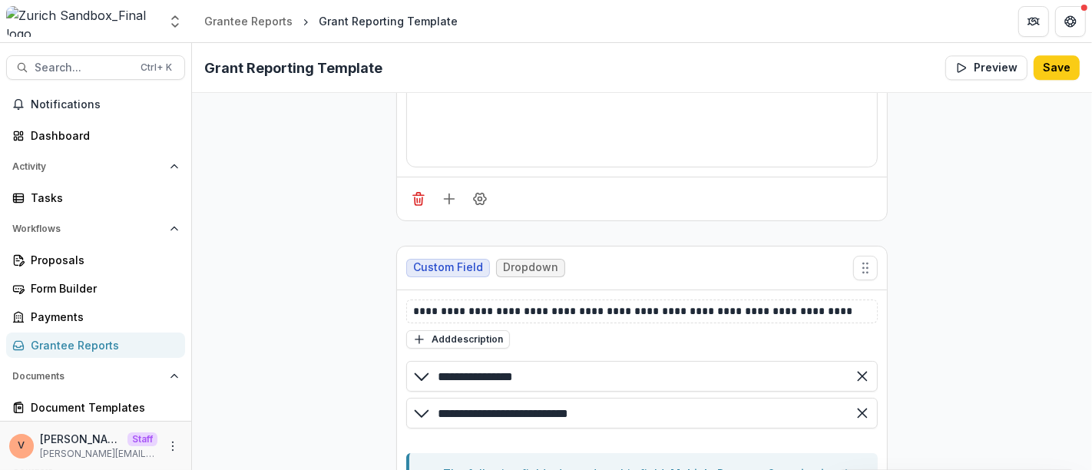
scroll to position [3169, 0]
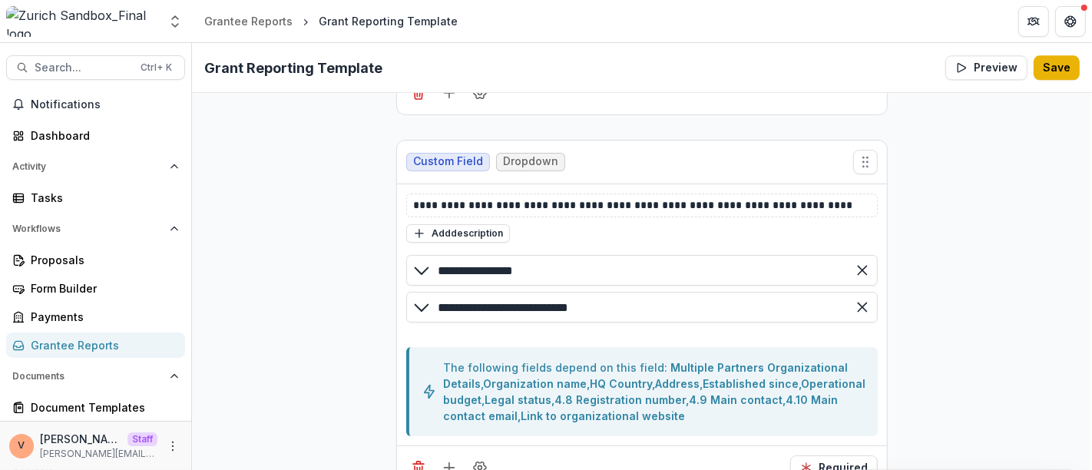
click at [1059, 73] on button "Save" at bounding box center [1056, 67] width 46 height 25
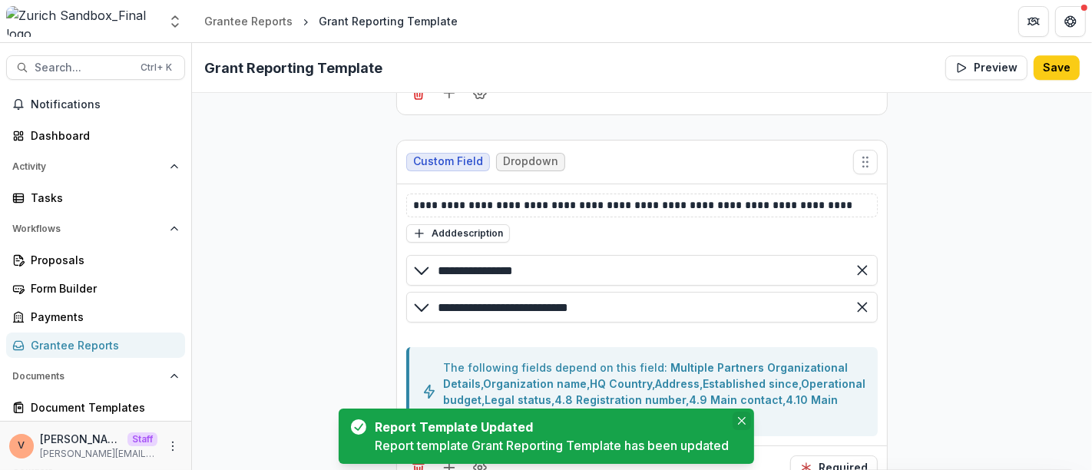
click at [742, 426] on button "Close" at bounding box center [741, 420] width 18 height 18
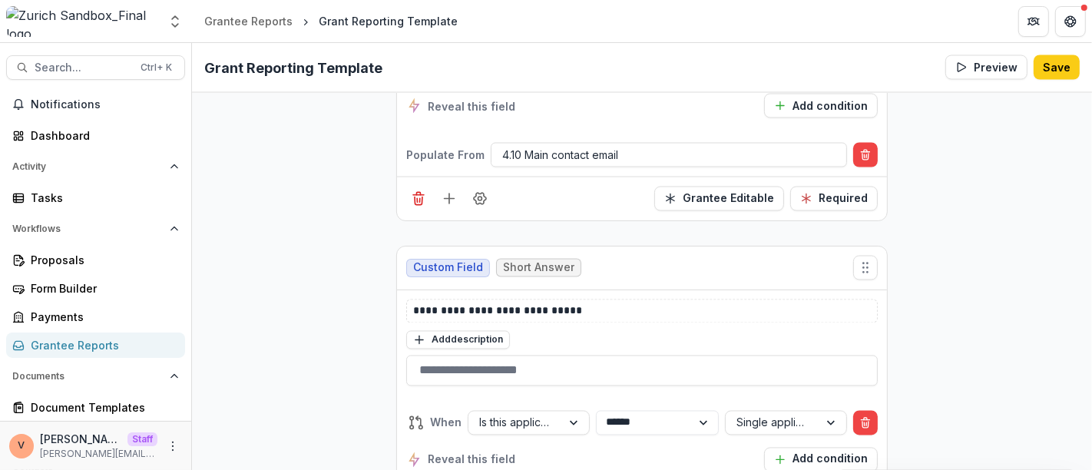
scroll to position [7301, 0]
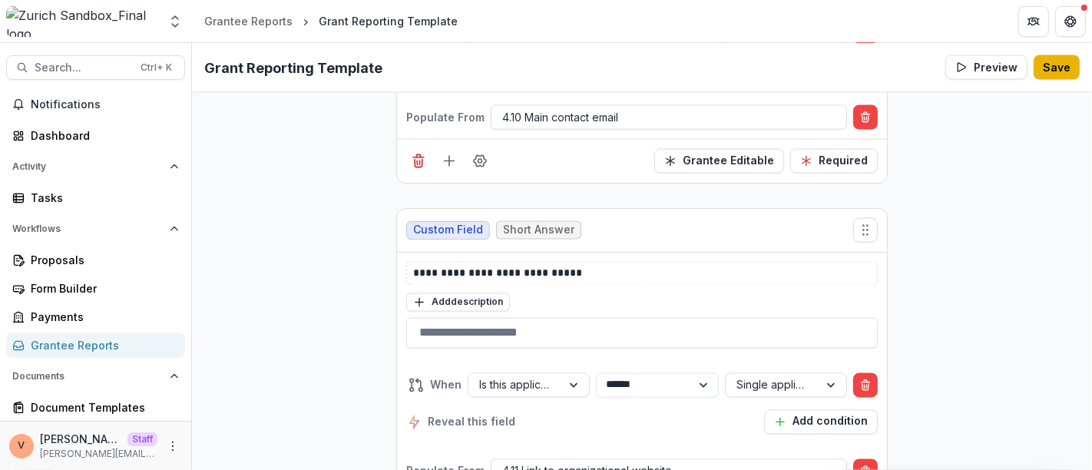
click at [1066, 69] on button "Save" at bounding box center [1056, 67] width 46 height 25
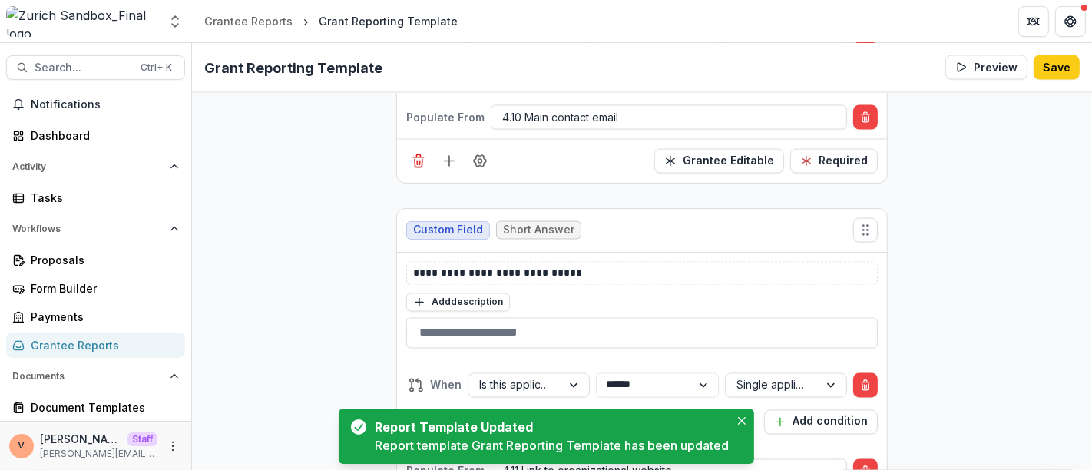
click at [744, 421] on icon "Close" at bounding box center [742, 421] width 8 height 8
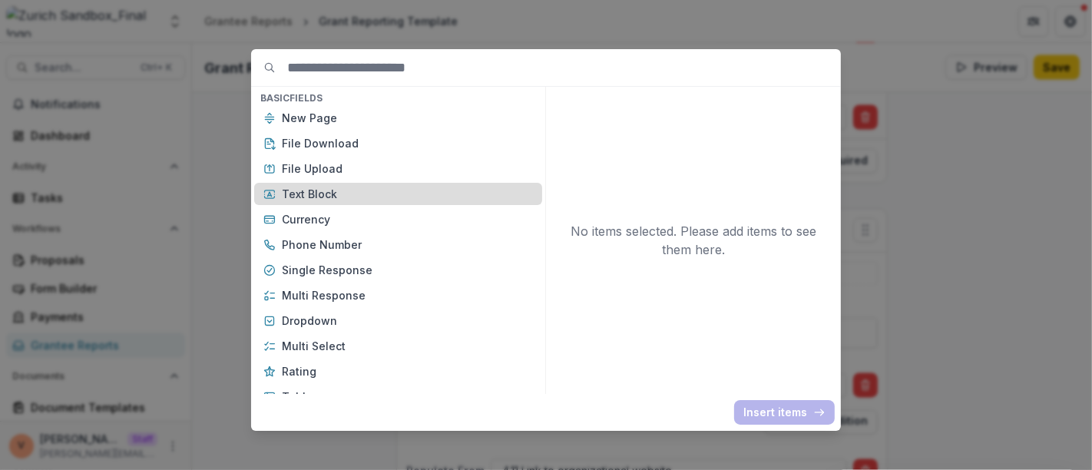
click at [361, 199] on p "Text Block" at bounding box center [407, 194] width 251 height 16
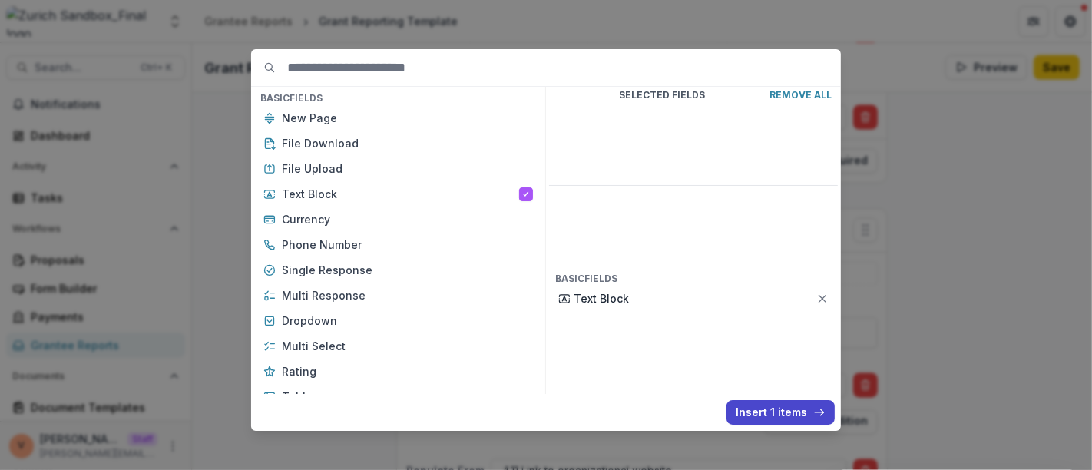
click at [755, 414] on button "Insert 1 items" at bounding box center [780, 412] width 108 height 25
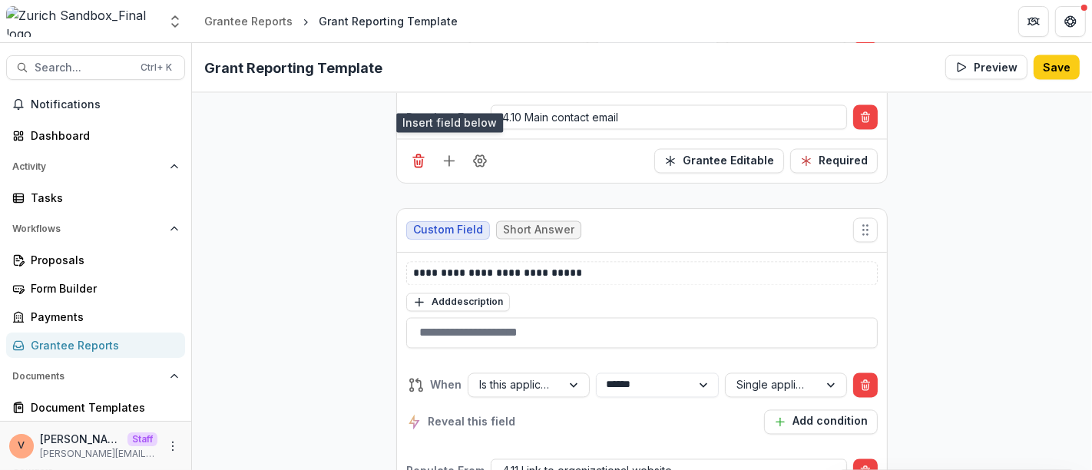
scroll to position [7642, 0]
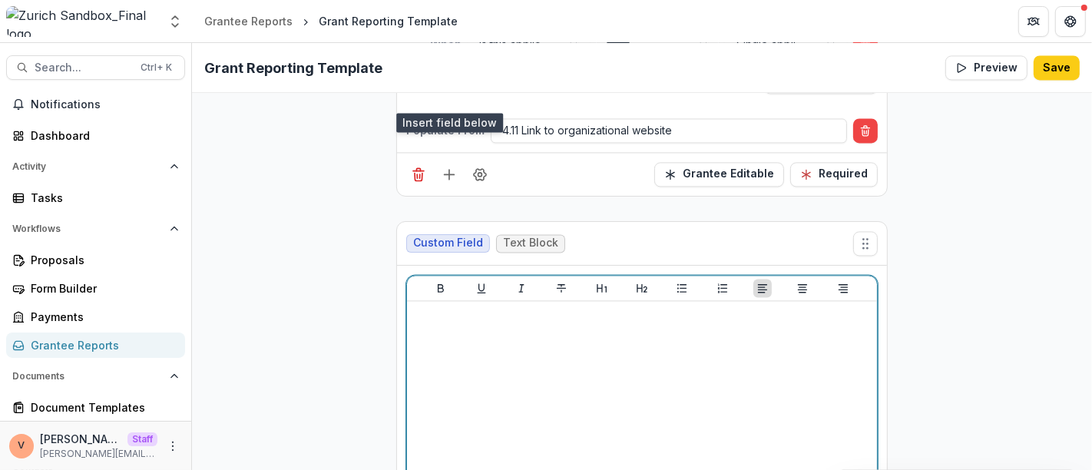
click at [573, 307] on div at bounding box center [642, 422] width 458 height 230
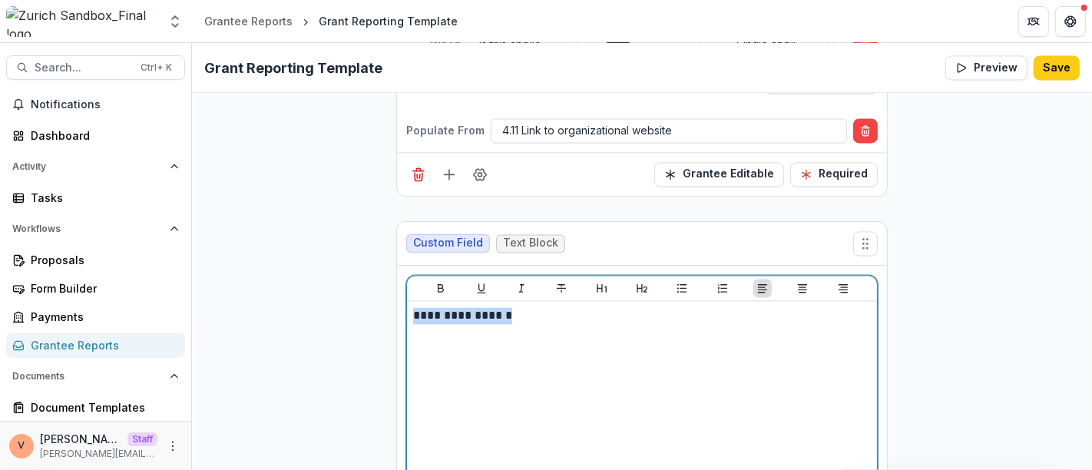
drag, startPoint x: 553, startPoint y: 242, endPoint x: 286, endPoint y: 236, distance: 267.2
click at [436, 282] on icon "Bold" at bounding box center [440, 288] width 12 height 12
click at [482, 282] on icon "Underline" at bounding box center [481, 288] width 12 height 12
click at [539, 307] on p "**********" at bounding box center [642, 315] width 458 height 17
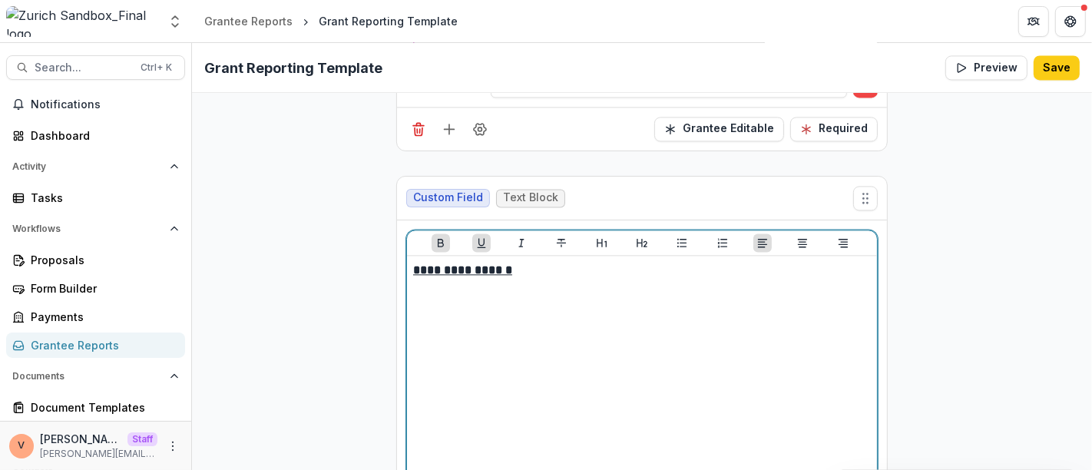
scroll to position [7700, 0]
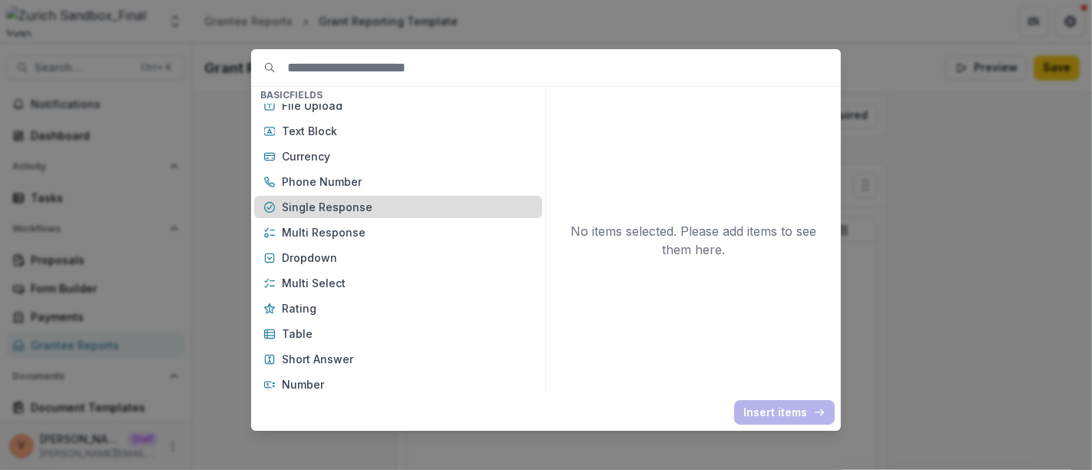
scroll to position [85, 0]
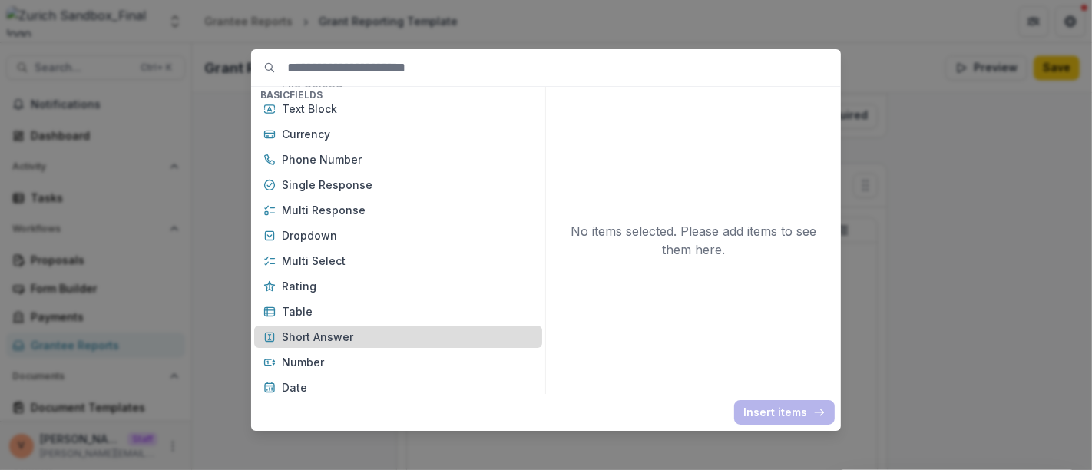
click at [337, 342] on p "Short Answer" at bounding box center [407, 337] width 251 height 16
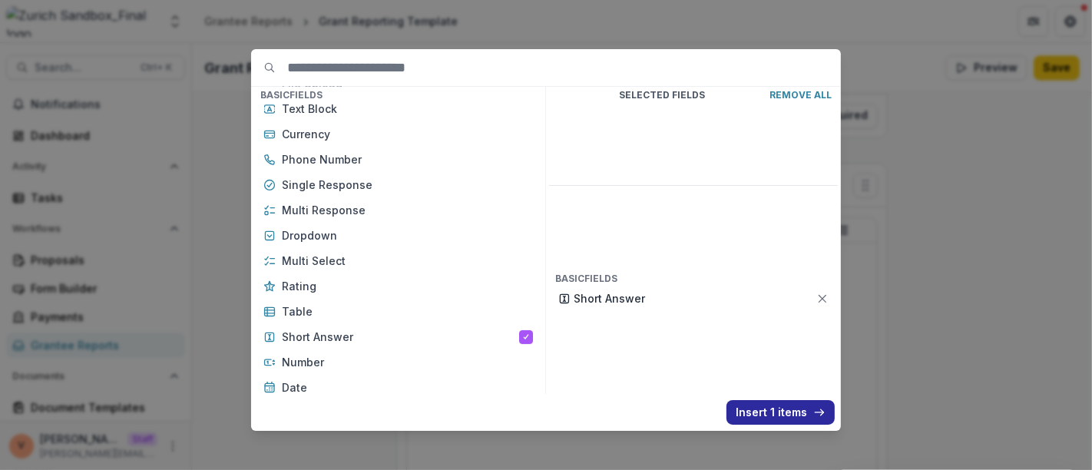
click at [757, 416] on button "Insert 1 items" at bounding box center [780, 412] width 108 height 25
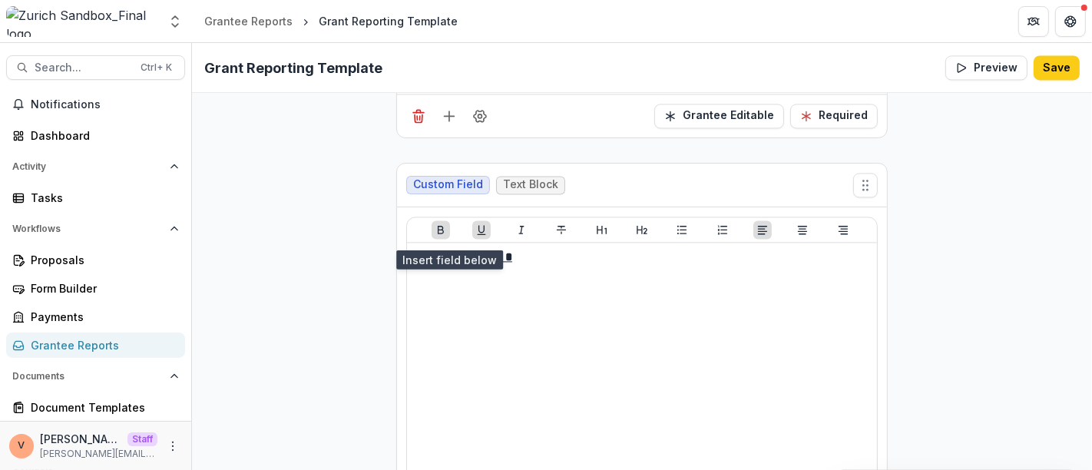
scroll to position [7917, 0]
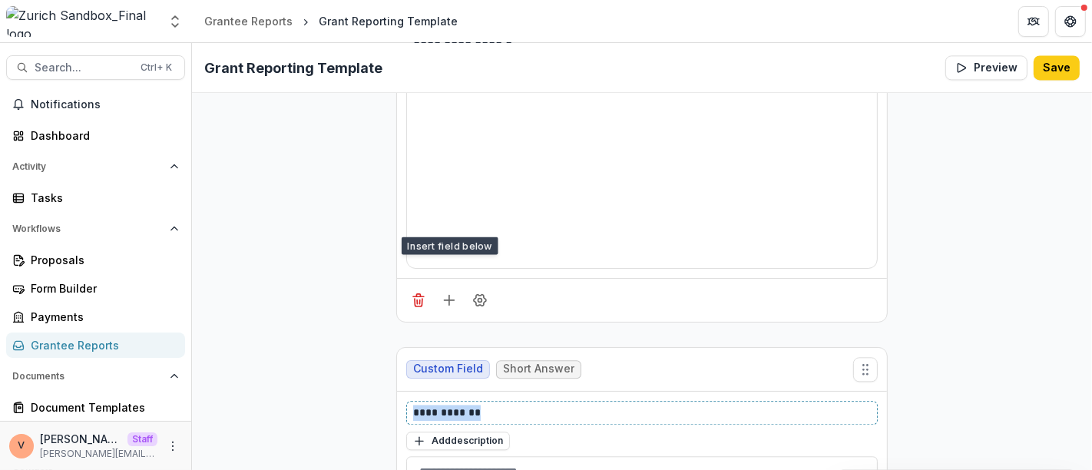
drag, startPoint x: 499, startPoint y: 328, endPoint x: 332, endPoint y: 325, distance: 166.6
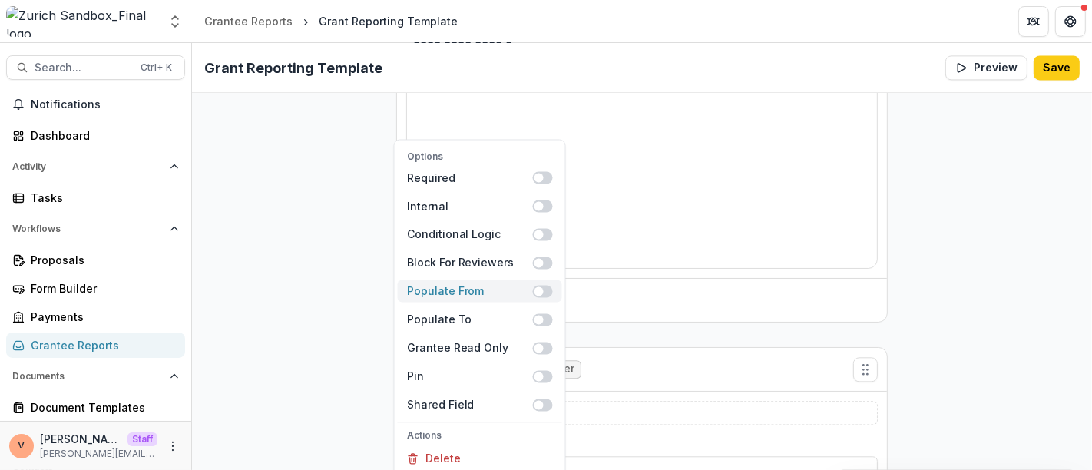
click at [544, 285] on span at bounding box center [543, 291] width 20 height 12
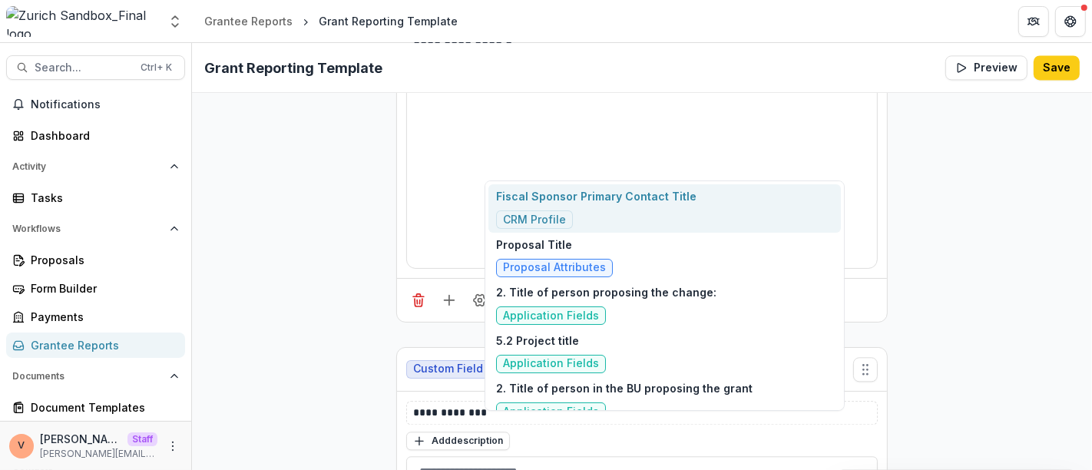
type input "*****"
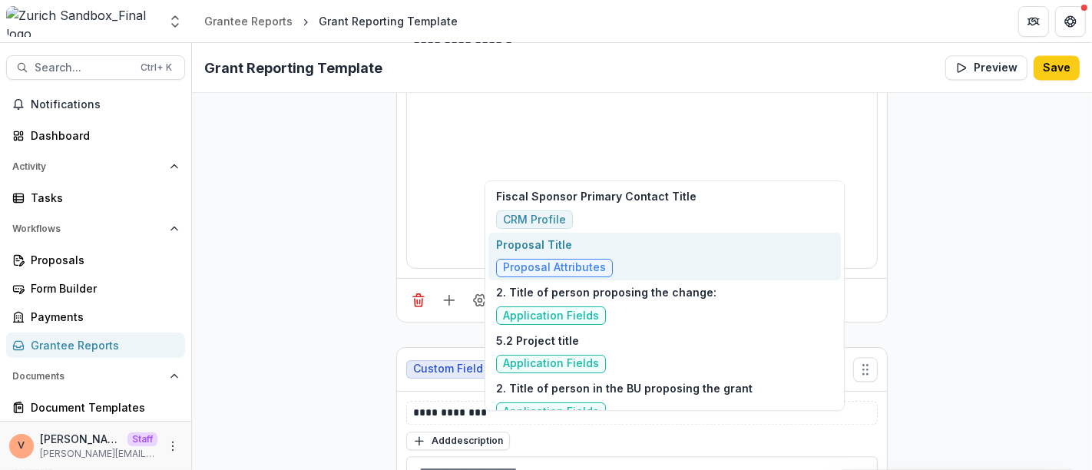
click at [574, 251] on p "Proposal Title" at bounding box center [554, 244] width 117 height 16
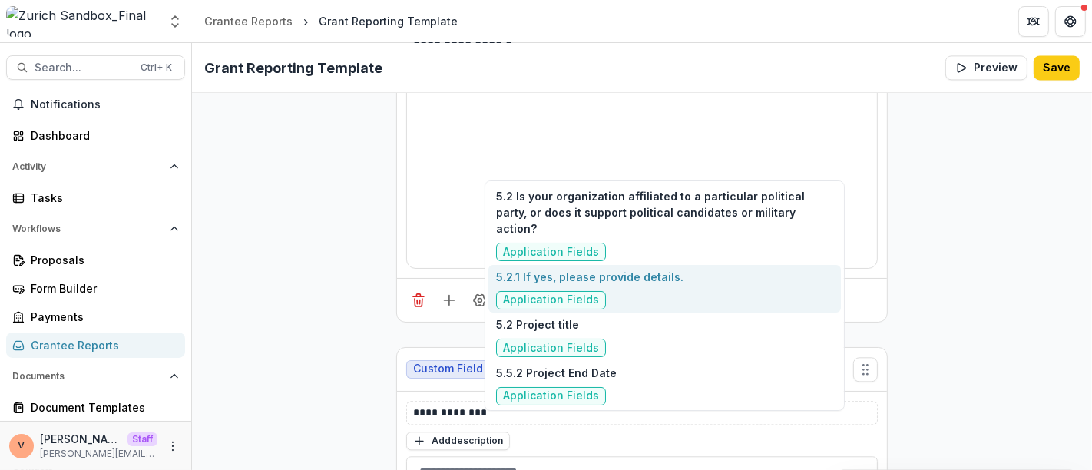
type input "***"
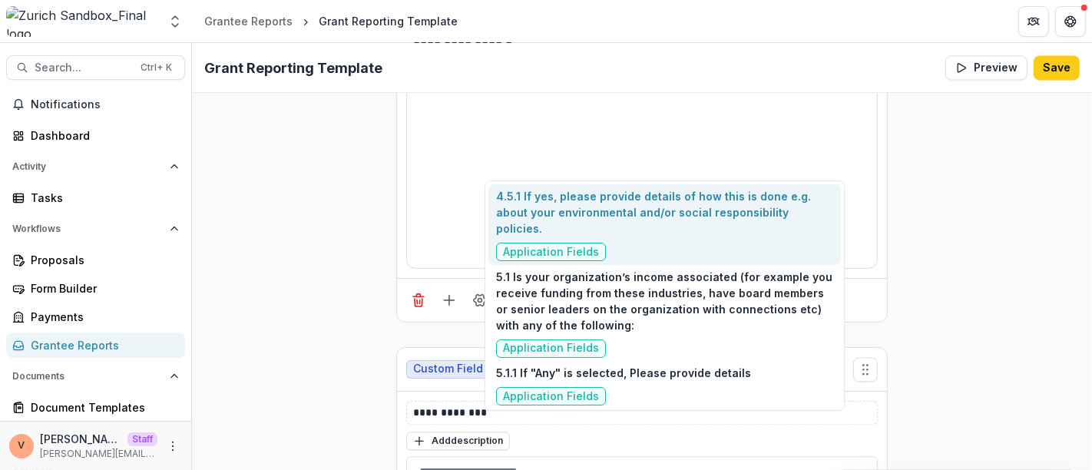
type input "***"
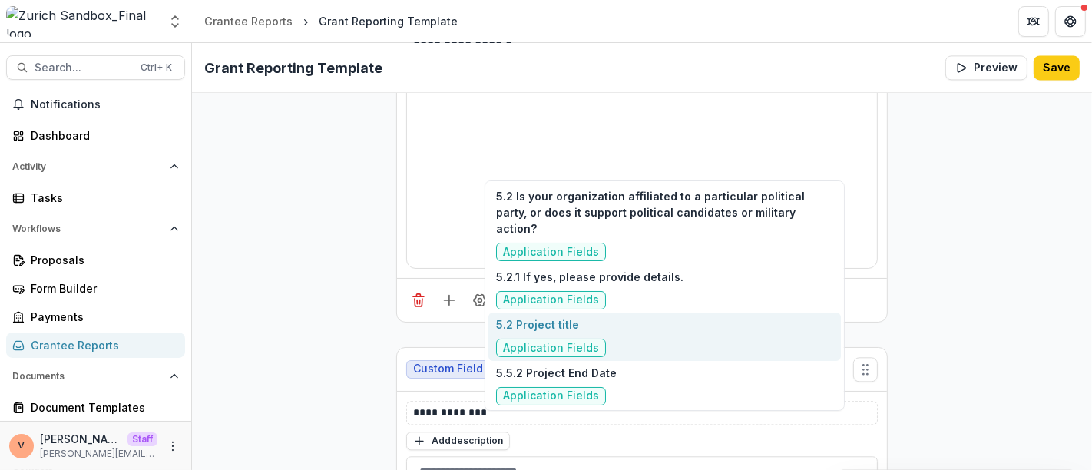
click at [562, 316] on p "5.2 Project title" at bounding box center [551, 324] width 110 height 16
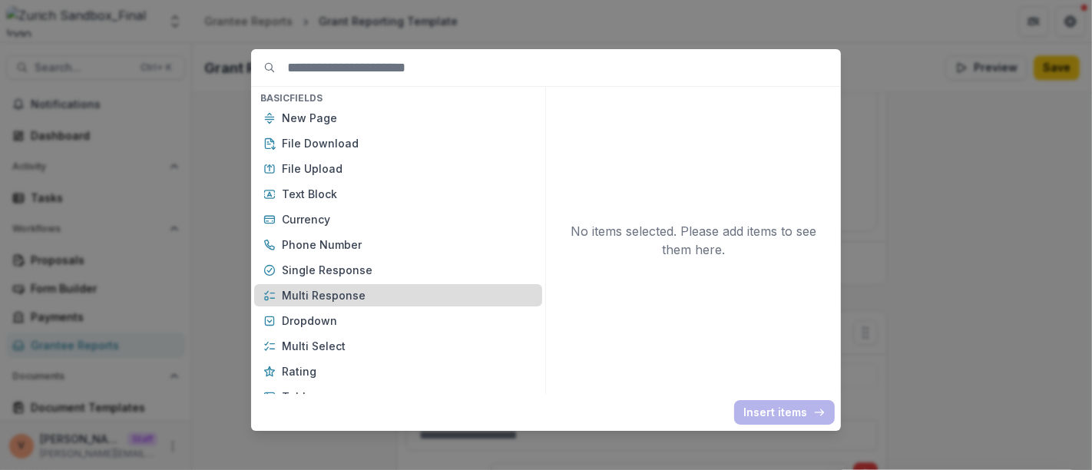
scroll to position [170, 0]
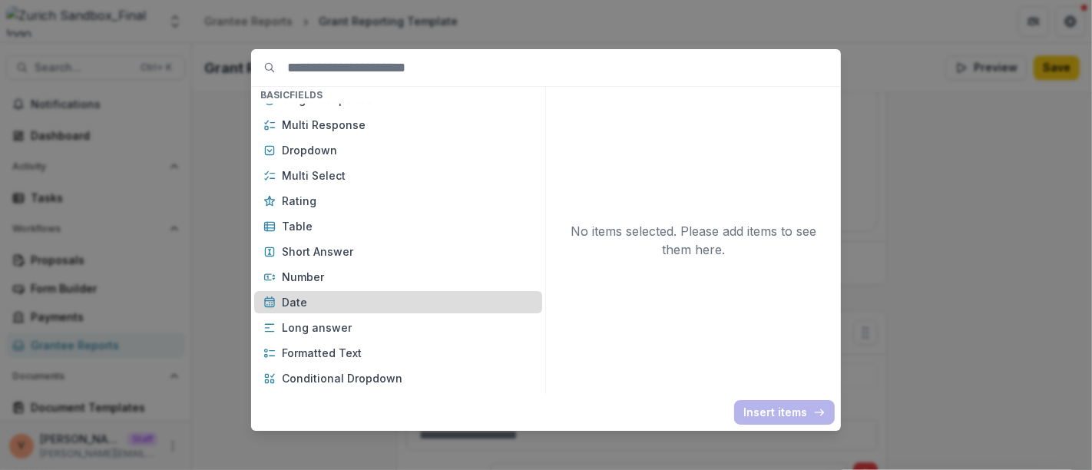
click at [324, 308] on p "Date" at bounding box center [407, 302] width 251 height 16
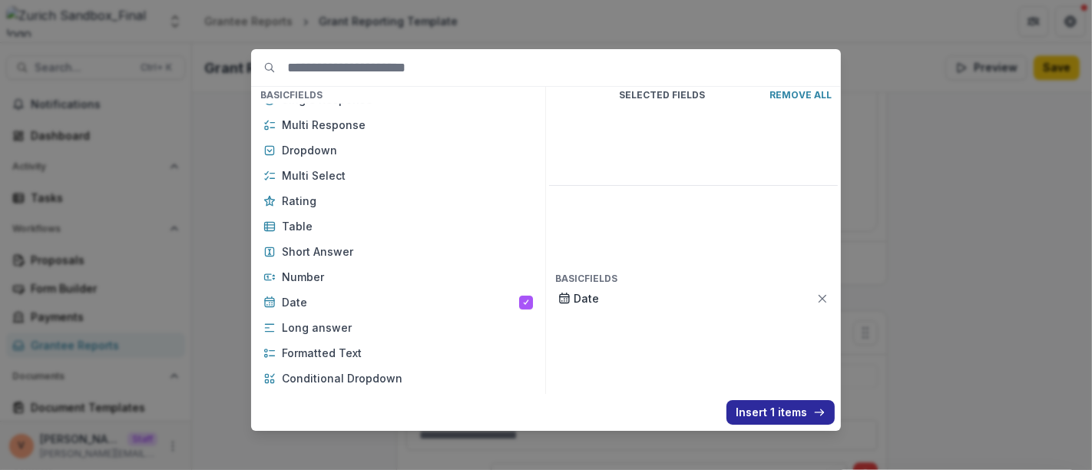
click at [783, 418] on button "Insert 1 items" at bounding box center [780, 412] width 108 height 25
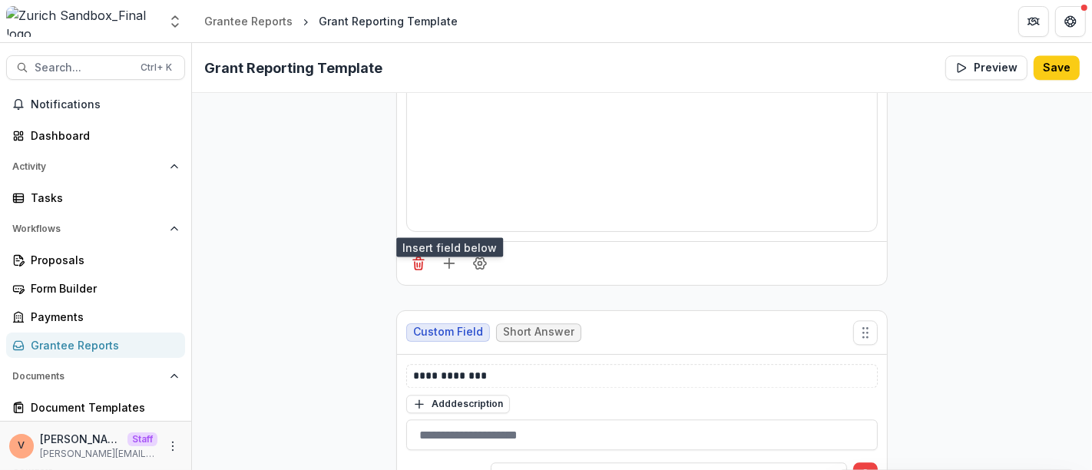
scroll to position [8171, 0]
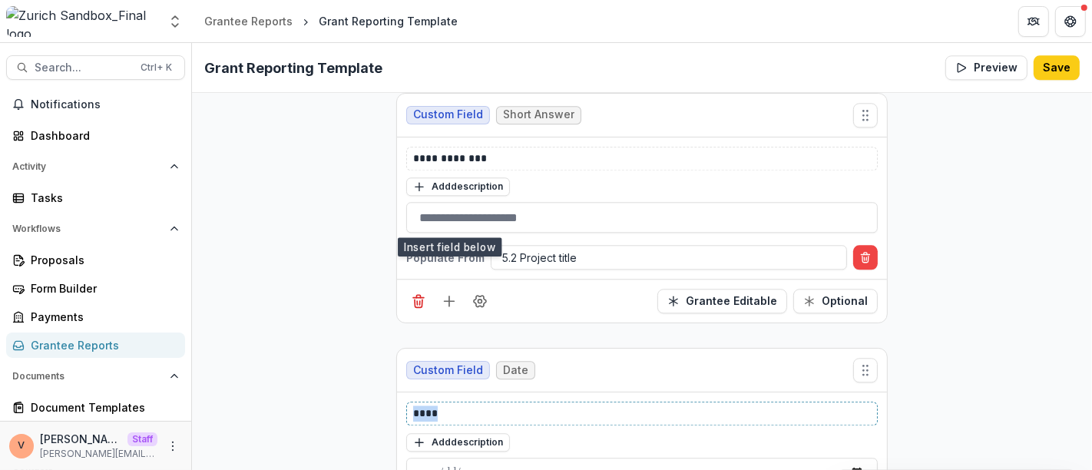
drag, startPoint x: 468, startPoint y: 332, endPoint x: 347, endPoint y: 330, distance: 121.3
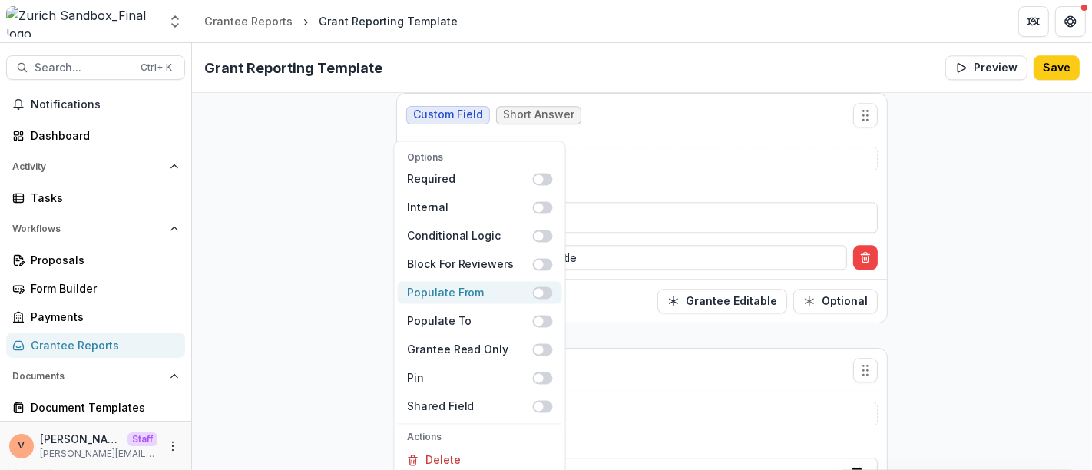
click at [543, 286] on span at bounding box center [543, 292] width 20 height 12
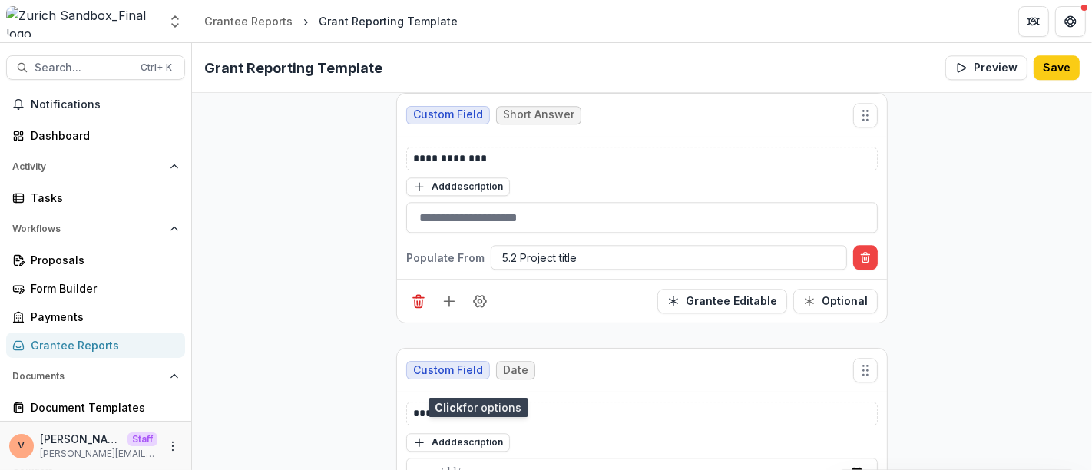
scroll to position [8208, 0]
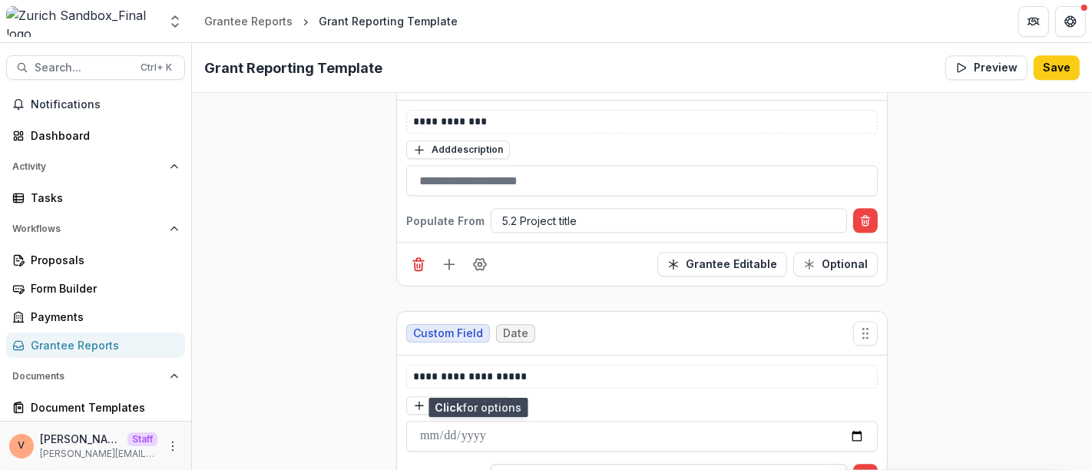
click at [550, 467] on div at bounding box center [668, 476] width 333 height 19
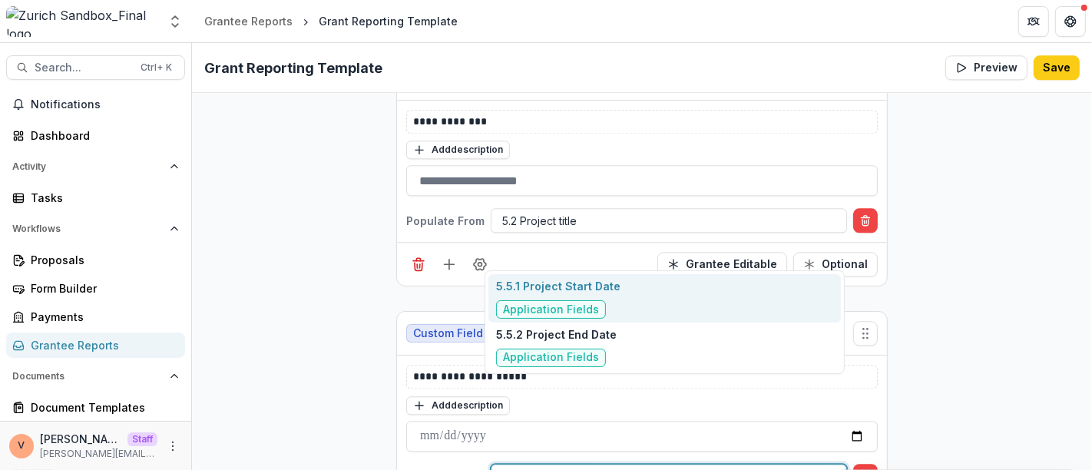
type input "*****"
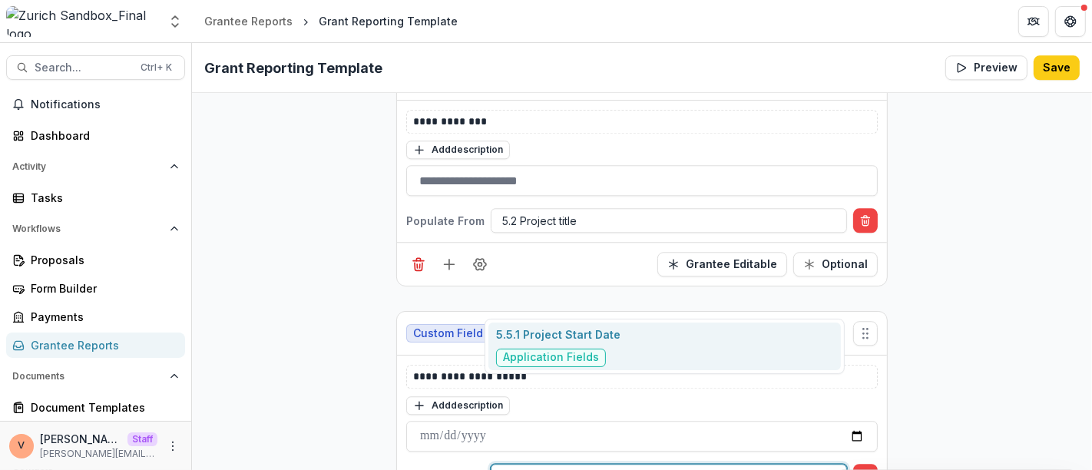
click at [591, 338] on p "5.5.1 Project Start Date" at bounding box center [558, 334] width 124 height 16
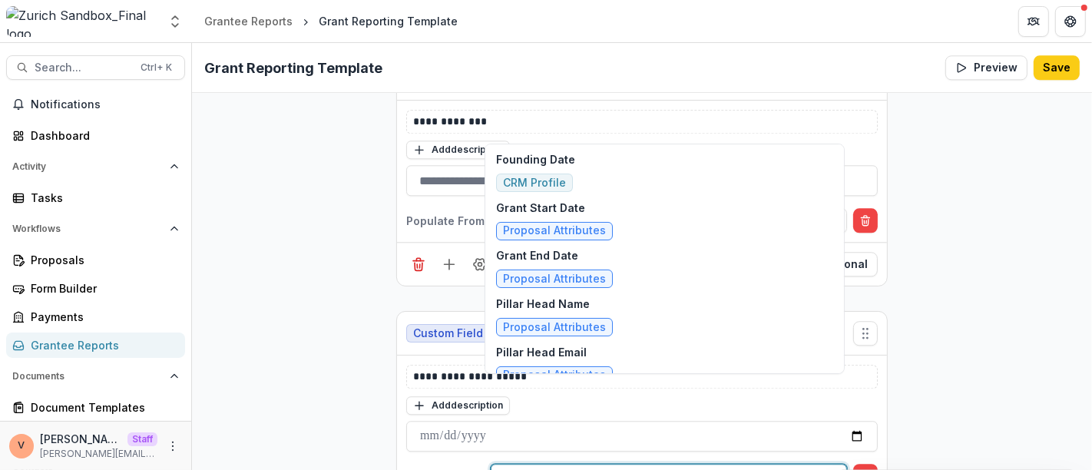
drag, startPoint x: 629, startPoint y: 391, endPoint x: 496, endPoint y: 385, distance: 133.7
click at [502, 467] on div at bounding box center [668, 476] width 333 height 19
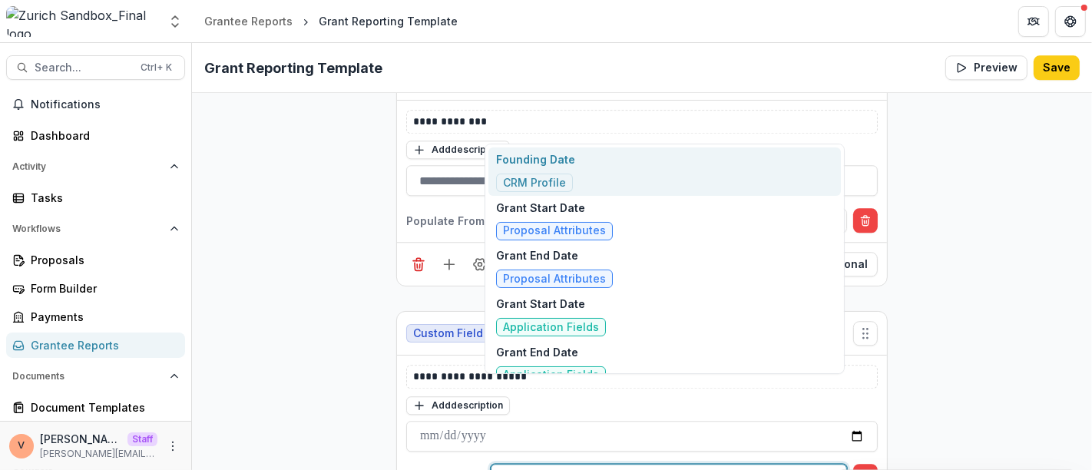
type input "*****"
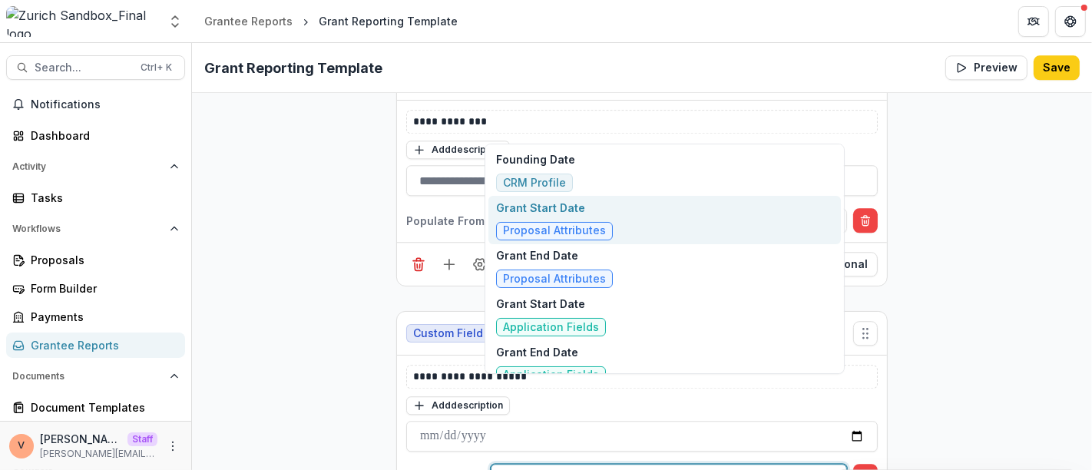
click at [586, 218] on div "Grant Start Date Proposal Attributes" at bounding box center [554, 220] width 117 height 41
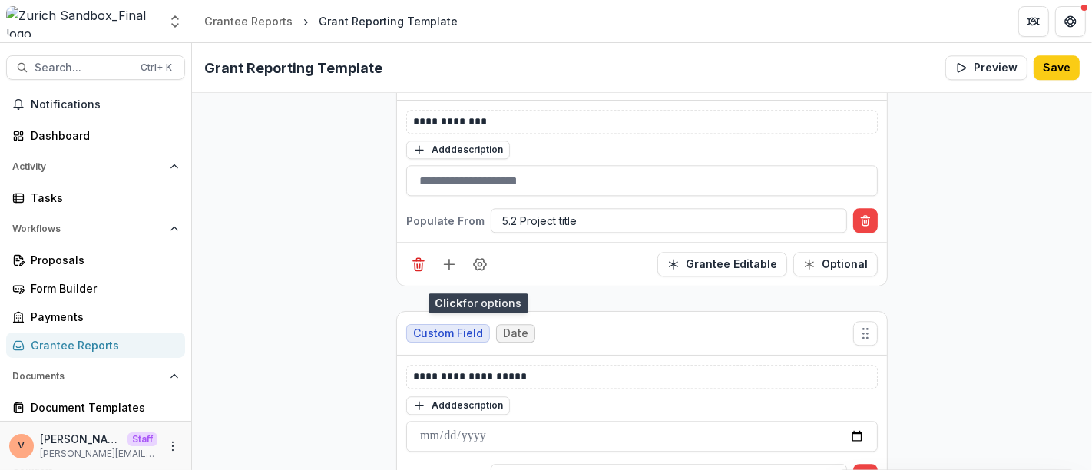
scroll to position [8462, 0]
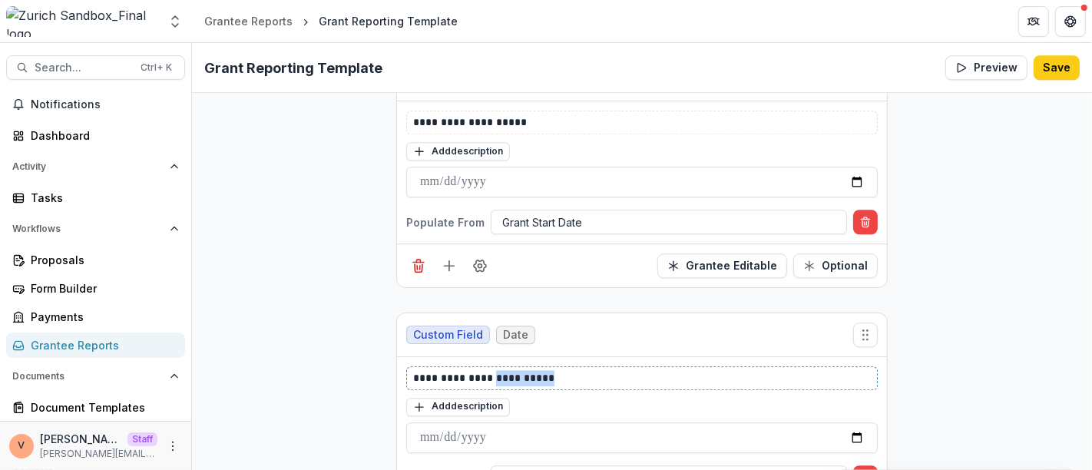
drag, startPoint x: 487, startPoint y: 294, endPoint x: 603, endPoint y: 292, distance: 115.9
click at [603, 370] on p "**********" at bounding box center [642, 378] width 458 height 16
click at [583, 467] on div at bounding box center [668, 476] width 333 height 19
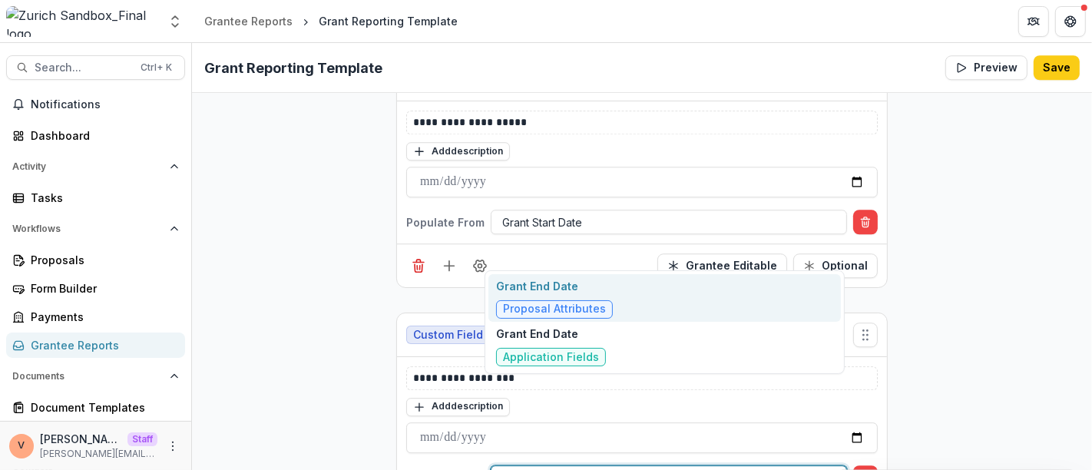
type input "*********"
click at [592, 286] on p "Grant End Date" at bounding box center [554, 286] width 117 height 16
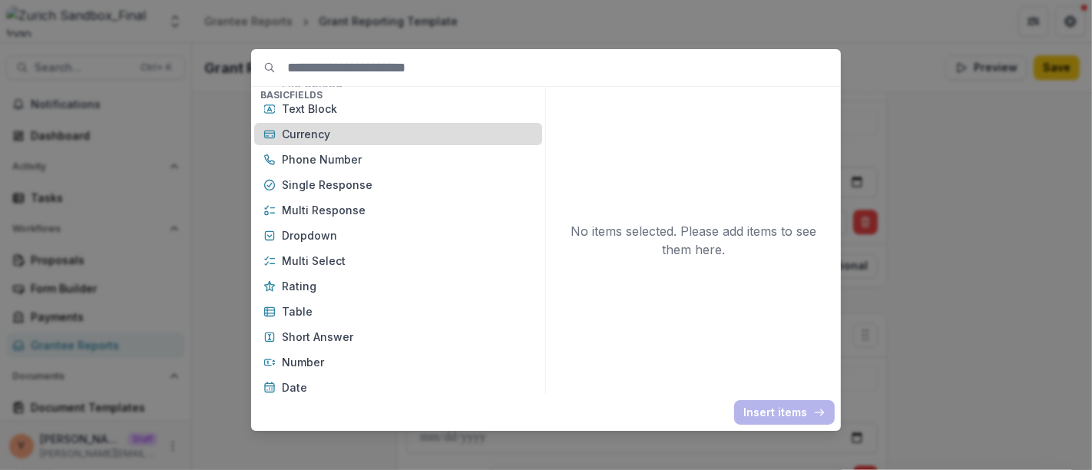
scroll to position [0, 0]
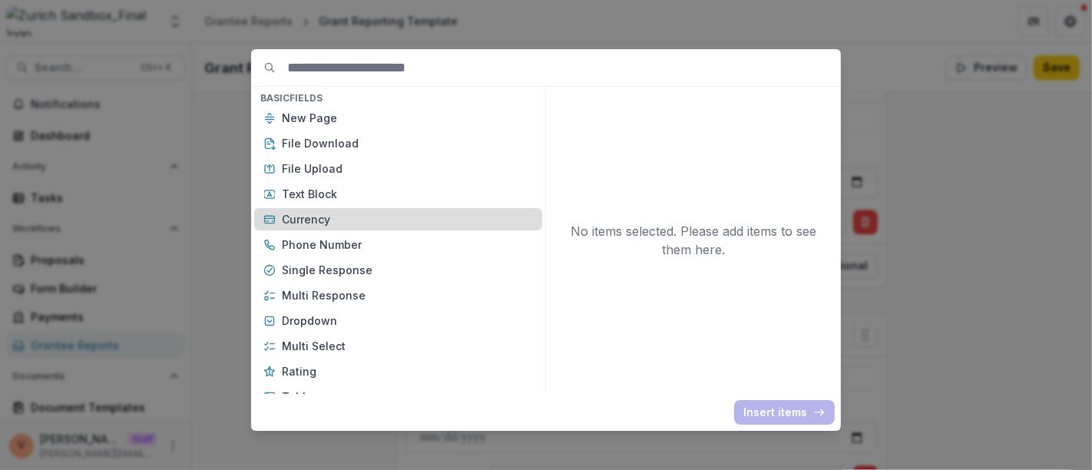
click at [339, 223] on p "Currency" at bounding box center [407, 219] width 251 height 16
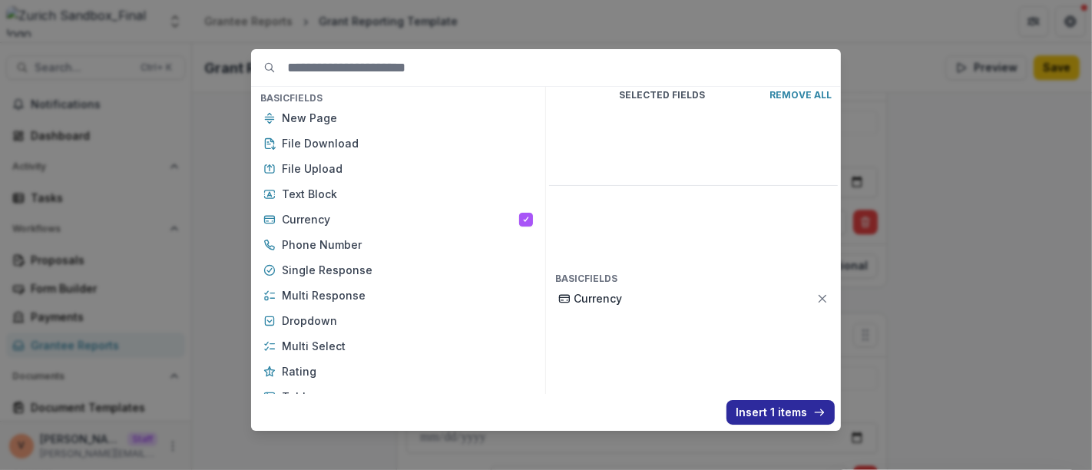
click at [781, 409] on button "Insert 1 items" at bounding box center [780, 412] width 108 height 25
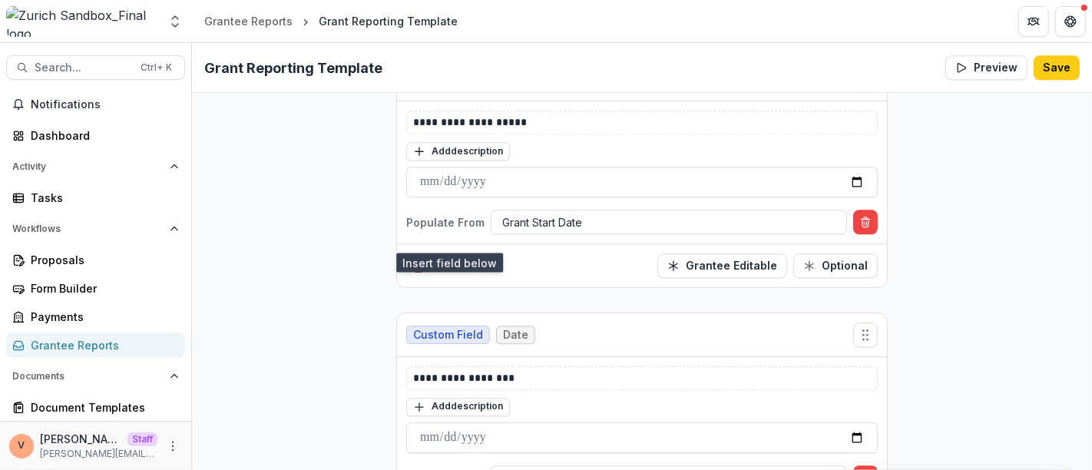
scroll to position [8679, 0]
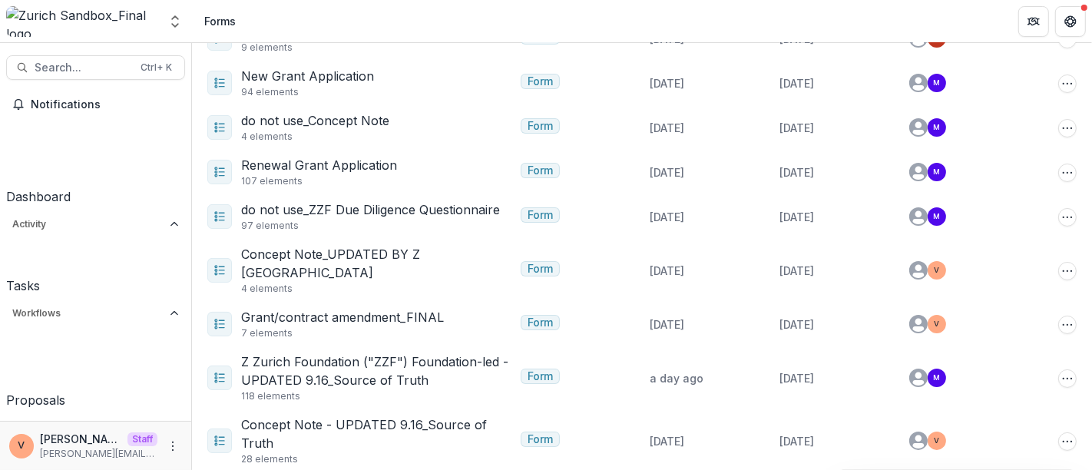
scroll to position [190, 0]
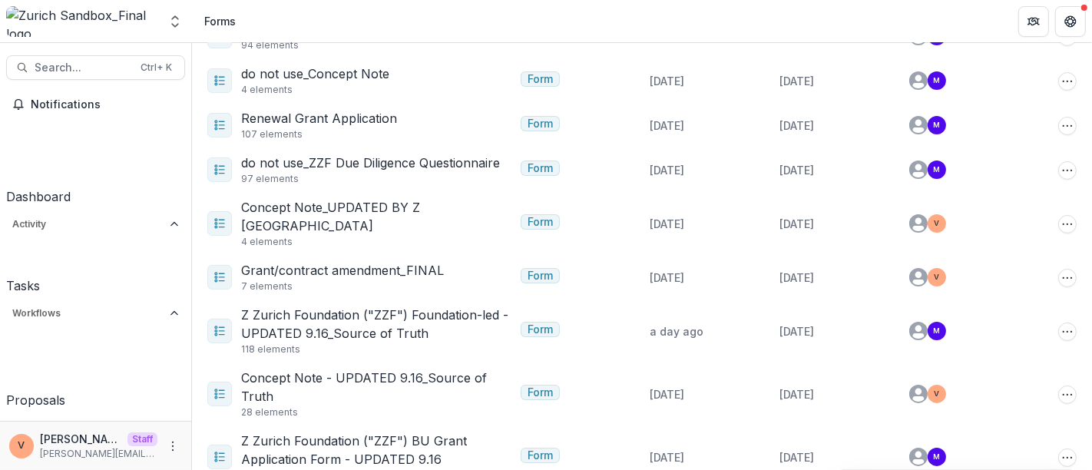
drag, startPoint x: 397, startPoint y: 298, endPoint x: 682, endPoint y: 27, distance: 393.1
click at [682, 27] on header "Forms" at bounding box center [642, 21] width 900 height 42
click at [937, 25] on header "Forms" at bounding box center [642, 21] width 900 height 42
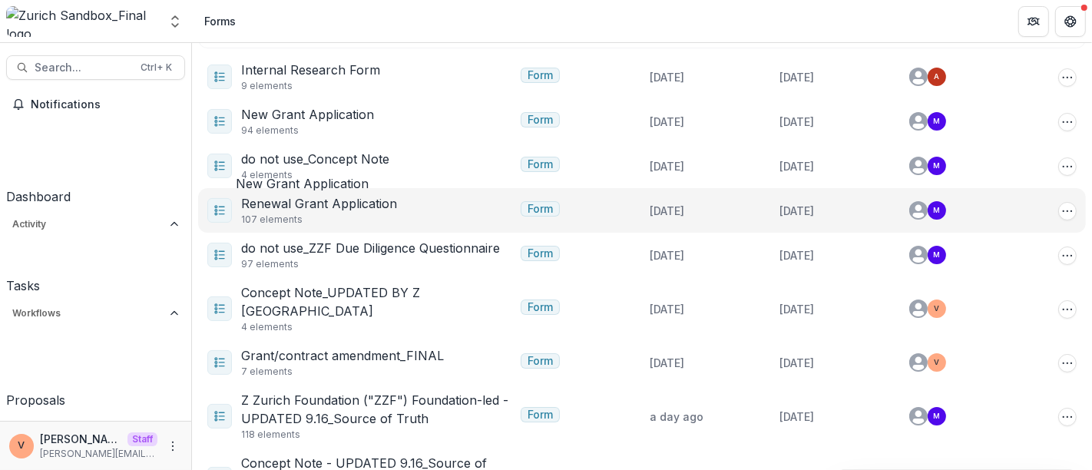
scroll to position [0, 0]
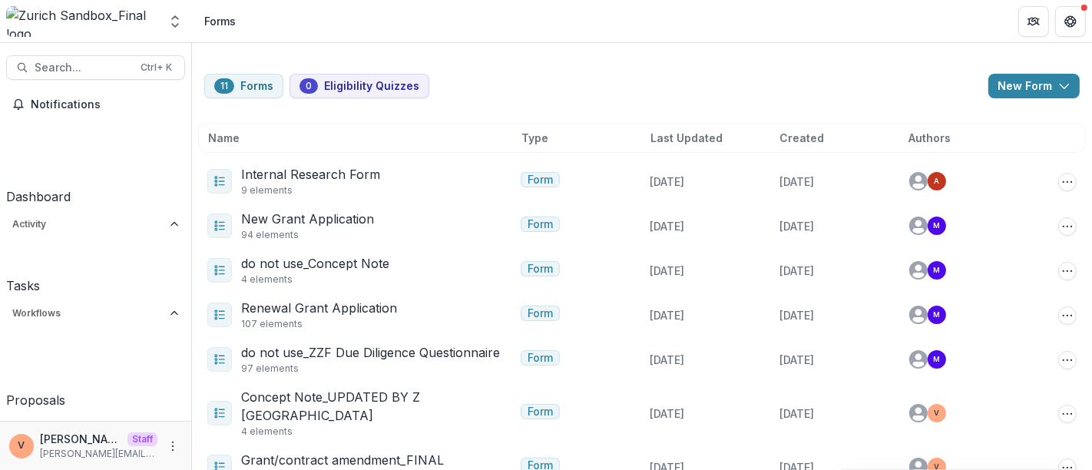
click at [527, 68] on div "11 Forms 0 Eligibility Quizzes New Form New Eligibility Quiz New Form Name Type…" at bounding box center [642, 398] width 900 height 710
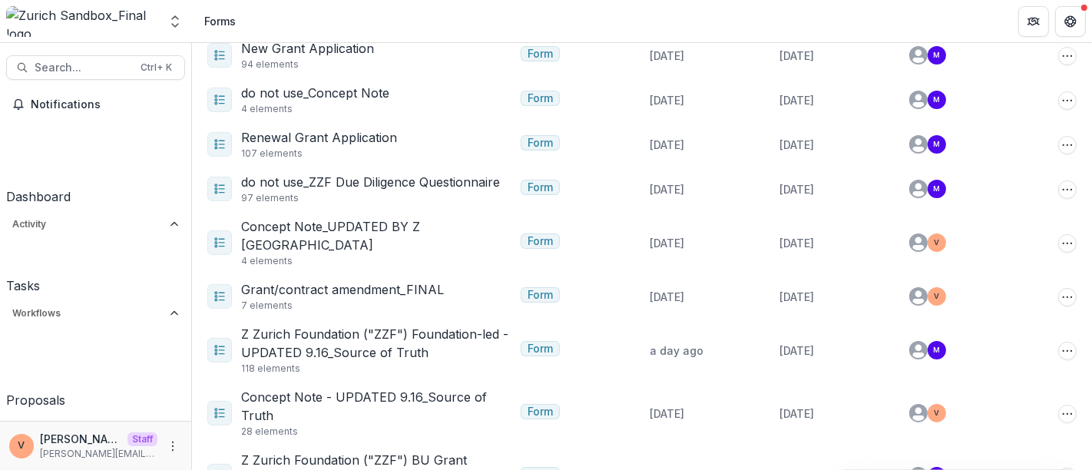
scroll to position [190, 0]
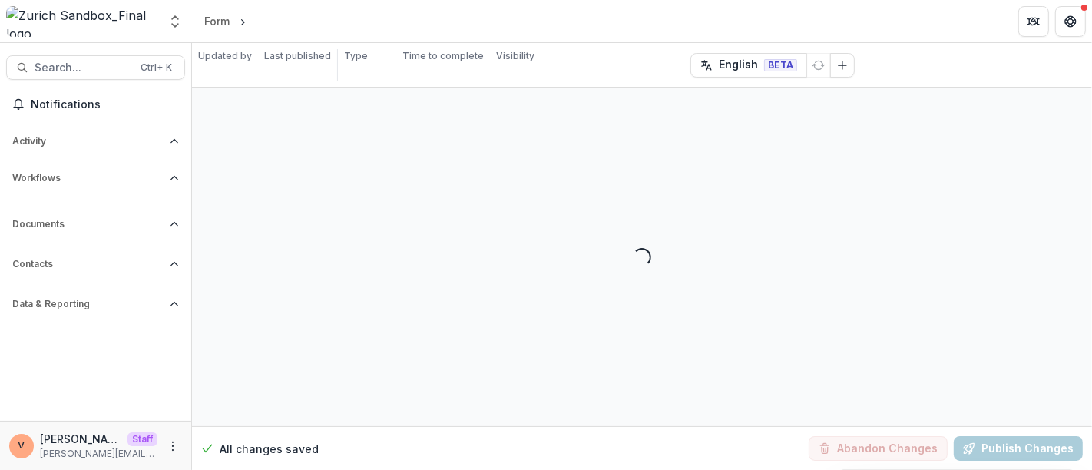
select select "********"
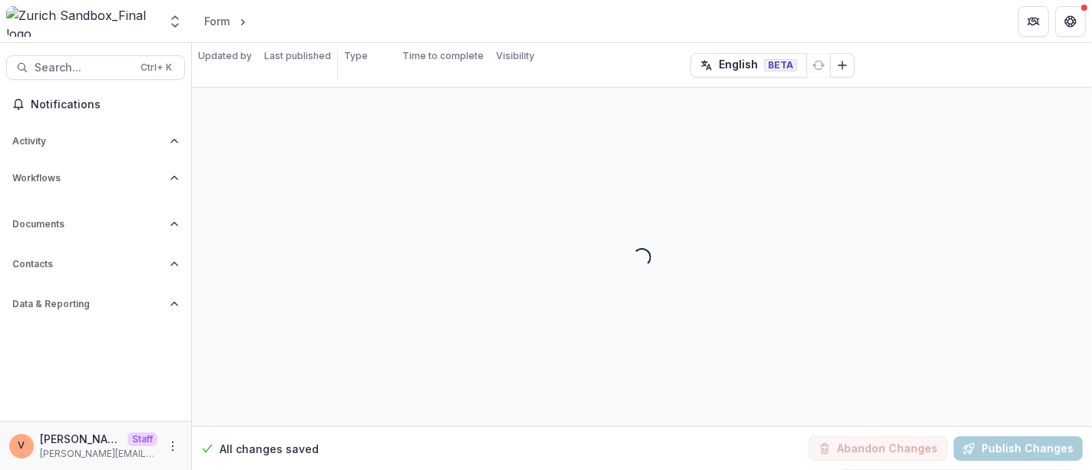
select select "********"
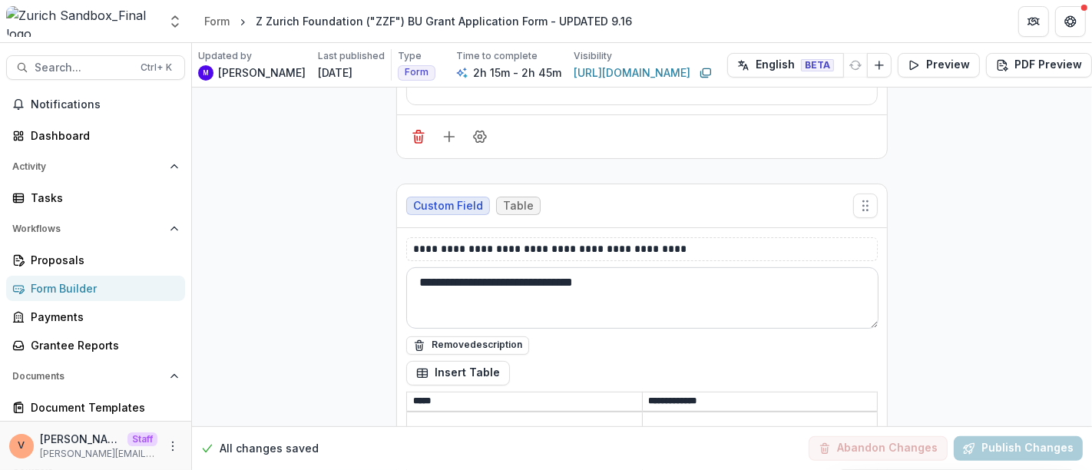
scroll to position [341, 0]
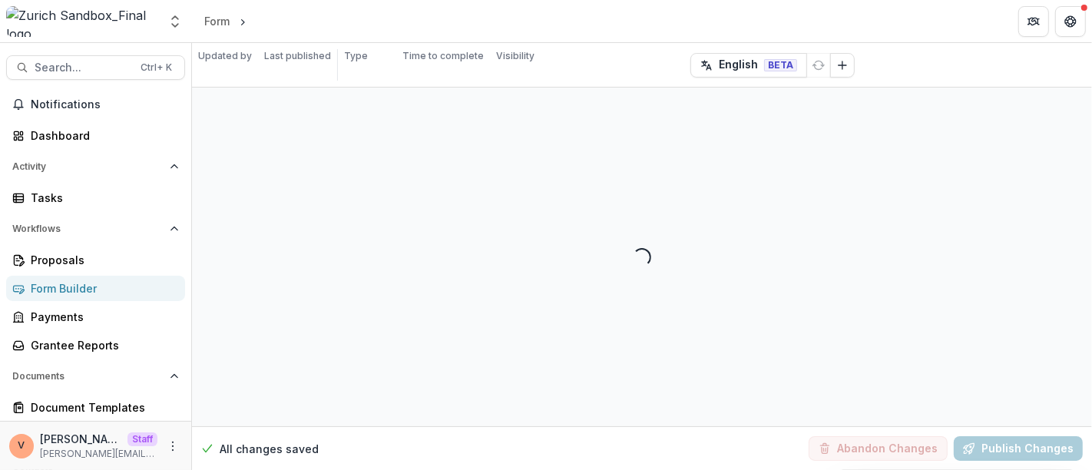
select select "********"
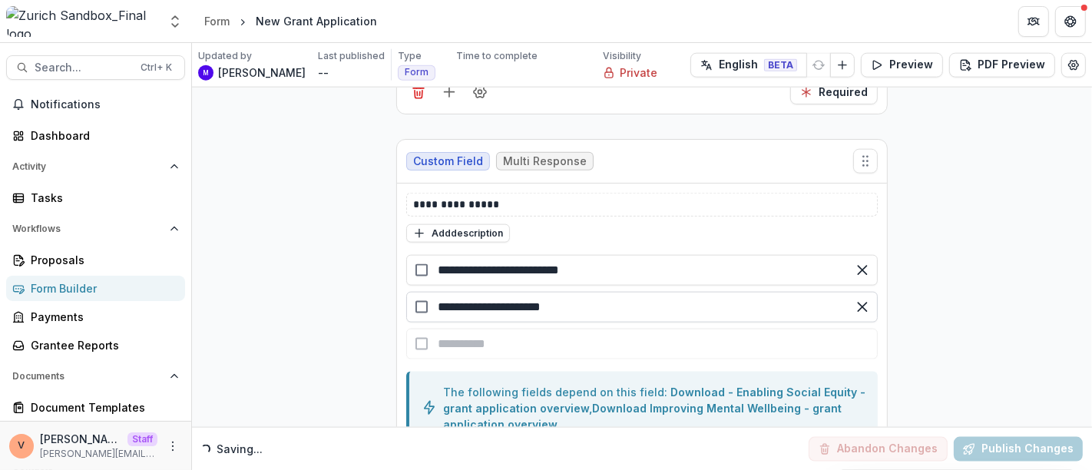
click at [576, 296] on input "**********" at bounding box center [641, 307] width 471 height 31
click at [500, 331] on div "button" at bounding box center [641, 344] width 471 height 31
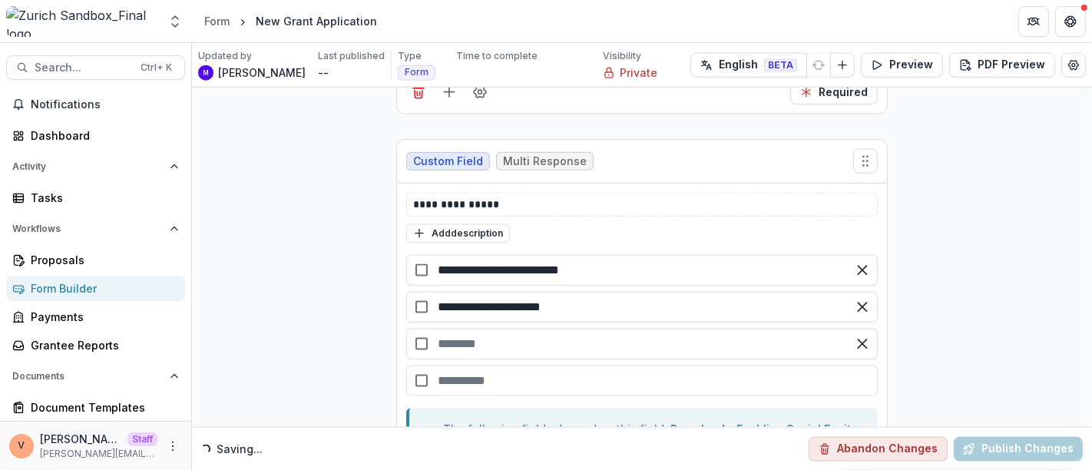
click at [473, 334] on input "text" at bounding box center [641, 344] width 471 height 31
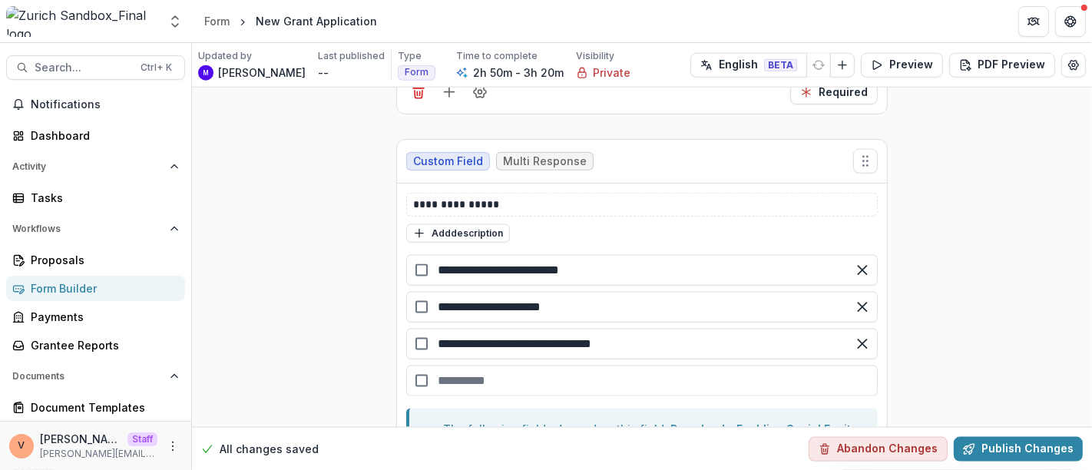
click at [466, 365] on div "button" at bounding box center [641, 380] width 471 height 31
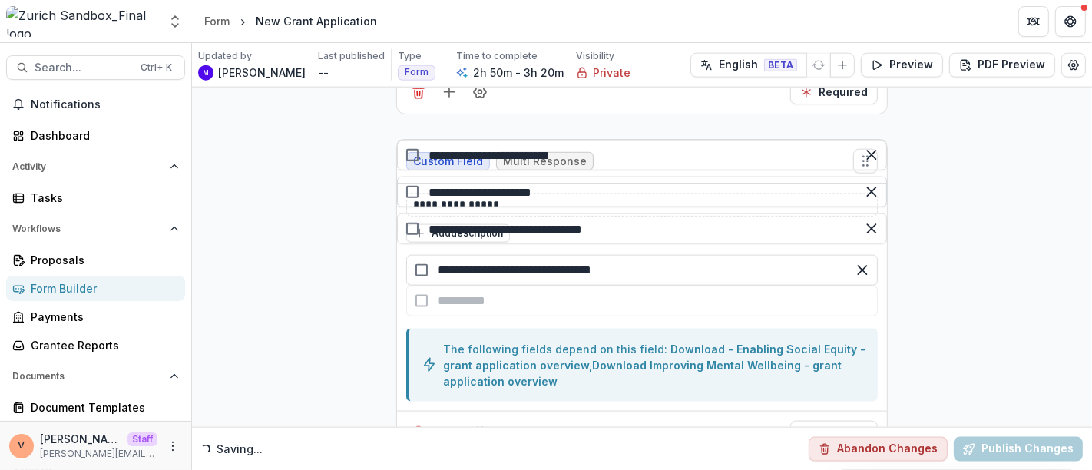
click at [603, 207] on input "**********" at bounding box center [642, 192] width 490 height 31
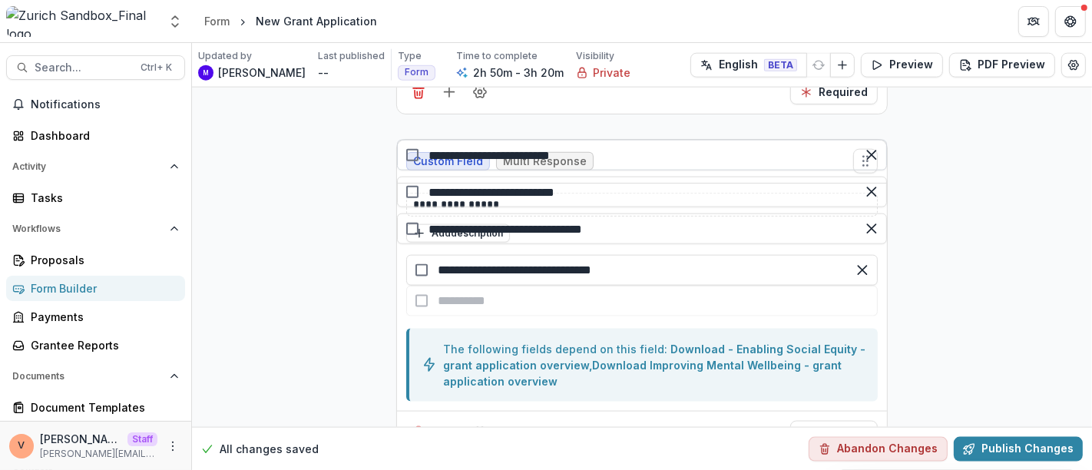
type input "**********"
click at [626, 170] on input "**********" at bounding box center [642, 155] width 490 height 31
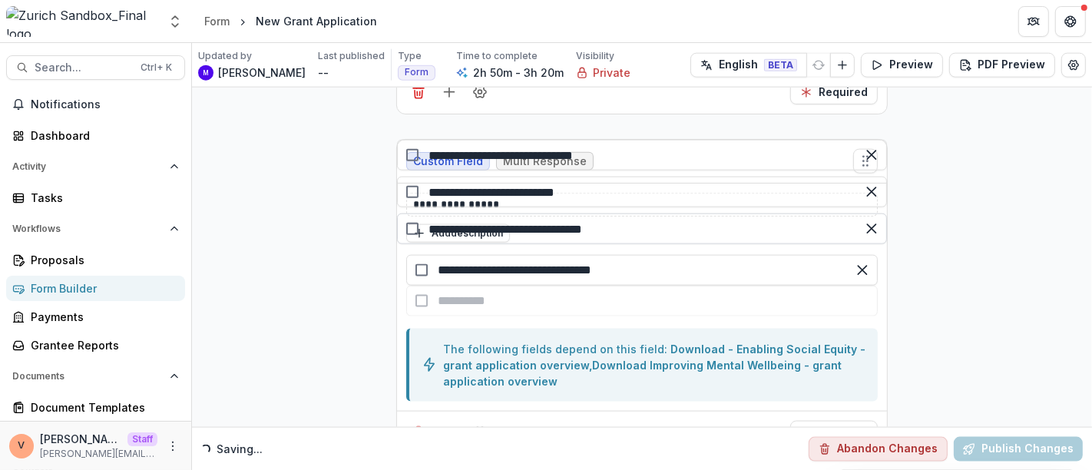
type input "**********"
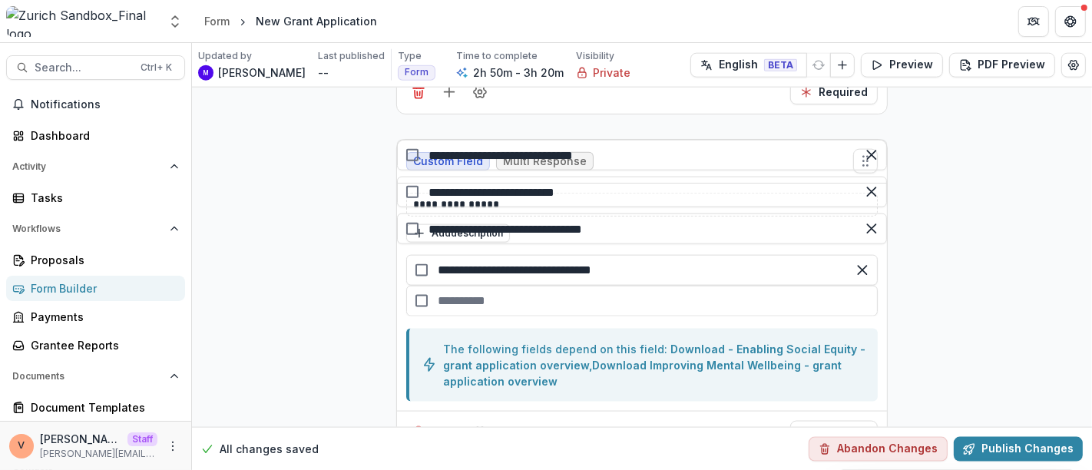
click at [503, 316] on div "button" at bounding box center [641, 301] width 471 height 31
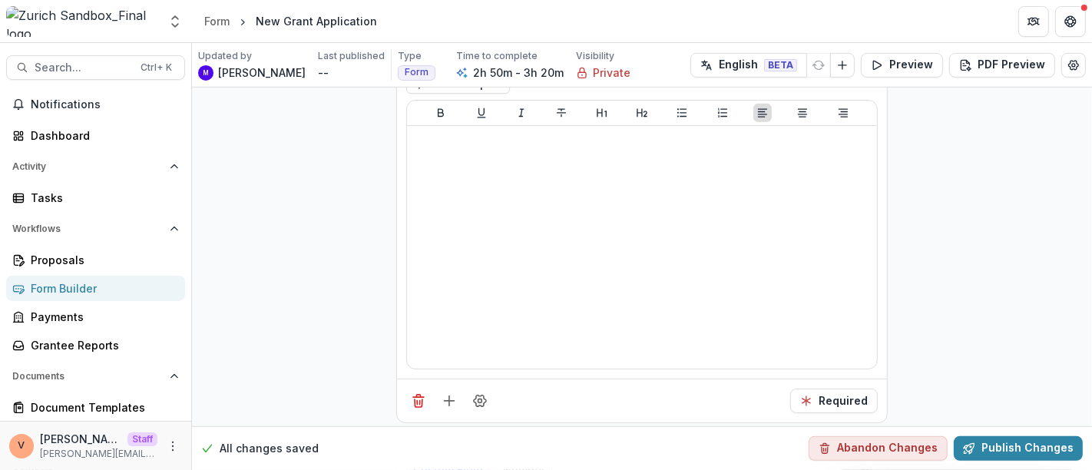
scroll to position [0, 0]
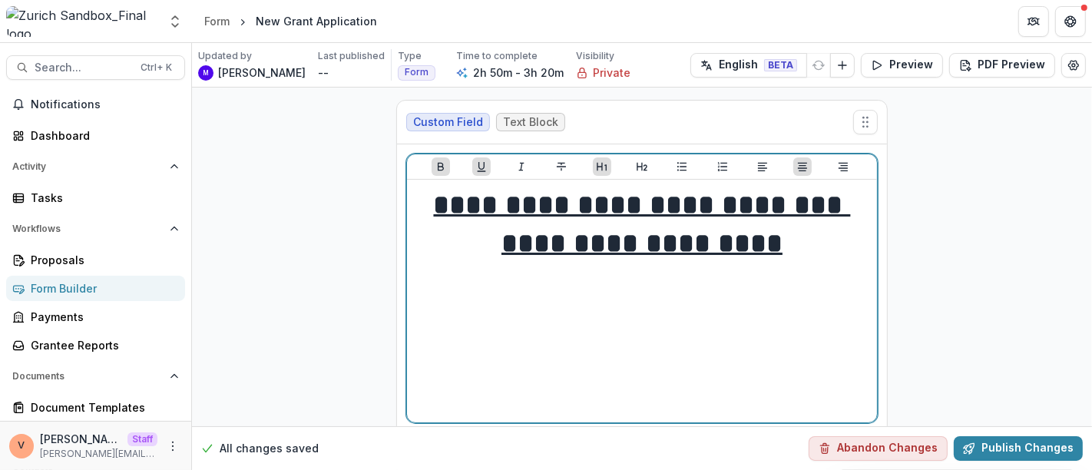
click at [798, 246] on h1 "**********" at bounding box center [642, 243] width 458 height 38
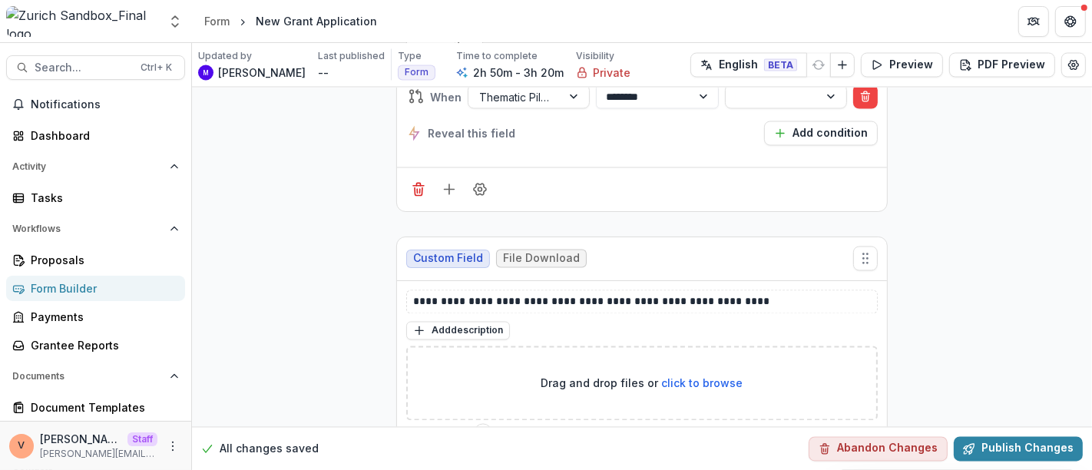
scroll to position [2303, 0]
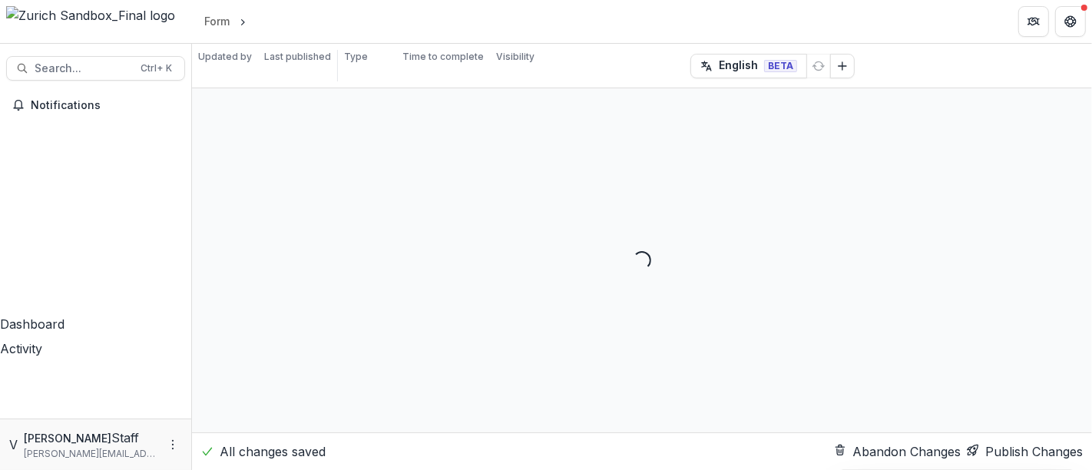
select select "********"
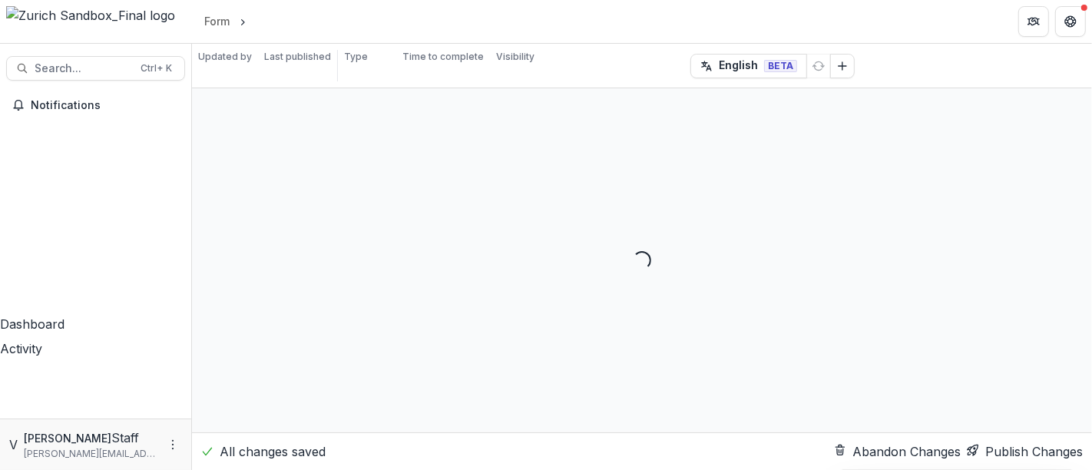
select select "********"
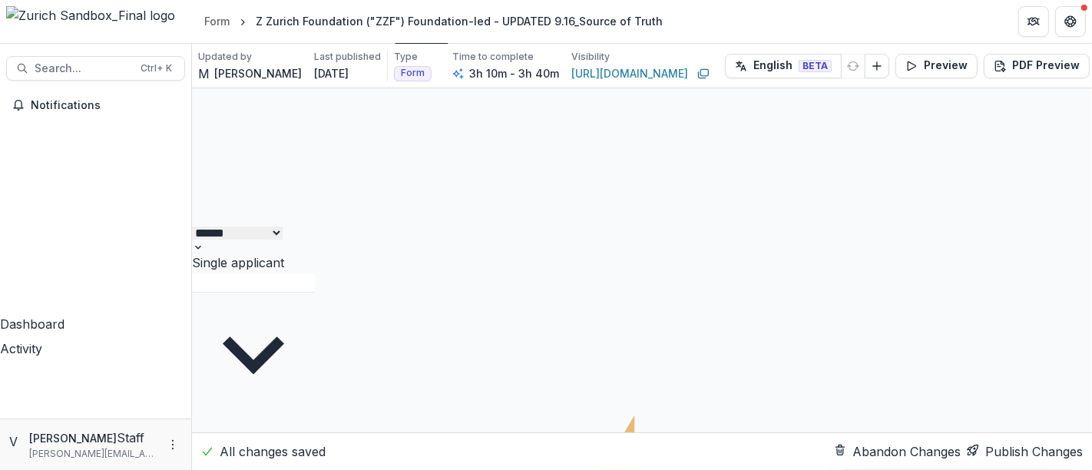
scroll to position [56628, 0]
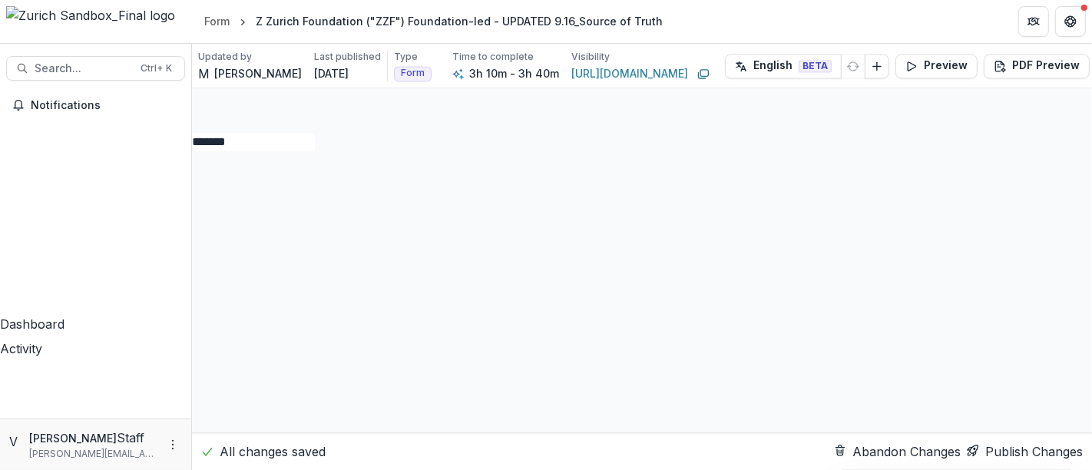
drag, startPoint x: 582, startPoint y: 203, endPoint x: 749, endPoint y: 203, distance: 167.3
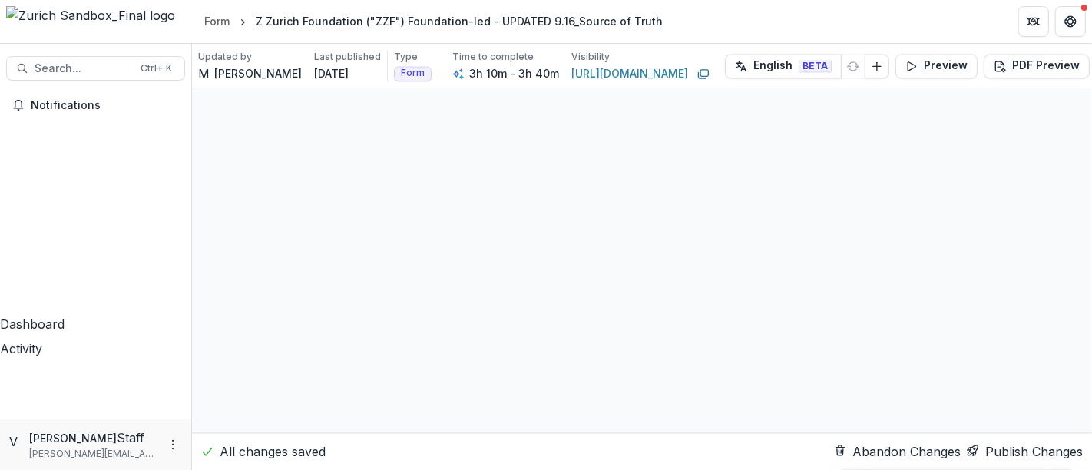
drag, startPoint x: 458, startPoint y: 251, endPoint x: 537, endPoint y: 250, distance: 79.1
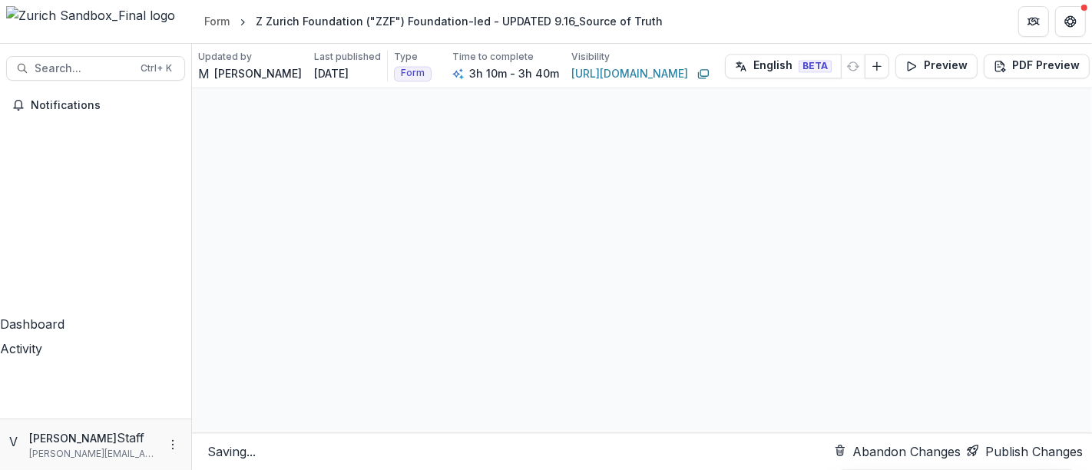
drag, startPoint x: 689, startPoint y: 251, endPoint x: 632, endPoint y: 244, distance: 58.0
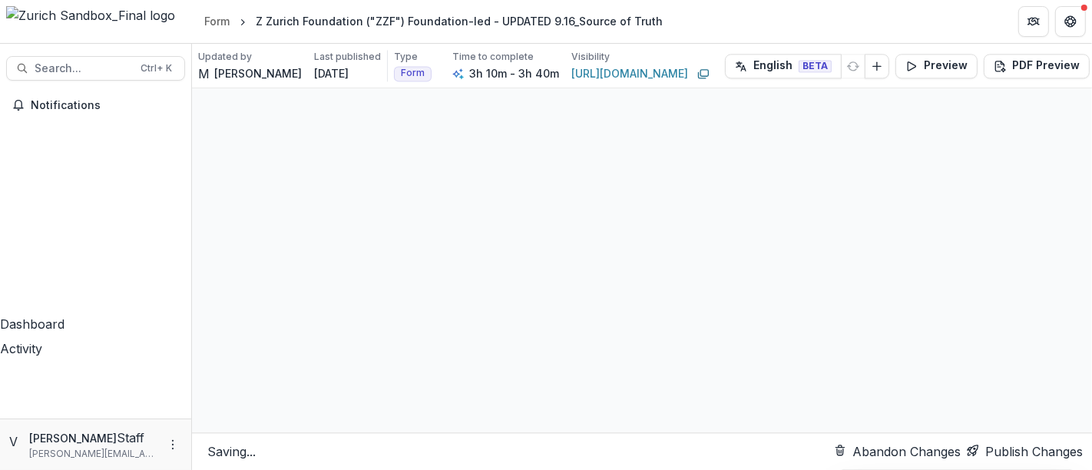
type textarea "**********"
click at [1008, 446] on button "Publish Changes" at bounding box center [1024, 451] width 116 height 18
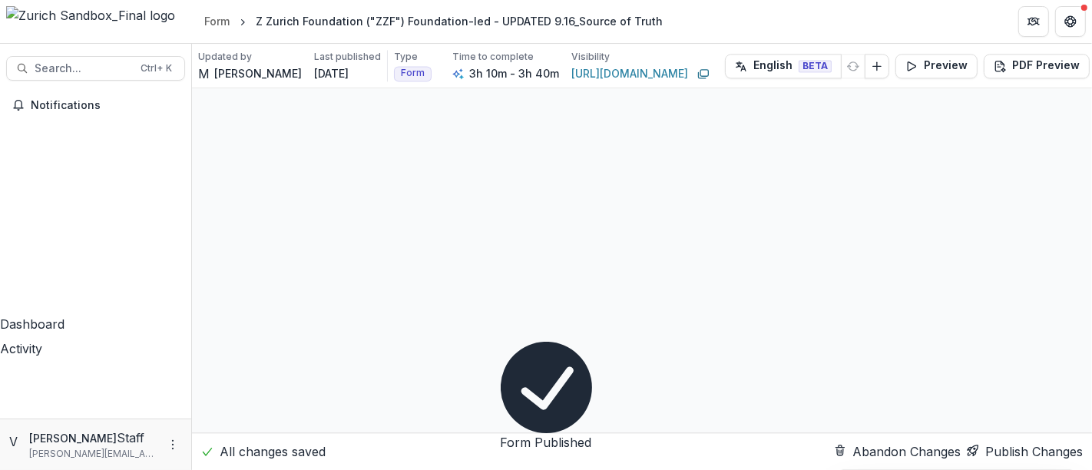
click at [500, 465] on icon "Close" at bounding box center [500, 465] width 0 height 0
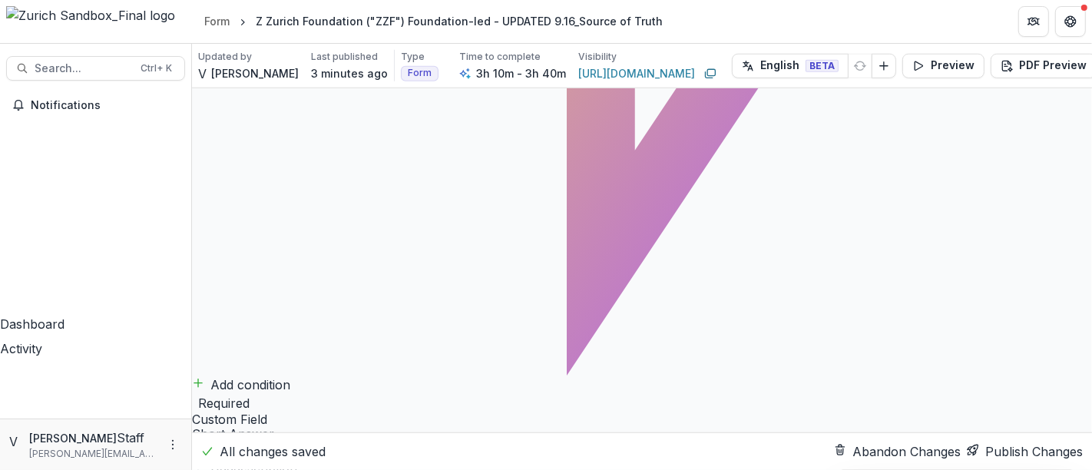
scroll to position [11018, 0]
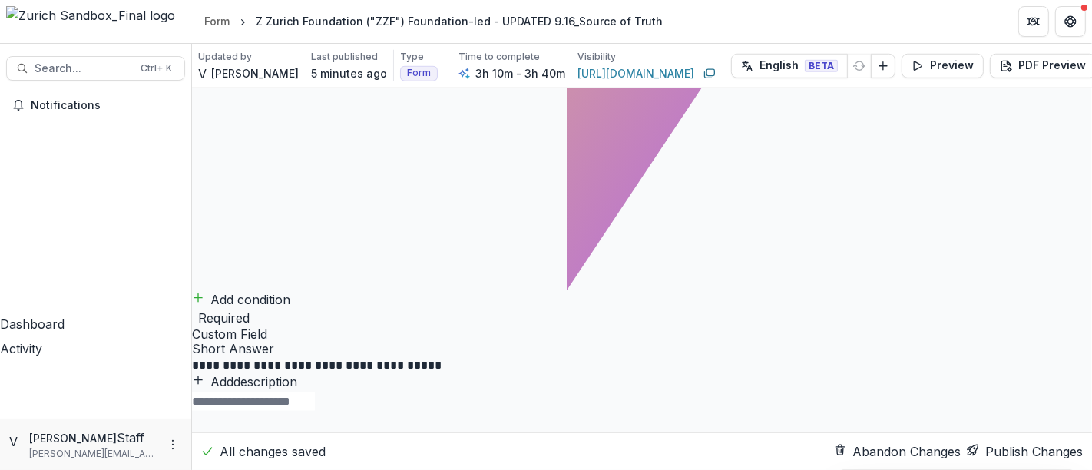
drag, startPoint x: 408, startPoint y: 296, endPoint x: 535, endPoint y: 296, distance: 127.4
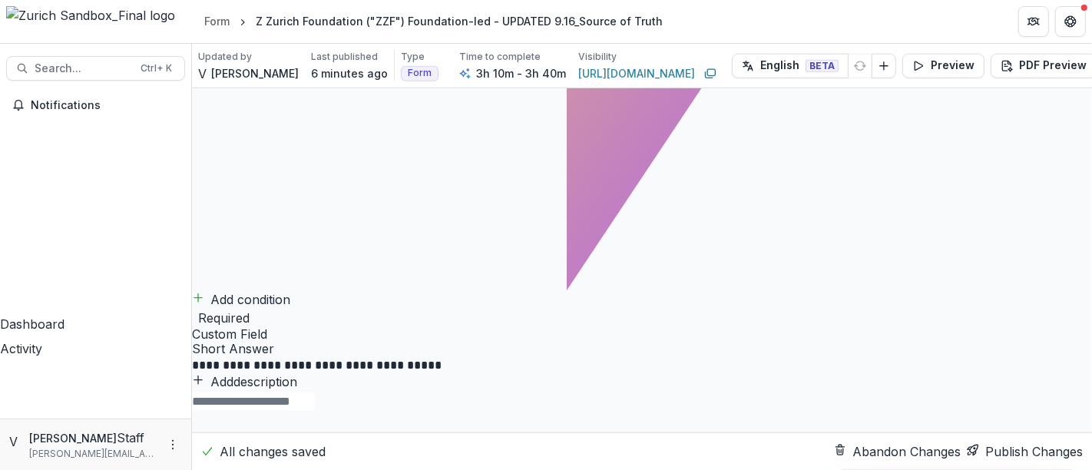
drag, startPoint x: 408, startPoint y: 312, endPoint x: 577, endPoint y: 313, distance: 169.6
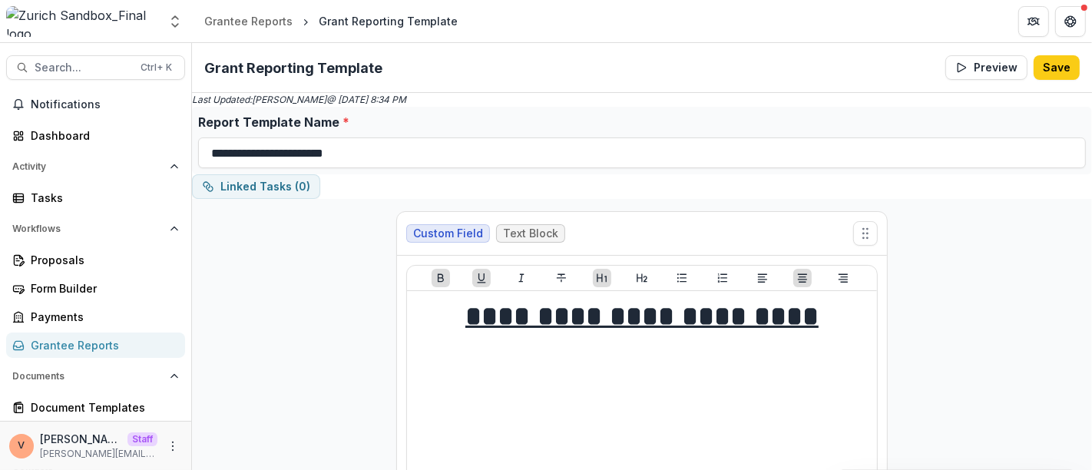
scroll to position [8679, 0]
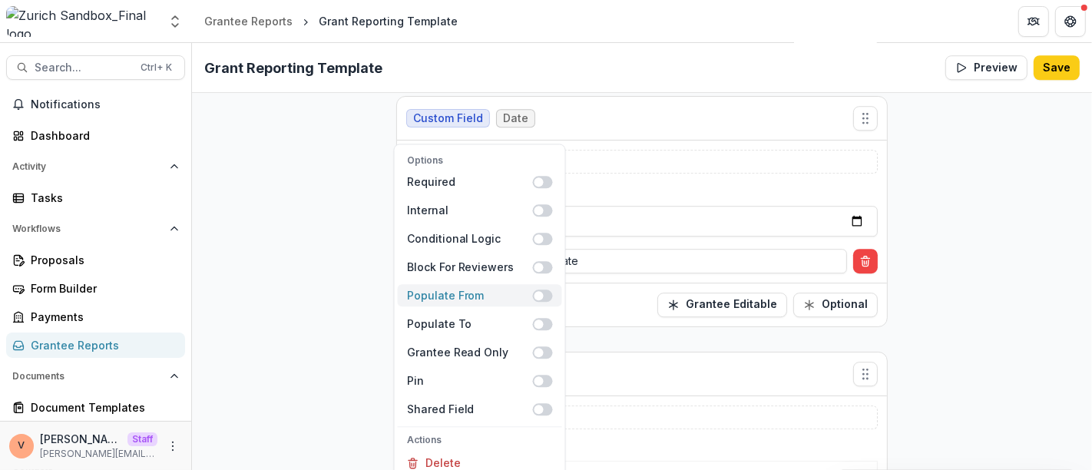
click at [547, 289] on span at bounding box center [543, 295] width 20 height 12
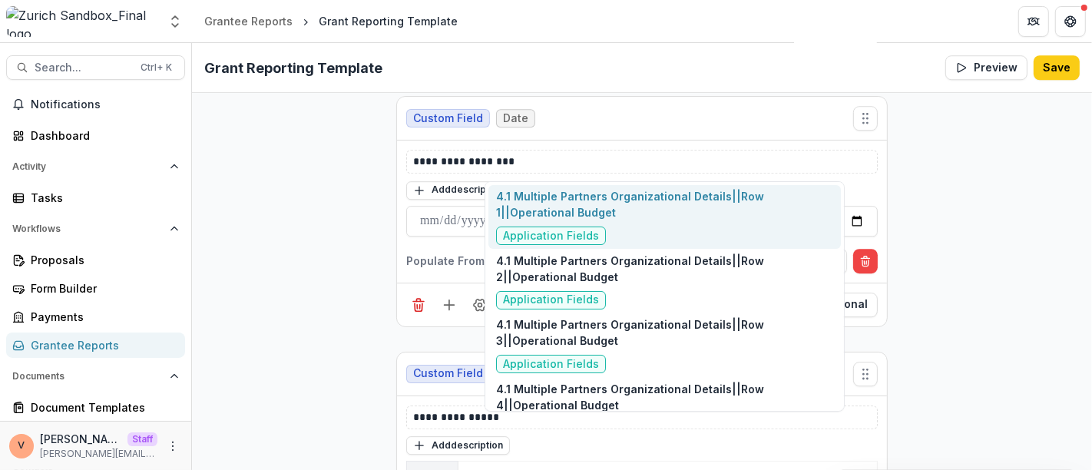
type input "******"
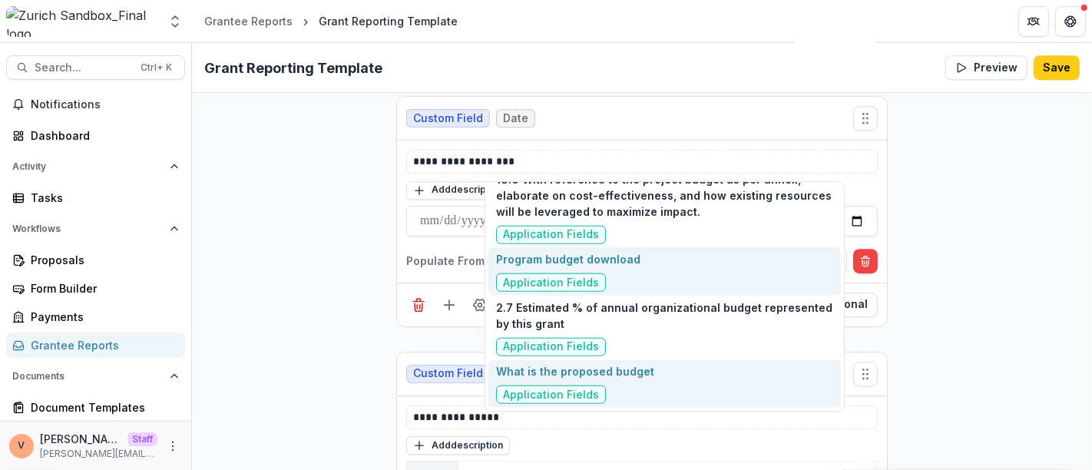
scroll to position [1498, 0]
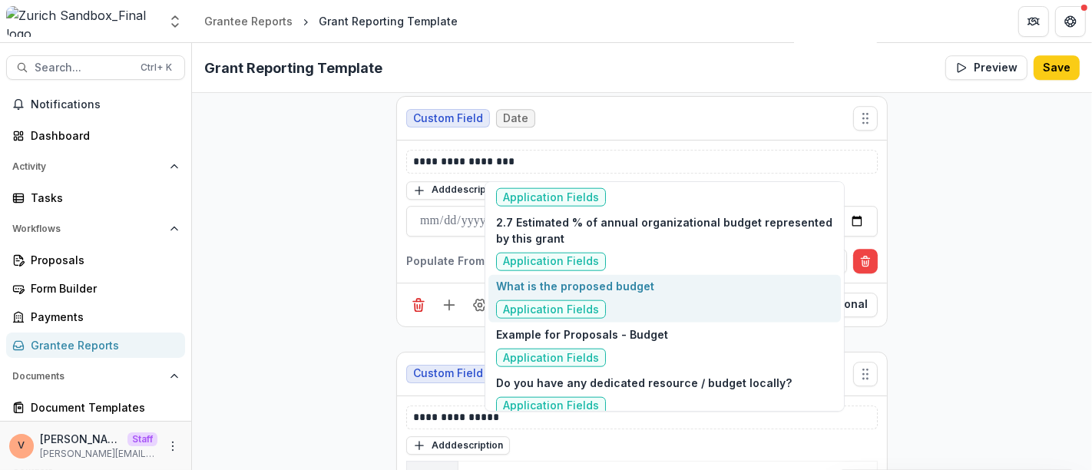
click at [640, 293] on div "What is the proposed budget Application Fields" at bounding box center [575, 298] width 158 height 41
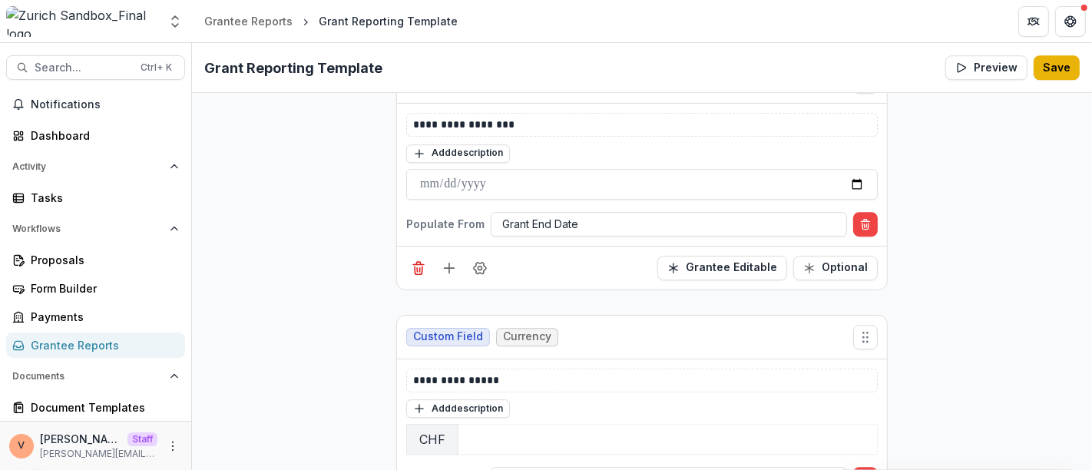
click at [1054, 64] on button "Save" at bounding box center [1056, 67] width 46 height 25
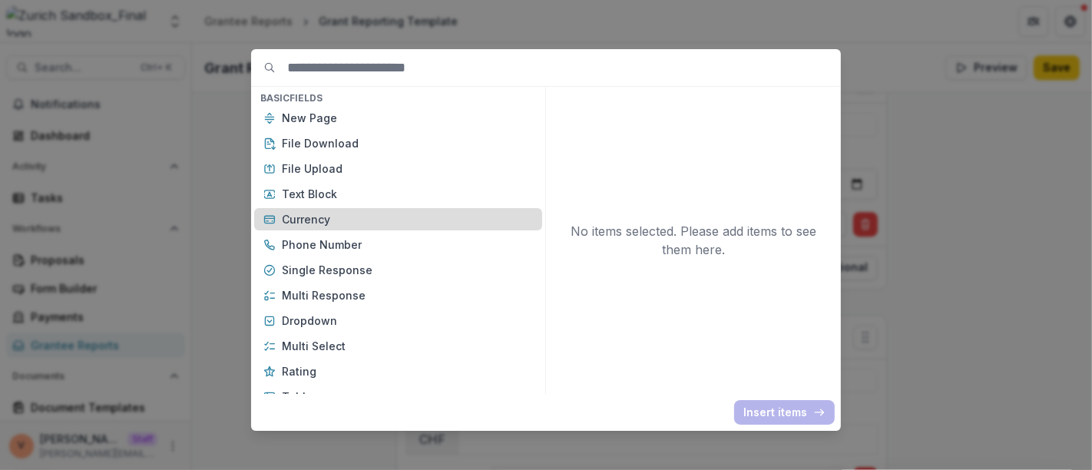
click at [324, 218] on p "Currency" at bounding box center [407, 219] width 251 height 16
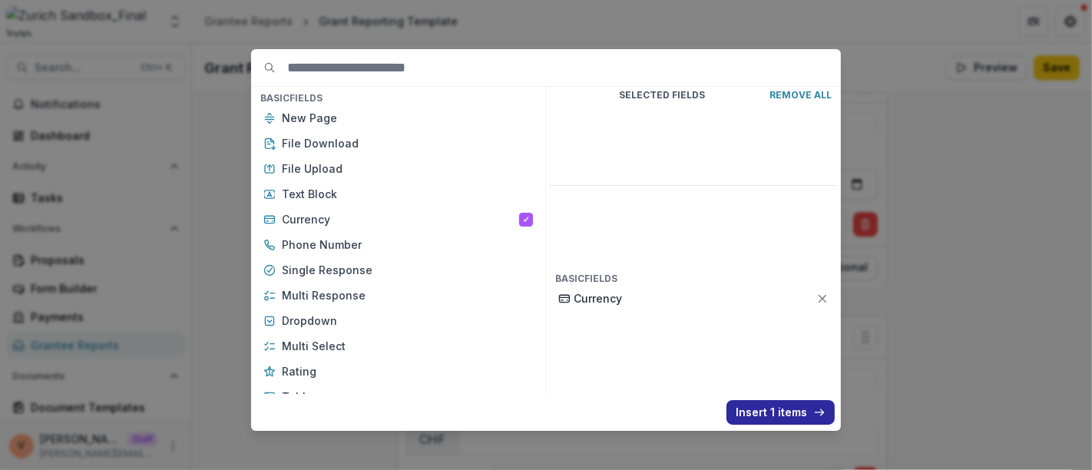
click at [758, 404] on button "Insert 1 items" at bounding box center [780, 412] width 108 height 25
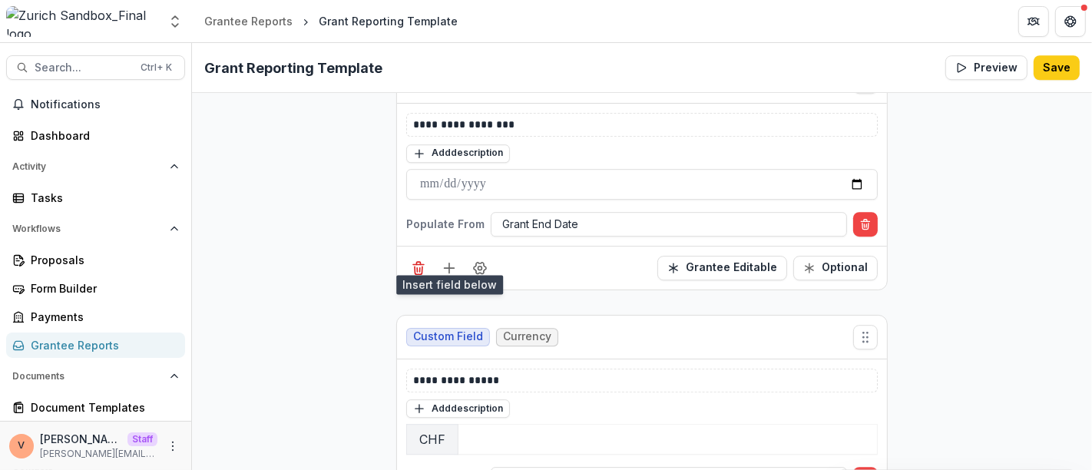
scroll to position [8933, 0]
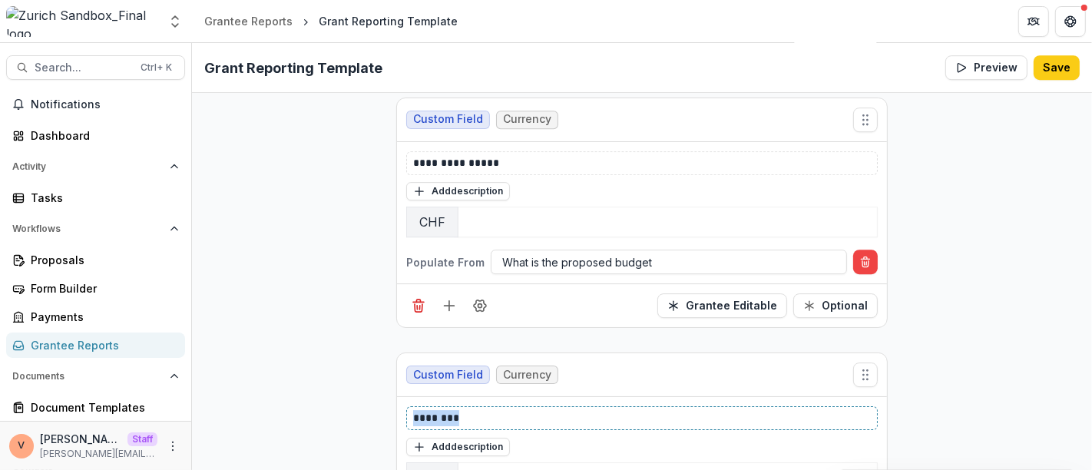
drag, startPoint x: 474, startPoint y: 329, endPoint x: 348, endPoint y: 329, distance: 125.9
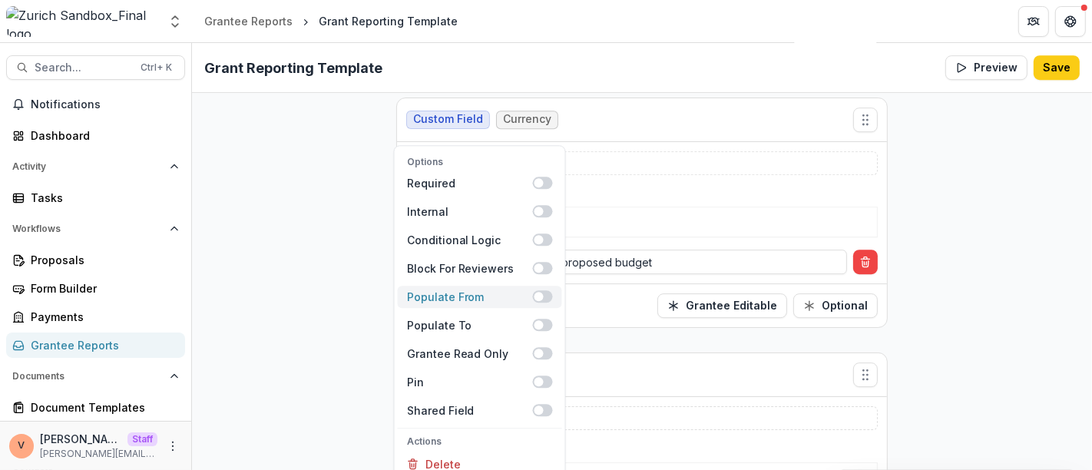
click at [544, 291] on span at bounding box center [543, 297] width 20 height 12
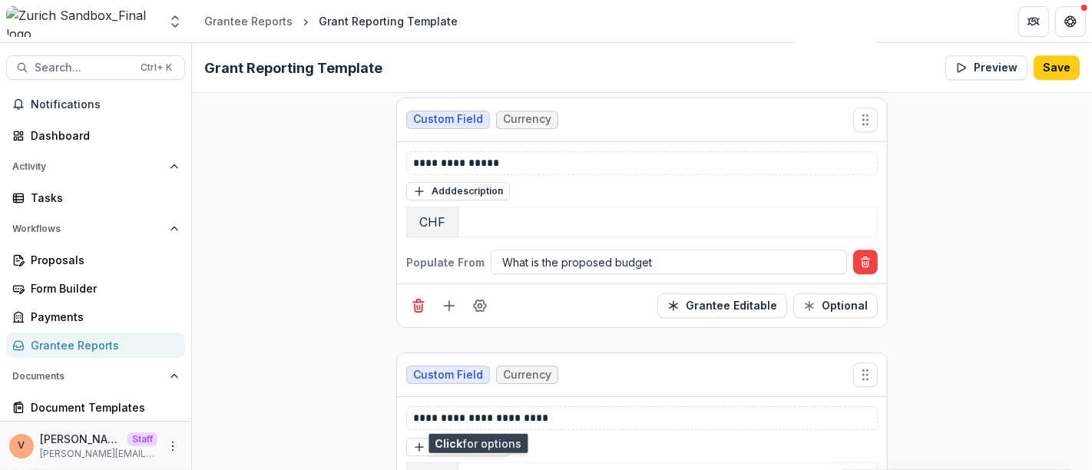
scroll to position [8970, 0]
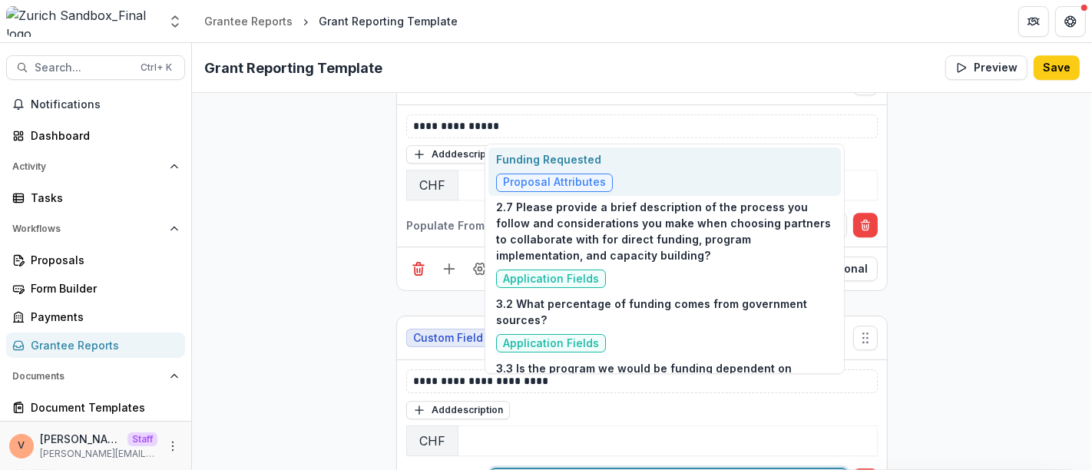
type input "*****"
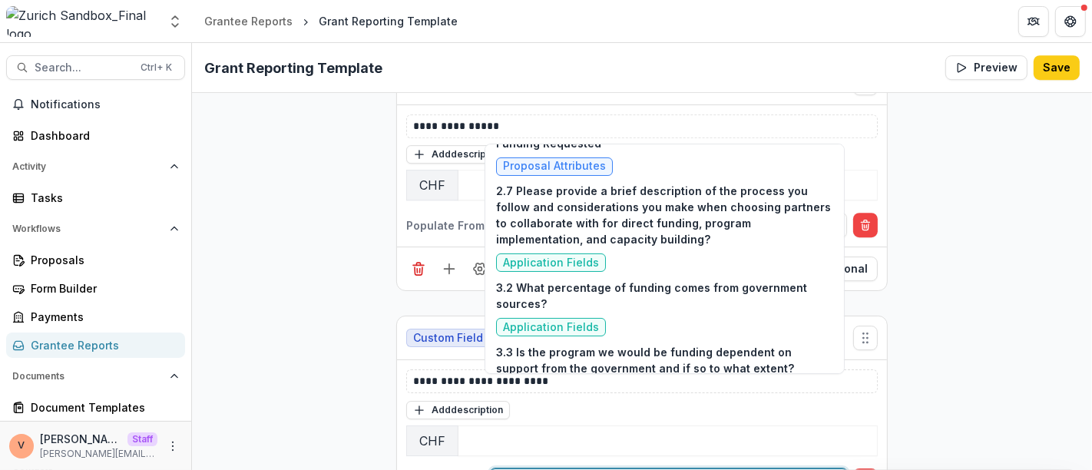
scroll to position [0, 0]
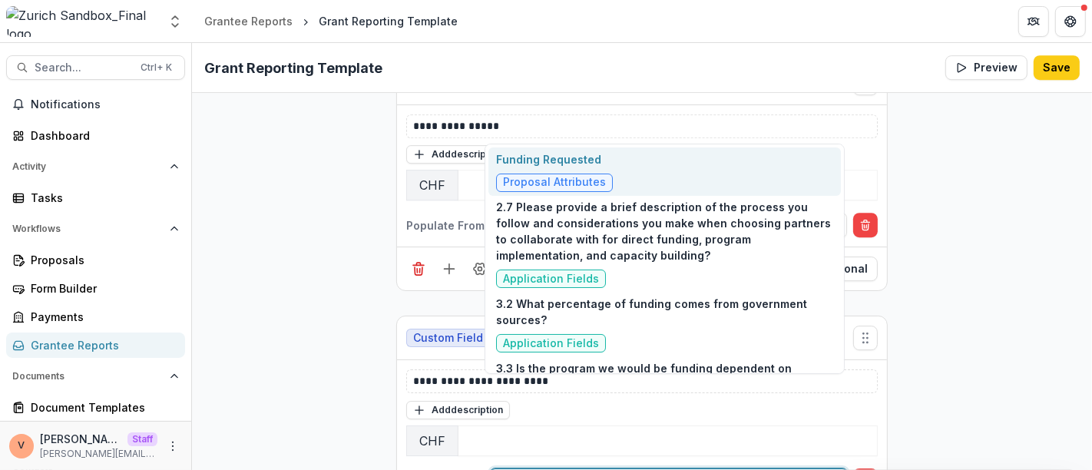
click at [692, 170] on div "Funding Requested Proposal Attributes" at bounding box center [664, 171] width 352 height 48
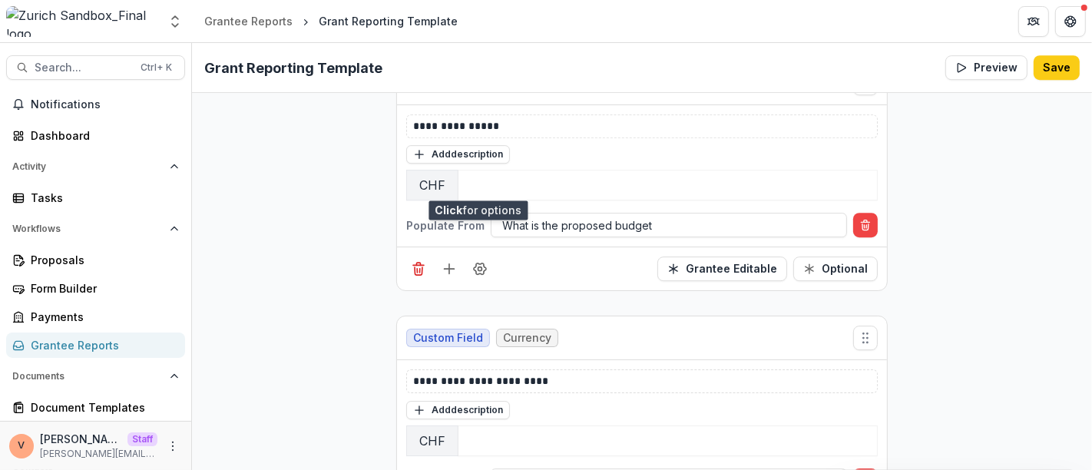
scroll to position [9224, 0]
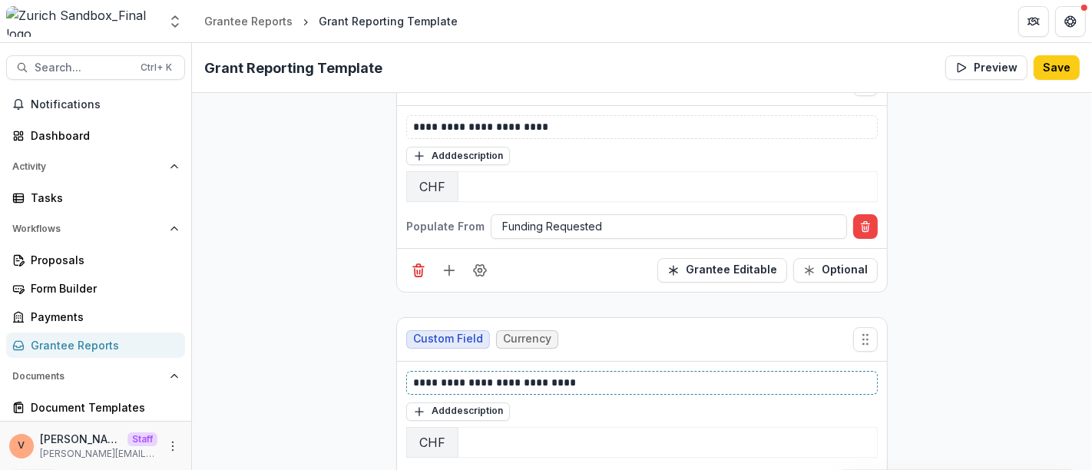
drag, startPoint x: 574, startPoint y: 295, endPoint x: 339, endPoint y: 295, distance: 234.9
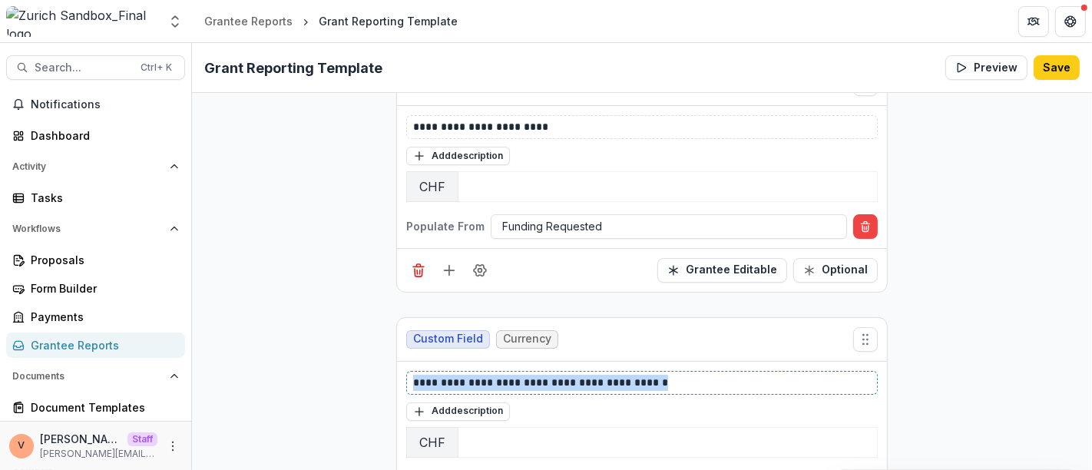
drag, startPoint x: 665, startPoint y: 292, endPoint x: 355, endPoint y: 282, distance: 310.3
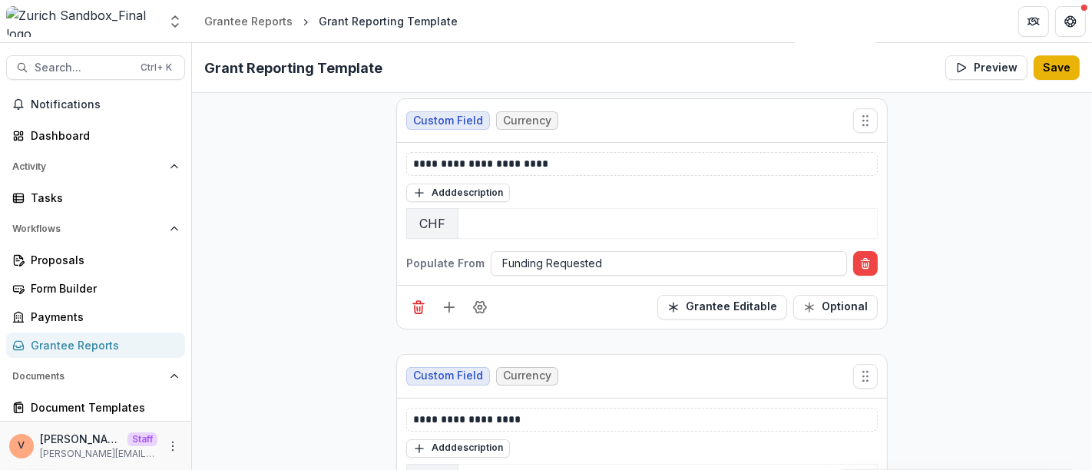
click at [1050, 68] on button "Save" at bounding box center [1056, 67] width 46 height 25
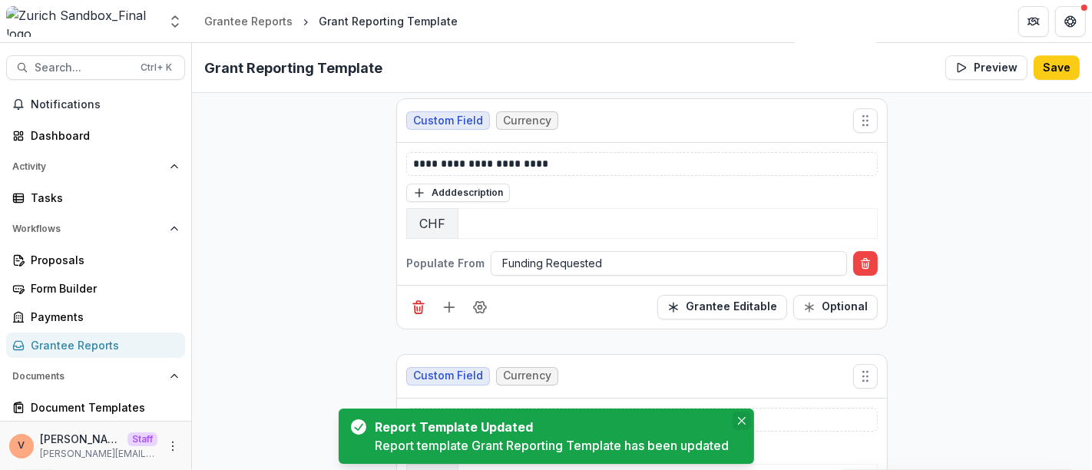
click at [745, 423] on icon "Close" at bounding box center [741, 421] width 8 height 8
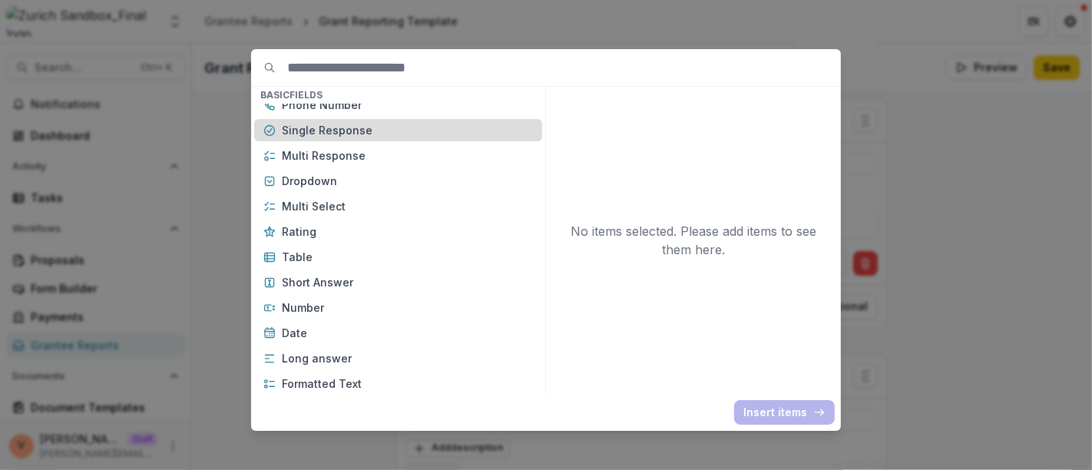
scroll to position [170, 0]
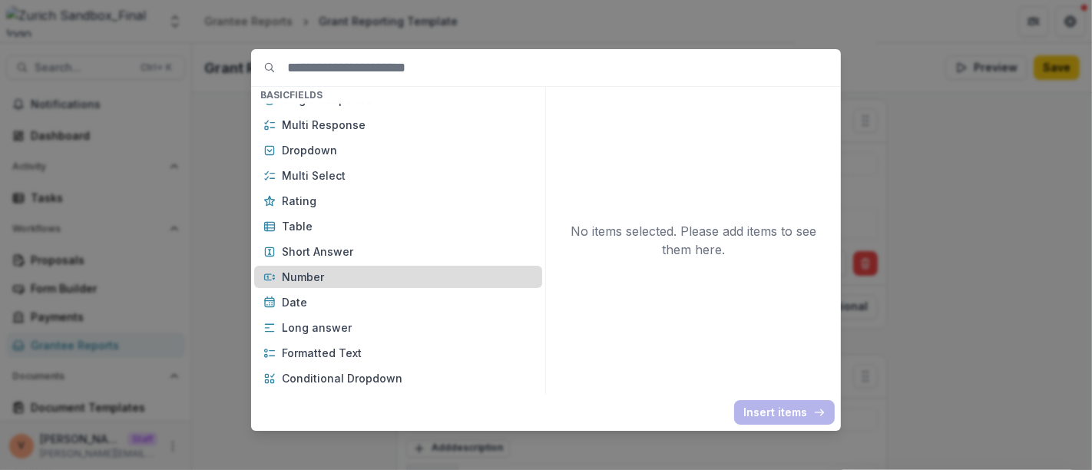
click at [348, 279] on p "Number" at bounding box center [407, 277] width 251 height 16
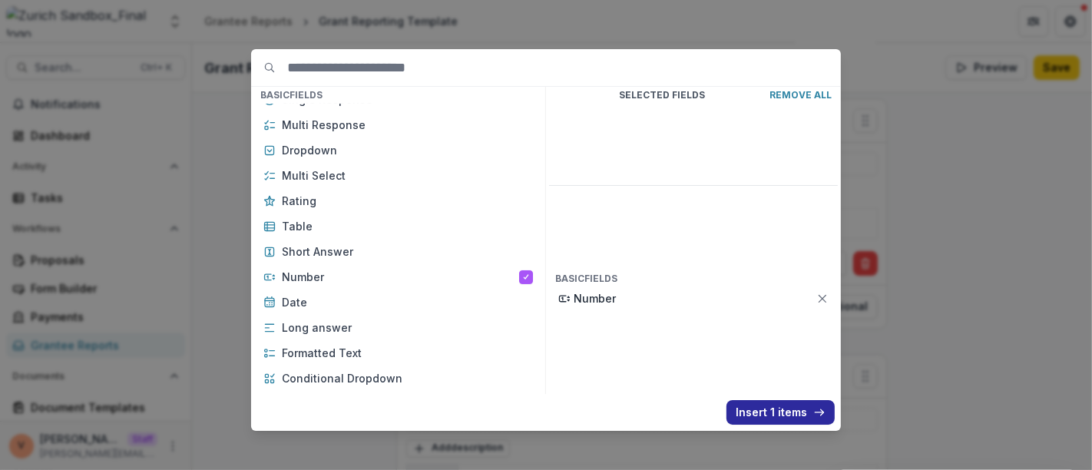
click at [766, 408] on button "Insert 1 items" at bounding box center [780, 412] width 108 height 25
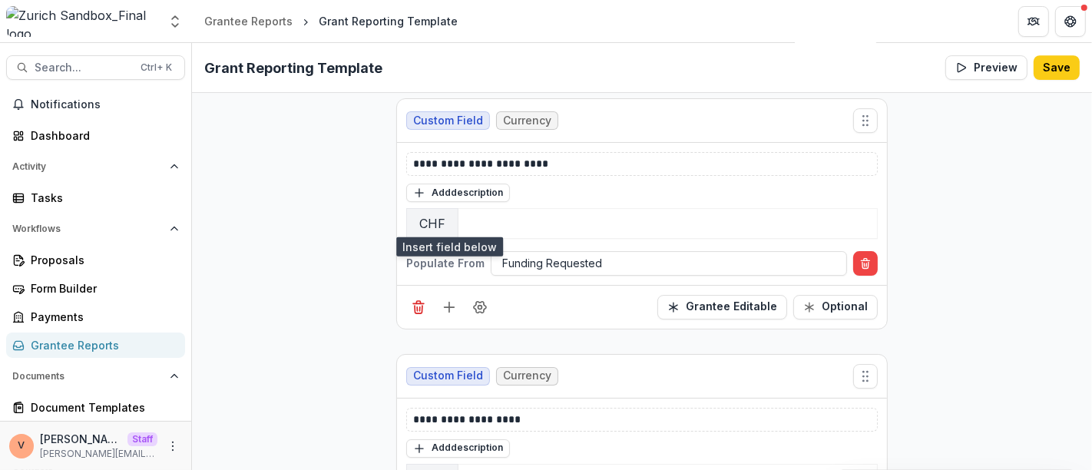
scroll to position [9404, 0]
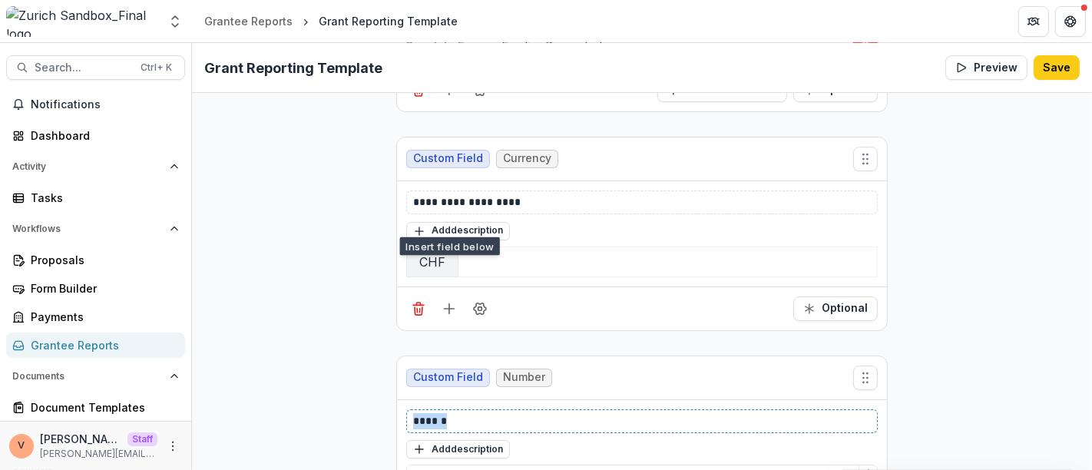
drag, startPoint x: 399, startPoint y: 332, endPoint x: 333, endPoint y: 332, distance: 66.0
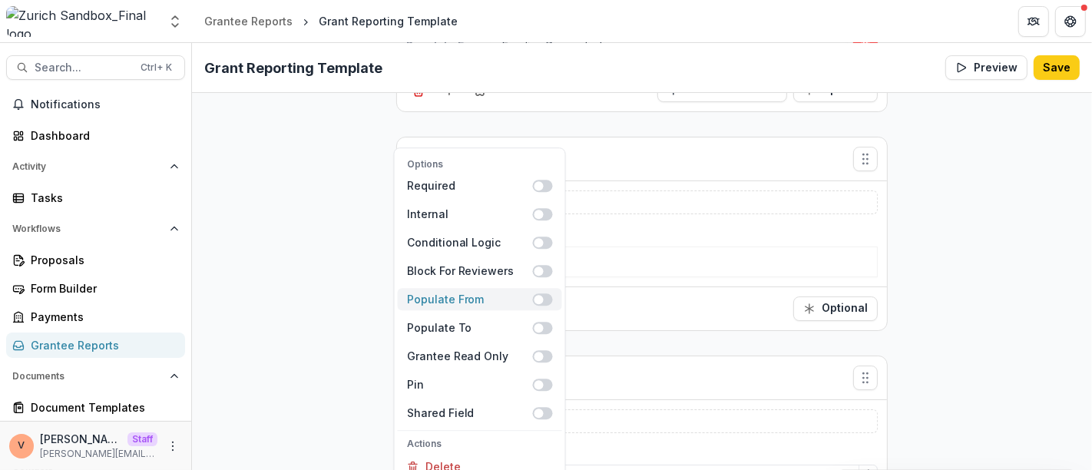
click at [547, 293] on span at bounding box center [543, 299] width 20 height 12
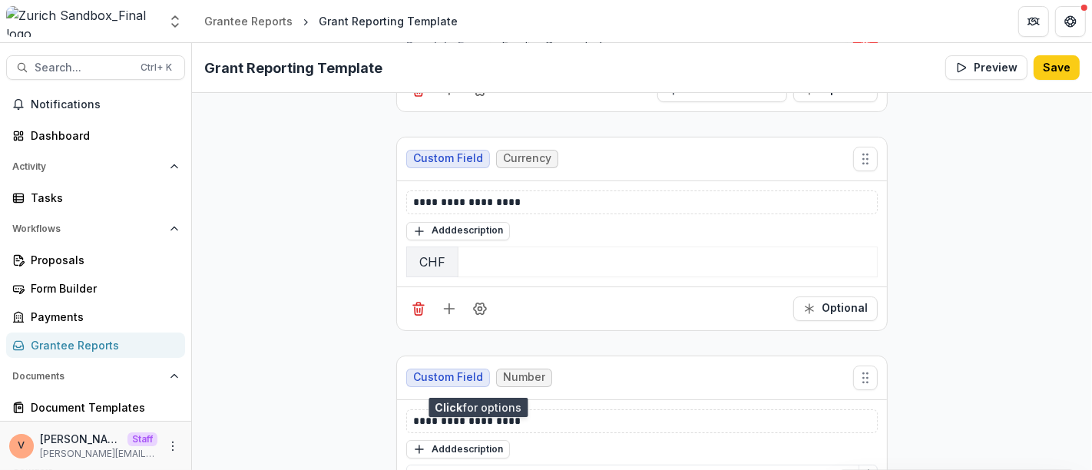
scroll to position [9441, 0]
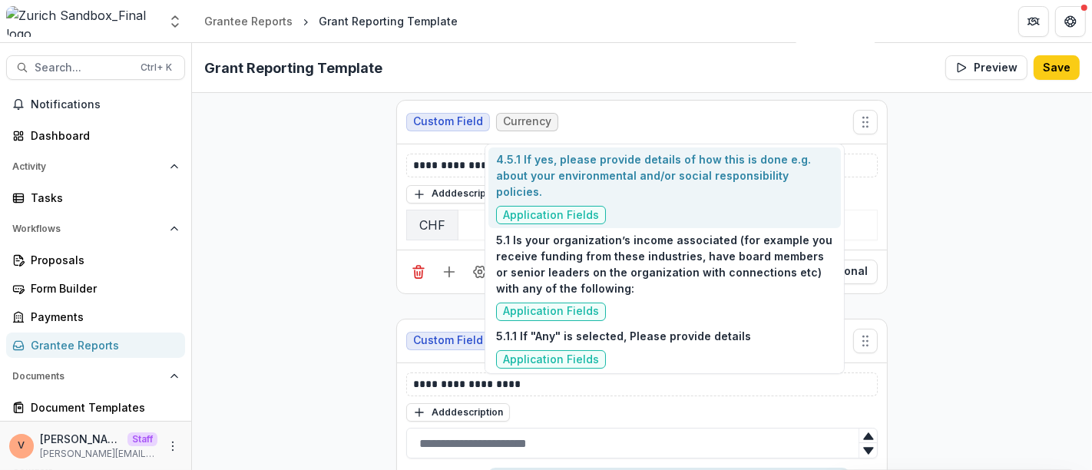
type input "***"
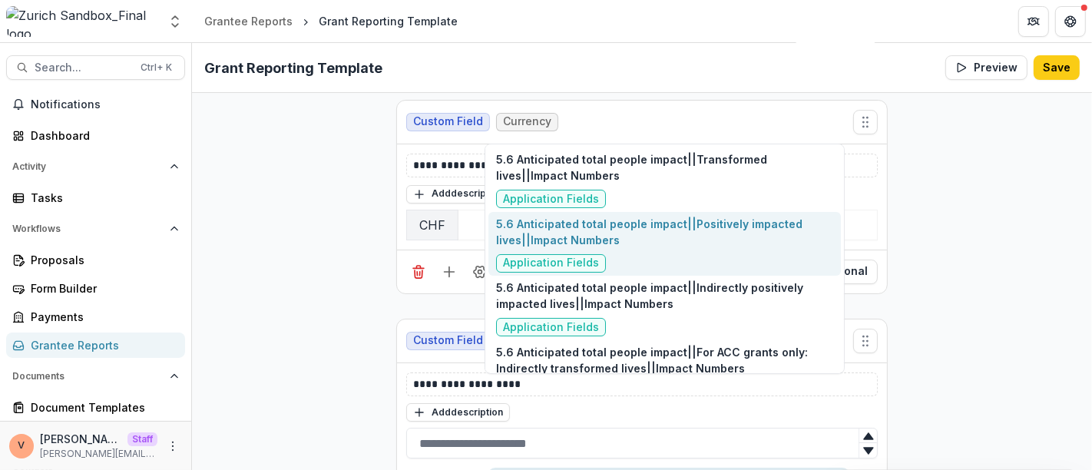
scroll to position [81, 0]
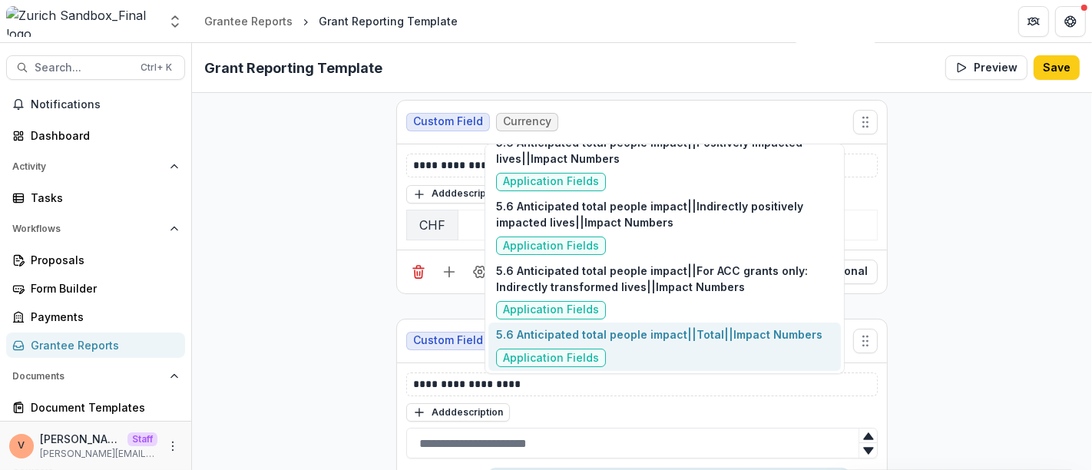
click at [715, 339] on p "5.6 Anticipated total people impact||Total||Impact Numbers" at bounding box center [659, 334] width 326 height 16
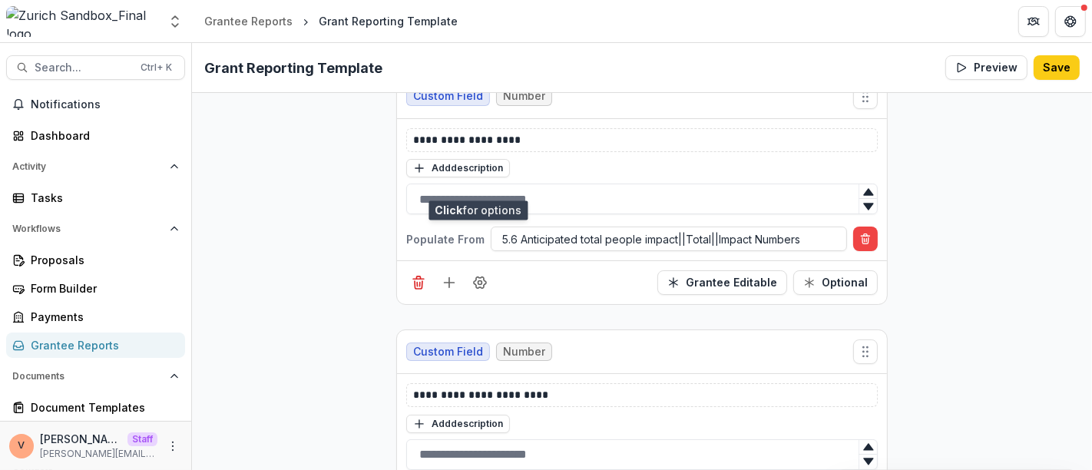
scroll to position [9694, 0]
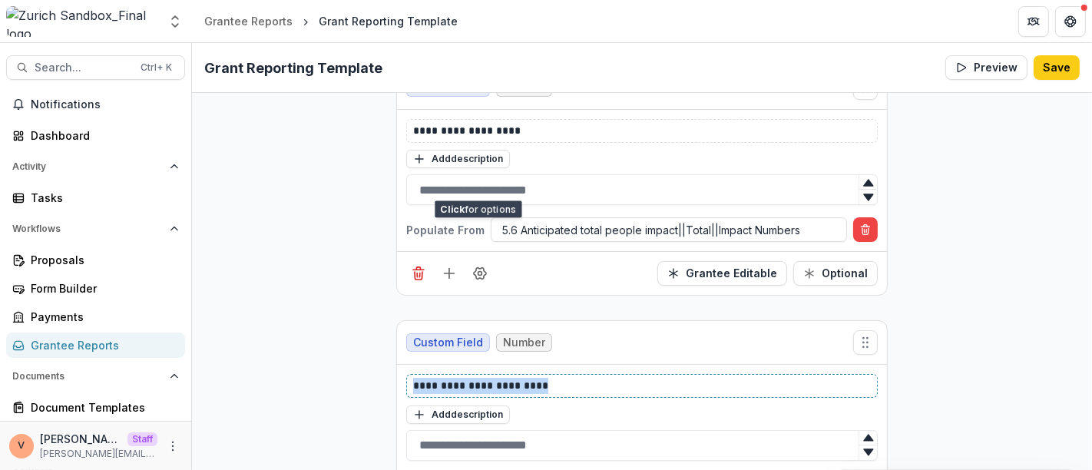
drag, startPoint x: 554, startPoint y: 296, endPoint x: 285, endPoint y: 293, distance: 269.5
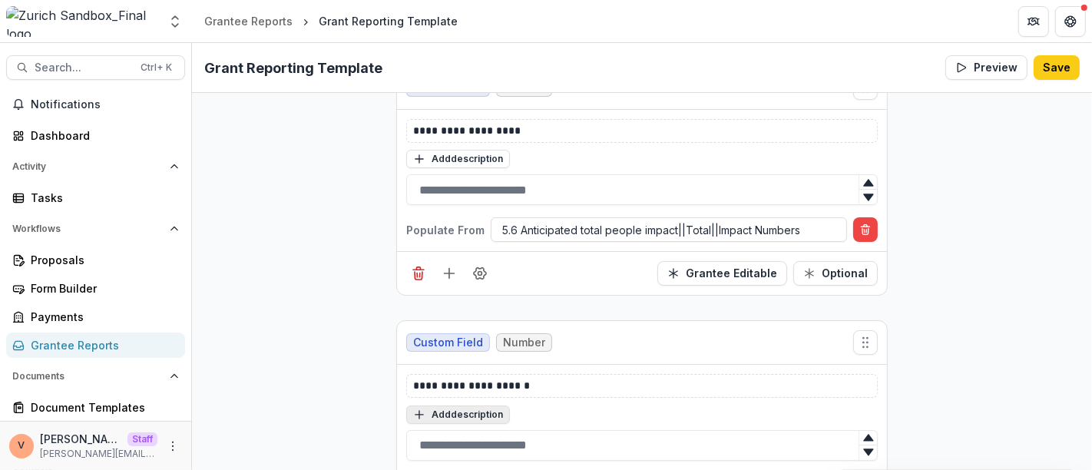
click at [464, 405] on button "Add description" at bounding box center [458, 414] width 104 height 18
click at [461, 404] on textarea at bounding box center [641, 434] width 471 height 61
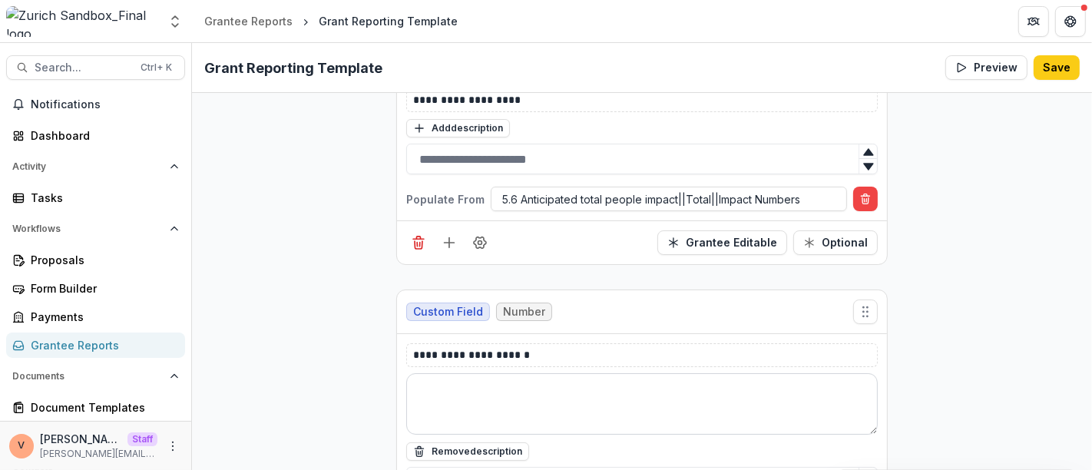
click at [507, 373] on textarea at bounding box center [641, 403] width 471 height 61
paste textarea "**********"
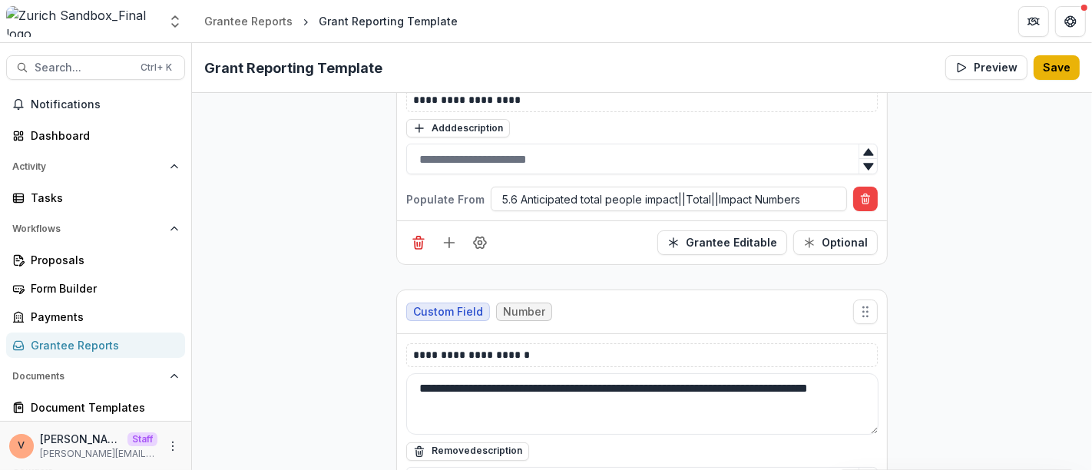
type textarea "**********"
click at [1055, 71] on button "Save" at bounding box center [1056, 67] width 46 height 25
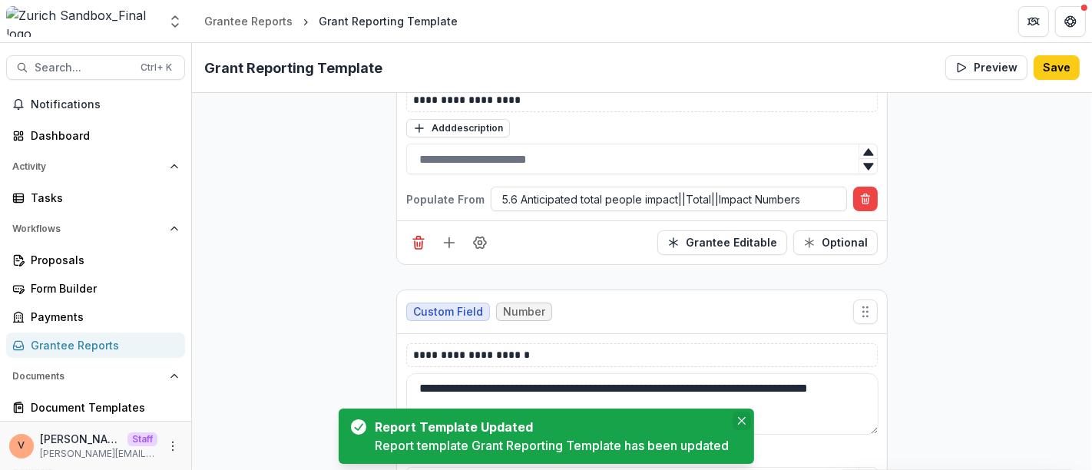
click at [742, 424] on icon "Close" at bounding box center [742, 421] width 8 height 8
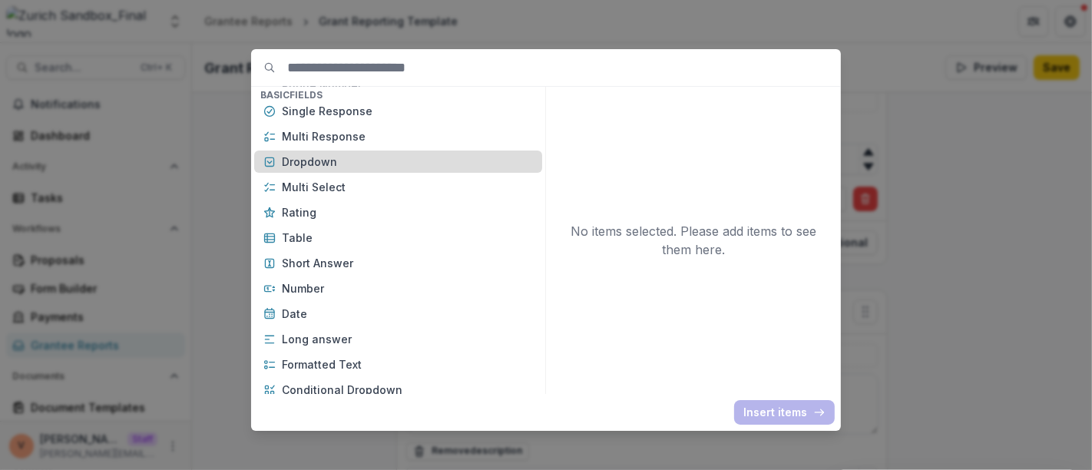
scroll to position [170, 0]
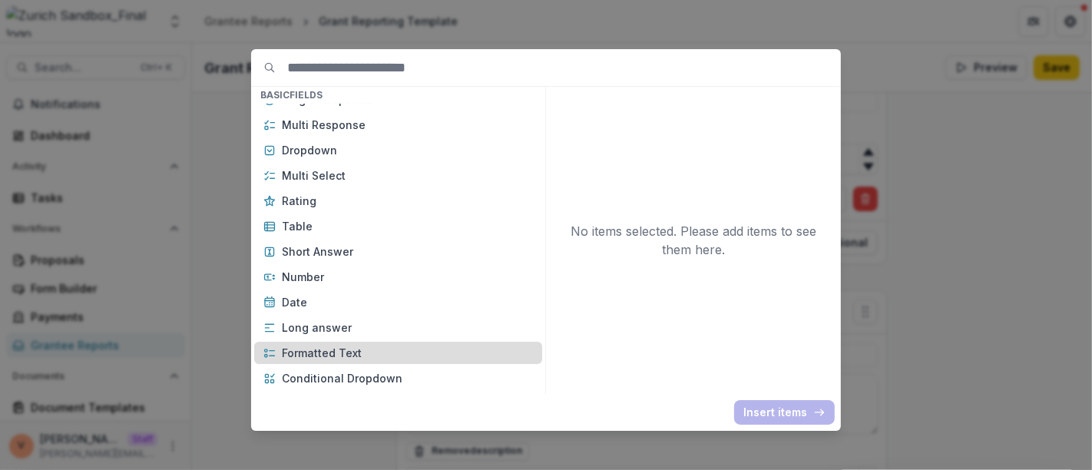
click at [339, 354] on p "Formatted Text" at bounding box center [407, 353] width 251 height 16
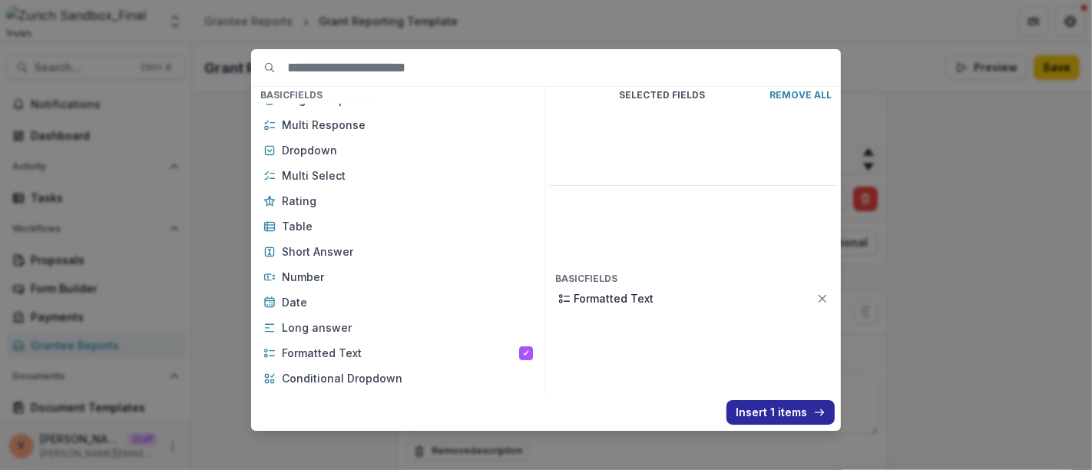
click at [756, 420] on button "Insert 1 items" at bounding box center [780, 412] width 108 height 25
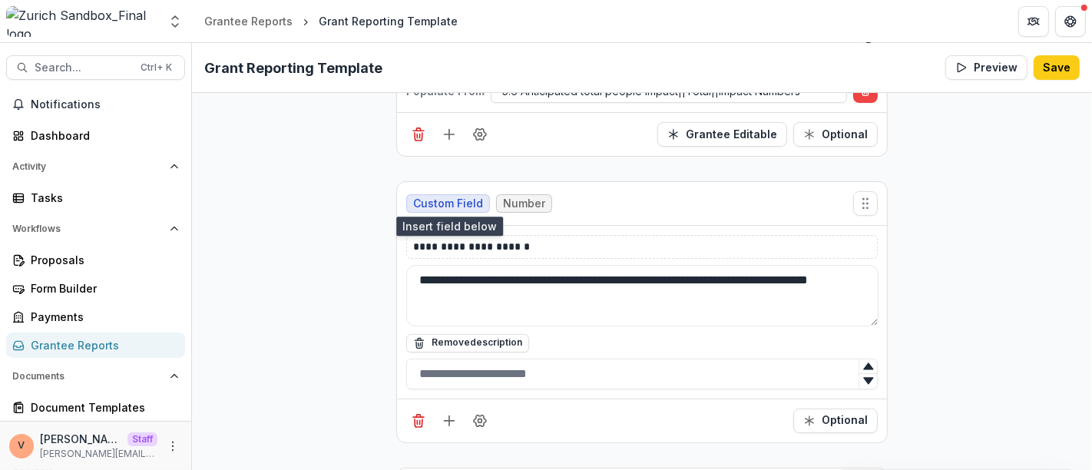
scroll to position [9981, 0]
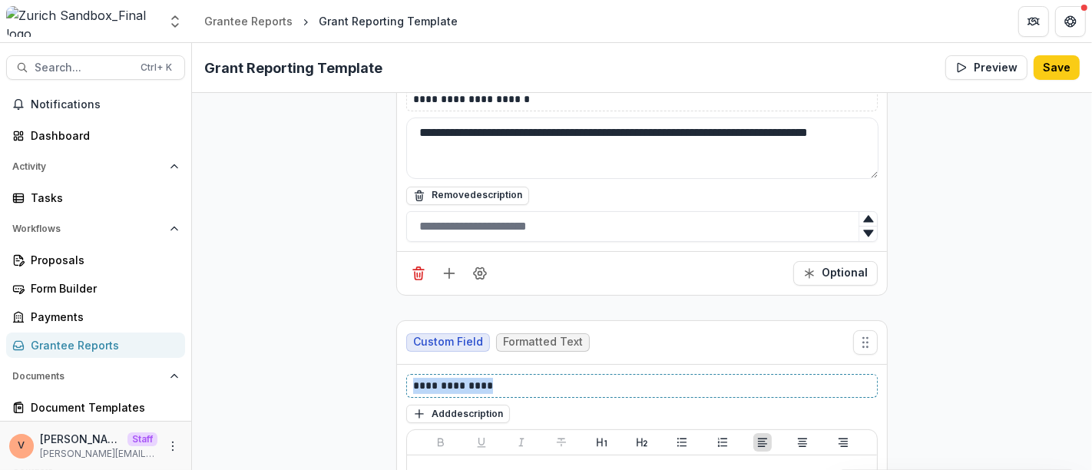
drag, startPoint x: 504, startPoint y: 293, endPoint x: 278, endPoint y: 286, distance: 225.8
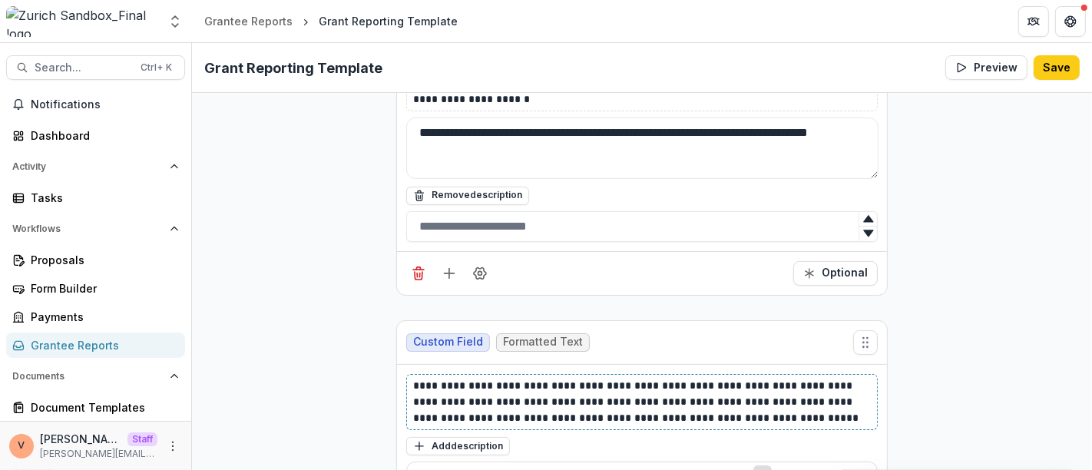
scroll to position [10212, 0]
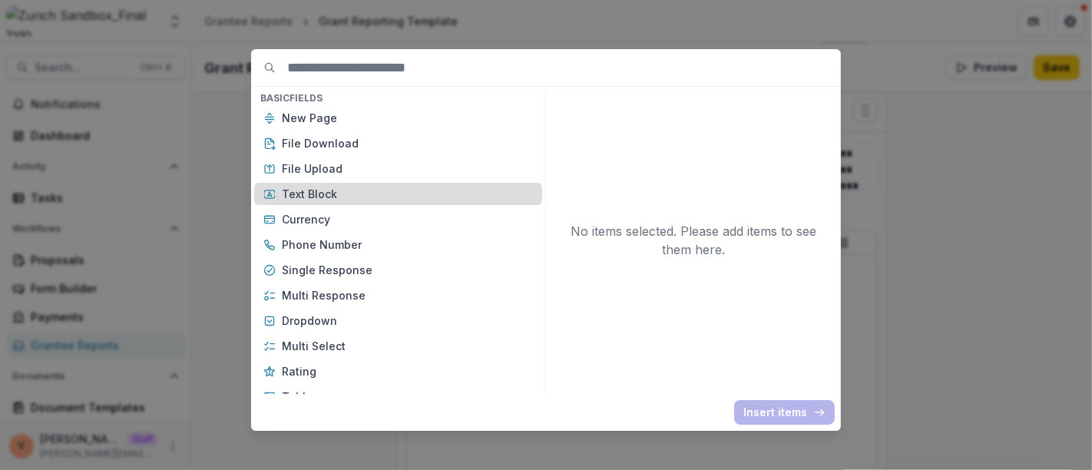
click at [344, 193] on p "Text Block" at bounding box center [407, 194] width 251 height 16
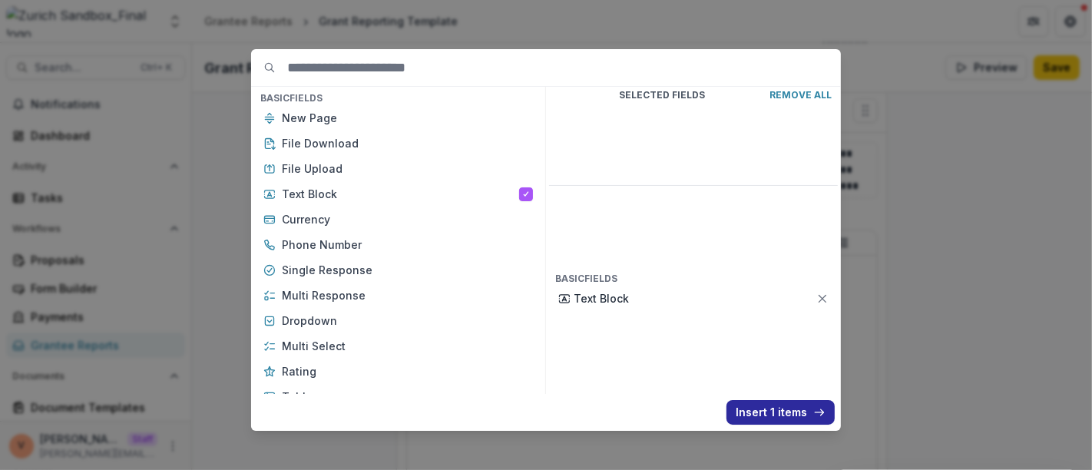
click at [778, 413] on button "Insert 1 items" at bounding box center [780, 412] width 108 height 25
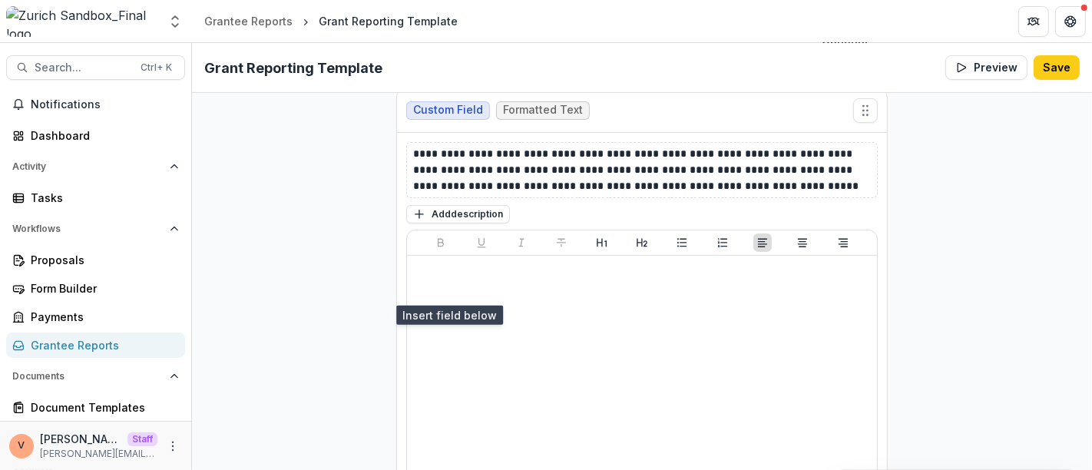
scroll to position [10468, 0]
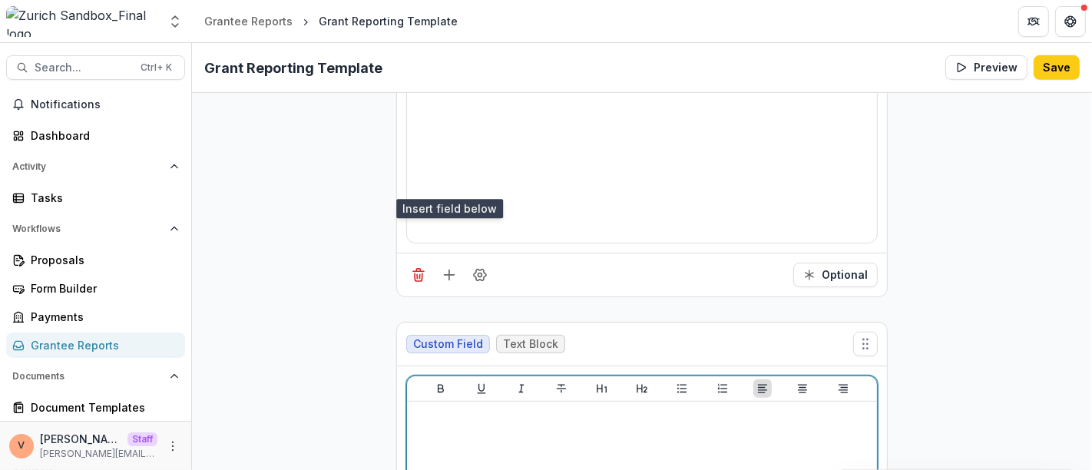
drag, startPoint x: 533, startPoint y: 322, endPoint x: 382, endPoint y: 322, distance: 150.5
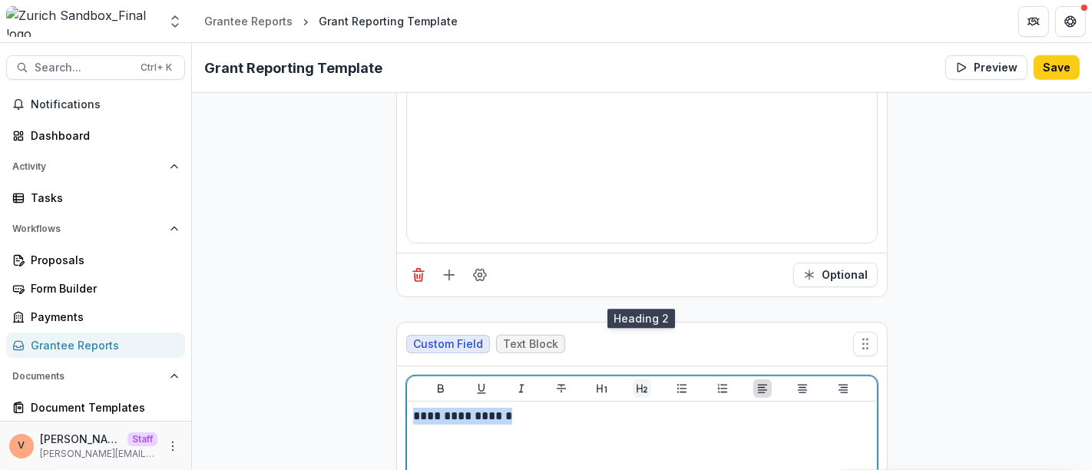
click at [640, 382] on icon "Heading 2" at bounding box center [642, 388] width 12 height 12
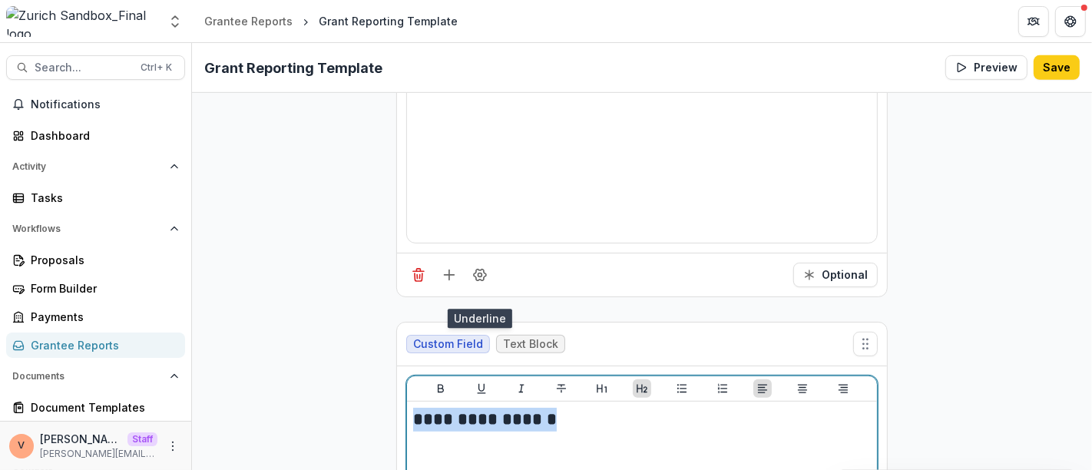
drag, startPoint x: 471, startPoint y: 295, endPoint x: 462, endPoint y: 294, distance: 8.5
click at [472, 379] on button "Underline" at bounding box center [481, 388] width 18 height 18
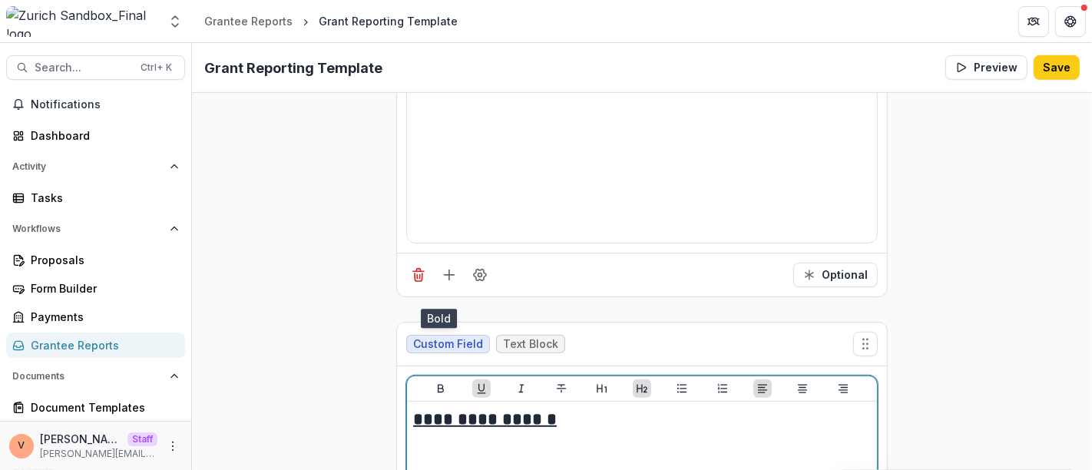
drag, startPoint x: 440, startPoint y: 292, endPoint x: 484, endPoint y: 310, distance: 47.2
click at [439, 385] on icon "Bold" at bounding box center [441, 389] width 6 height 8
click at [570, 408] on h2 "**********" at bounding box center [642, 420] width 458 height 24
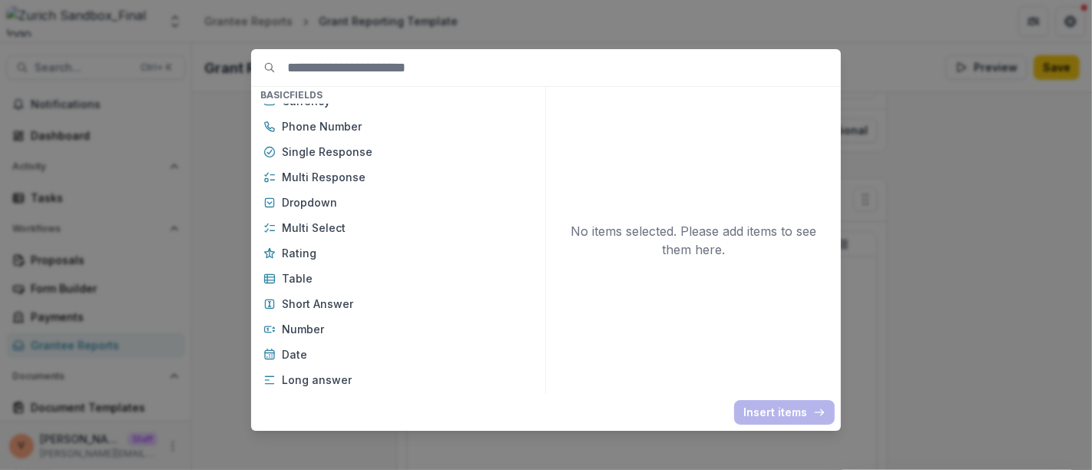
scroll to position [170, 0]
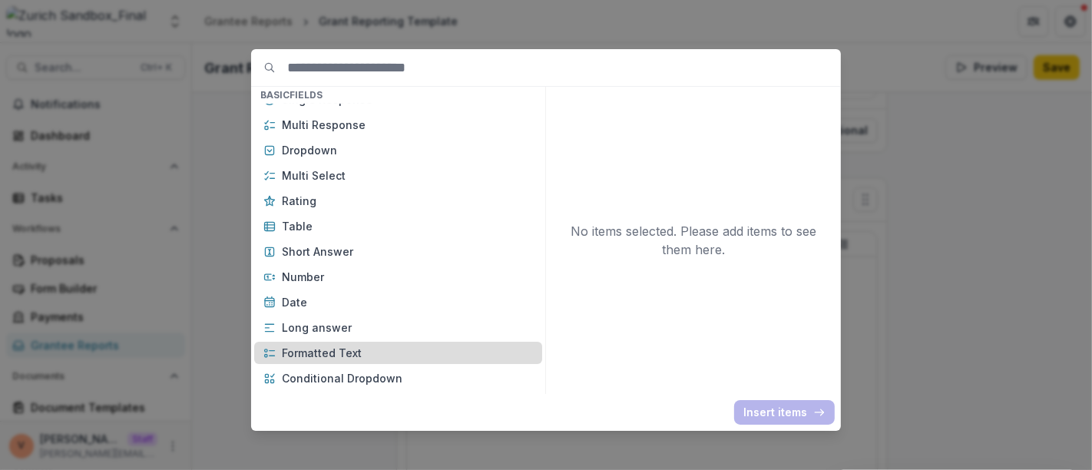
click at [348, 354] on p "Formatted Text" at bounding box center [407, 353] width 251 height 16
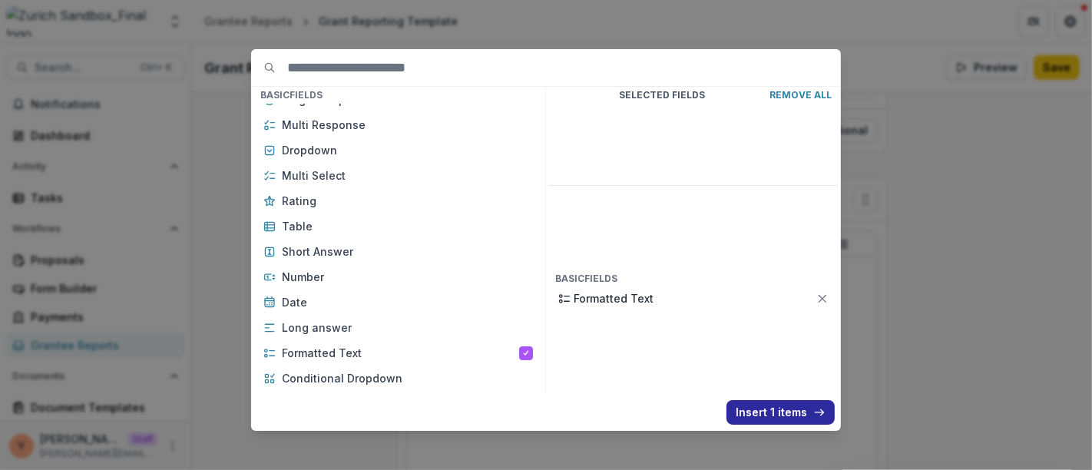
click at [765, 408] on button "Insert 1 items" at bounding box center [780, 412] width 108 height 25
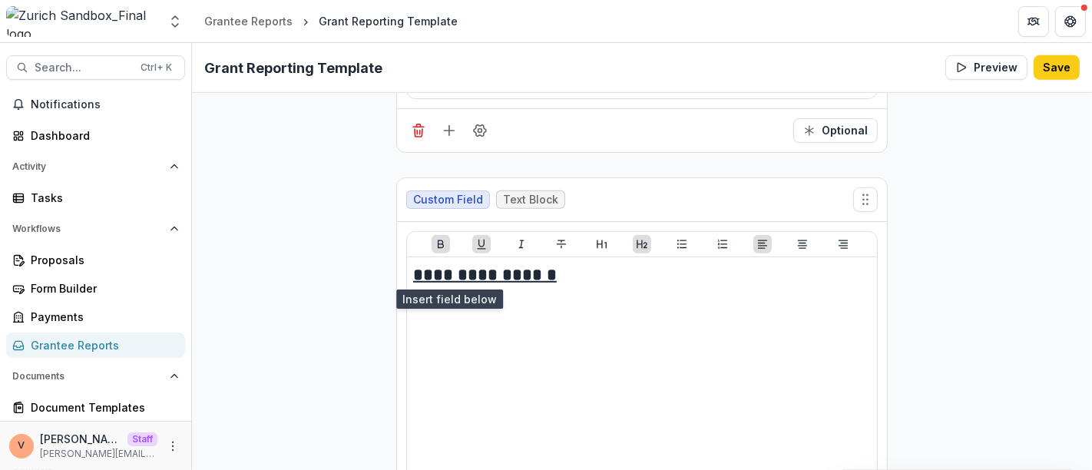
scroll to position [10869, 0]
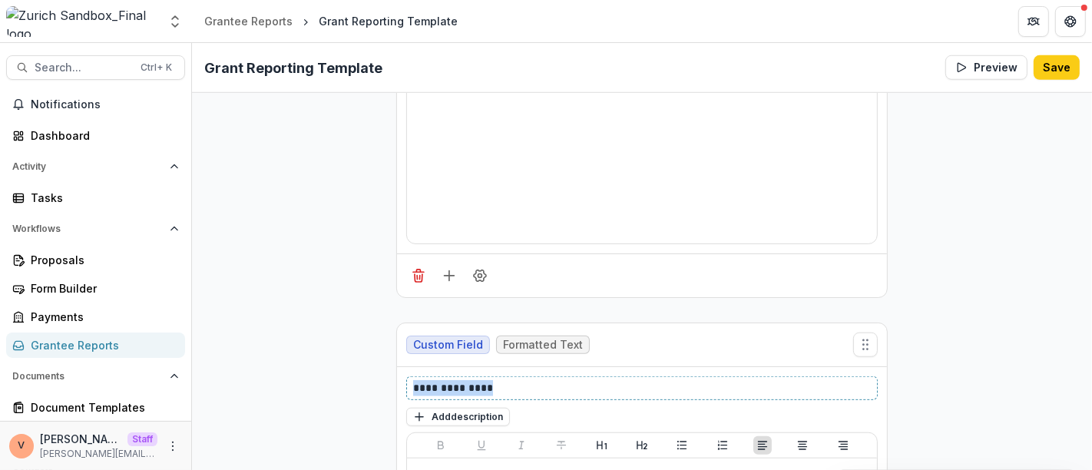
drag, startPoint x: 500, startPoint y: 295, endPoint x: 315, endPoint y: 292, distance: 184.2
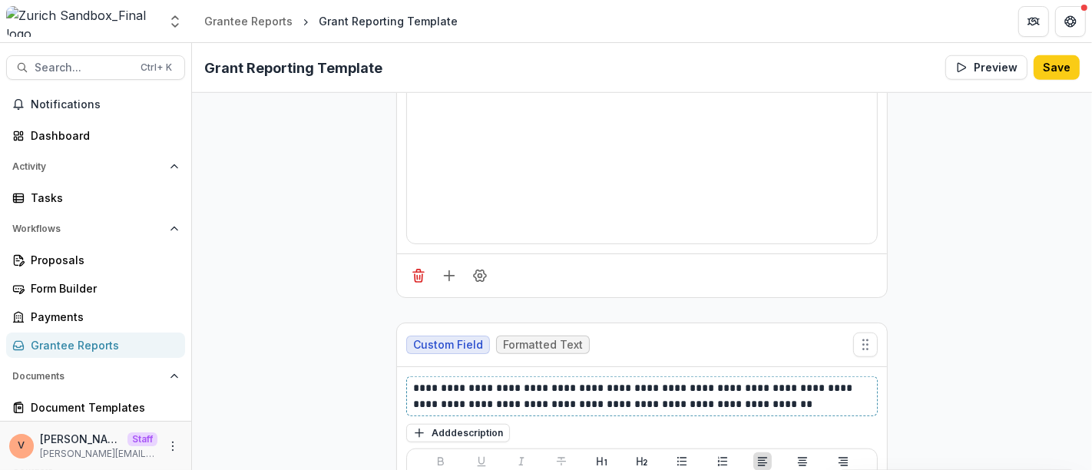
scroll to position [11084, 0]
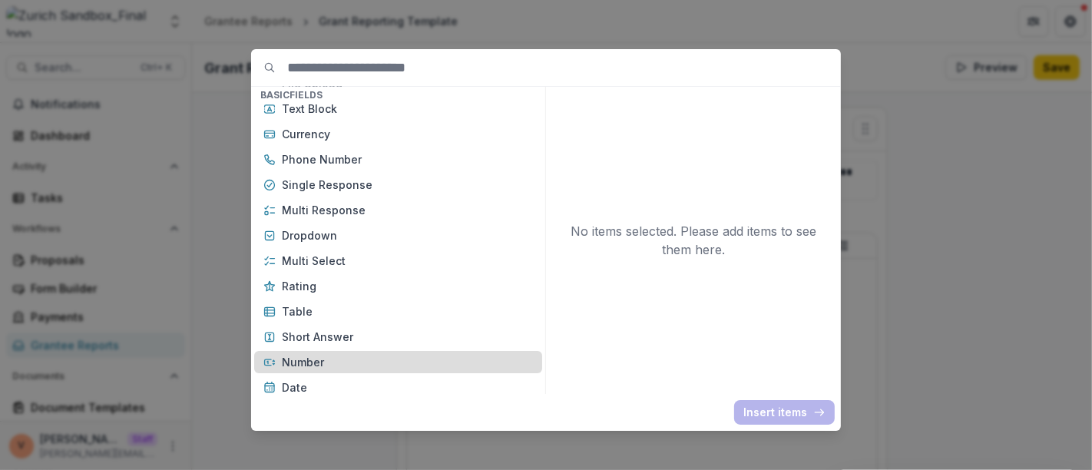
scroll to position [170, 0]
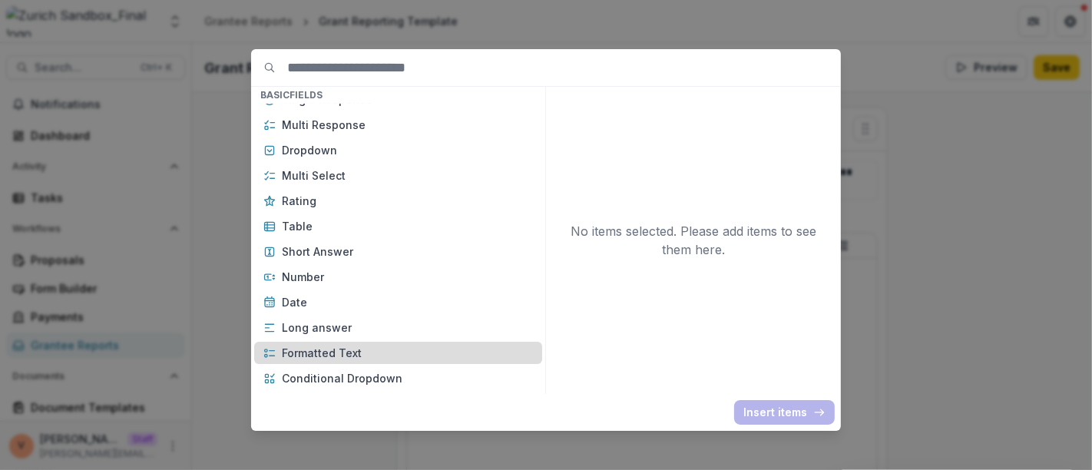
click at [353, 355] on p "Formatted Text" at bounding box center [407, 353] width 251 height 16
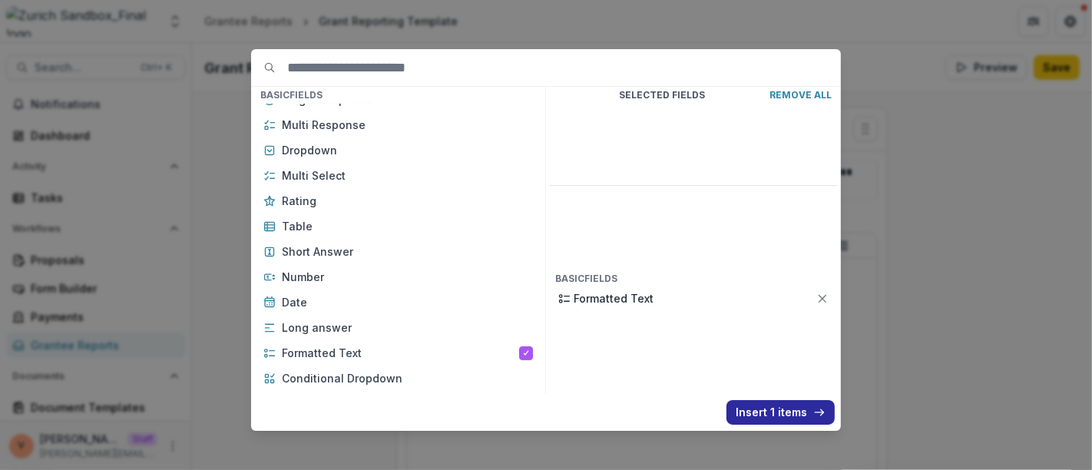
click at [780, 410] on button "Insert 1 items" at bounding box center [780, 412] width 108 height 25
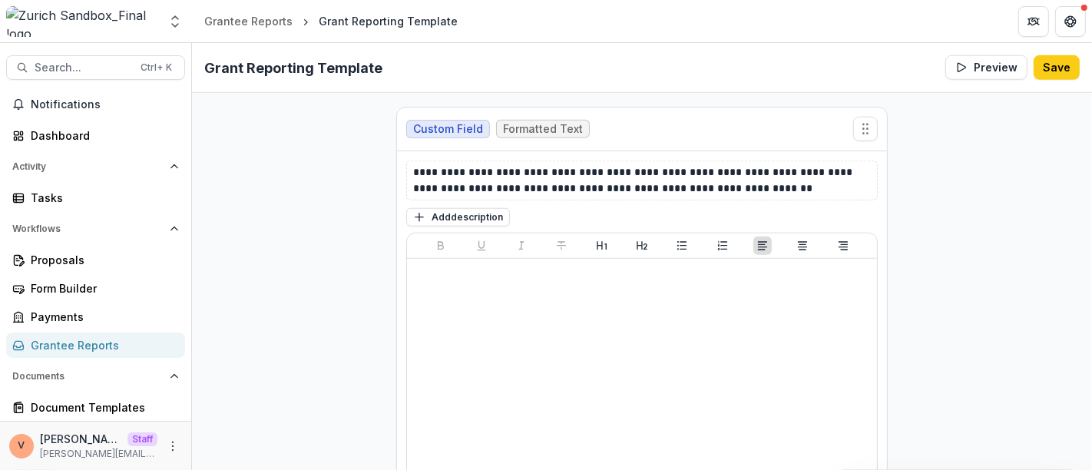
scroll to position [11340, 0]
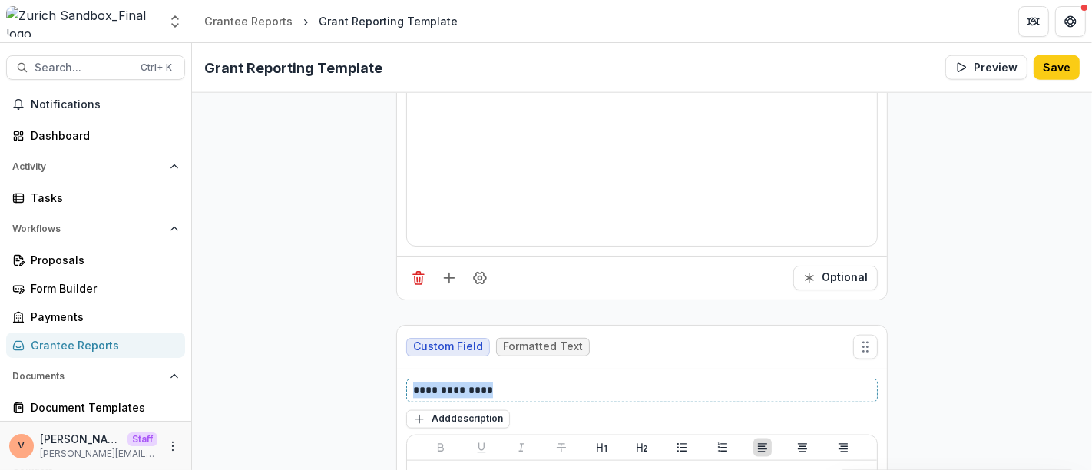
drag, startPoint x: 503, startPoint y: 295, endPoint x: 376, endPoint y: 292, distance: 126.7
click at [469, 410] on button "Add description" at bounding box center [458, 419] width 104 height 18
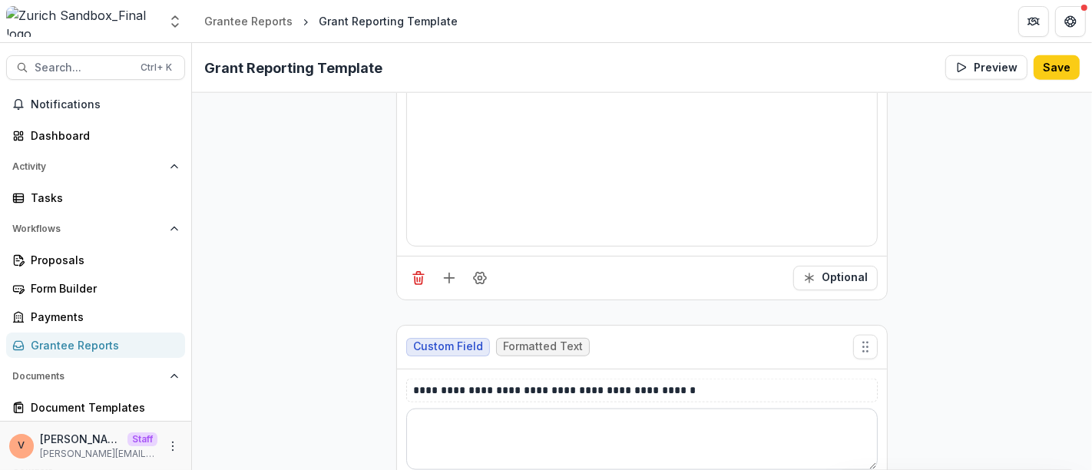
click at [470, 408] on textarea at bounding box center [641, 438] width 471 height 61
paste textarea "**********"
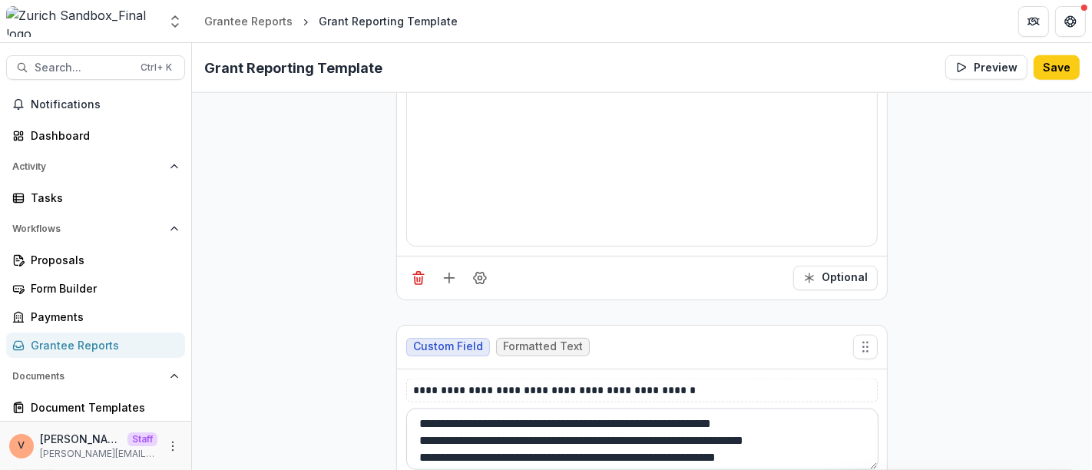
scroll to position [63, 0]
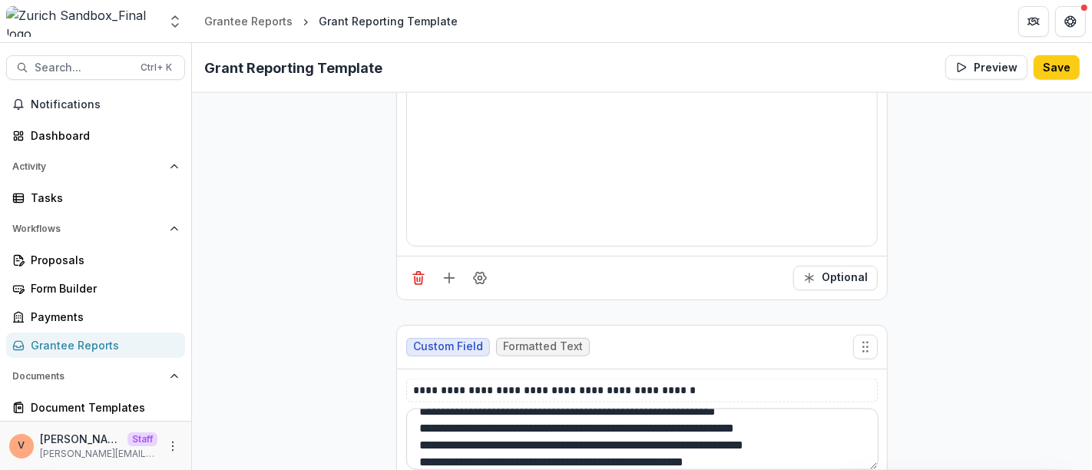
click at [527, 408] on textarea "**********" at bounding box center [642, 438] width 472 height 61
type textarea "**********"
click at [1051, 69] on button "Save" at bounding box center [1056, 67] width 46 height 25
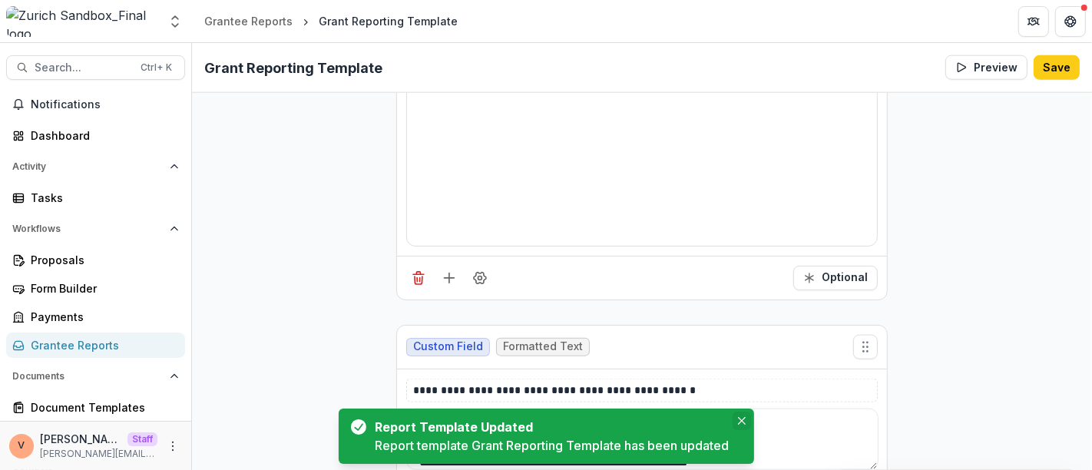
click at [740, 420] on icon "Close" at bounding box center [742, 421] width 8 height 8
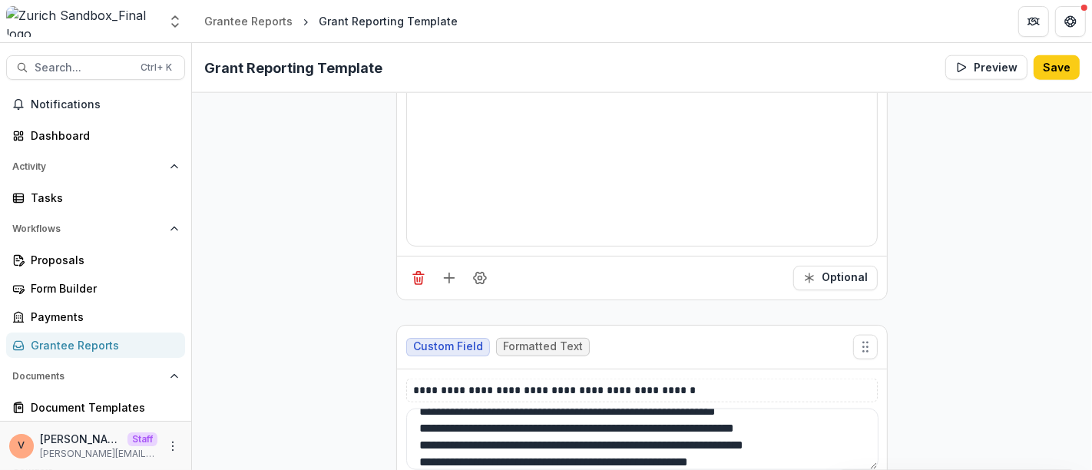
scroll to position [11606, 0]
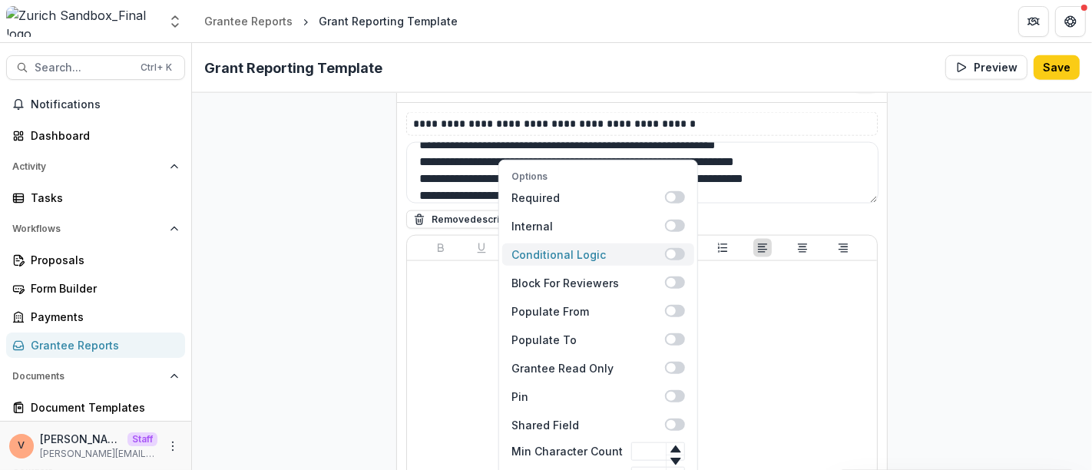
click at [673, 249] on span at bounding box center [675, 255] width 20 height 12
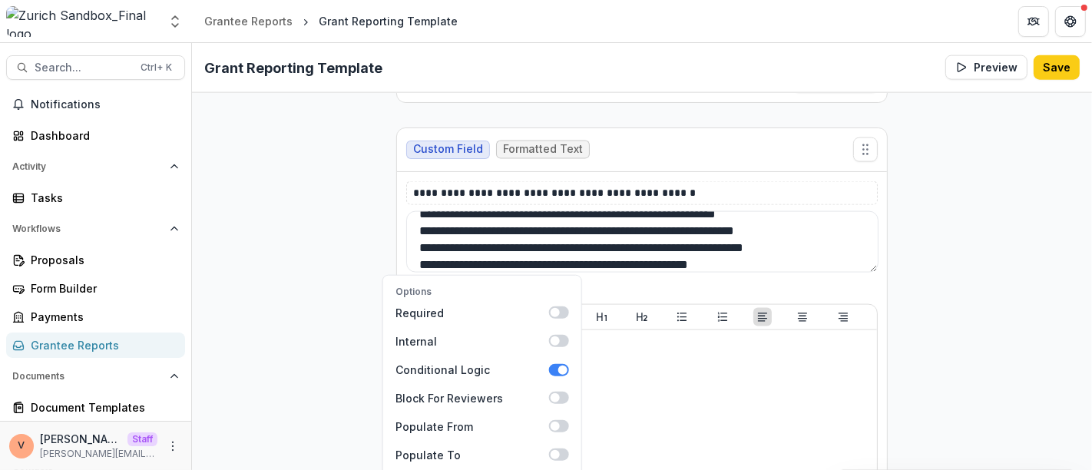
scroll to position [11722, 0]
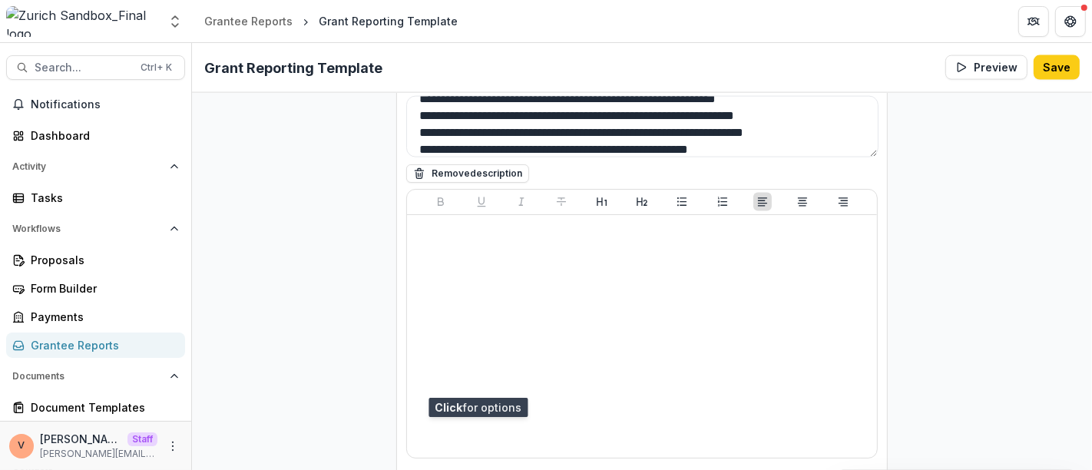
scroll to position [11774, 0]
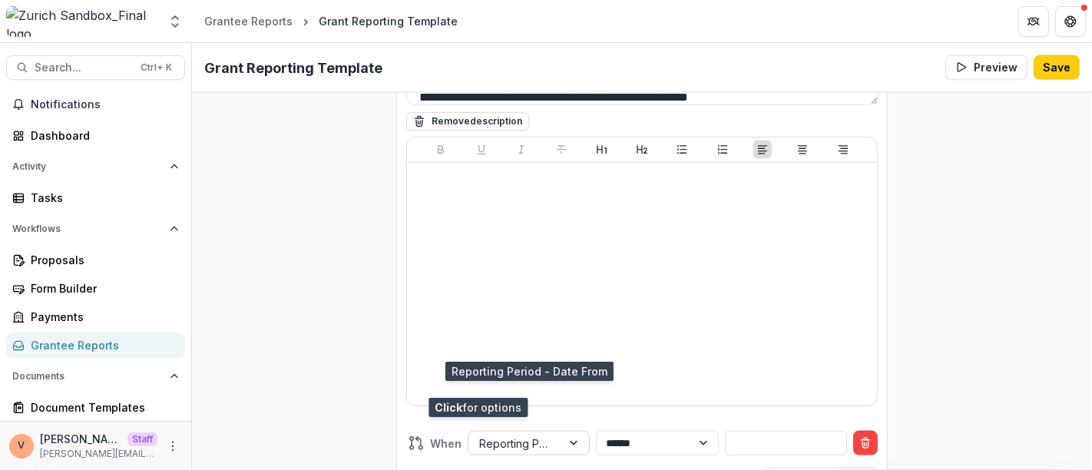
click at [563, 431] on div at bounding box center [575, 442] width 28 height 23
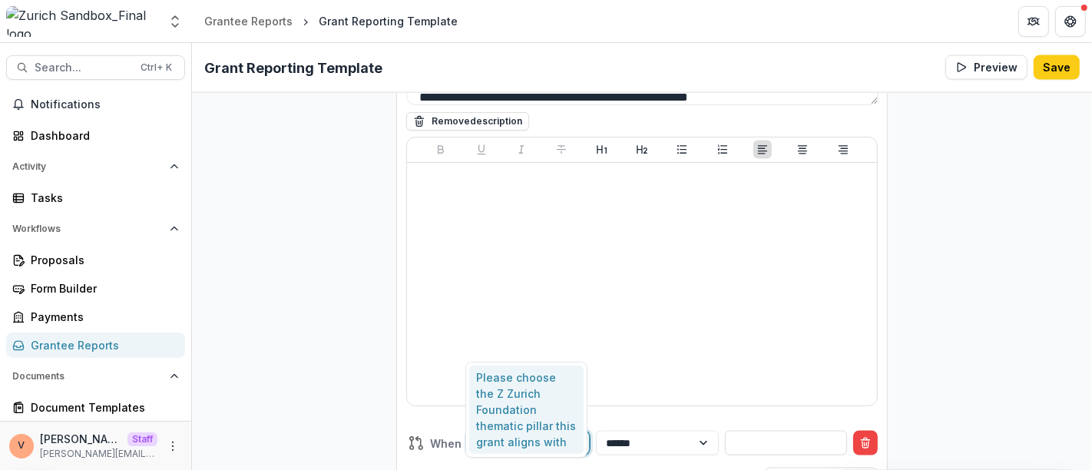
type input "******"
click at [514, 429] on div "Please choose the Z Zurich Foundation thematic pillar this grant aligns with" at bounding box center [526, 409] width 115 height 88
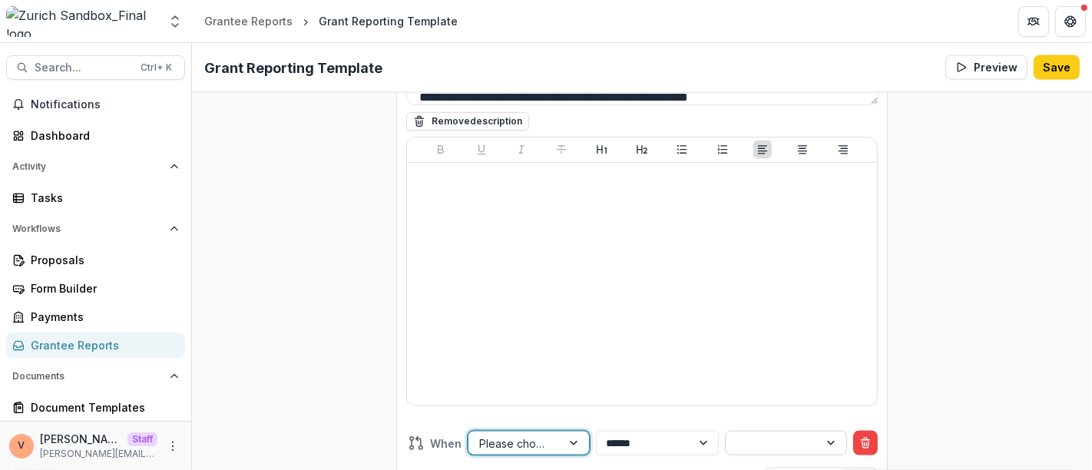
click at [801, 434] on div at bounding box center [771, 443] width 71 height 19
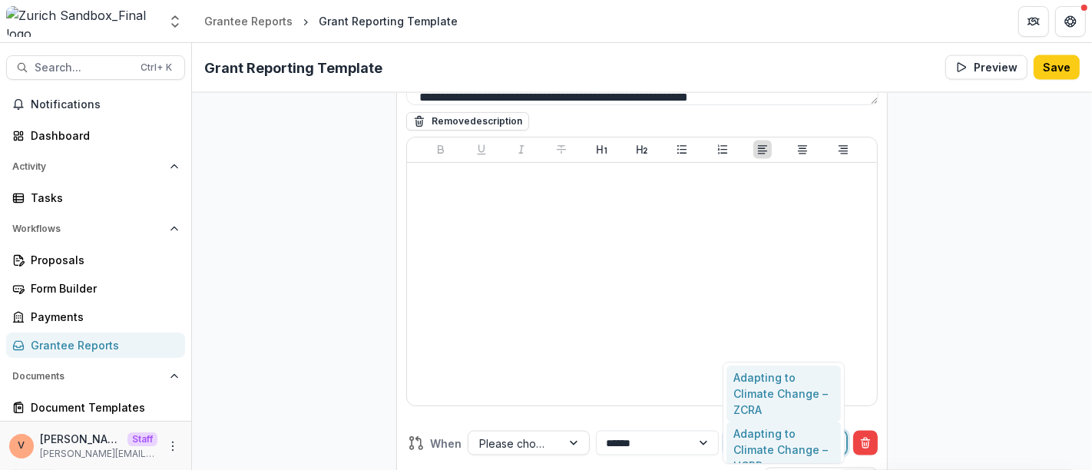
scroll to position [31, 0]
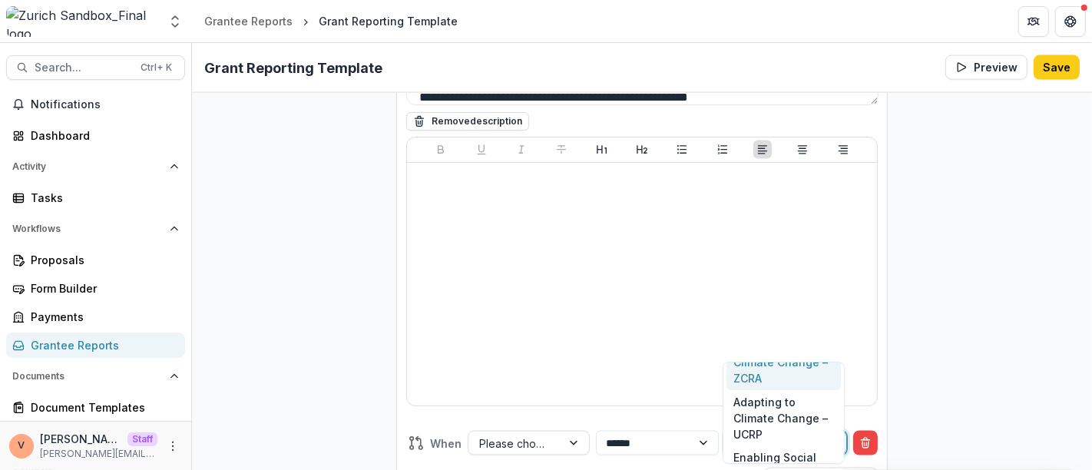
click at [776, 369] on div "Adapting to Climate Change – ZCRA" at bounding box center [783, 362] width 115 height 56
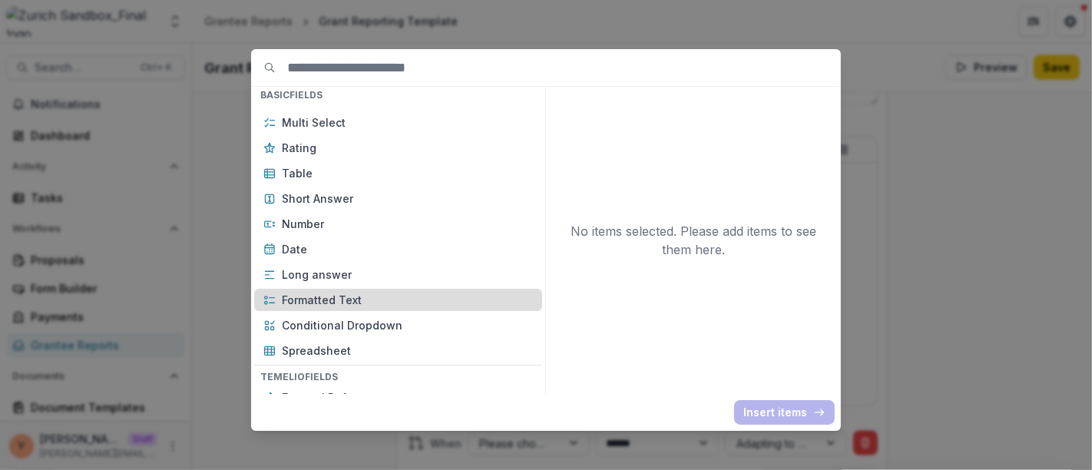
scroll to position [256, 0]
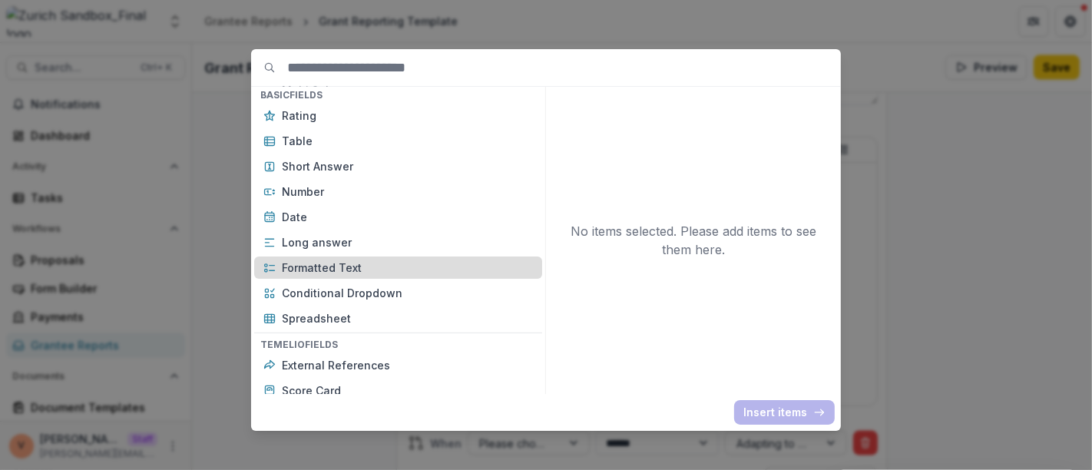
click at [354, 266] on p "Formatted Text" at bounding box center [407, 267] width 251 height 16
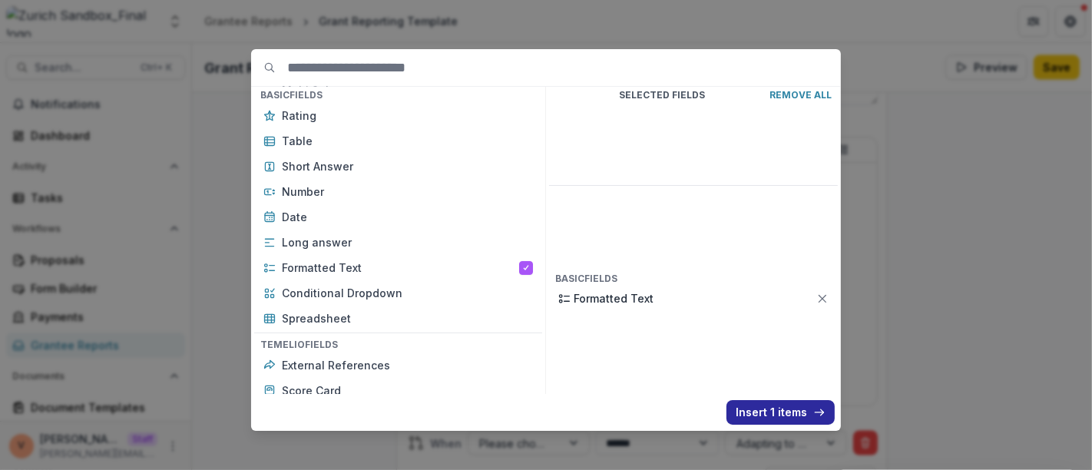
click at [768, 413] on button "Insert 1 items" at bounding box center [780, 412] width 108 height 25
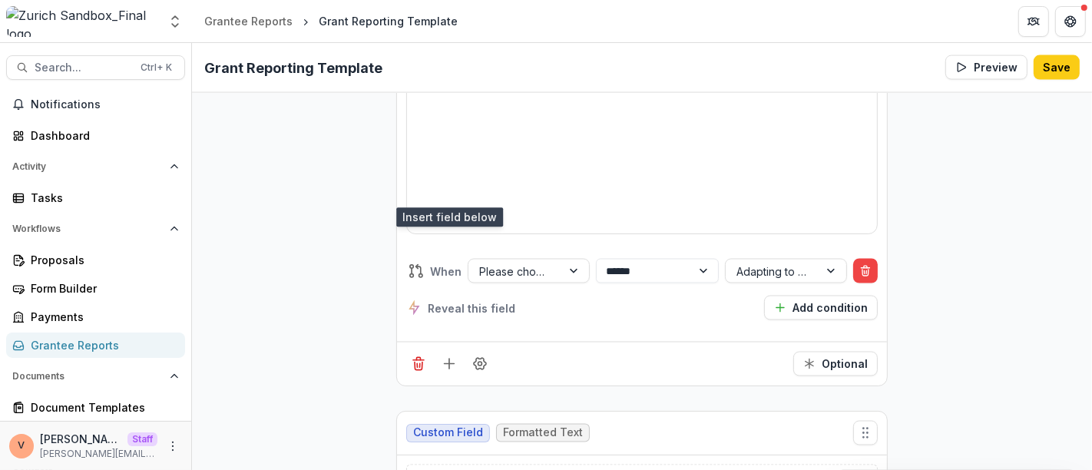
scroll to position [12029, 0]
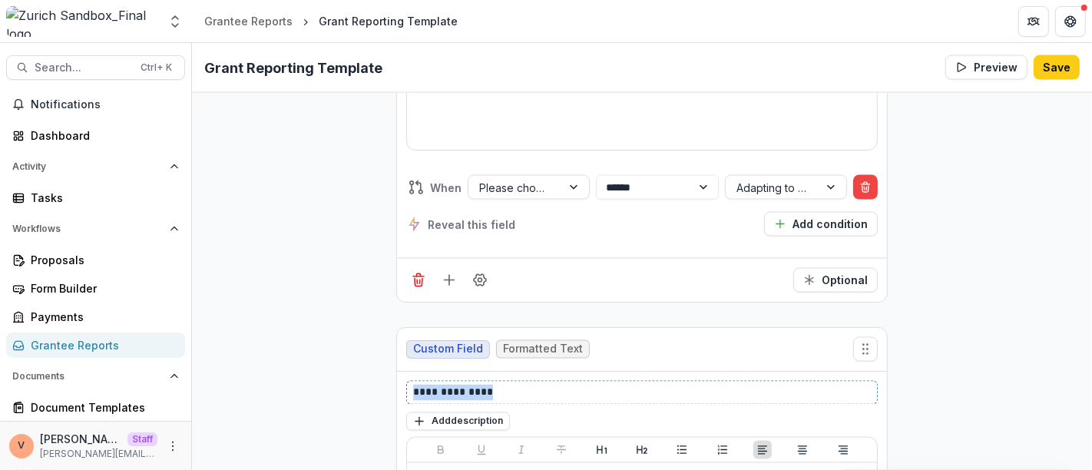
drag, startPoint x: 500, startPoint y: 292, endPoint x: 344, endPoint y: 289, distance: 156.6
paste div
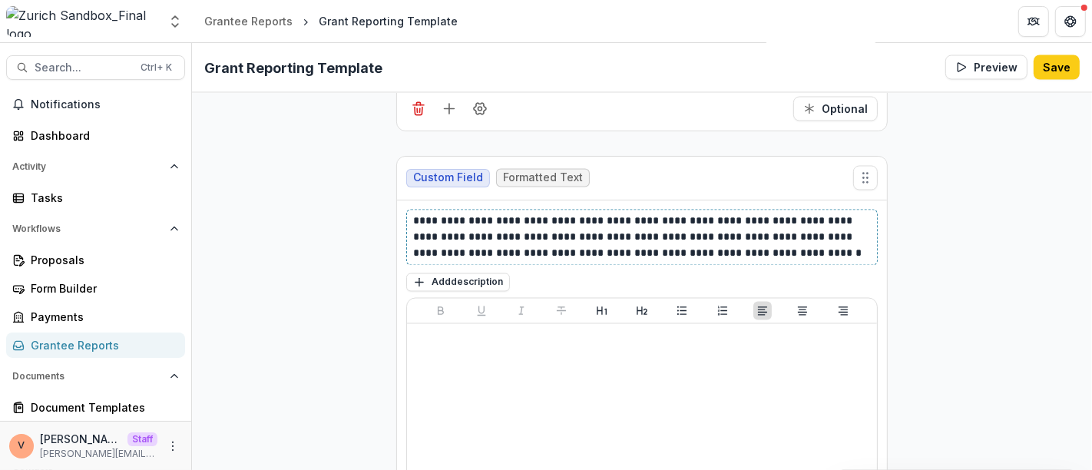
scroll to position [12261, 0]
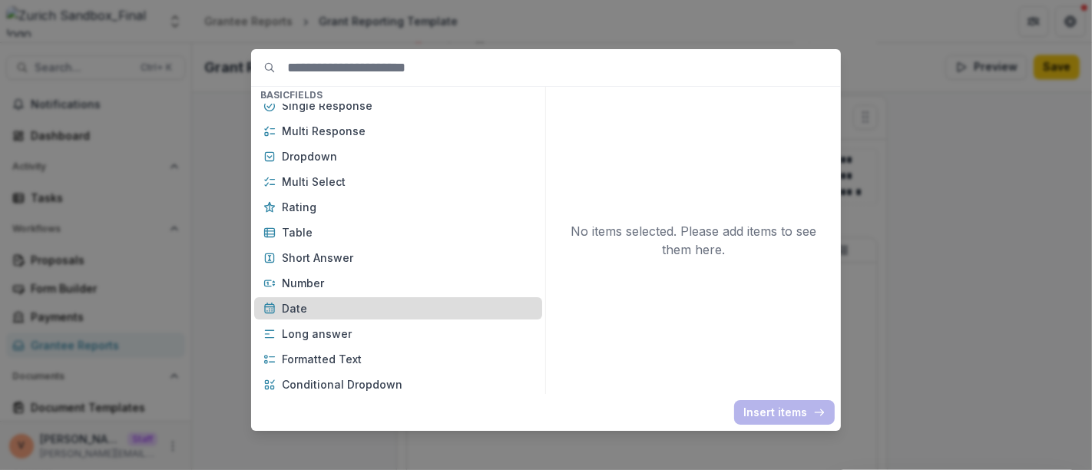
scroll to position [170, 0]
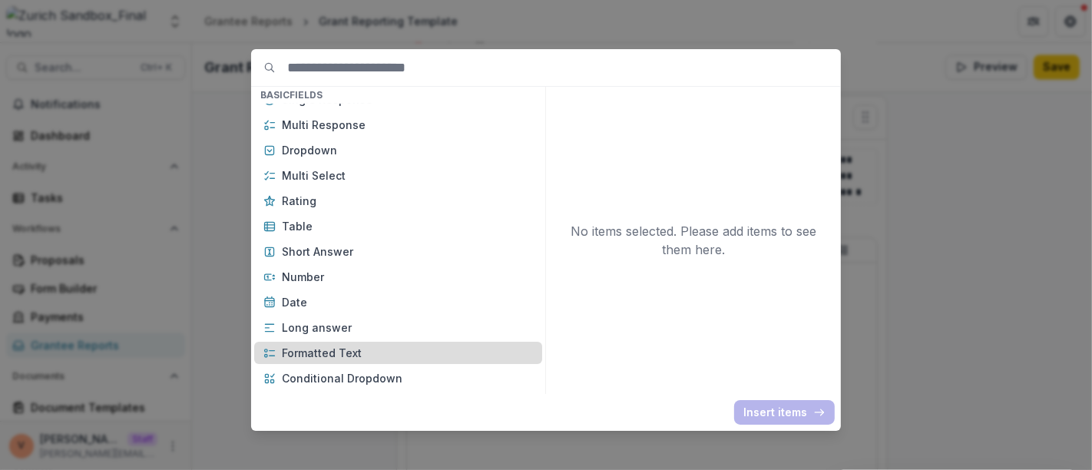
click at [375, 352] on p "Formatted Text" at bounding box center [407, 353] width 251 height 16
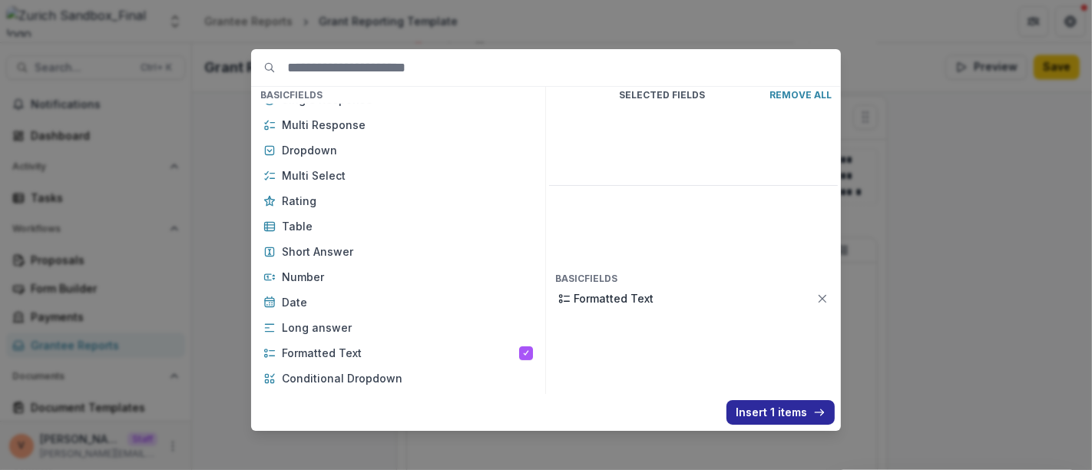
click at [765, 415] on button "Insert 1 items" at bounding box center [780, 412] width 108 height 25
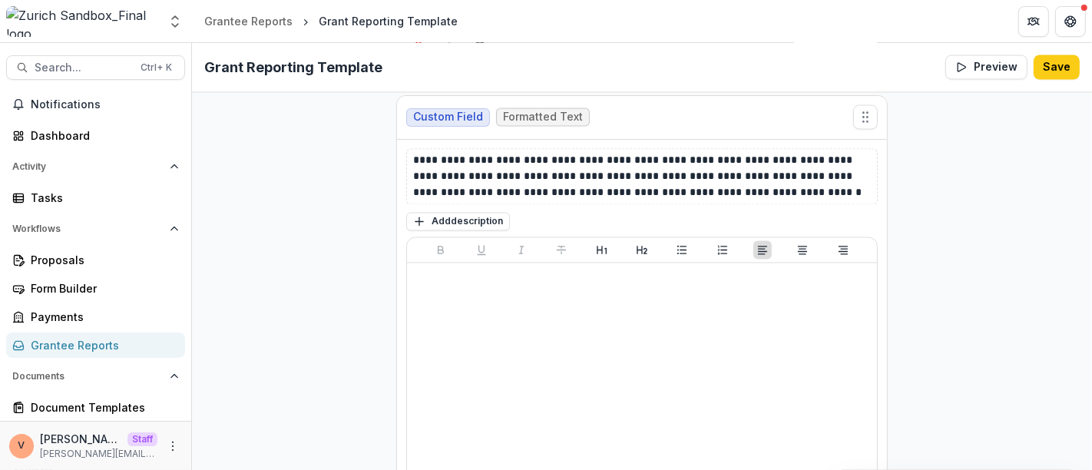
scroll to position [12517, 0]
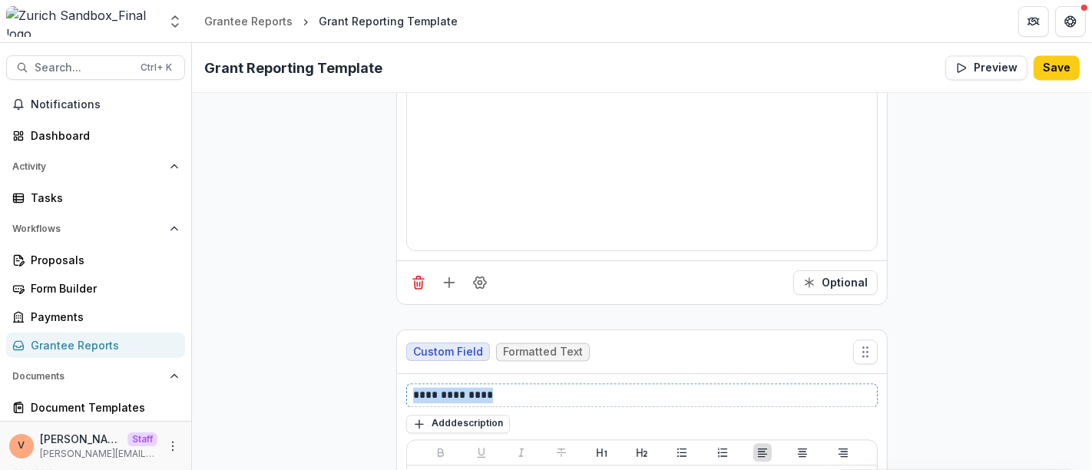
drag, startPoint x: 505, startPoint y: 292, endPoint x: 193, endPoint y: 299, distance: 312.5
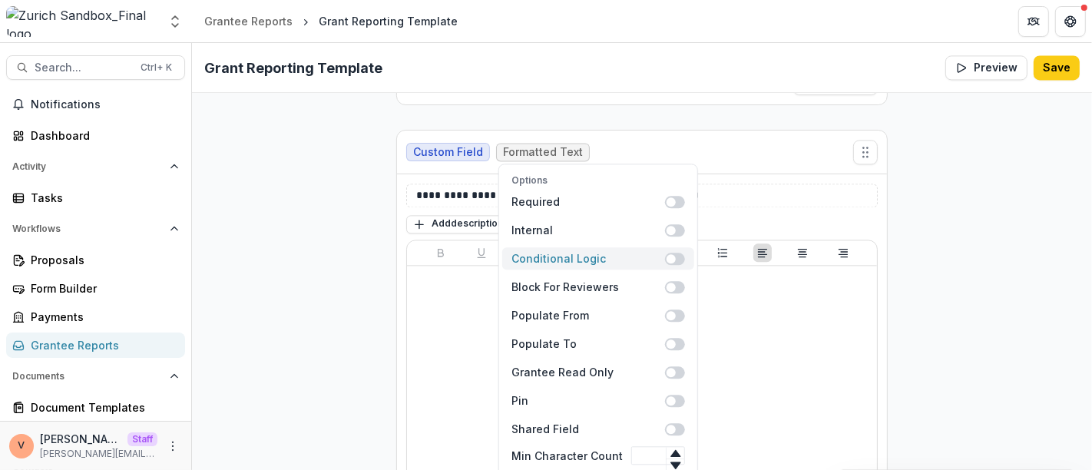
click at [670, 252] on span at bounding box center [675, 258] width 20 height 12
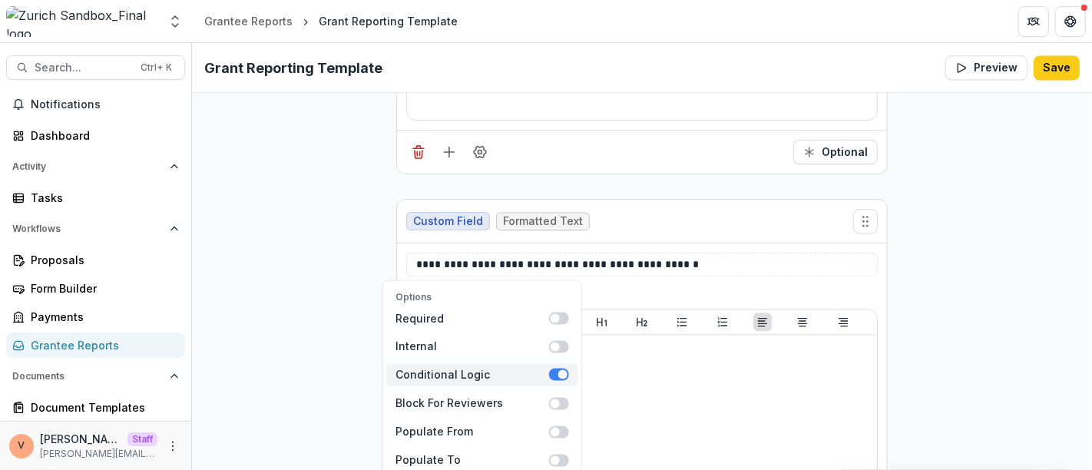
scroll to position [12832, 0]
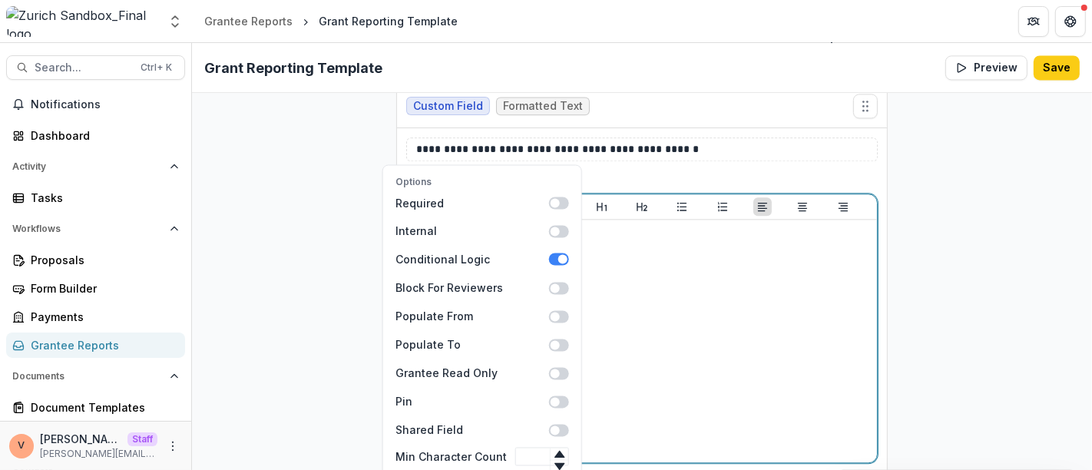
click at [761, 283] on div at bounding box center [642, 341] width 458 height 230
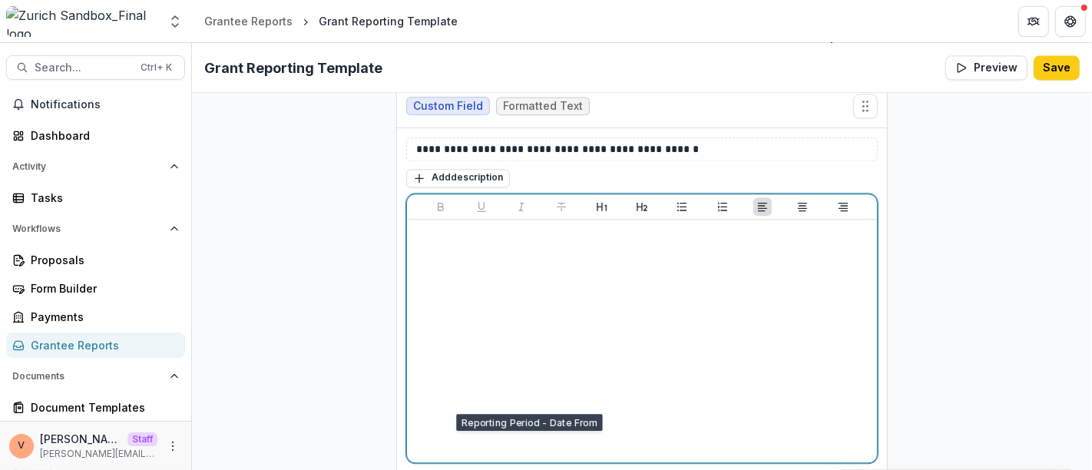
click at [532, 226] on div at bounding box center [642, 341] width 458 height 230
click at [471, 226] on div at bounding box center [642, 341] width 458 height 230
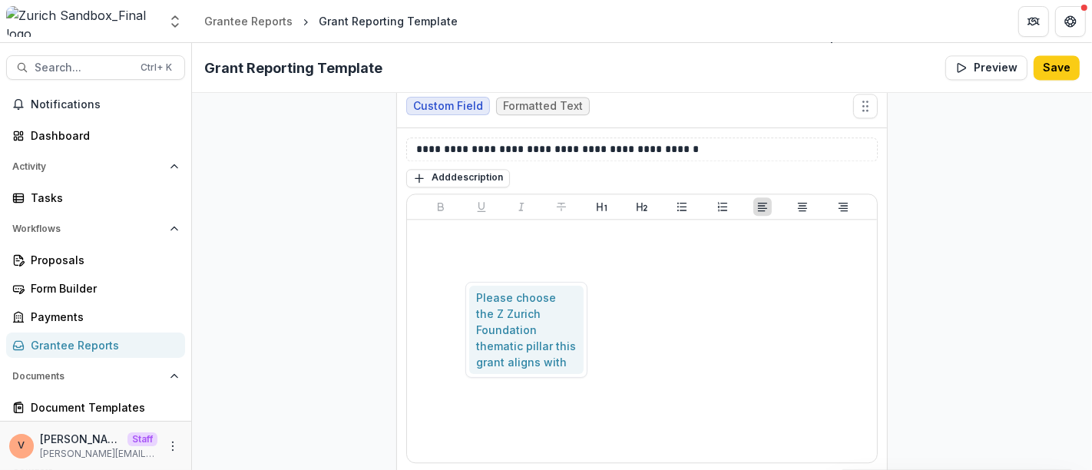
type input "******"
click at [527, 315] on div "Please choose the Z Zurich Foundation thematic pillar this grant aligns with" at bounding box center [526, 330] width 115 height 88
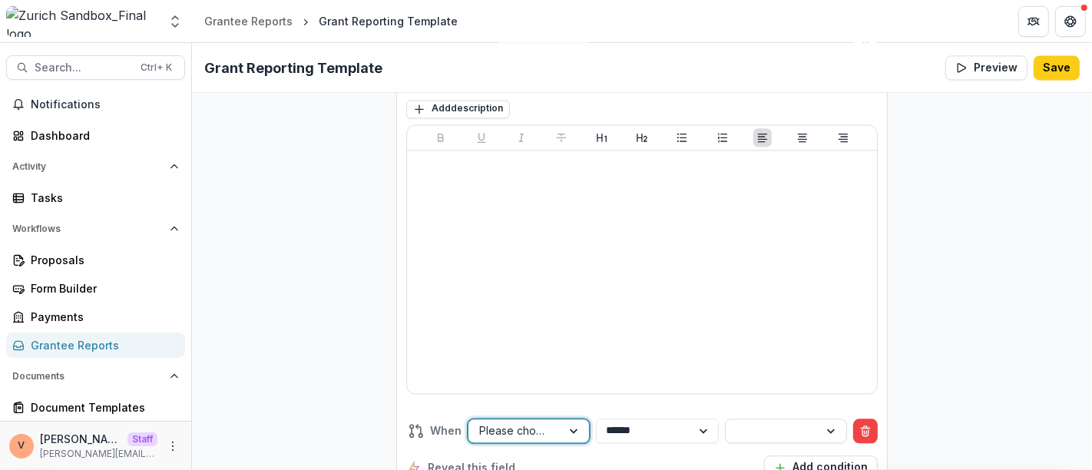
scroll to position [12762, 0]
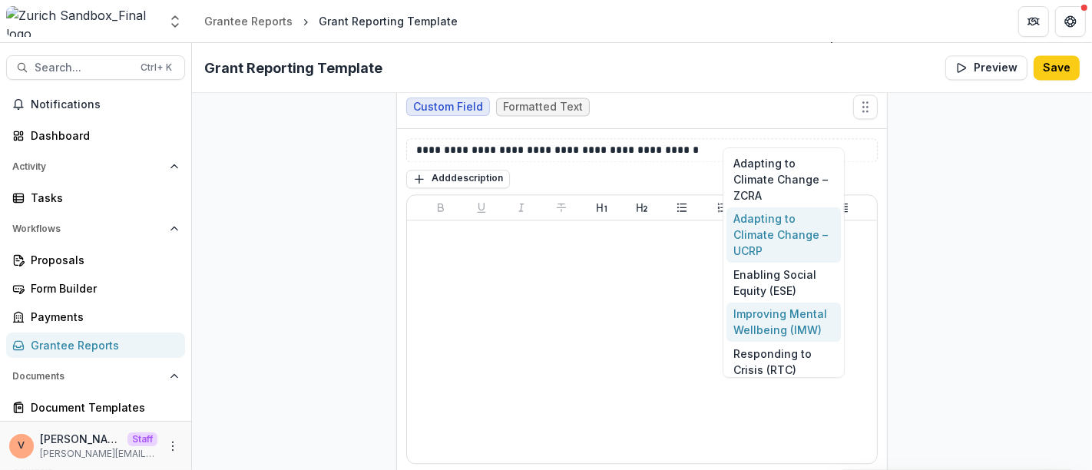
scroll to position [7, 0]
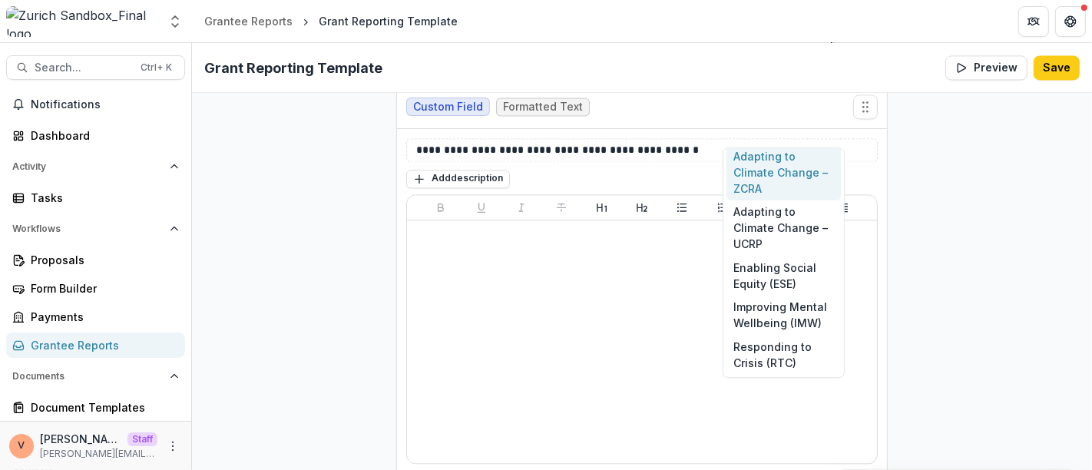
click at [783, 166] on div "Adapting to Climate Change – ZCRA" at bounding box center [783, 172] width 115 height 56
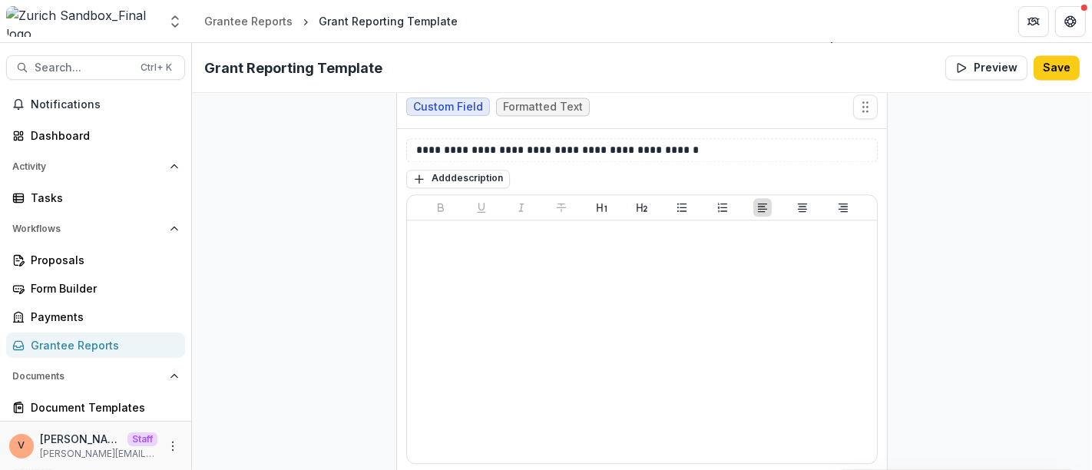
scroll to position [12815, 0]
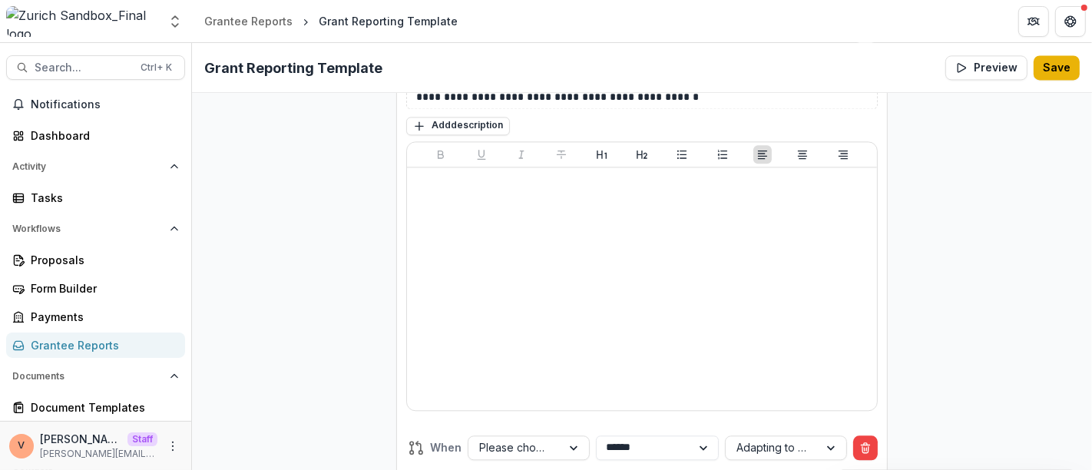
click at [1049, 67] on button "Save" at bounding box center [1056, 67] width 46 height 25
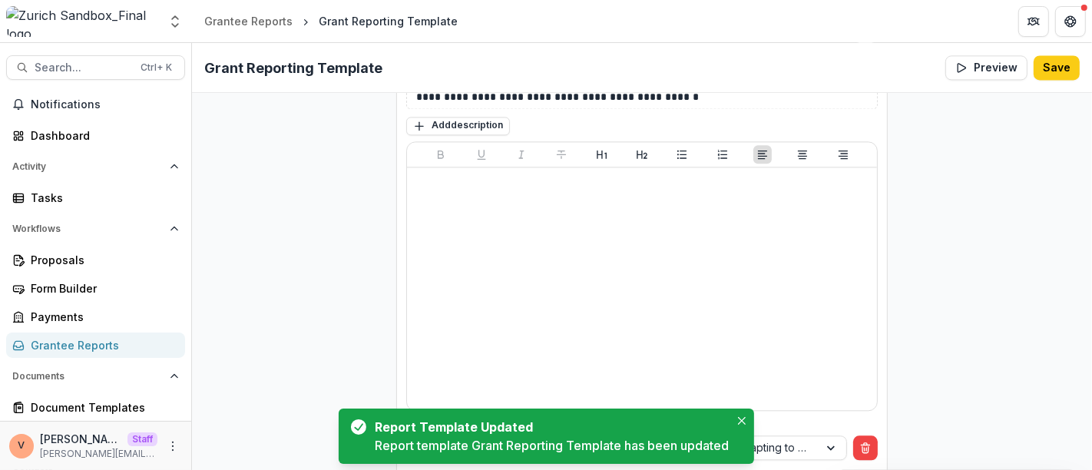
click at [742, 422] on icon "Close" at bounding box center [742, 421] width 8 height 8
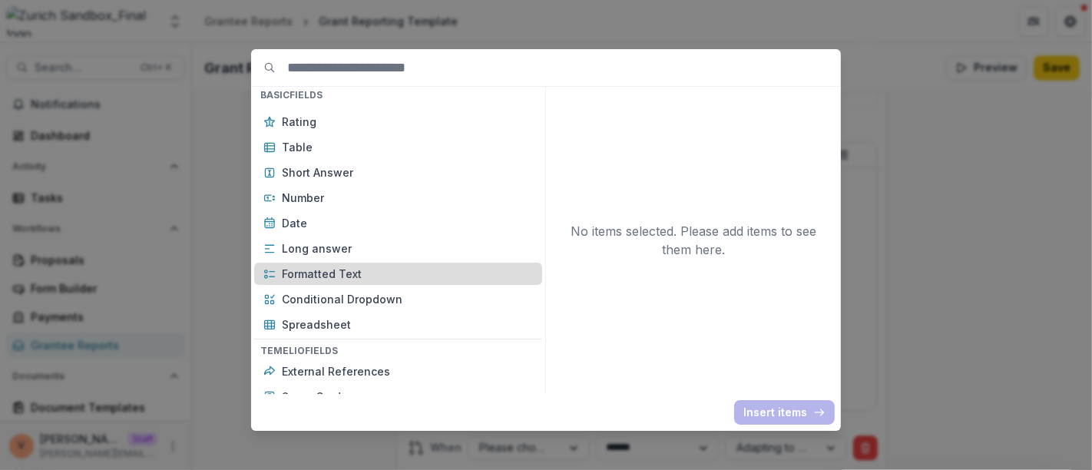
scroll to position [256, 0]
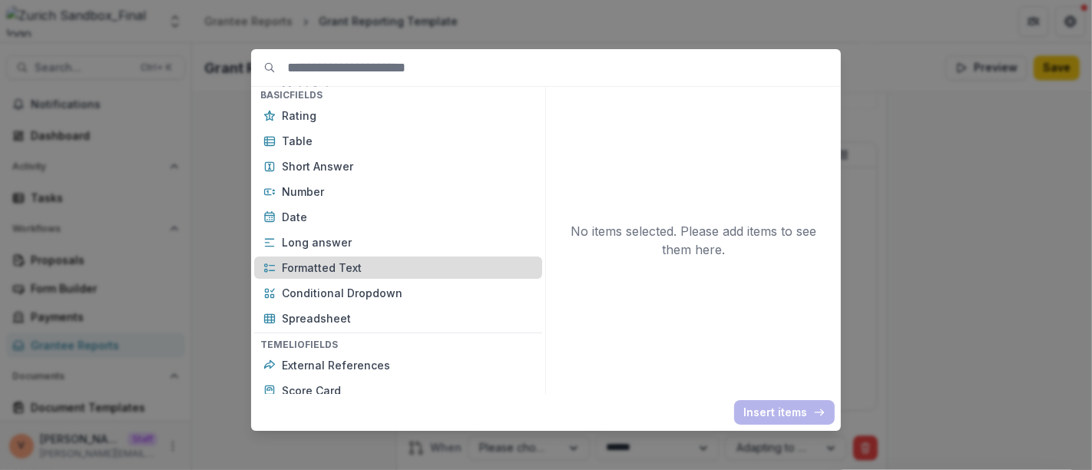
click at [352, 269] on p "Formatted Text" at bounding box center [407, 267] width 251 height 16
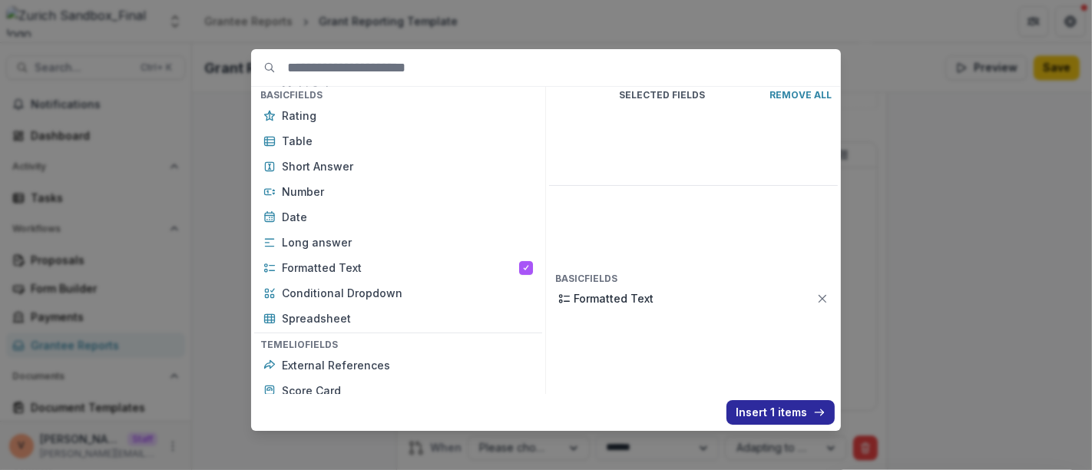
click at [761, 413] on button "Insert 1 items" at bounding box center [780, 412] width 108 height 25
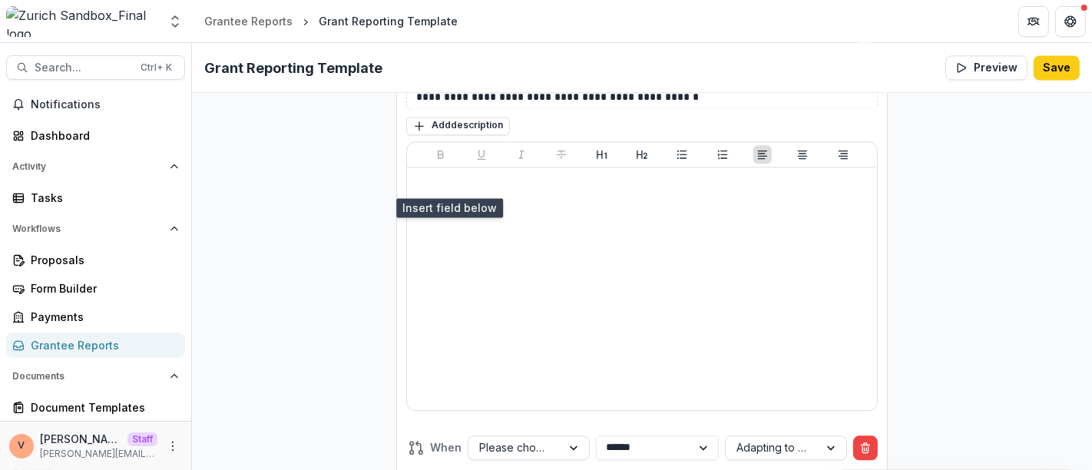
scroll to position [13071, 0]
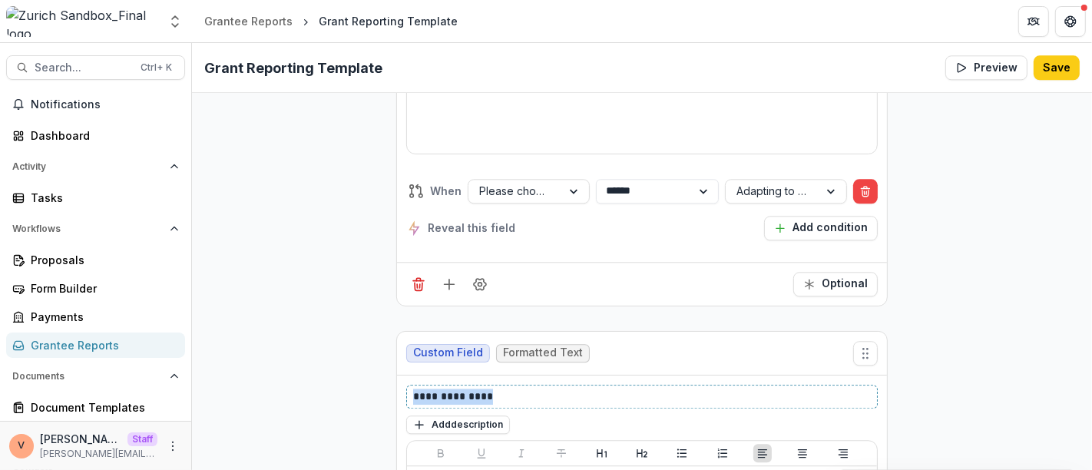
drag, startPoint x: 492, startPoint y: 288, endPoint x: 324, endPoint y: 279, distance: 168.3
paste div
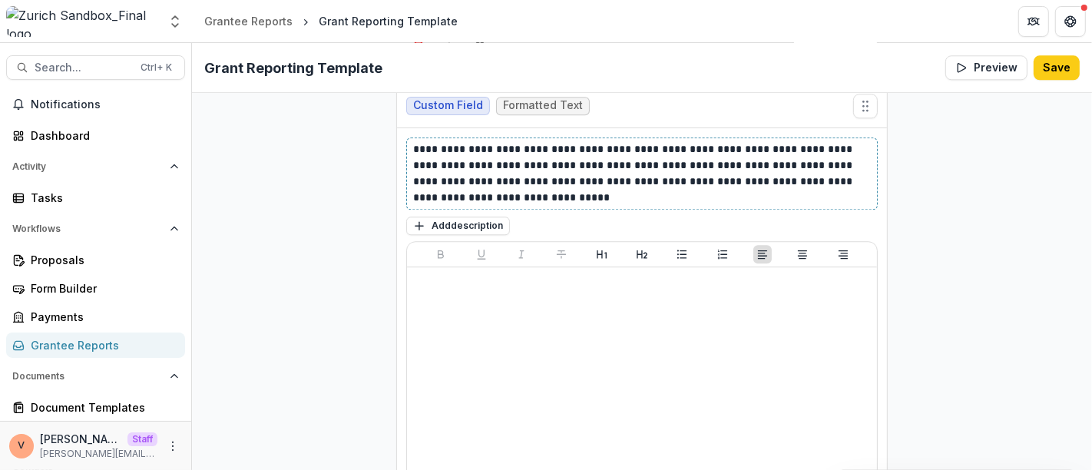
scroll to position [13233, 0]
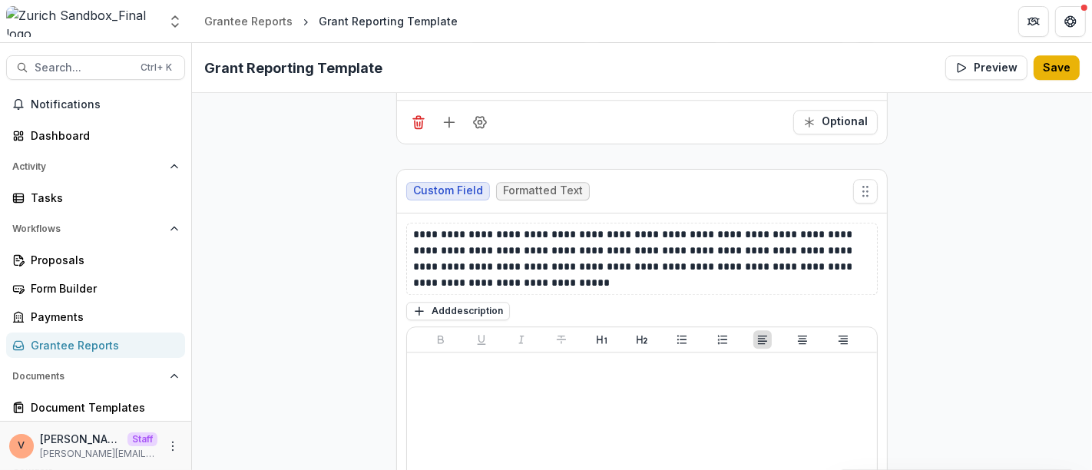
click at [1057, 76] on button "Save" at bounding box center [1056, 67] width 46 height 25
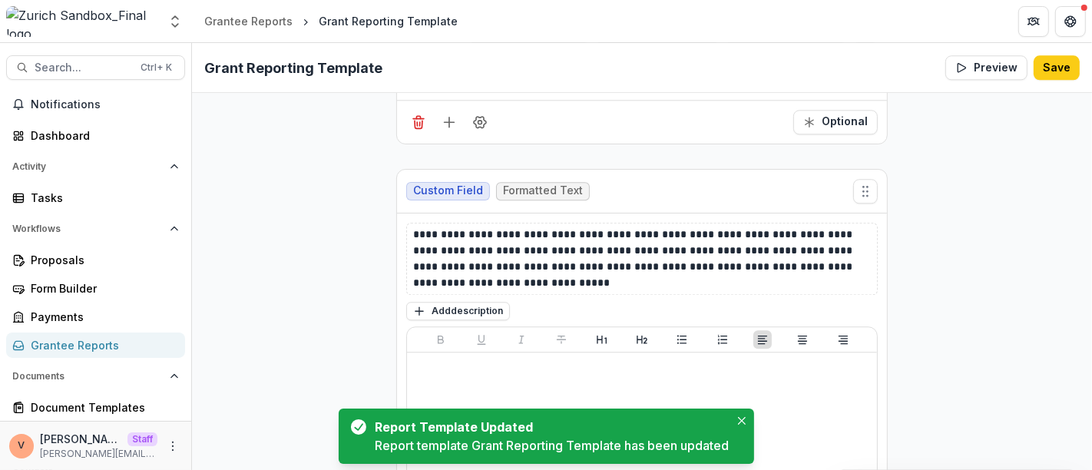
click at [745, 421] on icon "Close" at bounding box center [742, 421] width 8 height 8
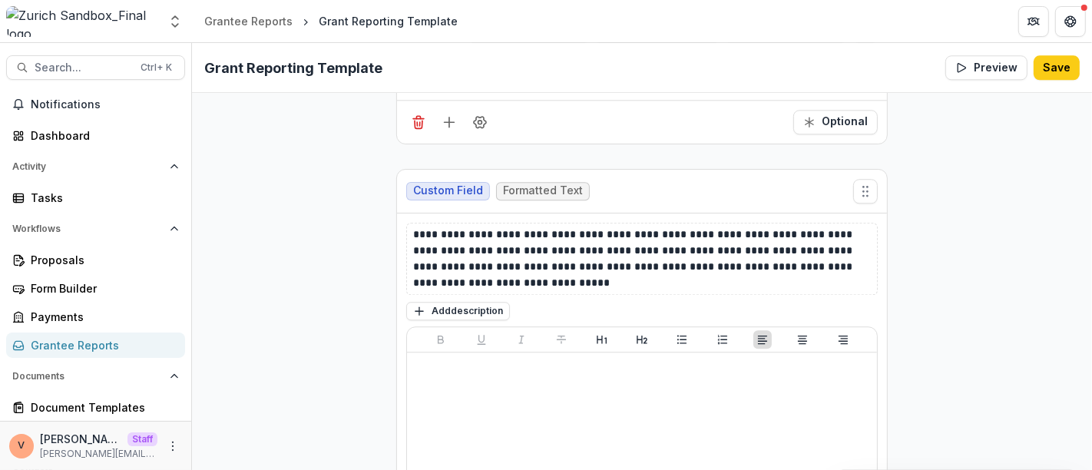
scroll to position [13318, 0]
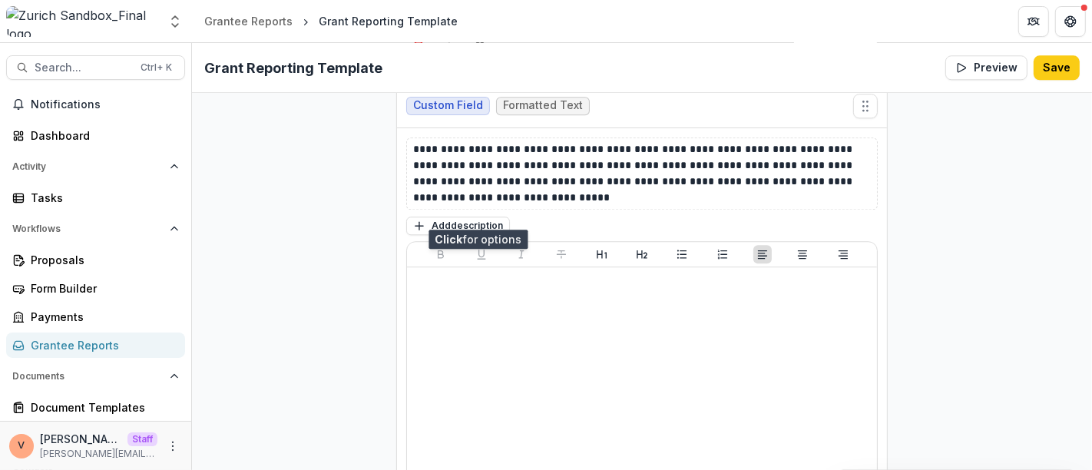
scroll to position [13659, 0]
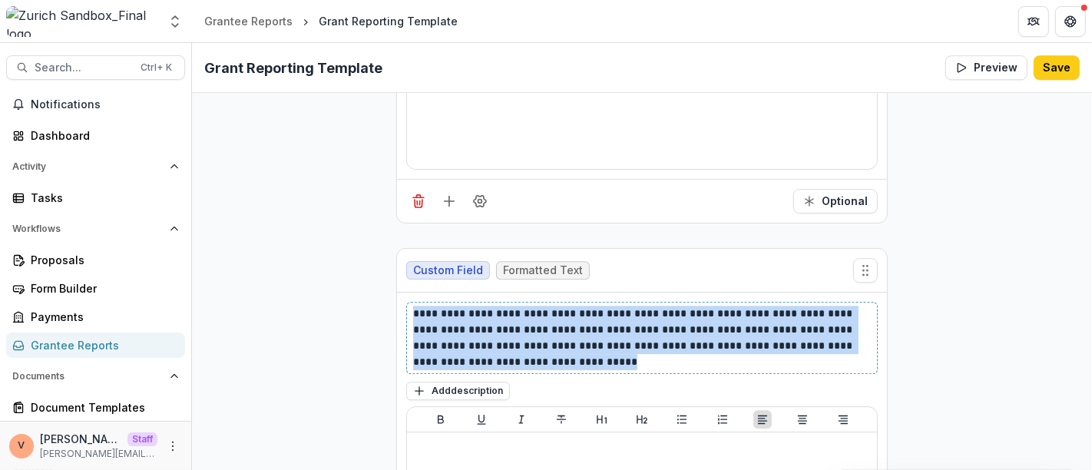
drag, startPoint x: 537, startPoint y: 257, endPoint x: 385, endPoint y: 203, distance: 160.7
paste div
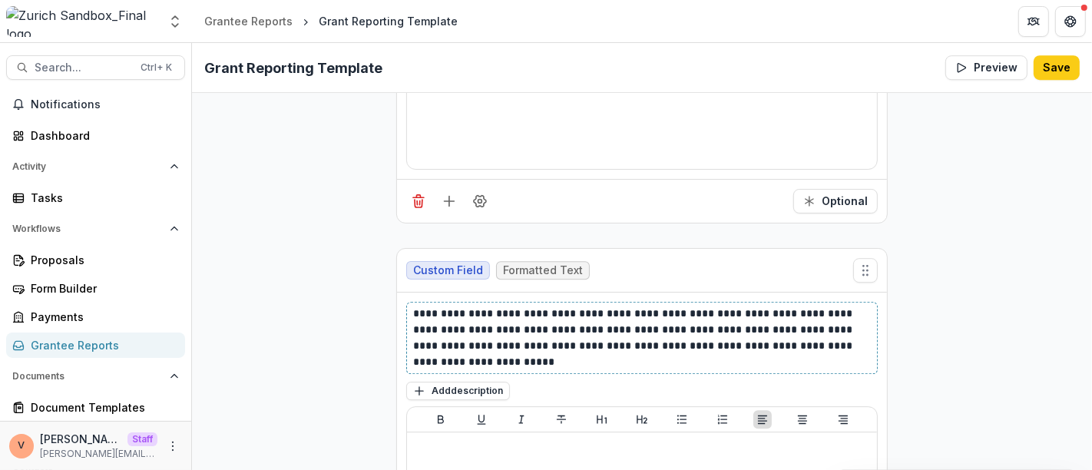
click at [627, 306] on p "**********" at bounding box center [642, 338] width 458 height 64
click at [517, 306] on p "**********" at bounding box center [642, 338] width 458 height 64
click at [515, 306] on p "**********" at bounding box center [642, 338] width 458 height 64
click at [1050, 67] on button "Save" at bounding box center [1056, 67] width 46 height 25
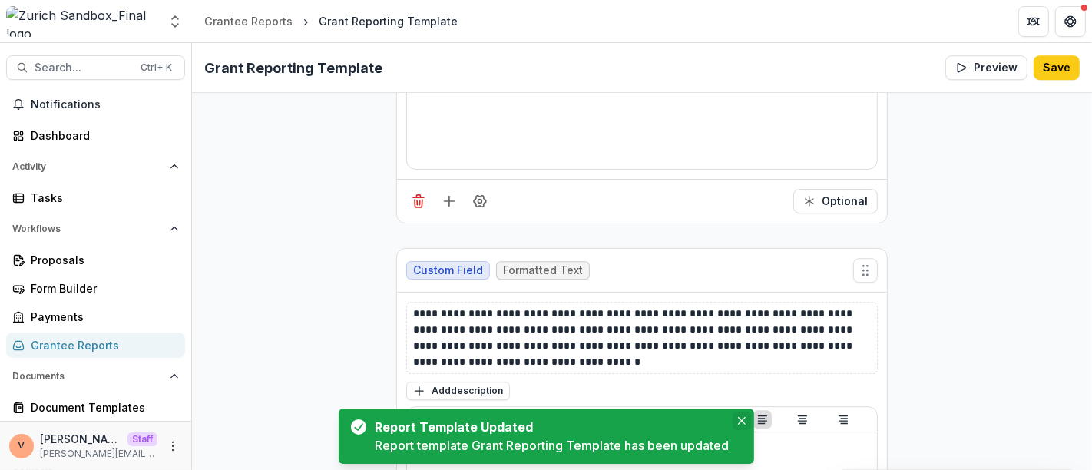
click at [743, 424] on icon "Close" at bounding box center [742, 421] width 8 height 8
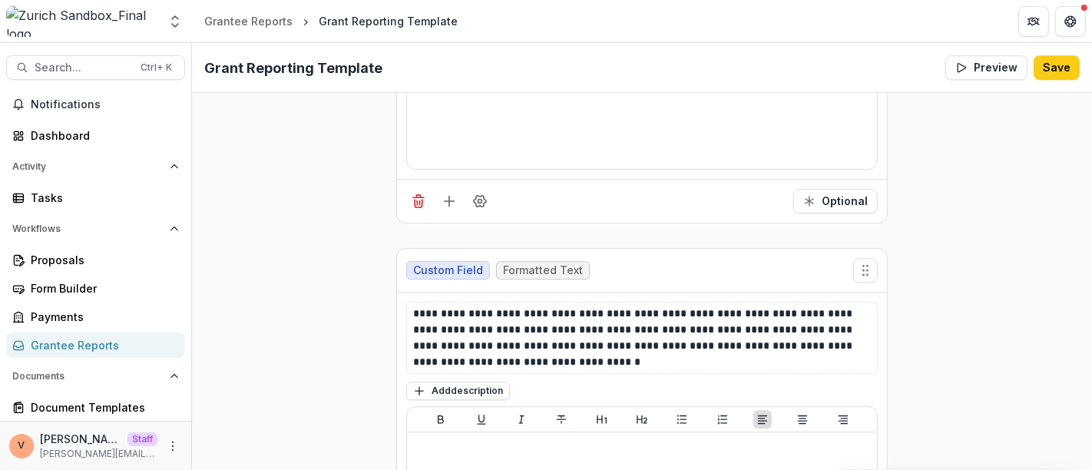
scroll to position [13822, 0]
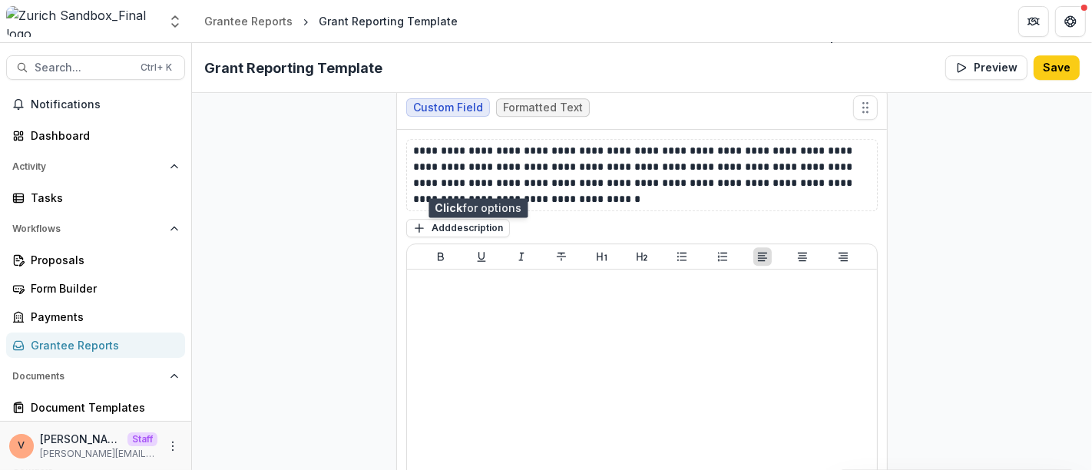
scroll to position [14078, 0]
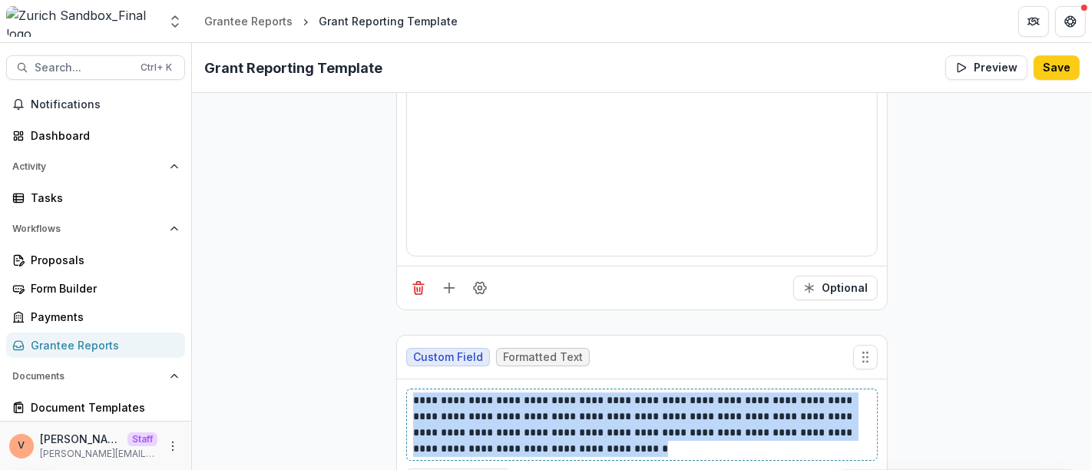
drag, startPoint x: 612, startPoint y: 341, endPoint x: 315, endPoint y: 282, distance: 302.1
paste div
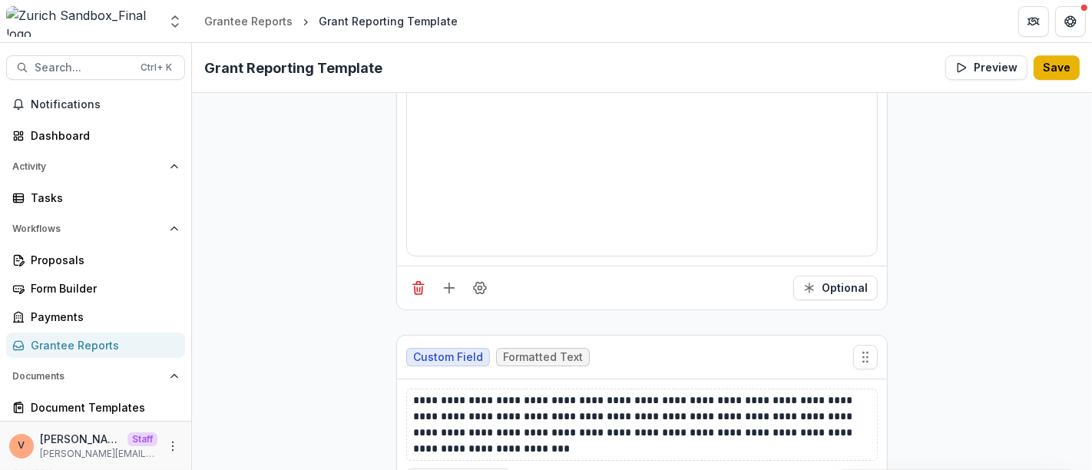
click at [1055, 69] on button "Save" at bounding box center [1056, 67] width 46 height 25
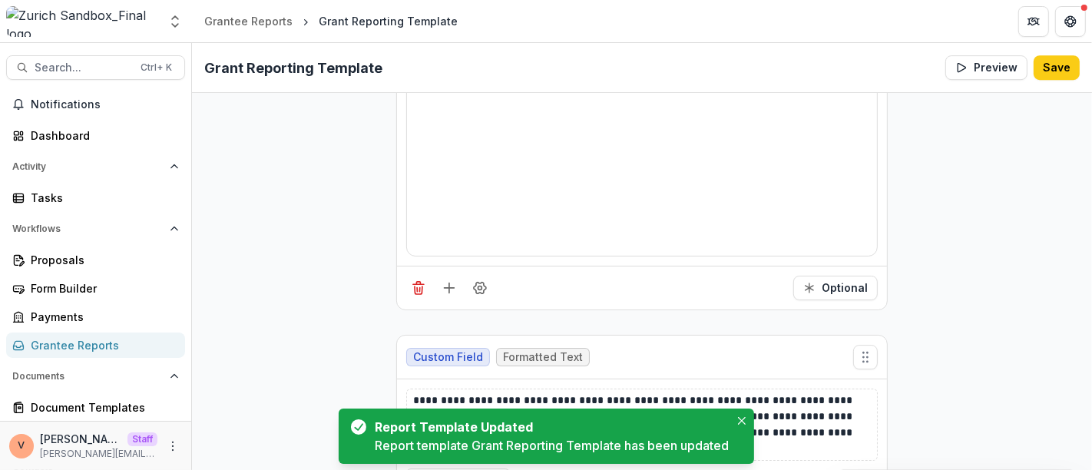
click at [741, 424] on icon "Close" at bounding box center [742, 421] width 8 height 8
